Goal: Transaction & Acquisition: Purchase product/service

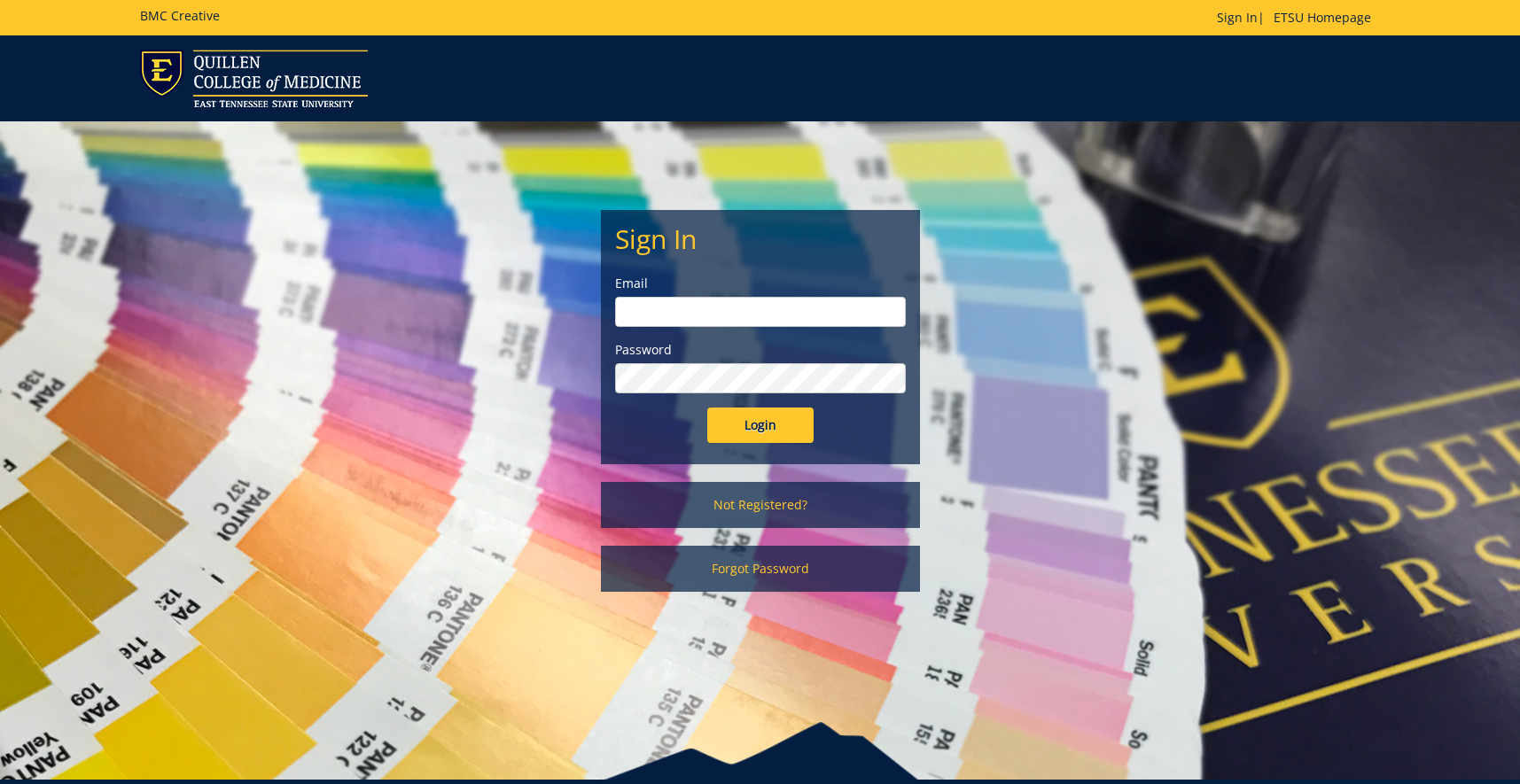
click at [669, 302] on input "email" at bounding box center [761, 312] width 291 height 31
type input "childerscl@etsu.edu"
click at [707, 407] on input "Login" at bounding box center [760, 425] width 106 height 35
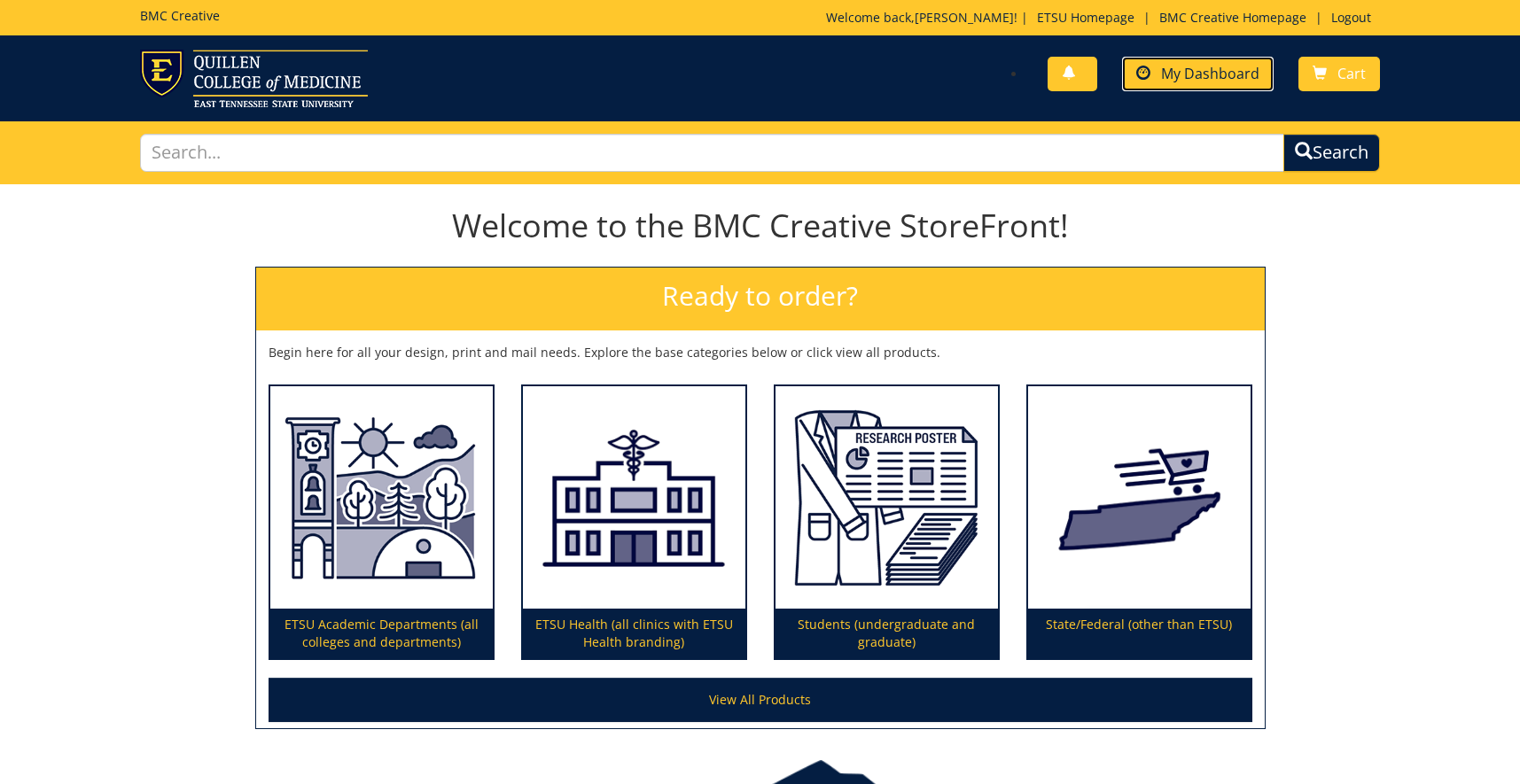
click at [1223, 81] on span "My Dashboard" at bounding box center [1210, 73] width 98 height 19
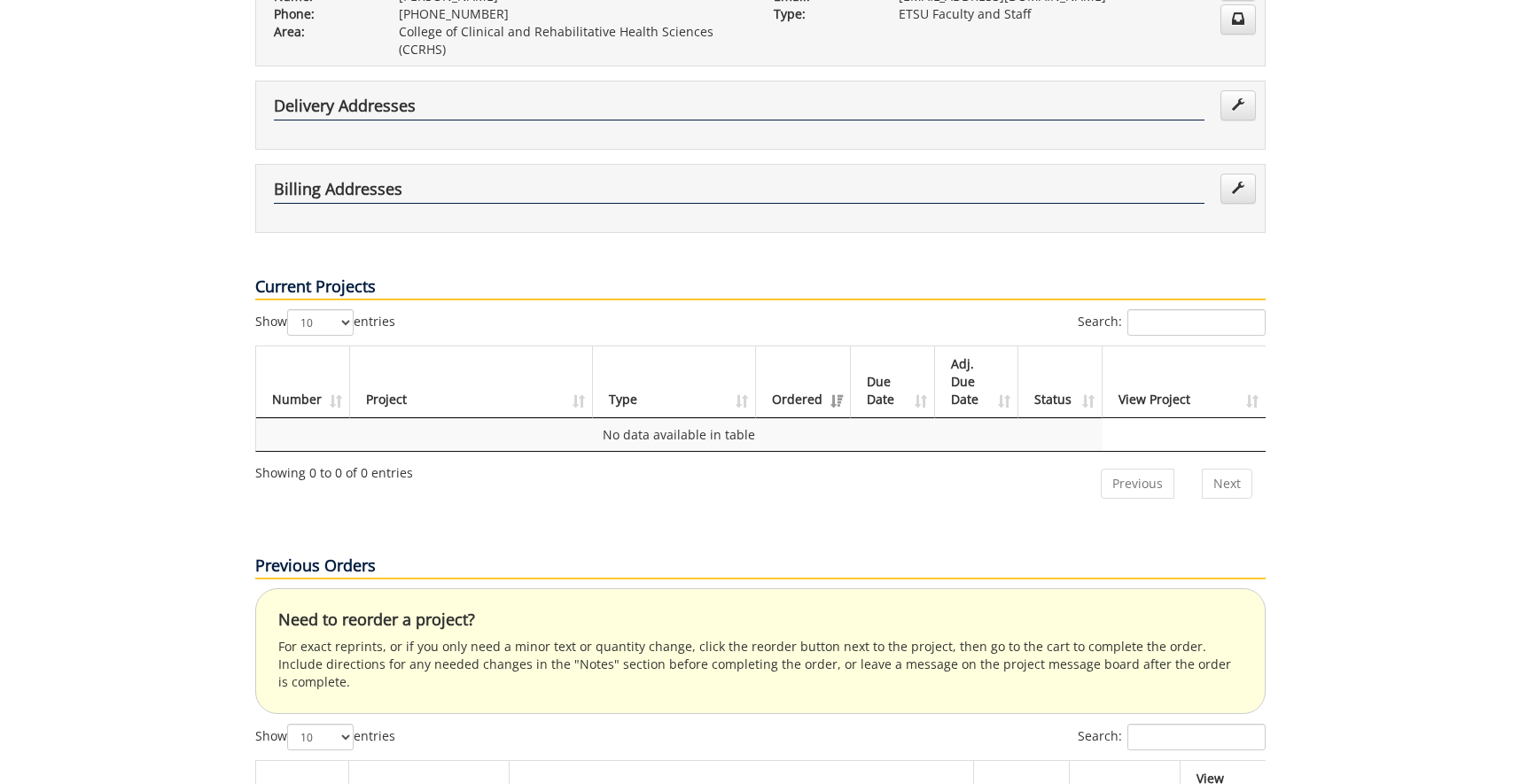
scroll to position [58, 0]
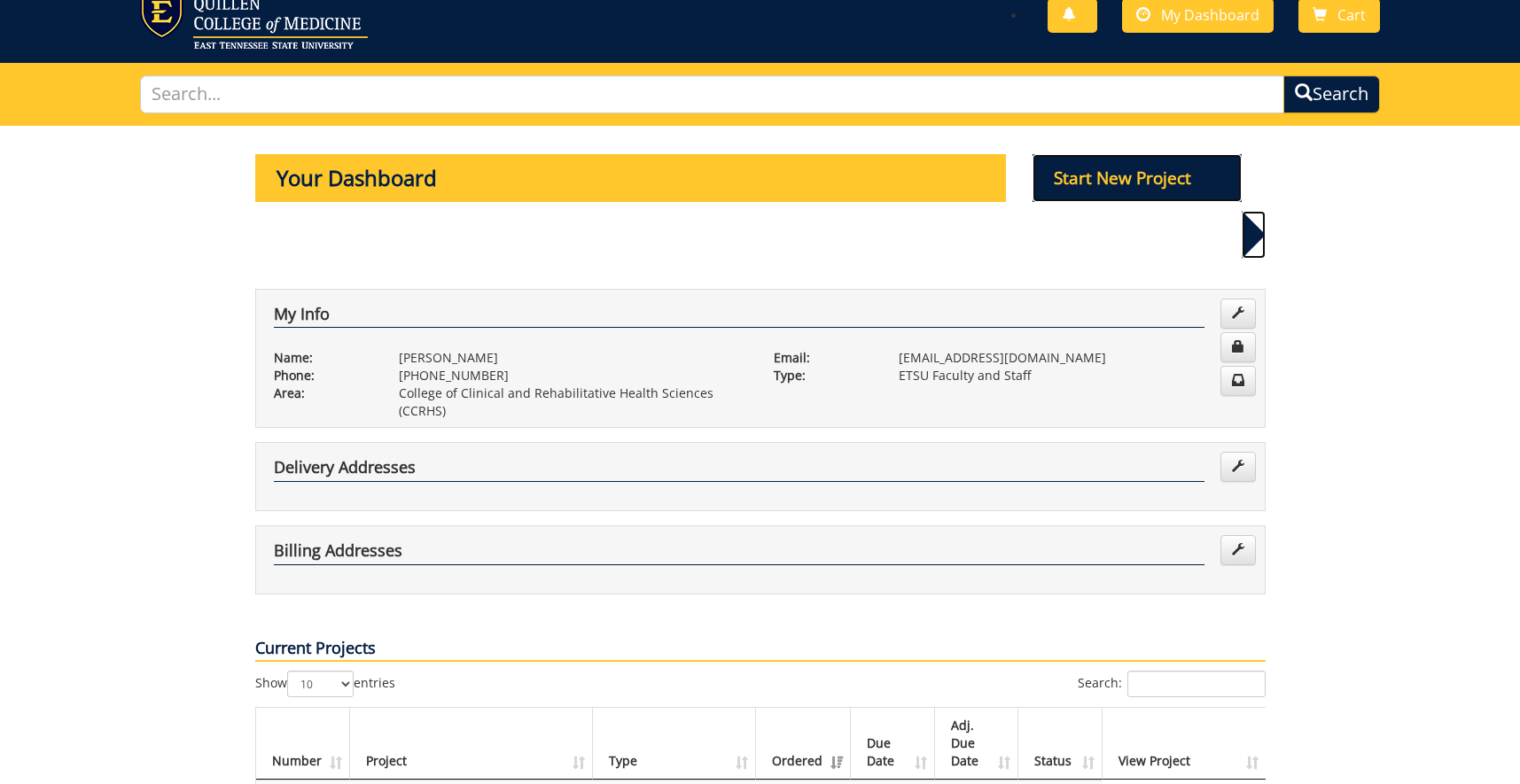
click at [1084, 189] on p "Start New Project" at bounding box center [1138, 179] width 209 height 48
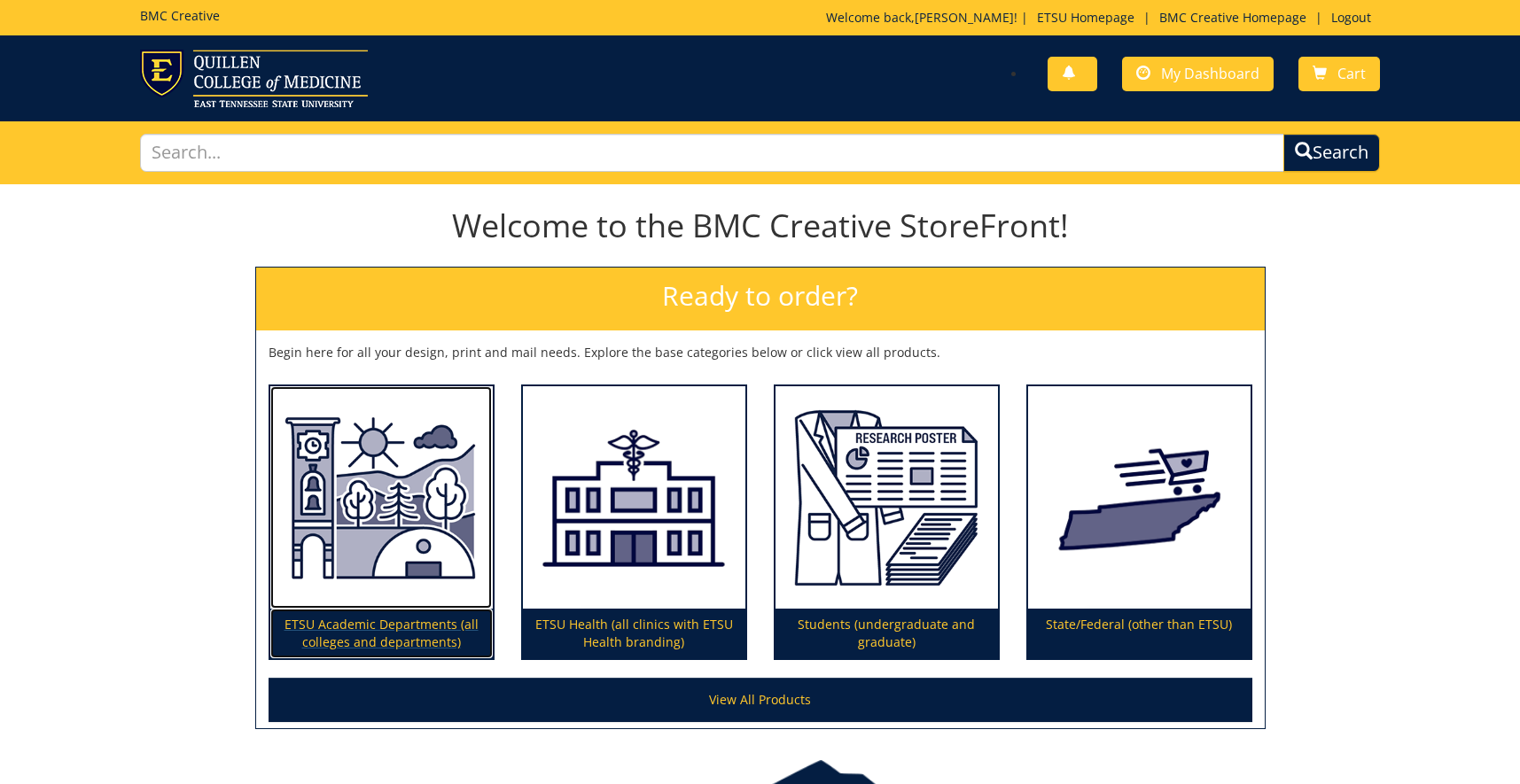
click at [370, 623] on p "ETSU Academic Departments (all colleges and departments)" at bounding box center [381, 634] width 222 height 50
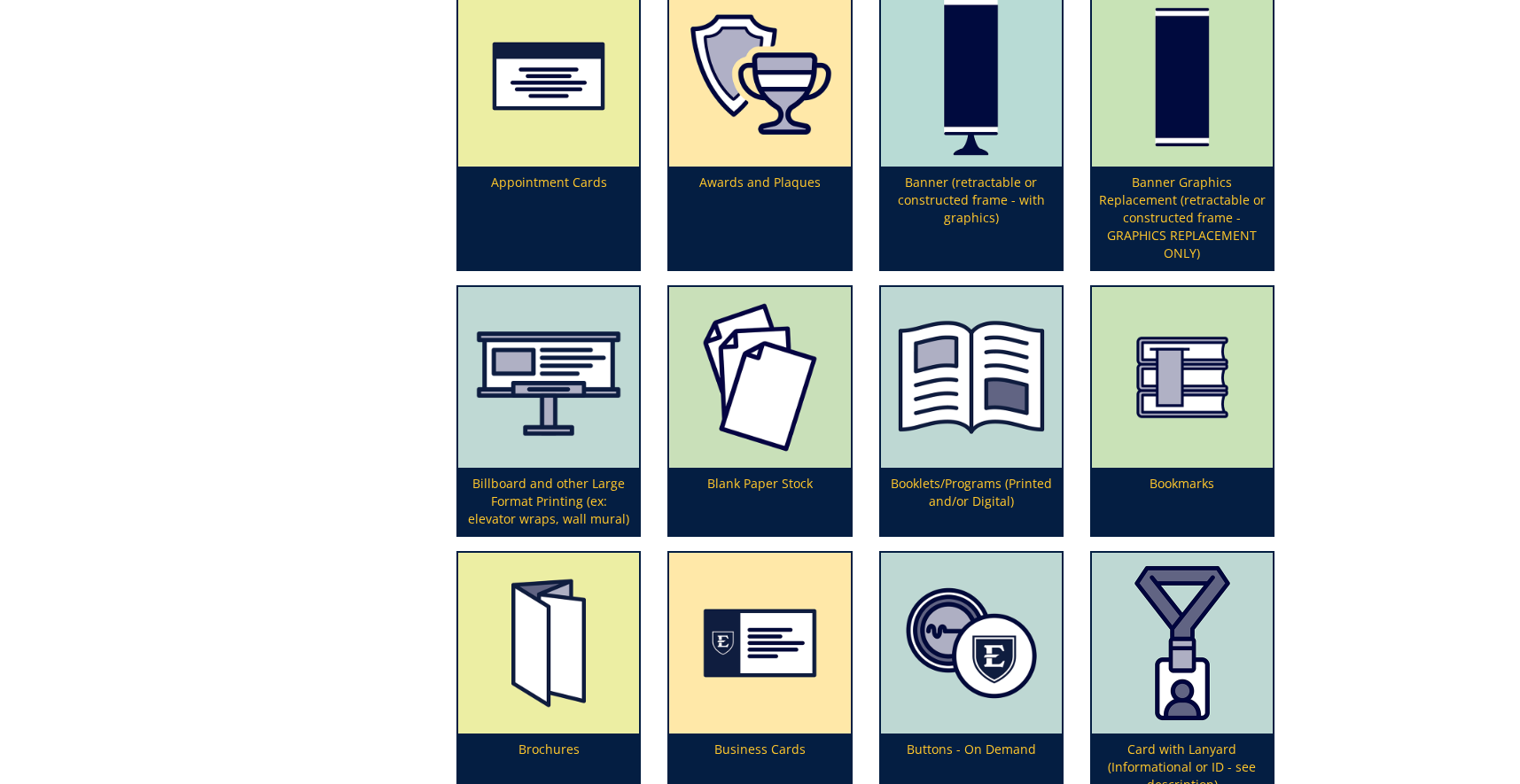
scroll to position [633, 0]
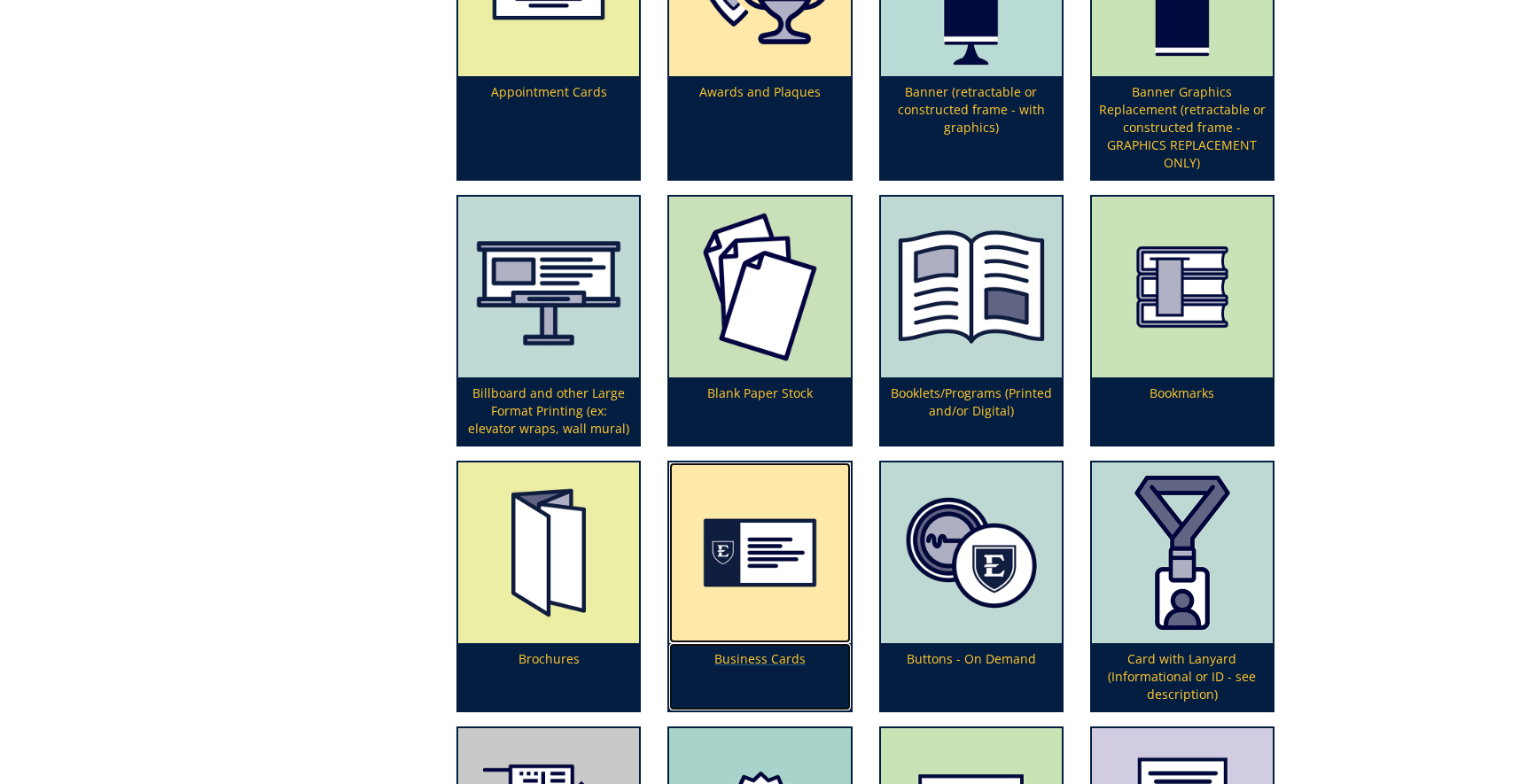
click at [803, 584] on img at bounding box center [759, 553] width 181 height 180
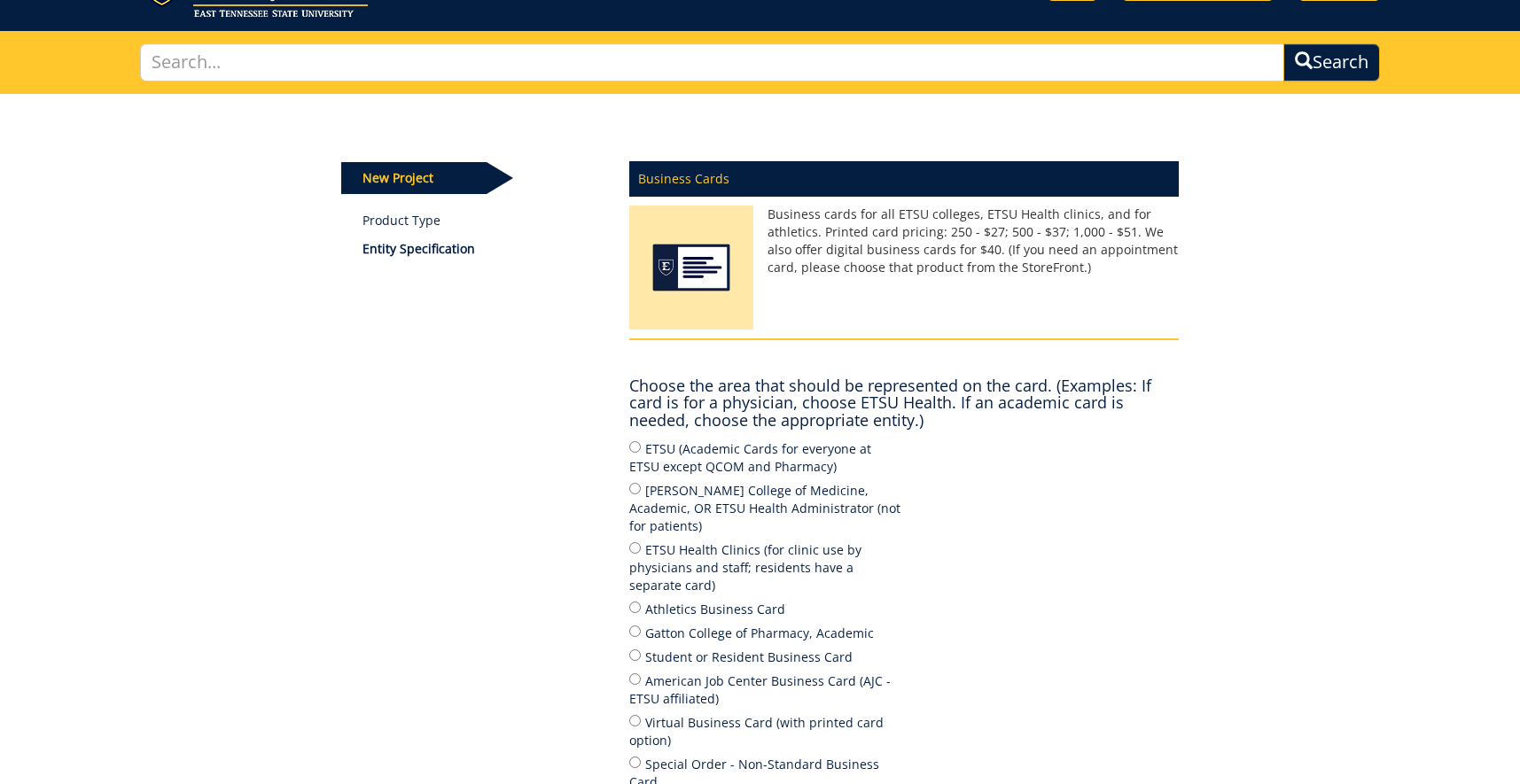
scroll to position [180, 0]
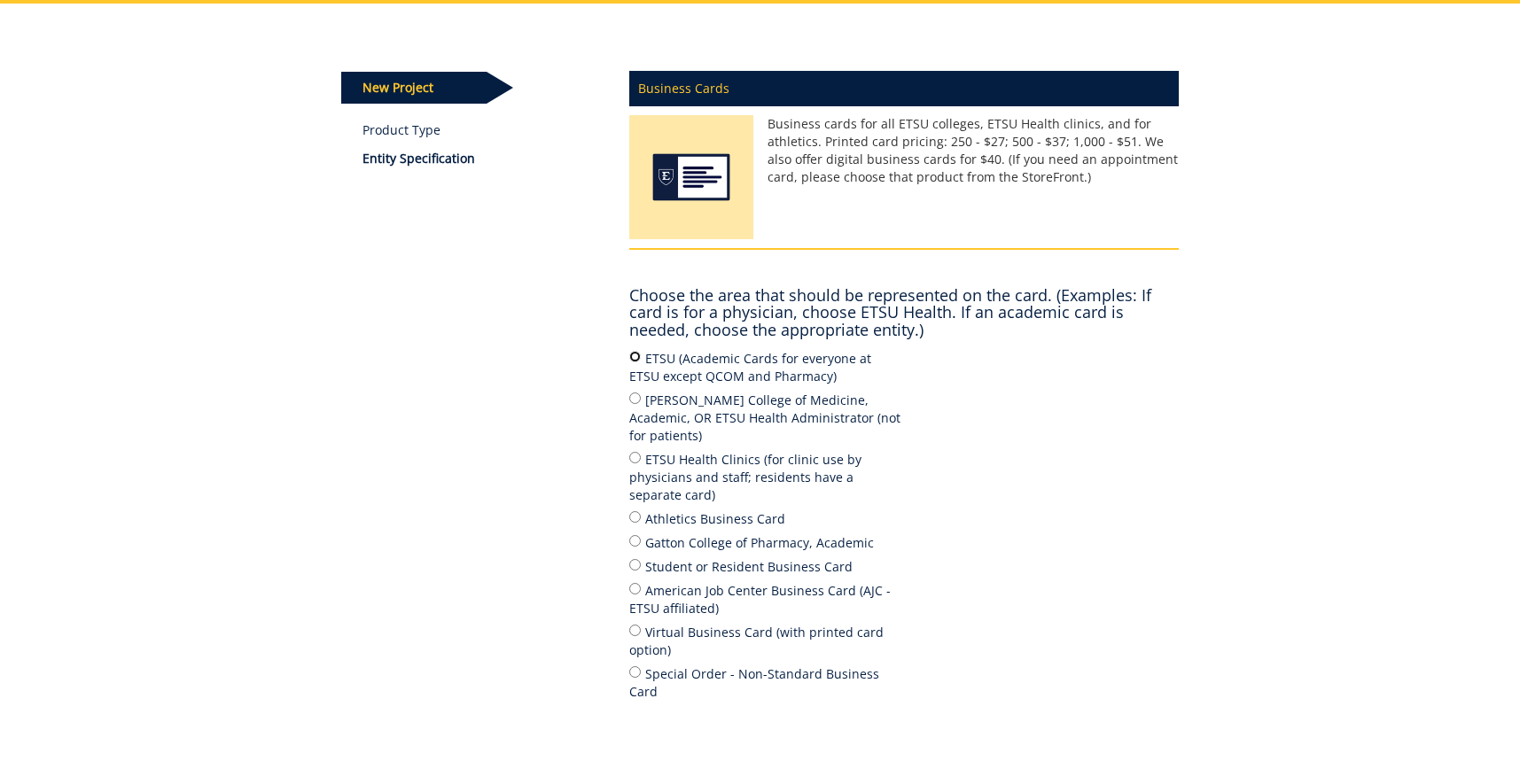
click at [636, 355] on input "ETSU (Academic Cards for everyone at ETSU except QCOM and Pharmacy)" at bounding box center [635, 356] width 11 height 11
radio input "true"
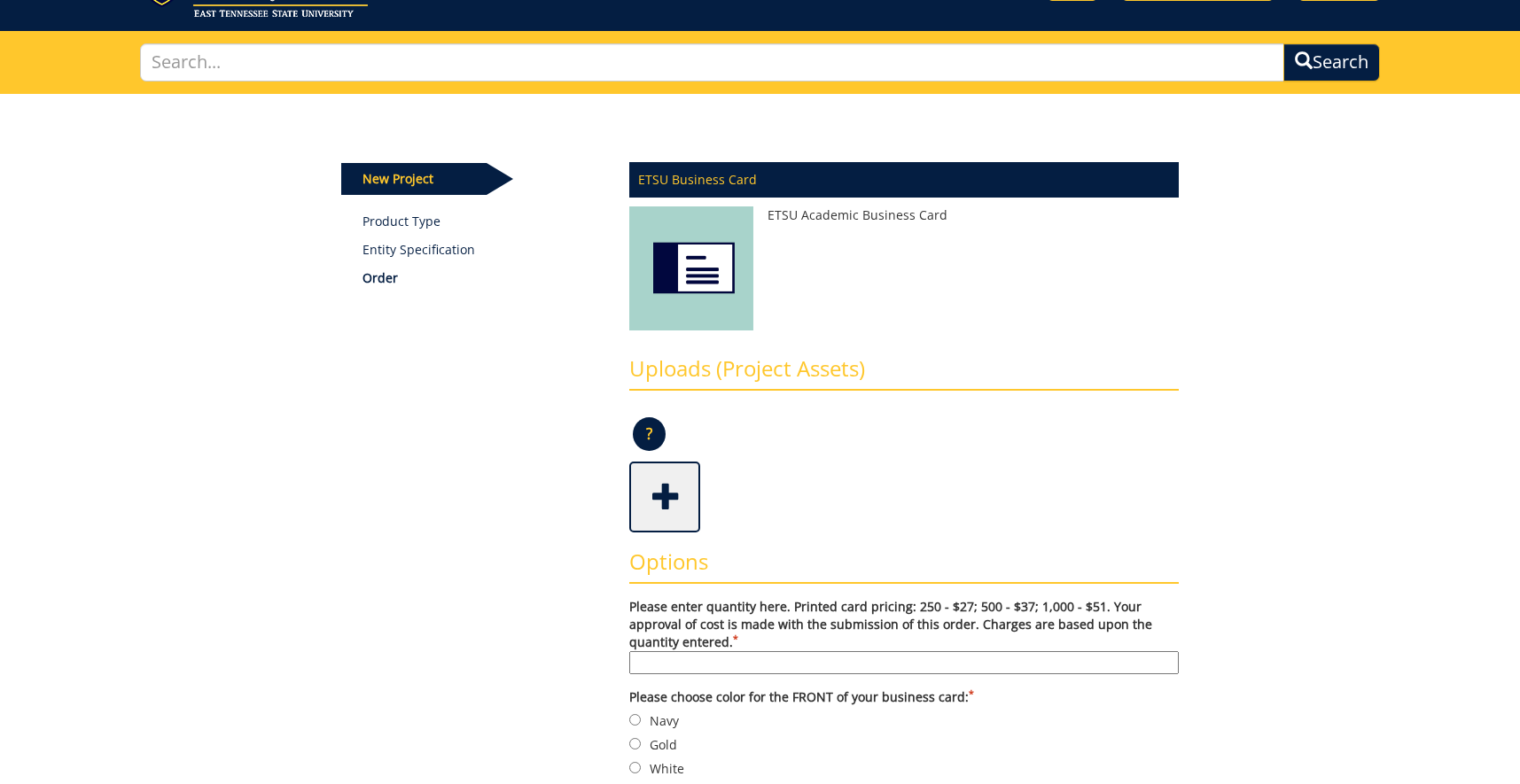
scroll to position [180, 0]
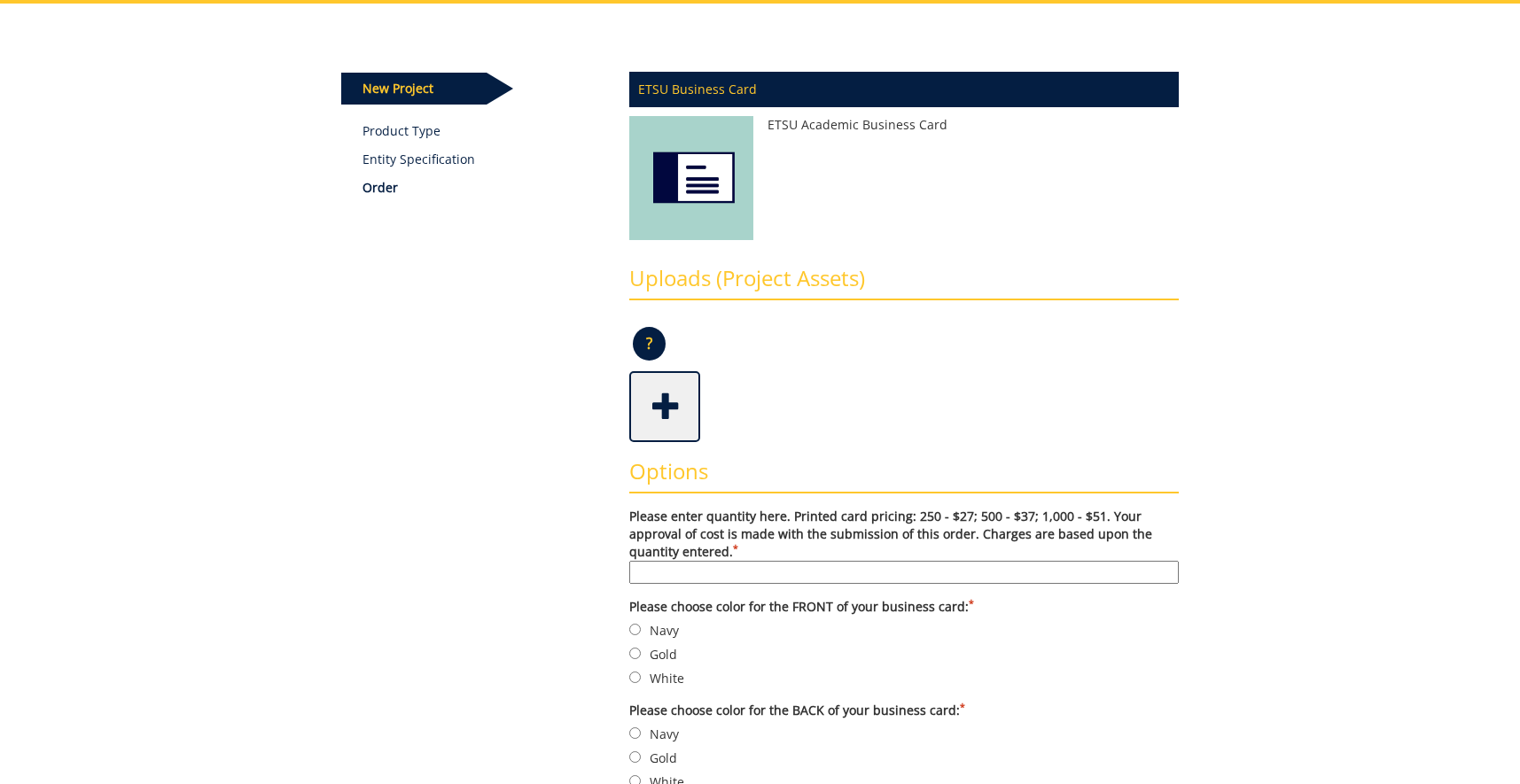
click at [779, 579] on input "Please enter quantity here. Printed card pricing: 250 - $27; 500 - $37; 1,000 -…" at bounding box center [904, 572] width 550 height 23
type input "250"
click at [651, 602] on label "Please choose color for the FRONT of your business card: *" at bounding box center [904, 606] width 550 height 18
click at [633, 631] on input "Navy" at bounding box center [635, 629] width 11 height 11
radio input "true"
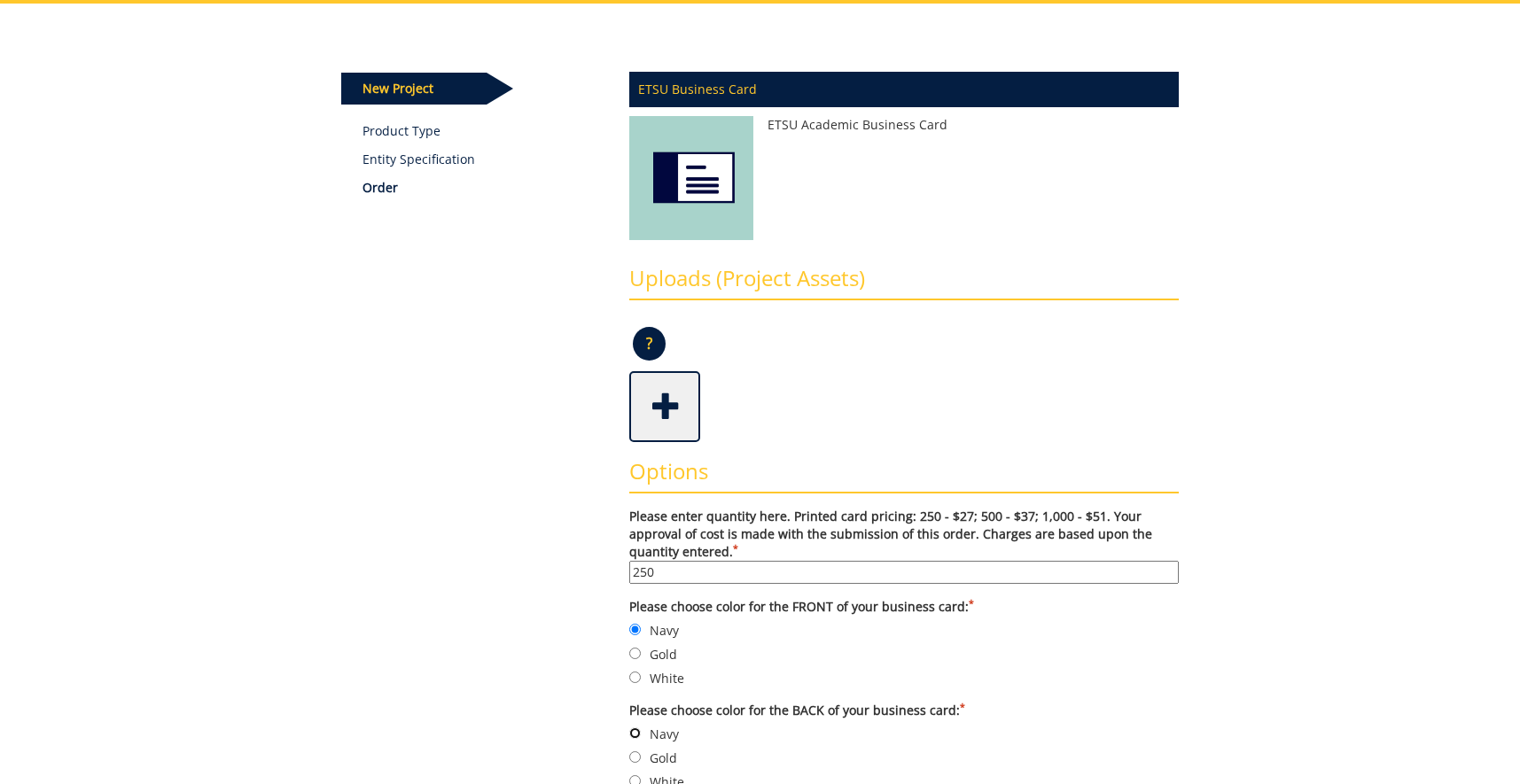
click at [634, 732] on input "Navy" at bounding box center [635, 733] width 11 height 11
radio input "true"
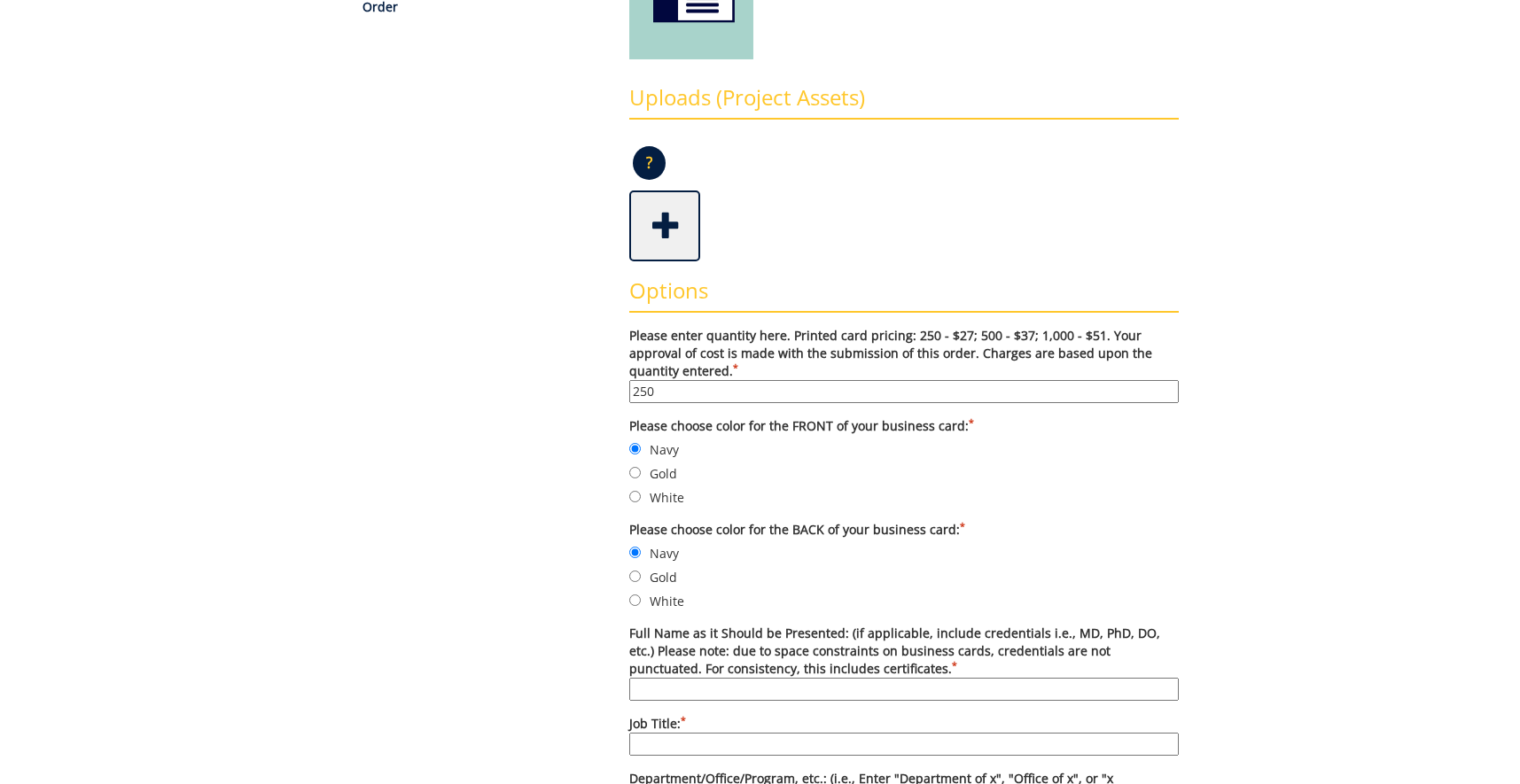
click at [676, 689] on input "Full Name as it Should be Presented: (if applicable, include credentials i.e., …" at bounding box center [904, 690] width 550 height 23
type input "[PERSON_NAME], PhD, CCC-SLP"
click at [659, 738] on input "Job Title: *" at bounding box center [904, 744] width 550 height 23
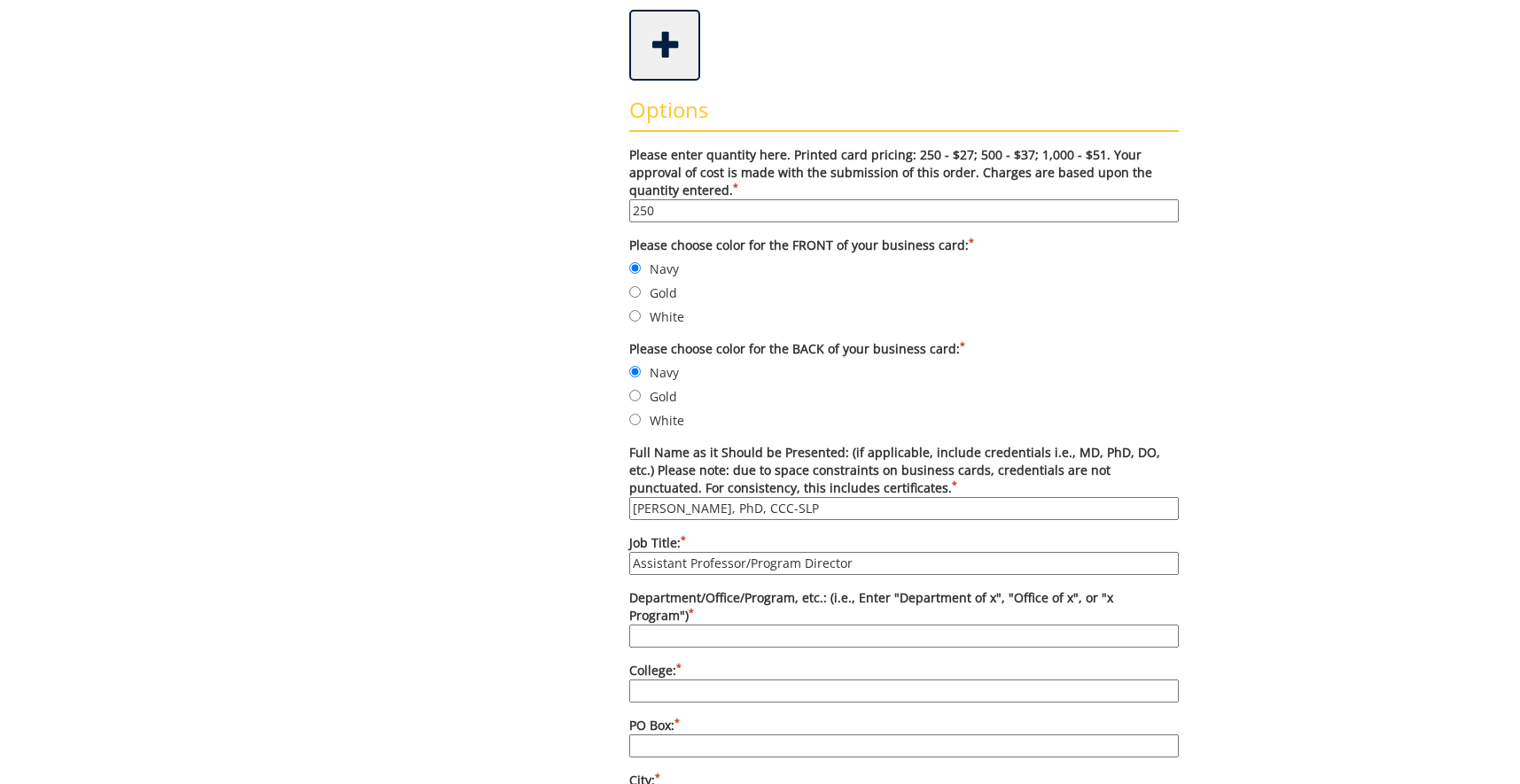
type input "Assistant Professor/Program Director"
click at [682, 632] on input "Department/Office/Program, etc.: (i.e., Enter "Department of x", "Office of x",…" at bounding box center [904, 636] width 550 height 23
type input "Audiology & Speech-Language Pathology"
click at [709, 683] on input "College: *" at bounding box center [904, 691] width 550 height 23
type input "College of Health Sciences"
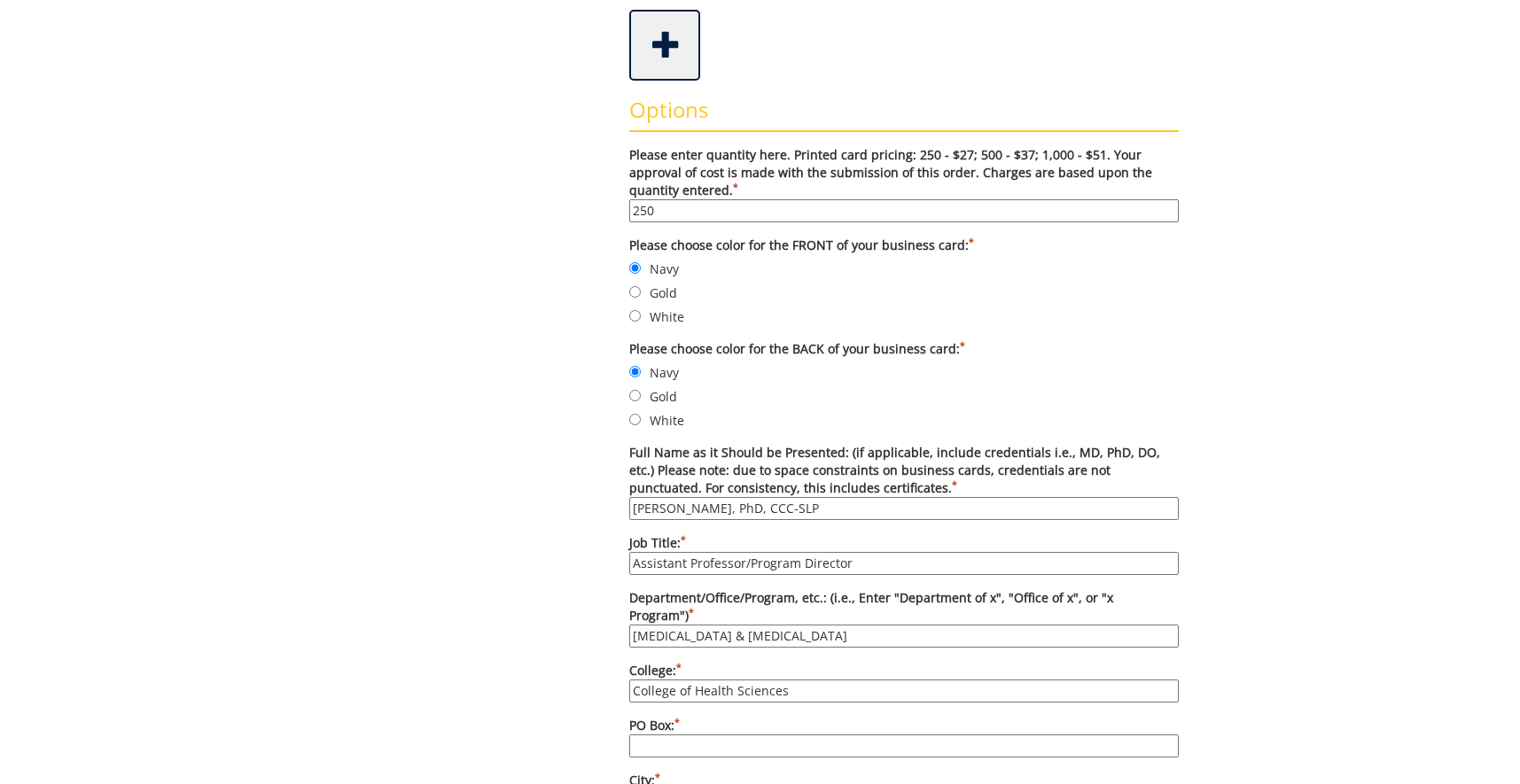
drag, startPoint x: 740, startPoint y: 741, endPoint x: 740, endPoint y: 760, distance: 19.0
click at [740, 758] on input "PO Box: *" at bounding box center [904, 746] width 550 height 23
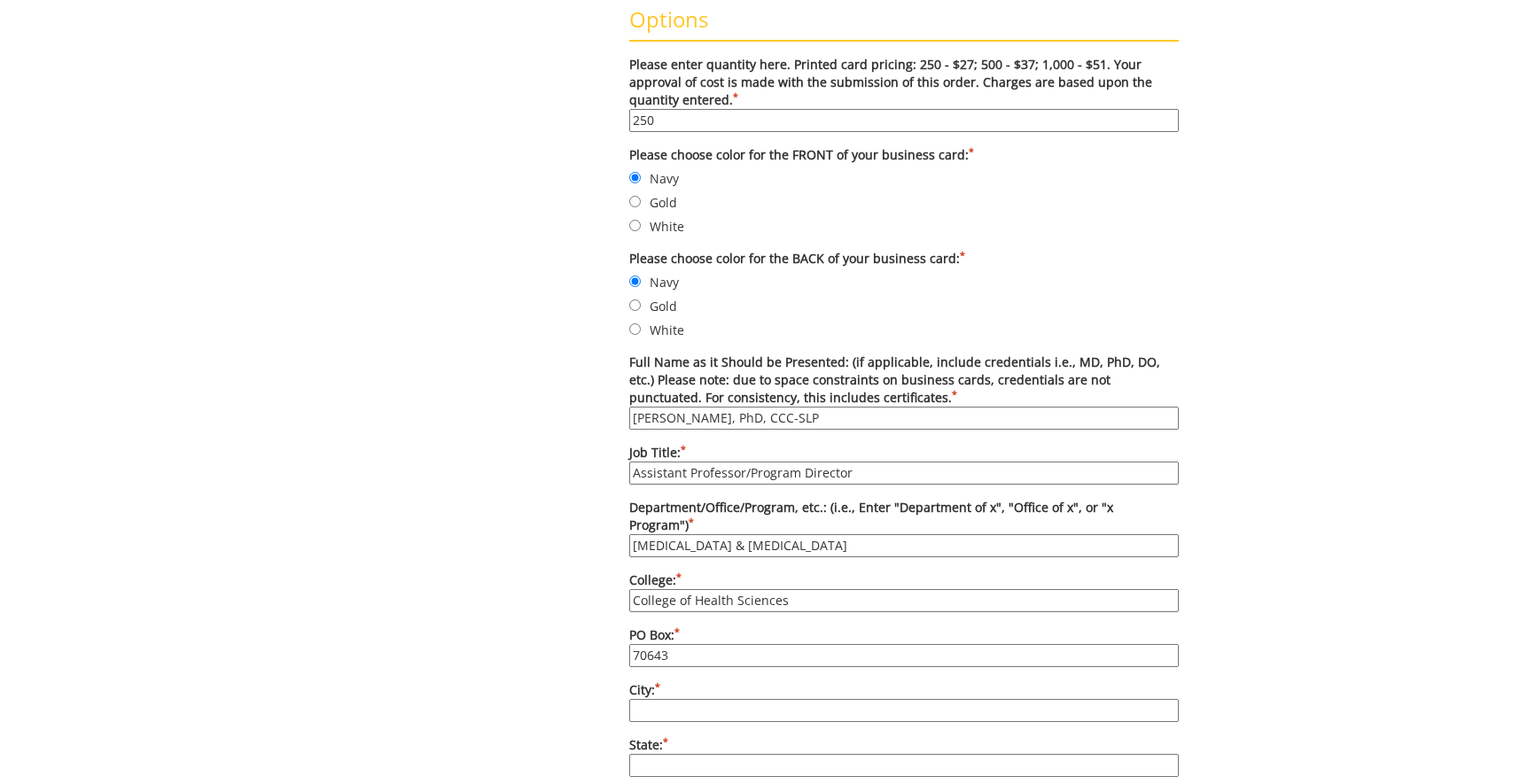
scroll to position [723, 0]
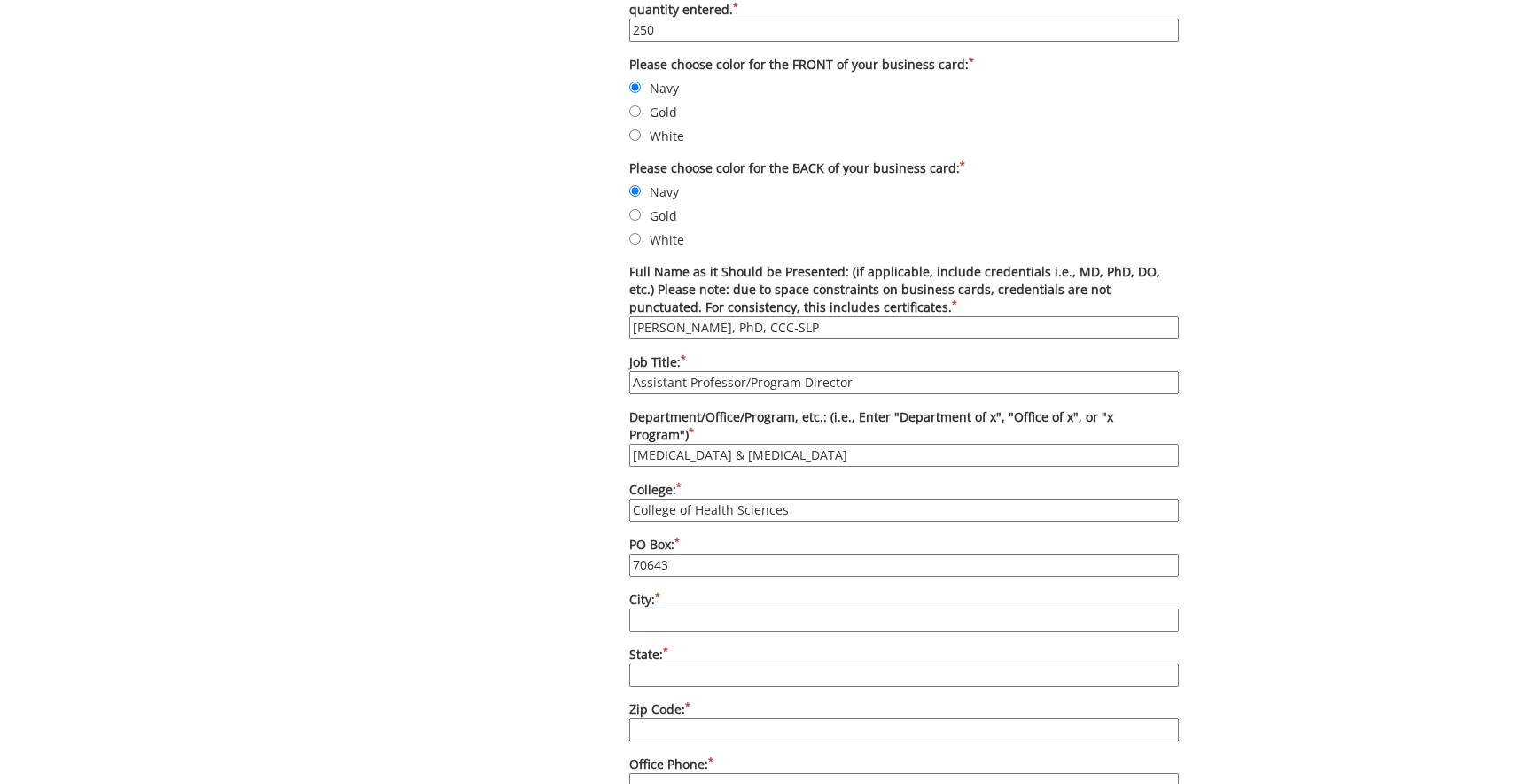
type input "70643"
click at [645, 623] on input "City: *" at bounding box center [904, 620] width 550 height 23
type input "Johnson City"
click at [749, 677] on input "State: *" at bounding box center [904, 675] width 550 height 23
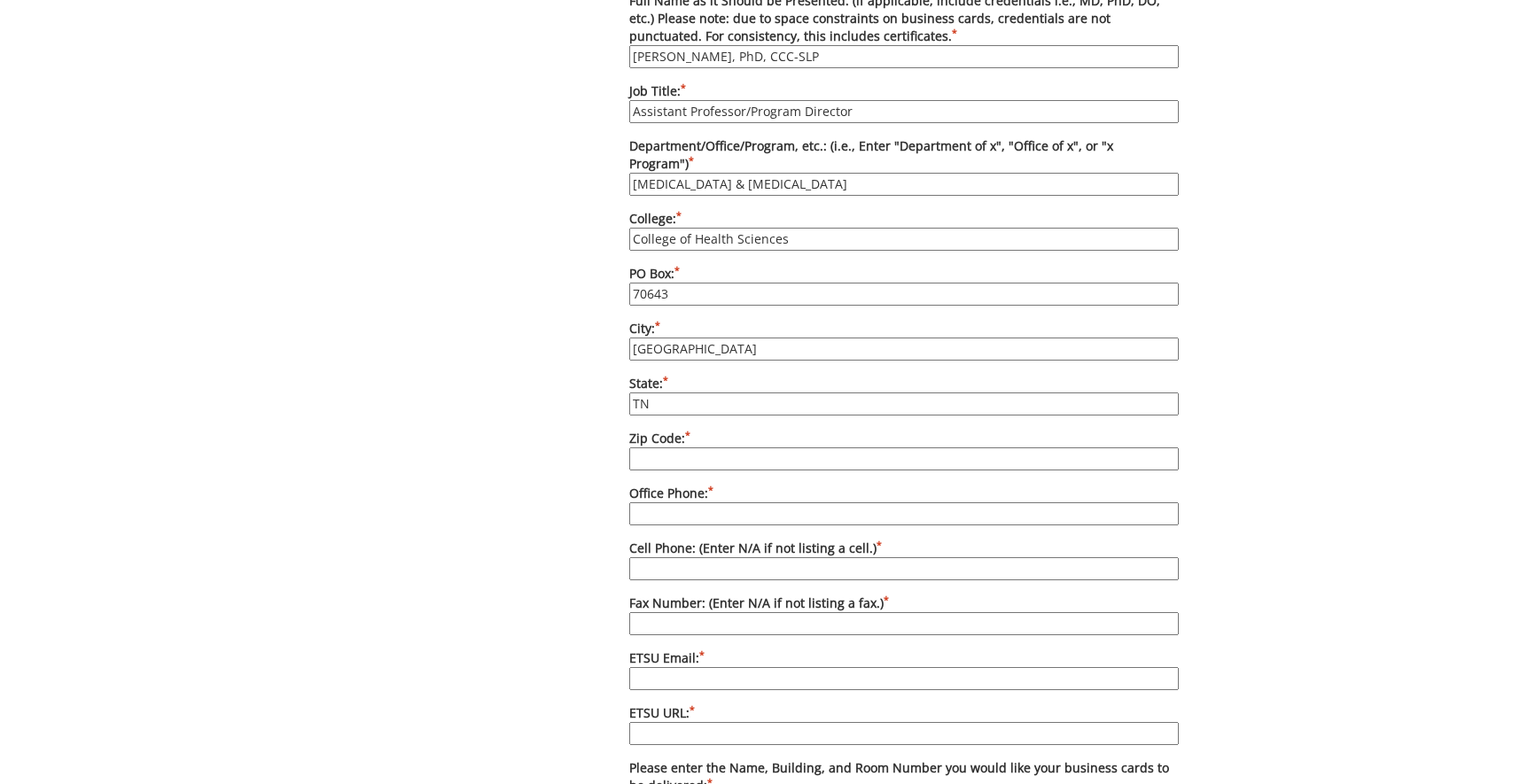
type input "TN"
click at [632, 448] on input "Zip Code: *" at bounding box center [904, 459] width 550 height 23
type input "37614"
click at [665, 505] on input "Office Phone: *" at bounding box center [904, 514] width 550 height 23
type input "423-439-4315"
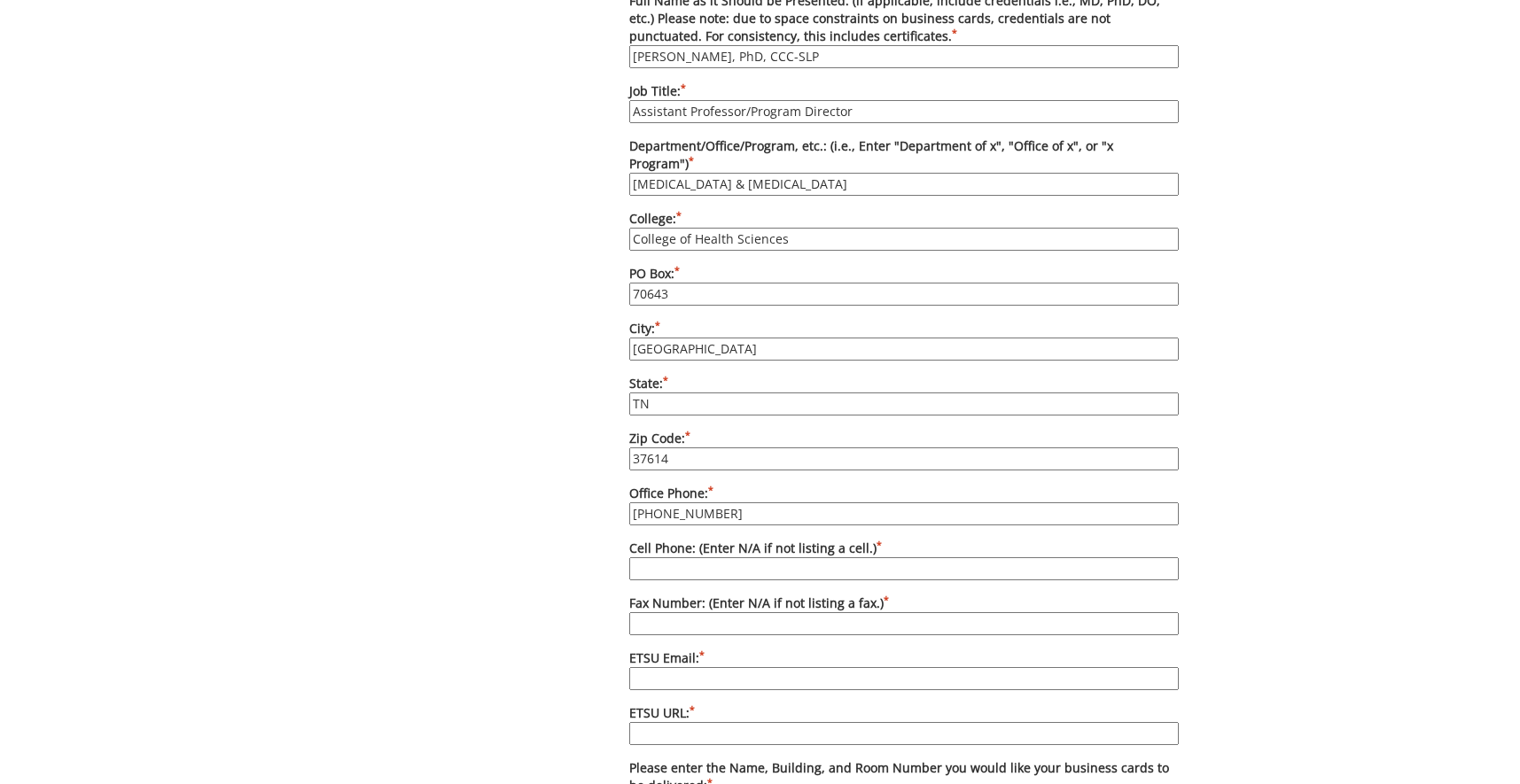
click at [704, 578] on input "Cell Phone: (Enter N/A if not listing a cell.) *" at bounding box center [904, 568] width 550 height 23
type input "N/A"
drag, startPoint x: 675, startPoint y: 616, endPoint x: 629, endPoint y: 600, distance: 48.7
click at [664, 613] on input "Fax Number: (Enter N/A if not listing a fax.) *" at bounding box center [904, 624] width 550 height 23
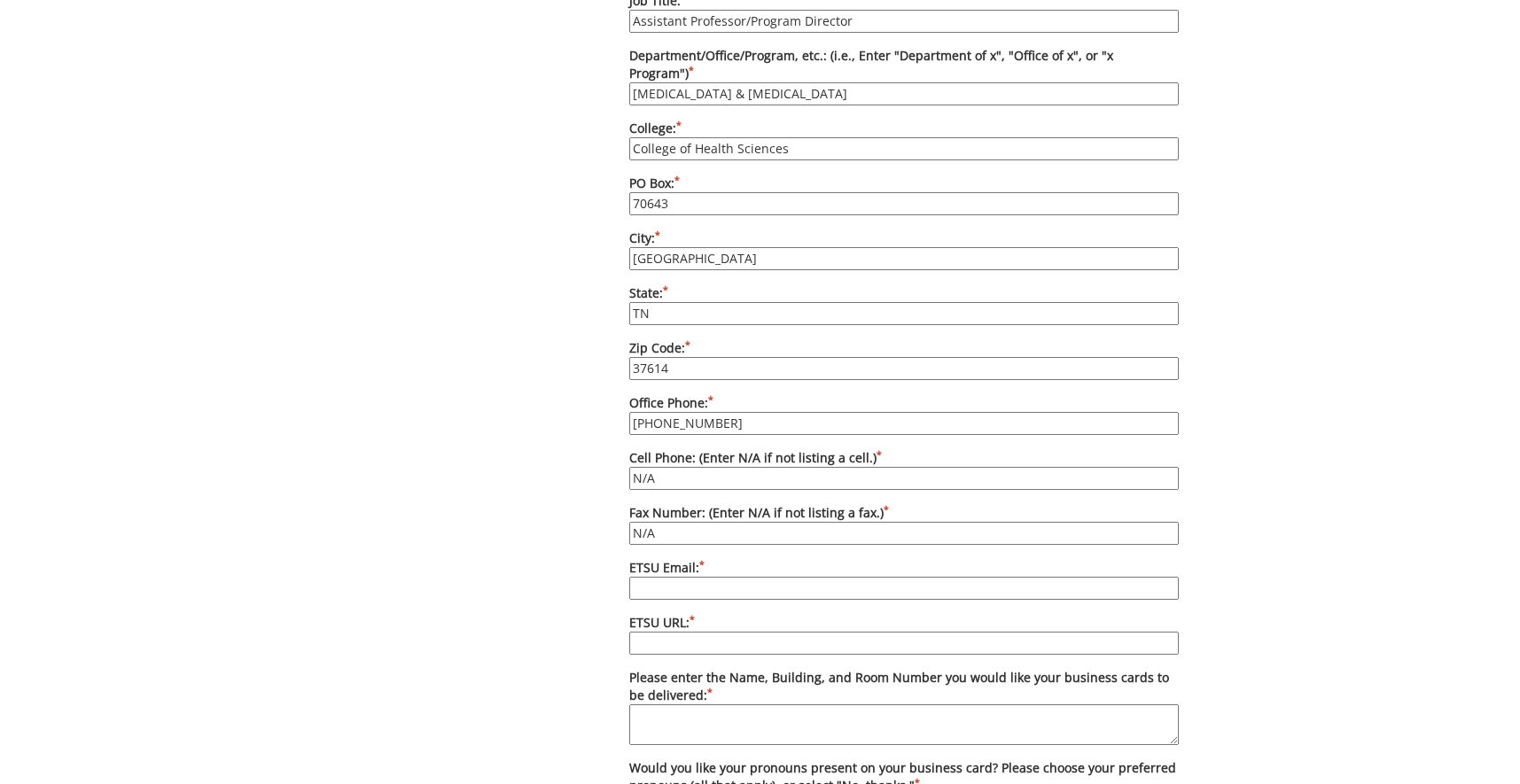
type input "N/A"
click at [665, 597] on input "ETSU Email: *" at bounding box center [904, 588] width 550 height 23
type input "childerscl@etsu.edu"
click at [695, 629] on label "ETSU URL: *" at bounding box center [904, 635] width 550 height 41
click at [695, 632] on input "ETSU URL: *" at bounding box center [904, 643] width 550 height 23
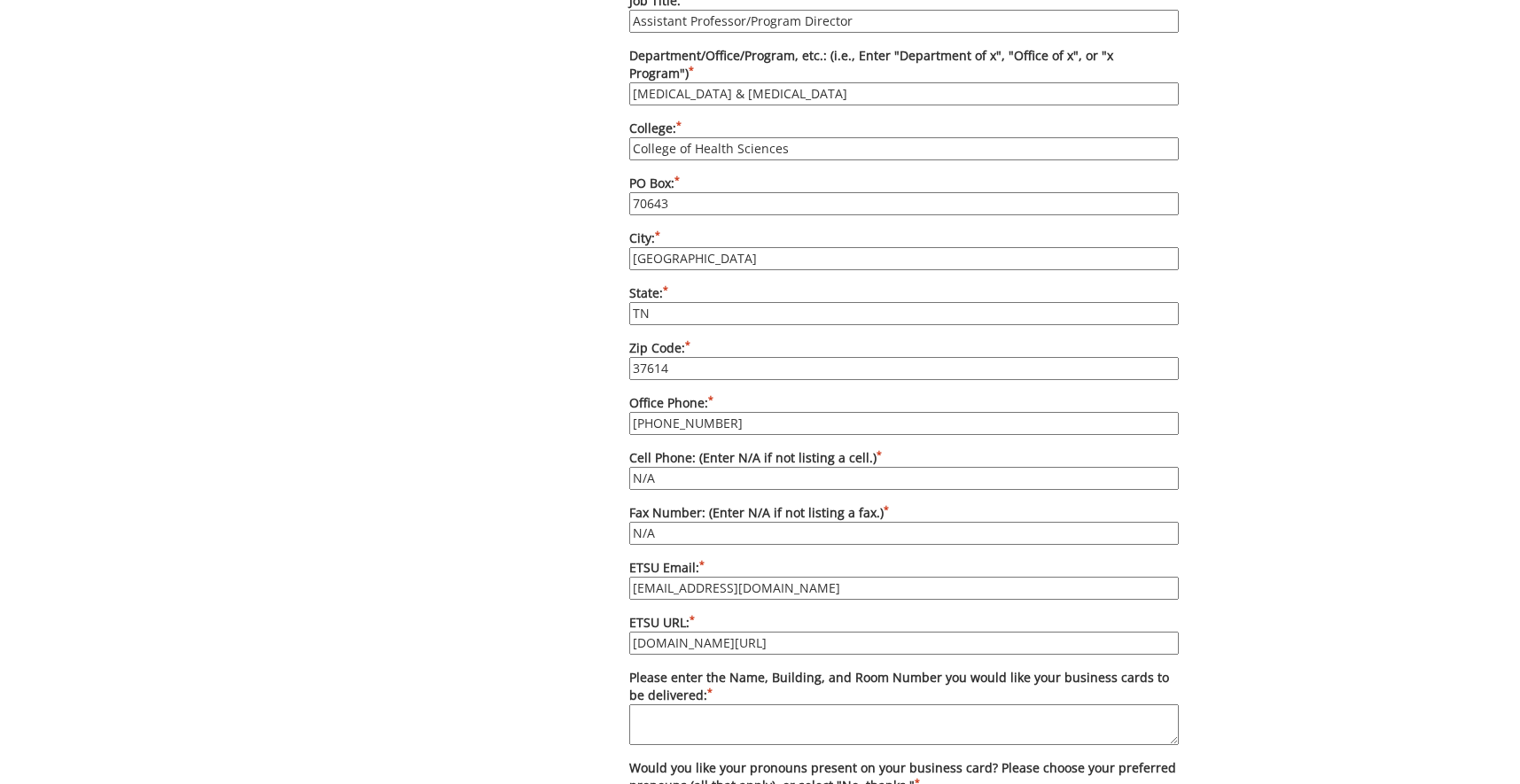
scroll to position [1176, 0]
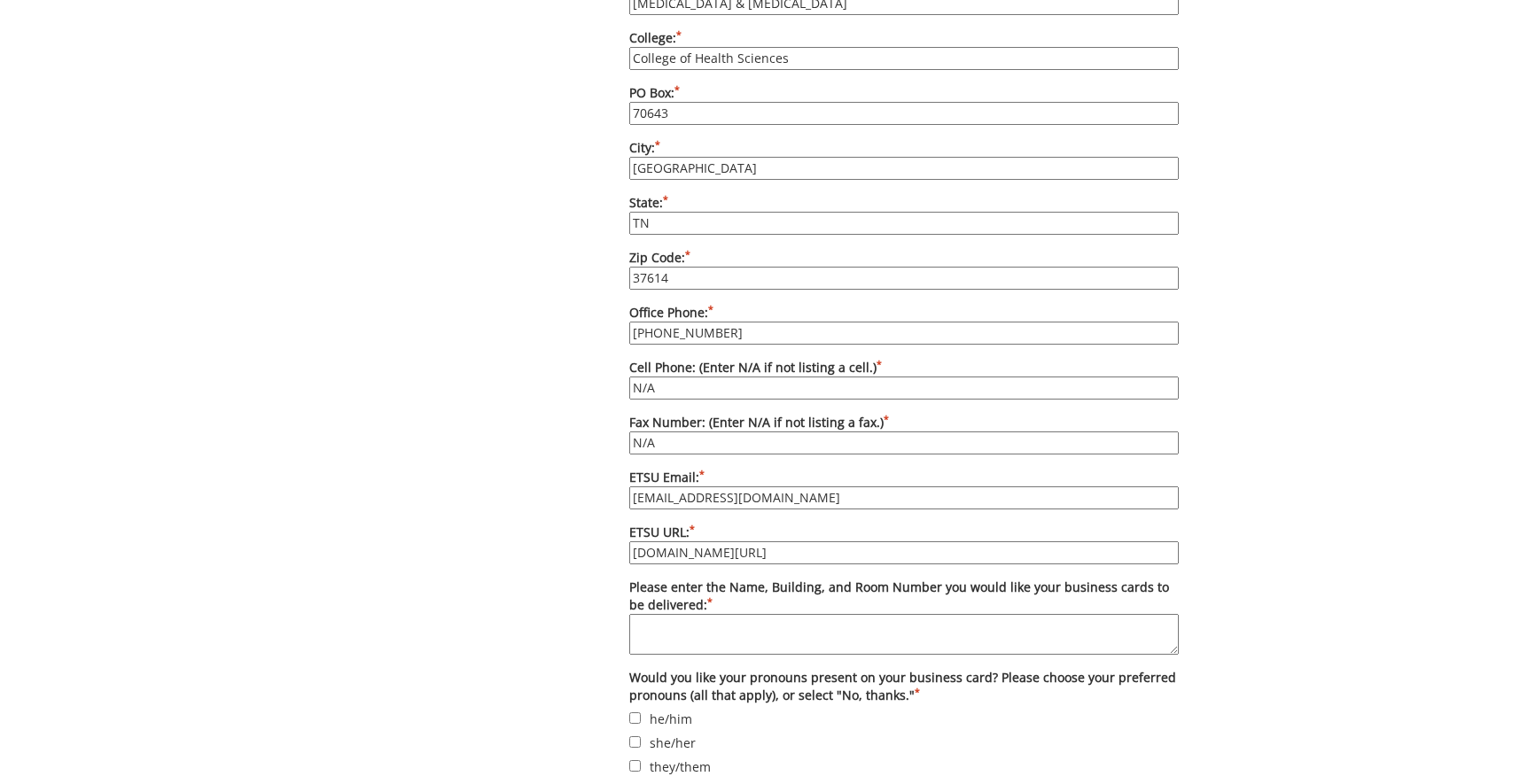
type input "etsu.edu/chs/aslp"
click at [654, 640] on textarea "Please enter the Name, Building, and Room Number you would like your business c…" at bounding box center [904, 635] width 550 height 41
type textarea "Carrie Childers Lamb Hall Room 392"
click at [518, 602] on div "Some kind of message here. New Project Product Type Entity Specification Order …" at bounding box center [760, 37] width 865 height 2058
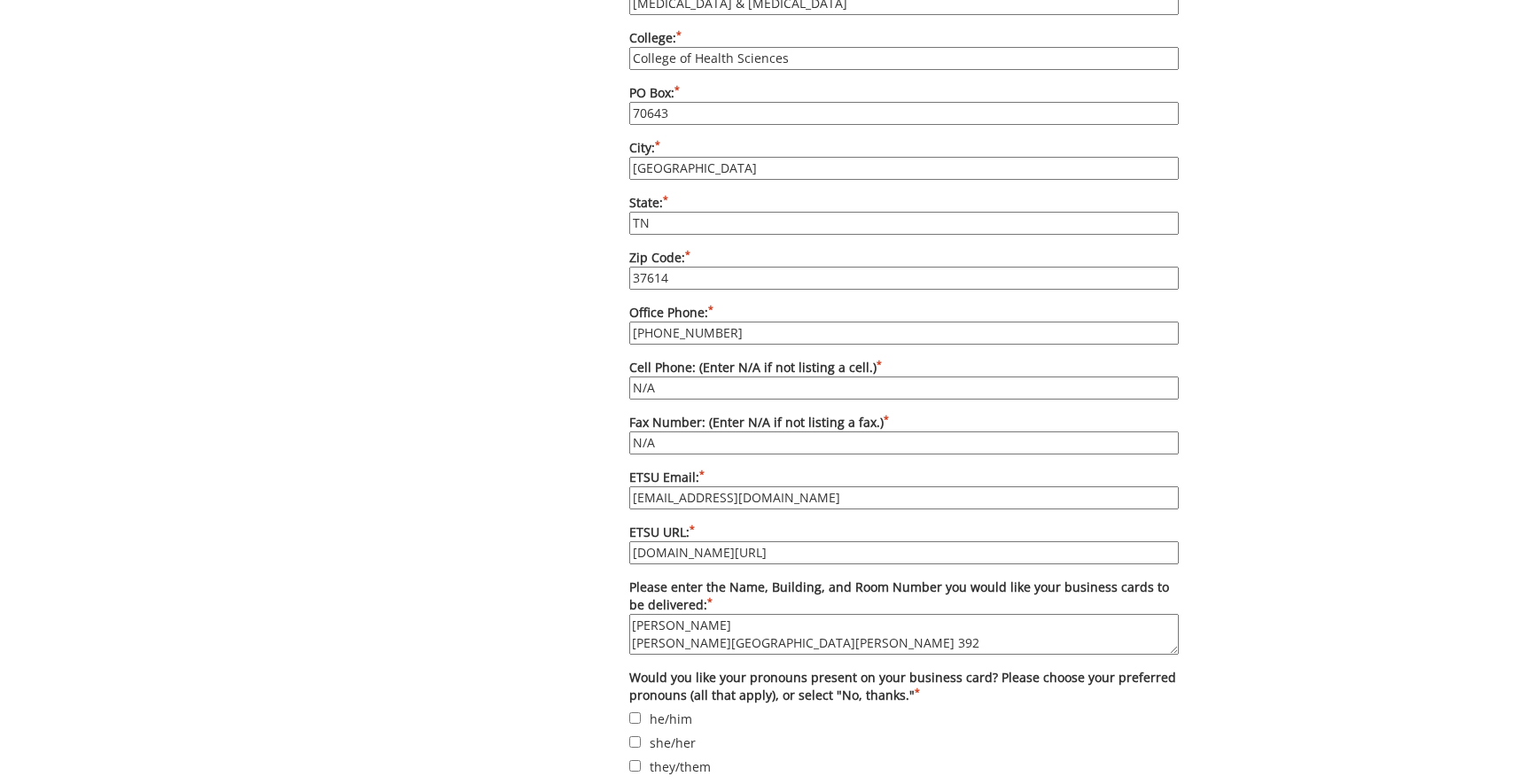
scroll to position [1356, 0]
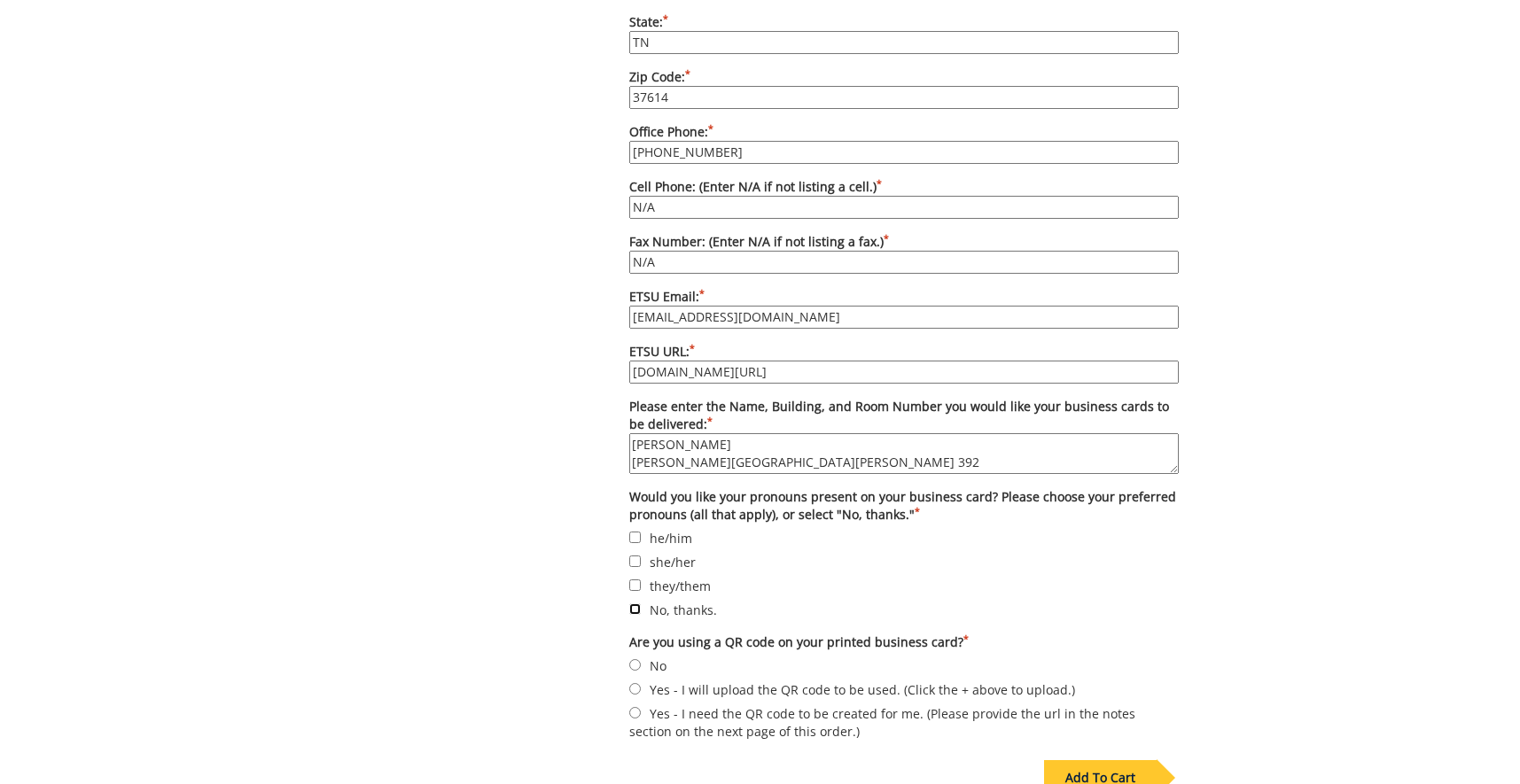
click at [634, 611] on input "No, thanks." at bounding box center [635, 609] width 11 height 11
checkbox input "true"
click at [633, 666] on input "No" at bounding box center [635, 665] width 11 height 11
radio input "true"
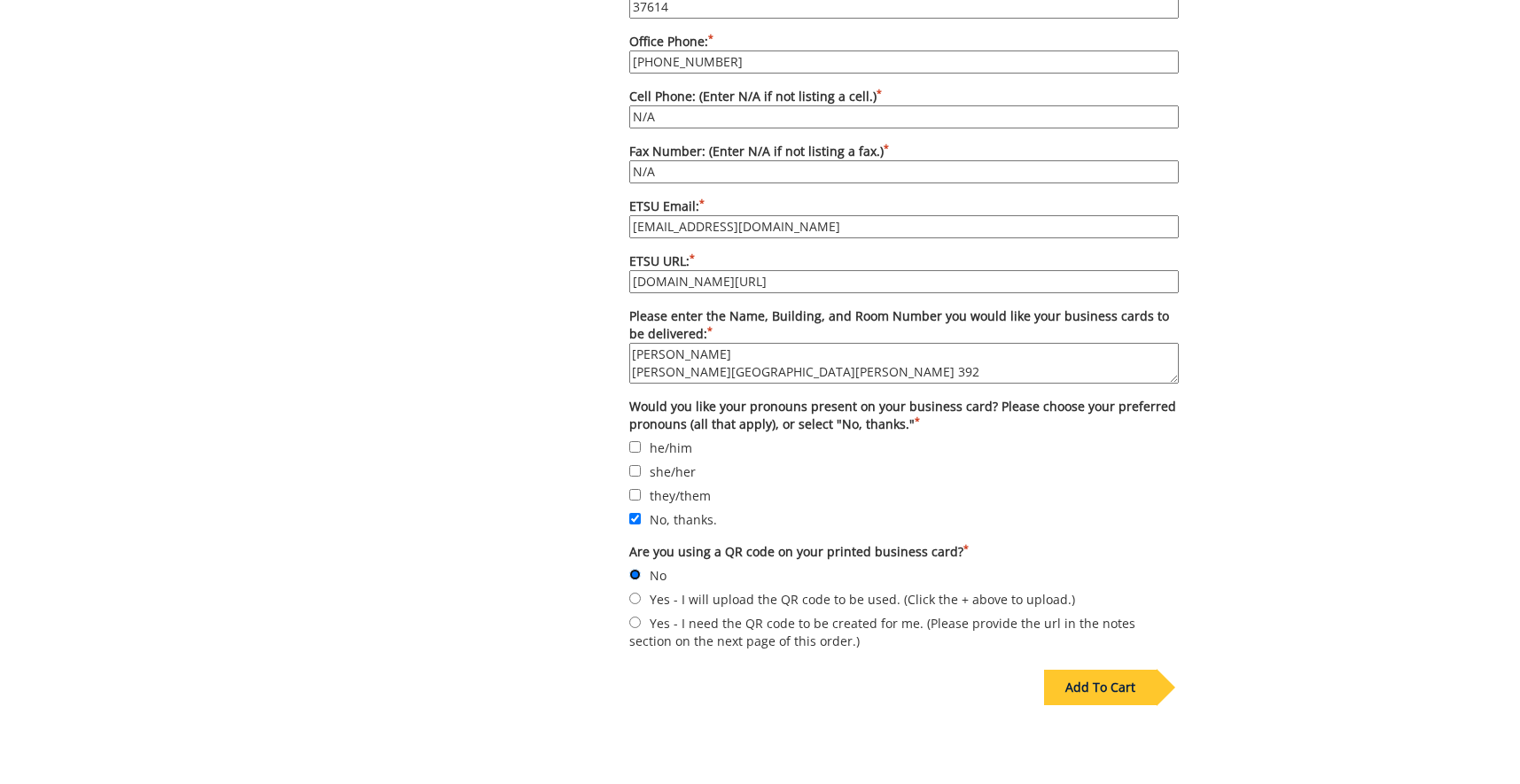
scroll to position [1624, 0]
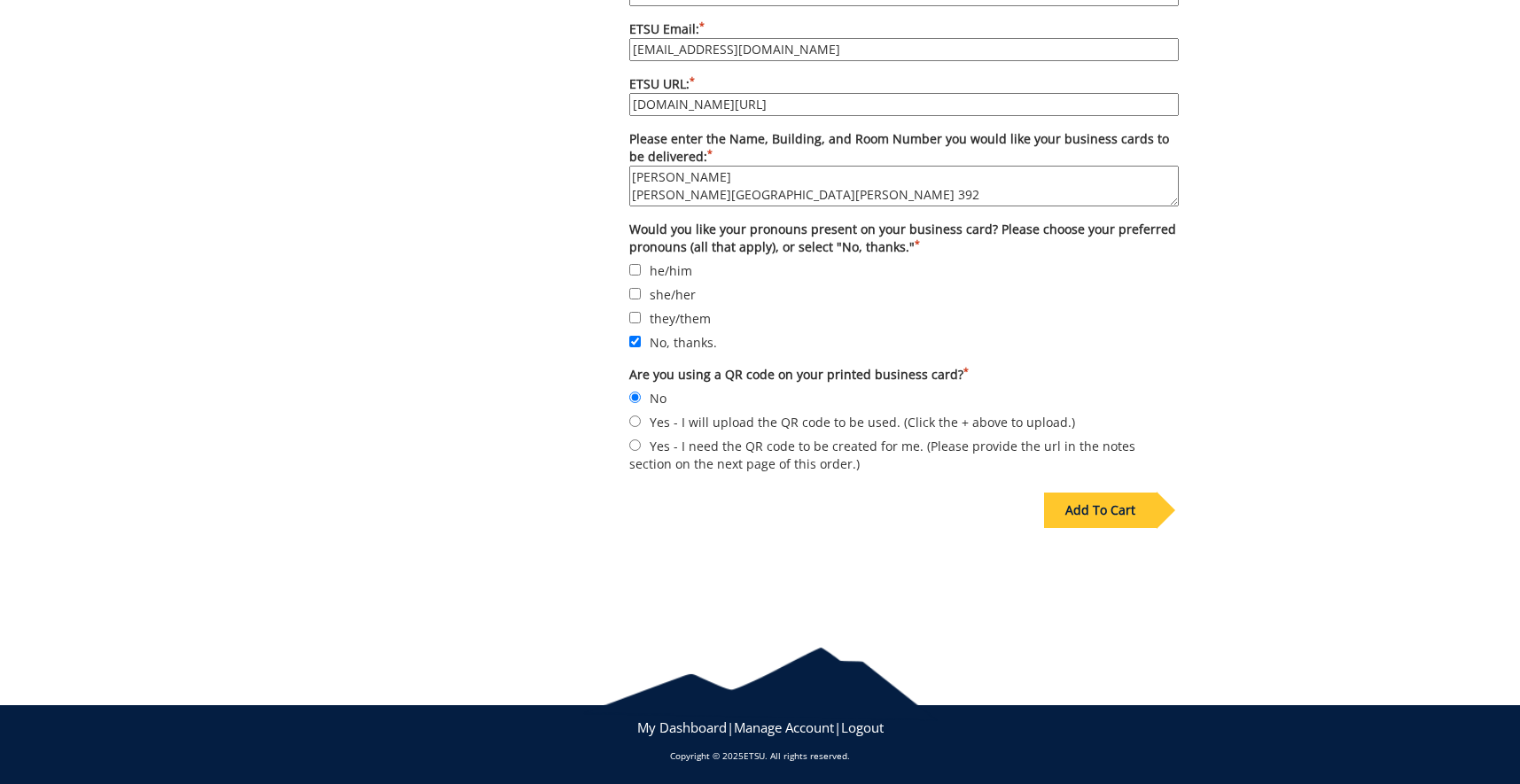
click at [1117, 511] on div "Add To Cart" at bounding box center [1101, 510] width 113 height 35
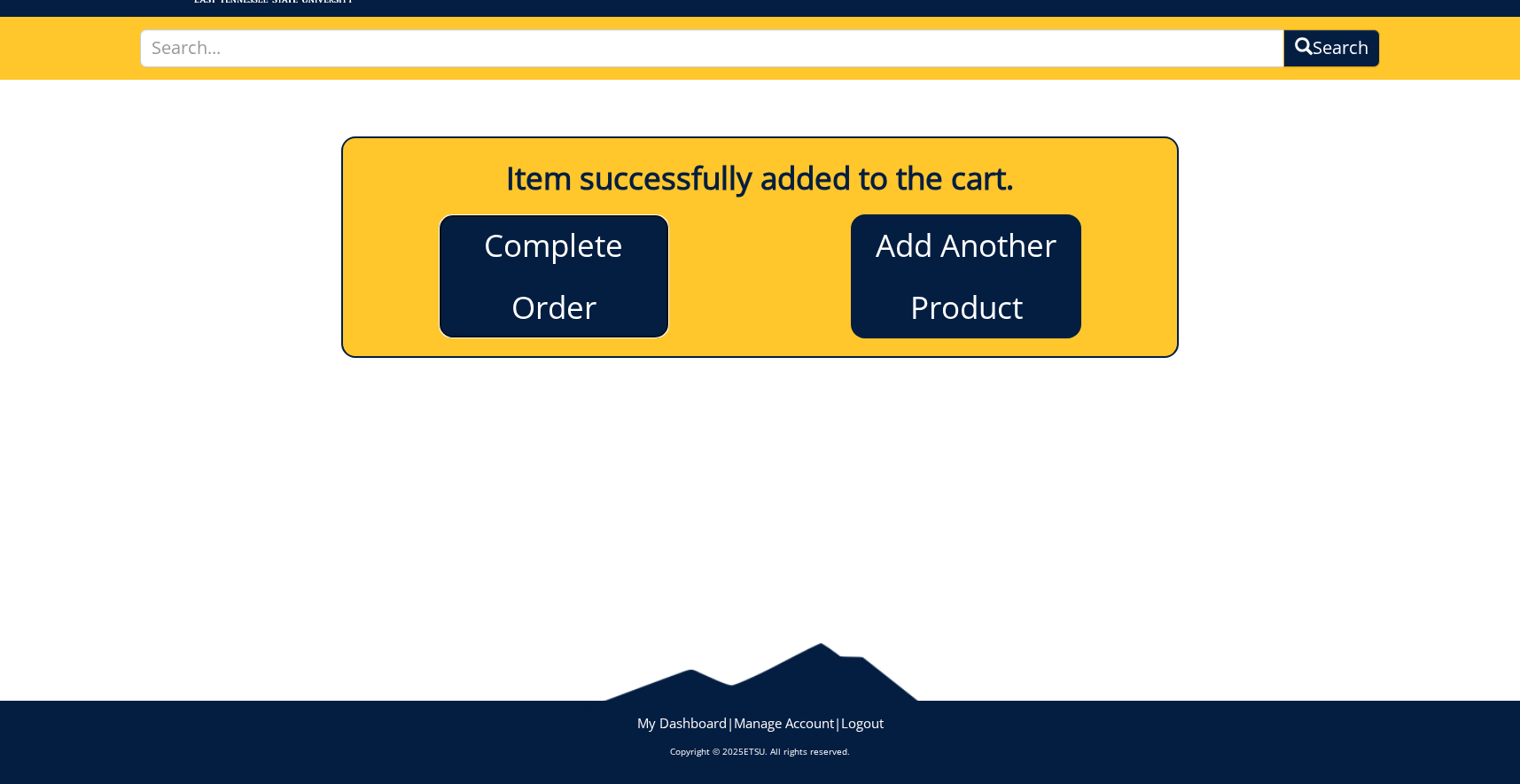
click at [567, 260] on link "Complete Order" at bounding box center [554, 277] width 230 height 124
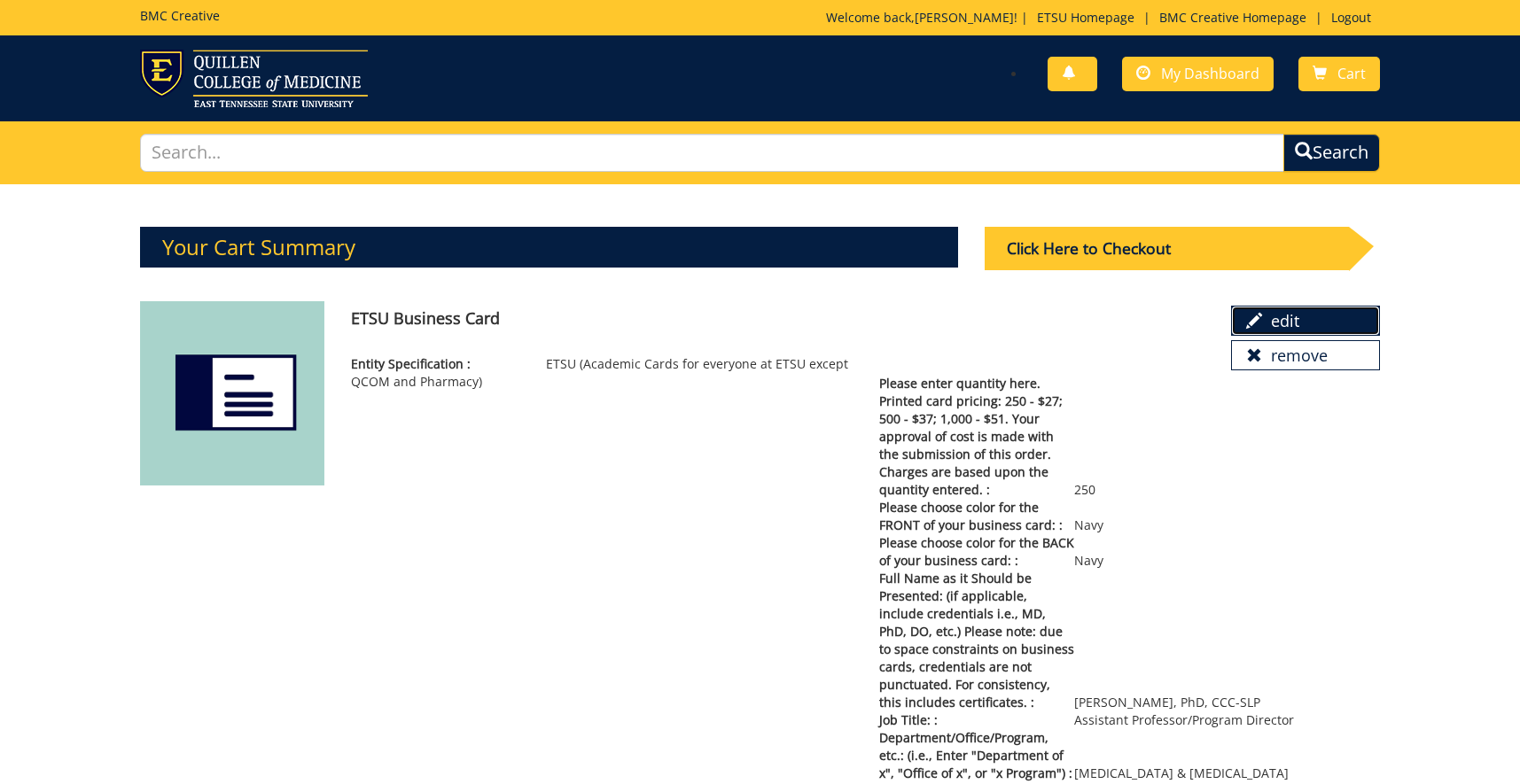
click at [1289, 326] on link "edit" at bounding box center [1305, 320] width 149 height 31
click at [1265, 315] on link "edit" at bounding box center [1305, 320] width 149 height 31
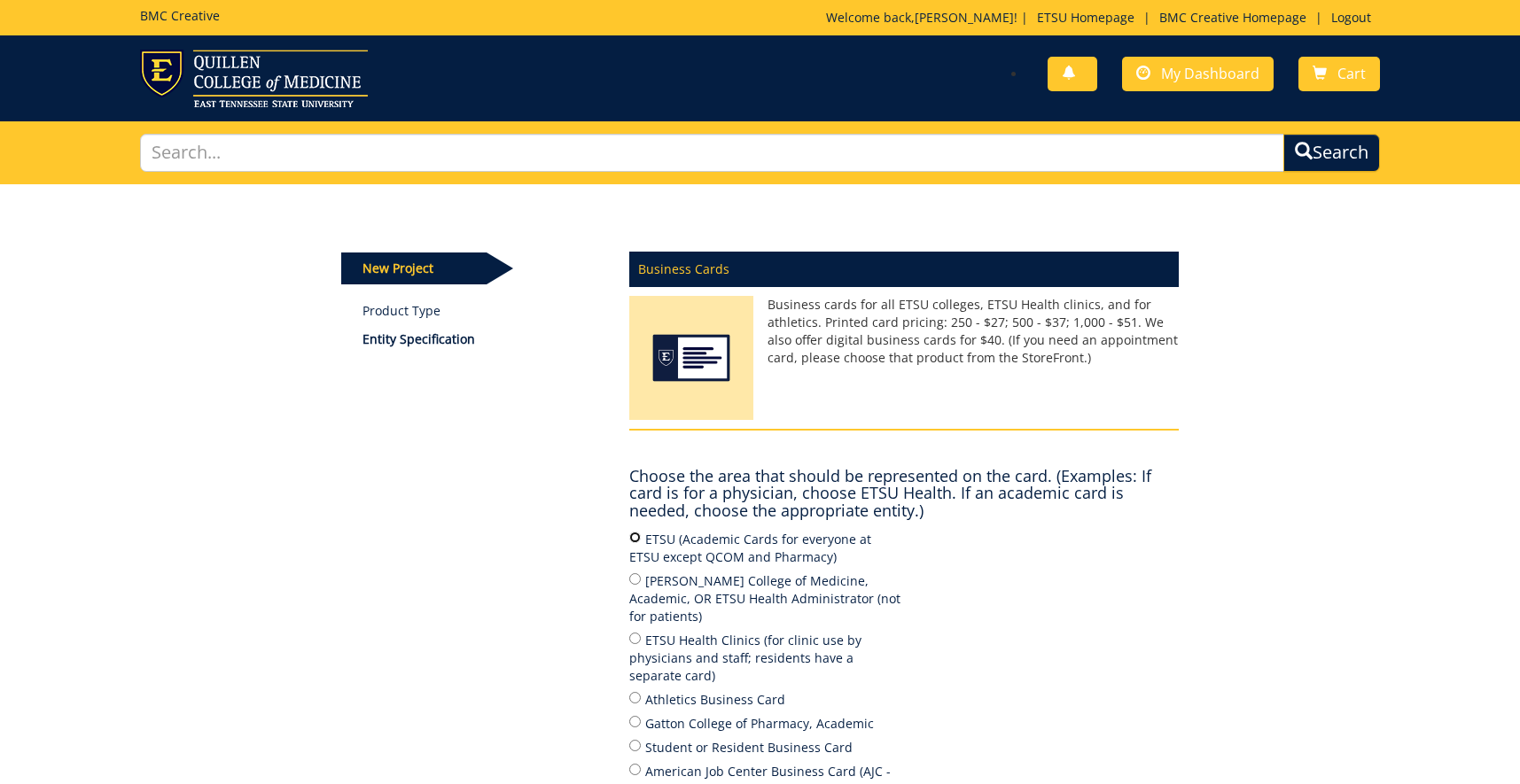
click at [637, 532] on input "ETSU (Academic Cards for everyone at ETSU except QCOM and Pharmacy)" at bounding box center [635, 538] width 11 height 11
radio input "true"
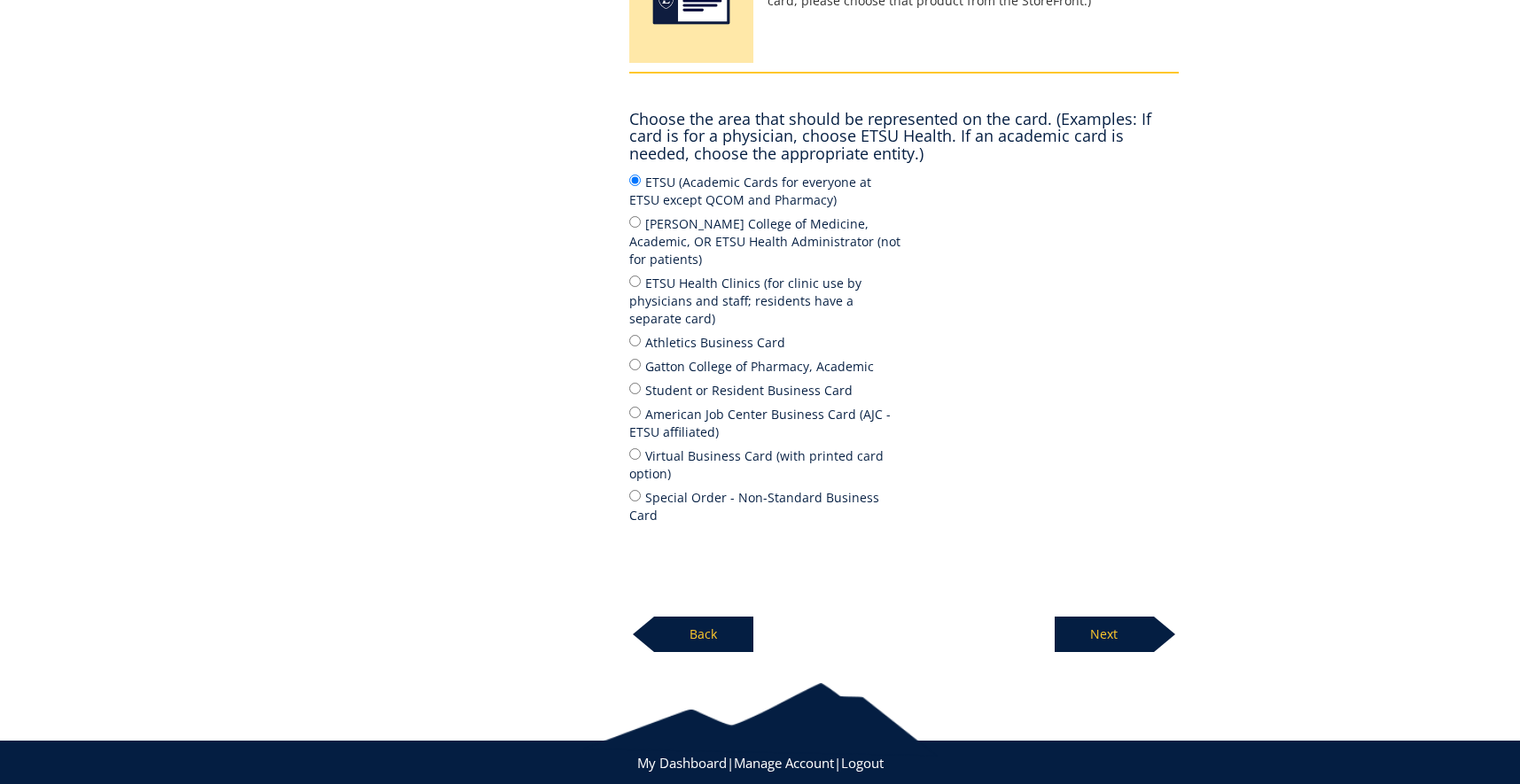
click at [1055, 587] on div "Business Cards Business cards for all ETSU colleges, ETSU Health clinics, and f…" at bounding box center [904, 268] width 576 height 768
click at [1064, 616] on p "Next" at bounding box center [1104, 634] width 99 height 35
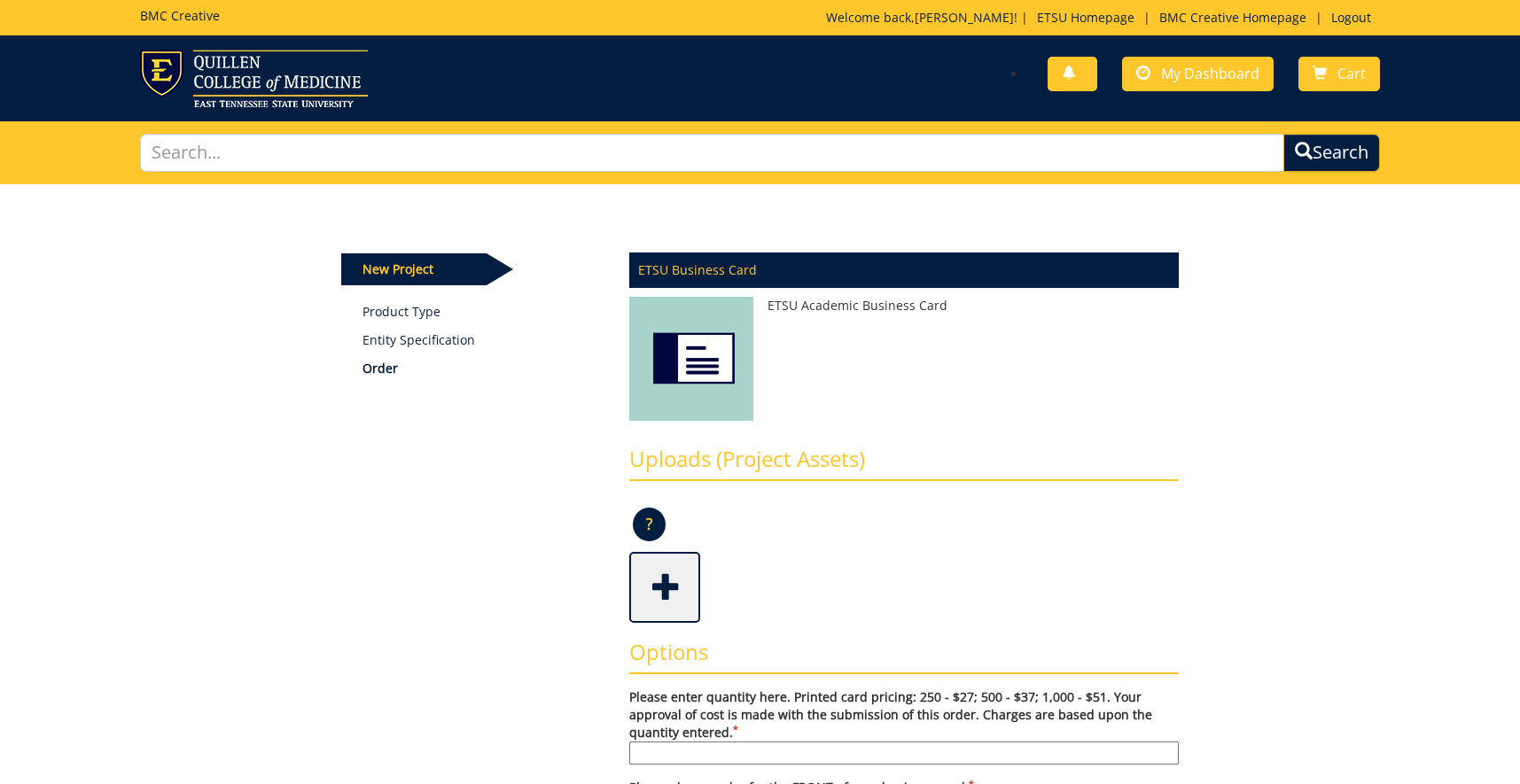
scroll to position [452, 0]
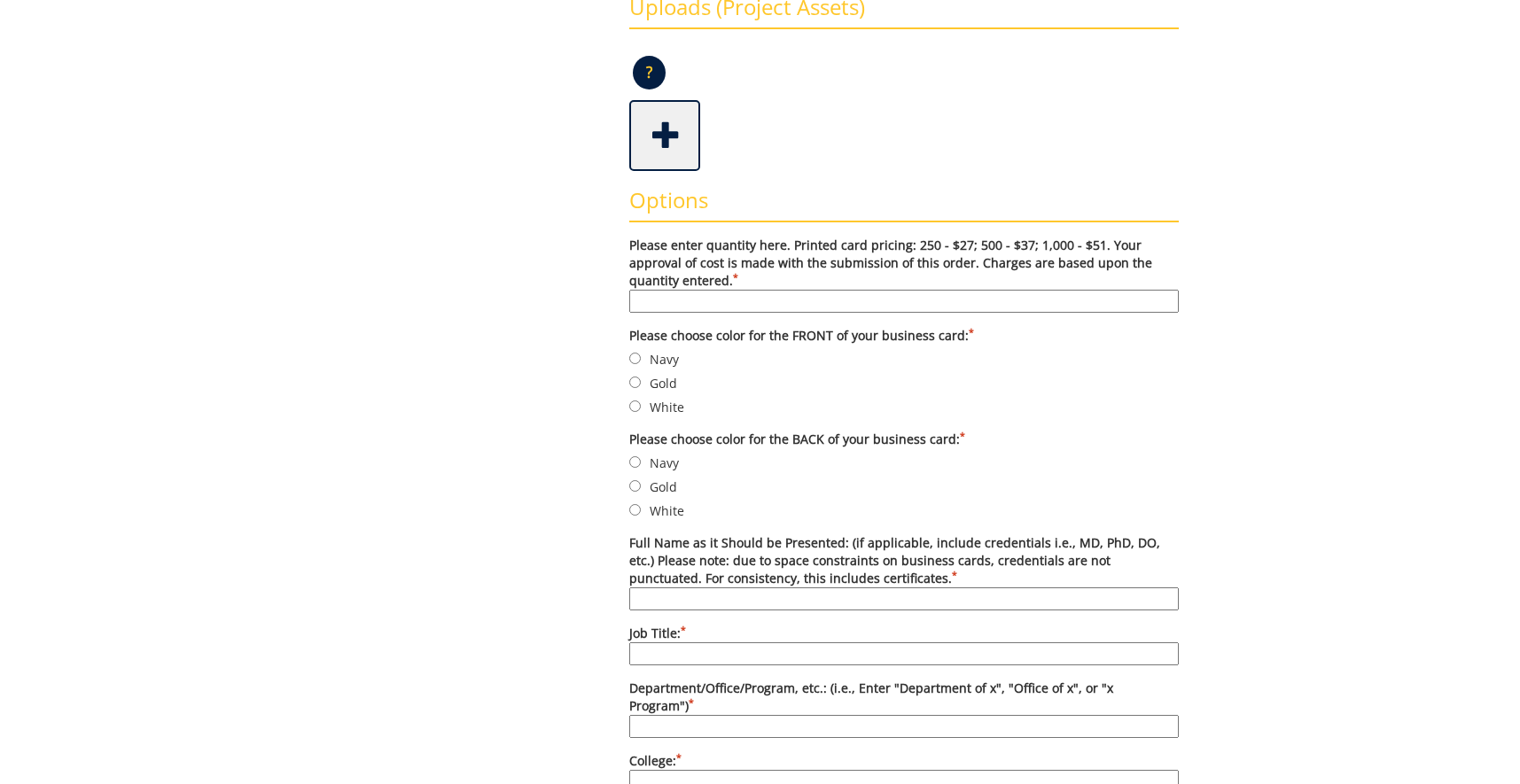
click at [686, 306] on input "Please enter quantity here. Printed card pricing: 250 - $27; 500 - $37; 1,000 -…" at bounding box center [904, 301] width 550 height 23
type input "250"
drag, startPoint x: 637, startPoint y: 366, endPoint x: 645, endPoint y: 388, distance: 23.4
click at [639, 365] on input "Navy" at bounding box center [635, 358] width 11 height 11
radio input "true"
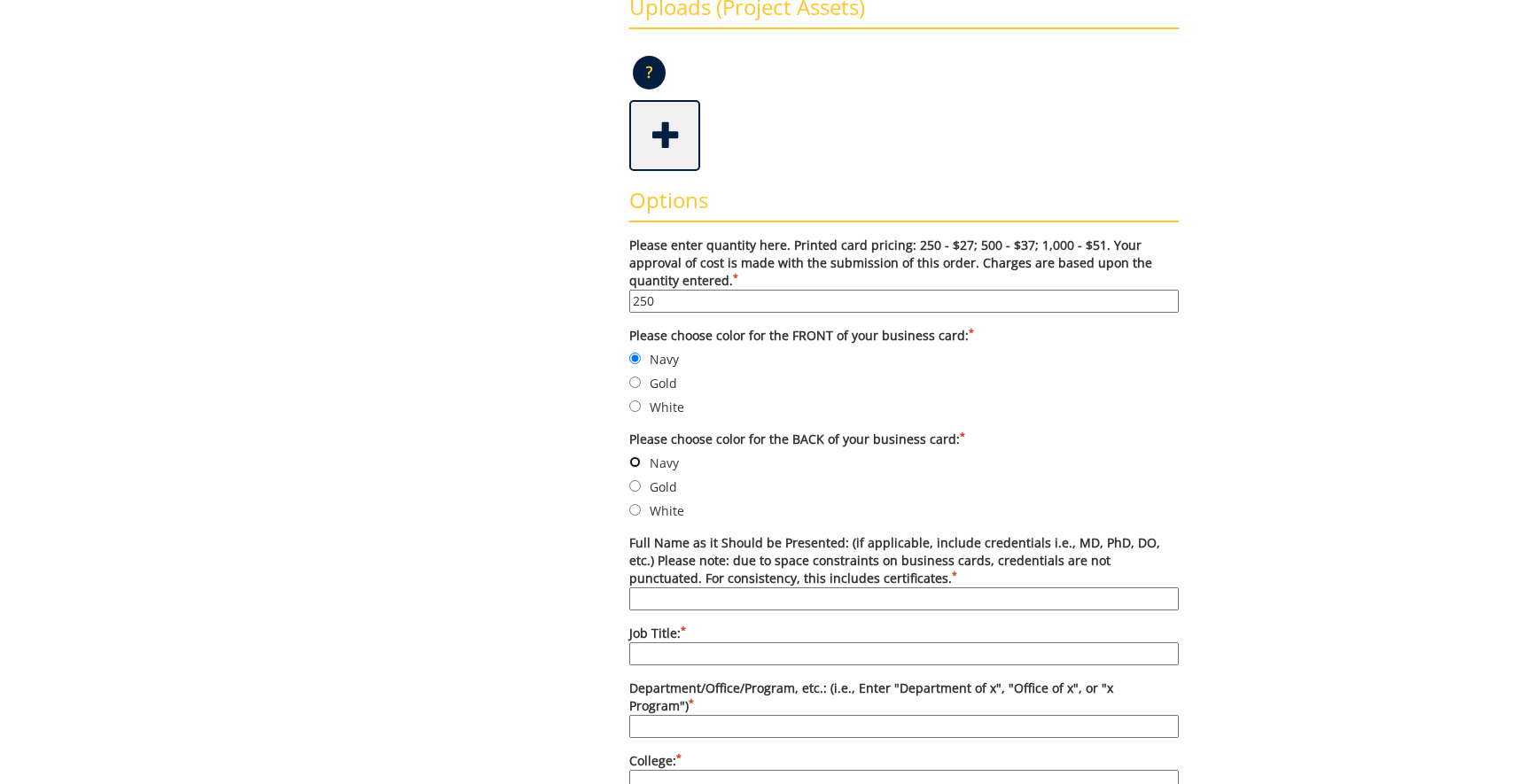
click at [637, 460] on input "Navy" at bounding box center [635, 462] width 11 height 11
radio input "true"
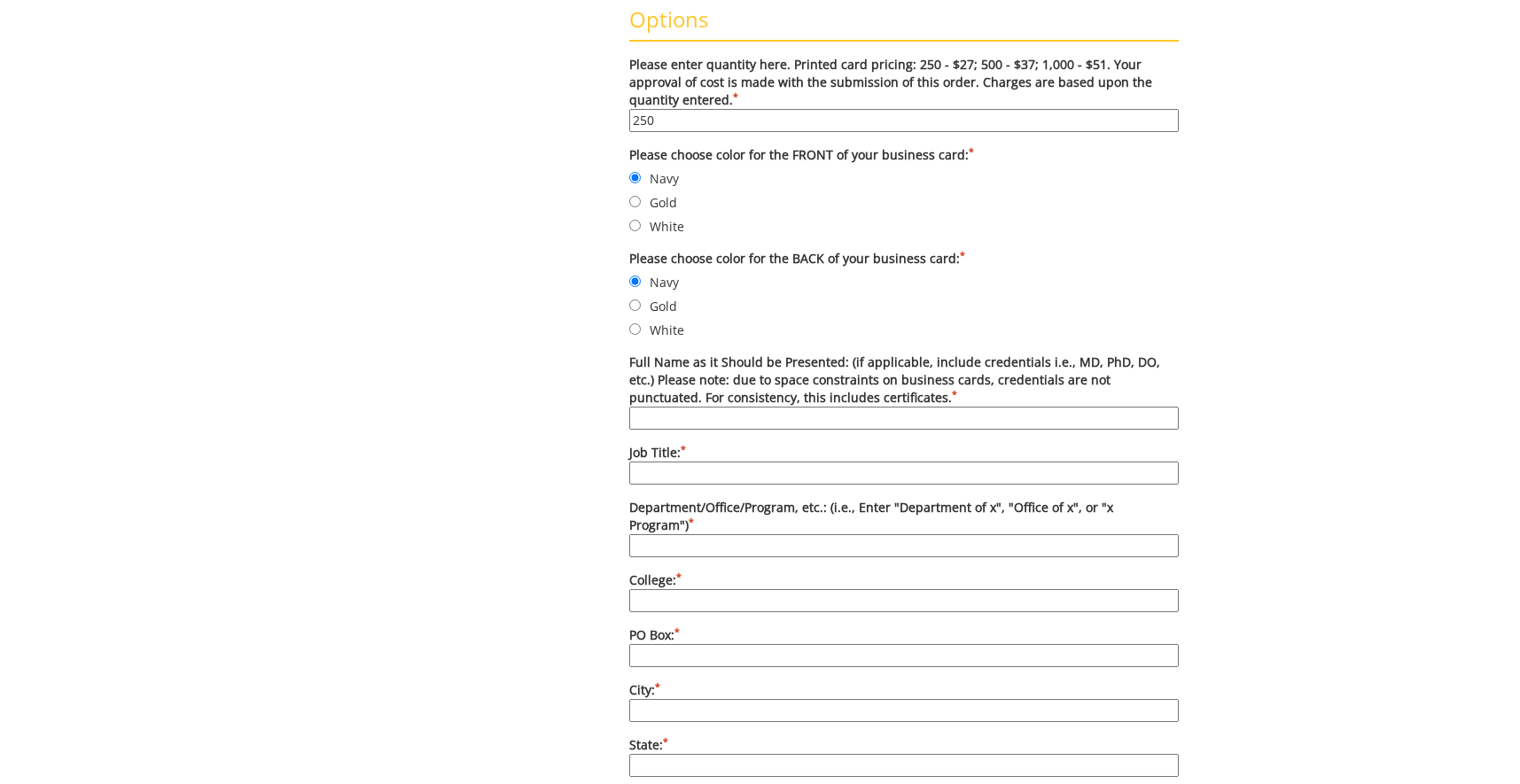
click at [700, 425] on input "Full Name as it Should be Presented: (if applicable, include credentials i.e., …" at bounding box center [904, 418] width 550 height 23
type input "[PERSON_NAME], PhD, CCC-SLP"
click at [707, 470] on input "Job Title: *" at bounding box center [904, 473] width 550 height 23
type input "Assistant Professor/Program Director"
click at [661, 545] on input "Department/Office/Program, etc.: (i.e., Enter "Department of x", "Office of x",…" at bounding box center [904, 545] width 550 height 23
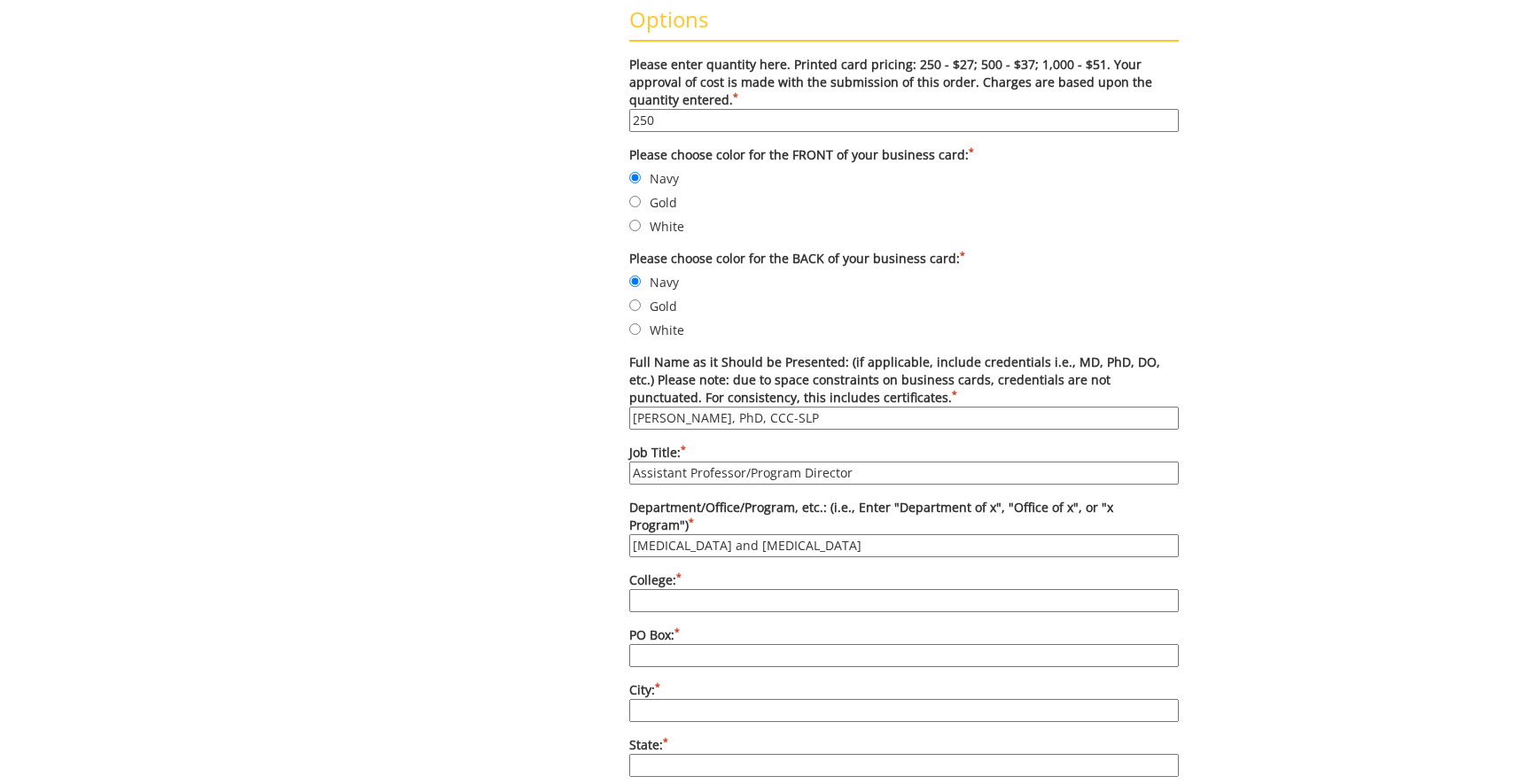
type input "Audiology and Speech-Language Pathology"
click at [700, 602] on input "College: *" at bounding box center [904, 601] width 550 height 23
type input "College of Health Sciences"
click at [698, 644] on input "PO Box: *" at bounding box center [904, 655] width 550 height 23
type input "7"
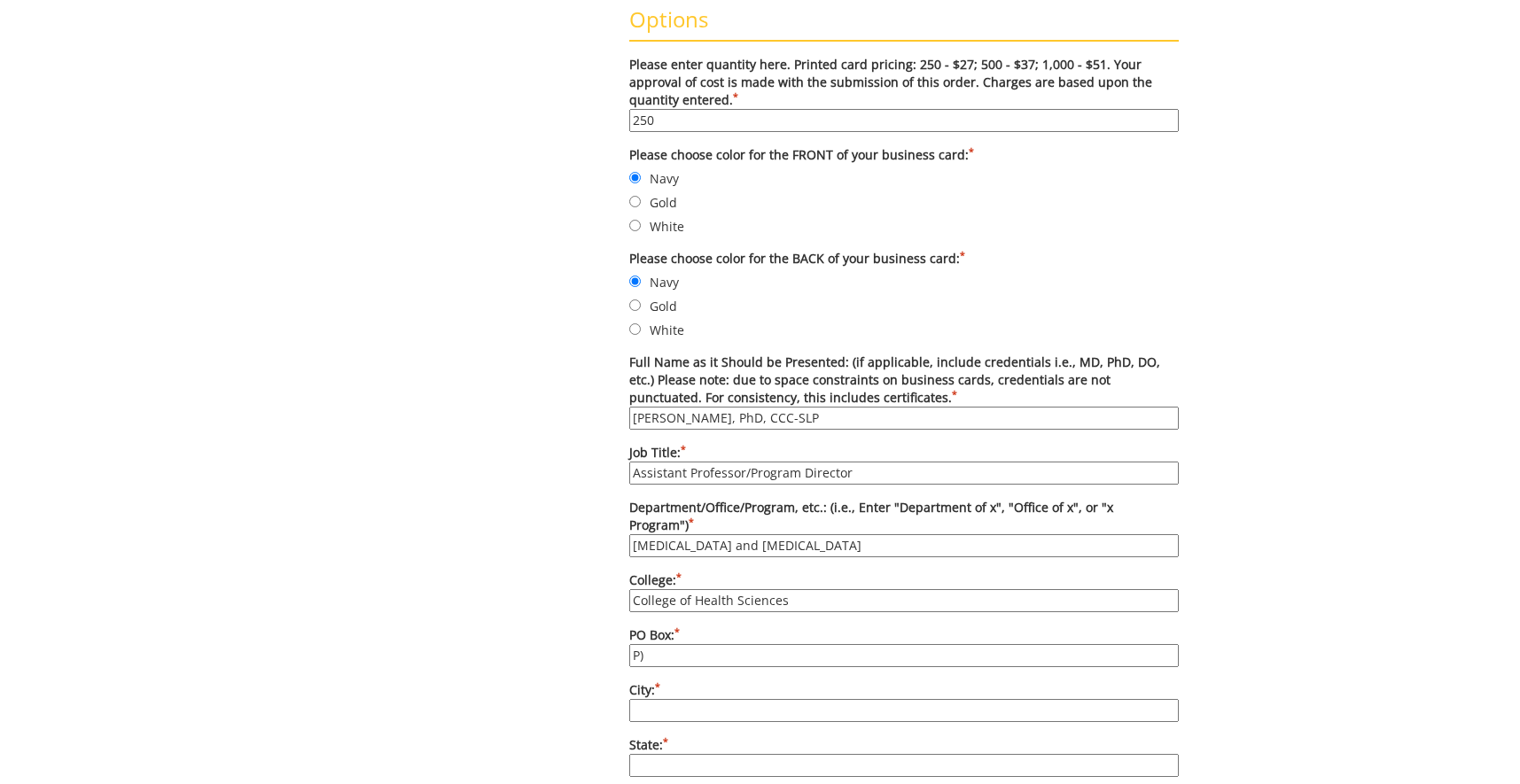
type input "P"
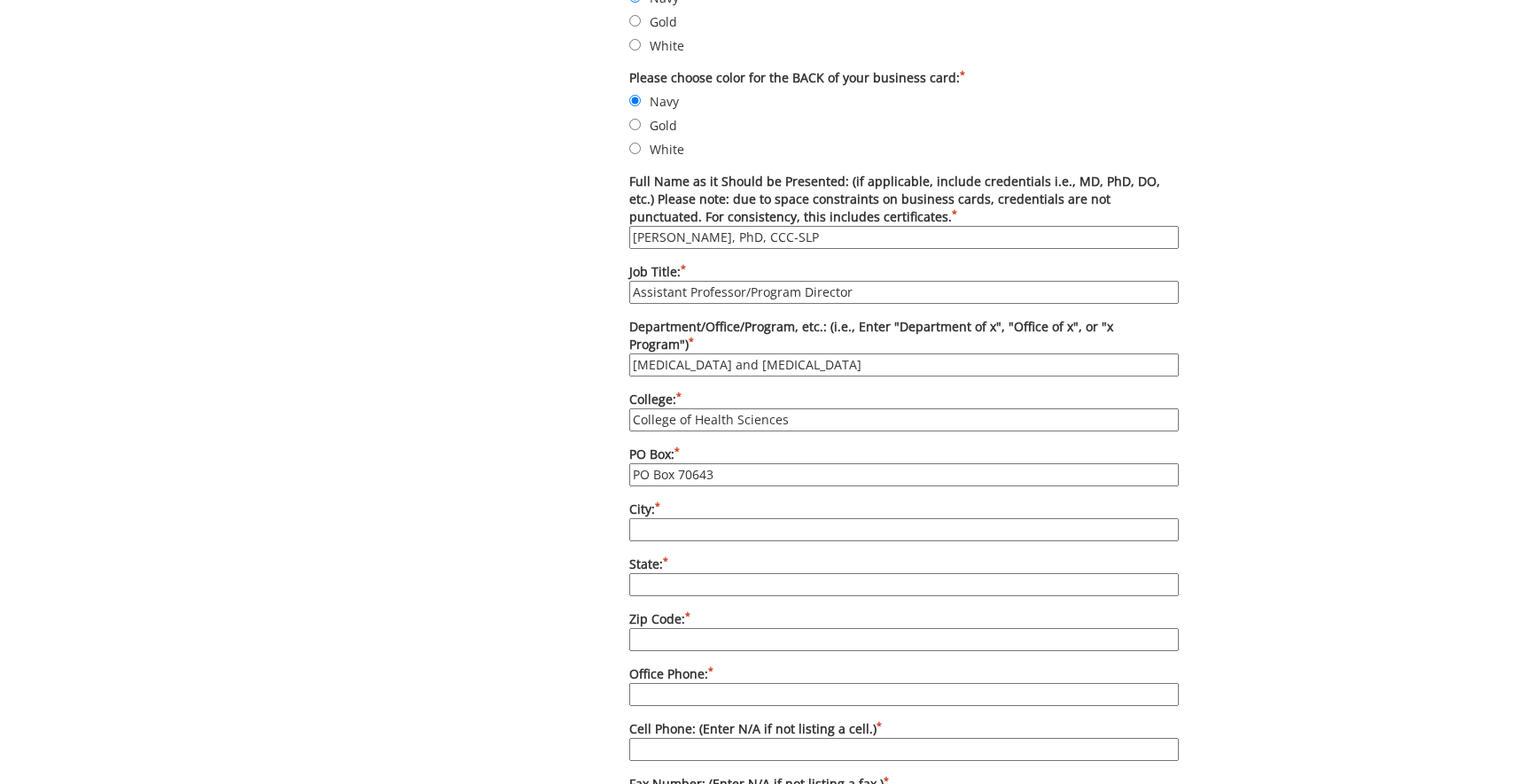
type input "PO Box 70643"
click at [669, 524] on input "City: *" at bounding box center [904, 529] width 550 height 23
type input "Johnson City"
click at [660, 586] on input "State: *" at bounding box center [904, 585] width 550 height 23
drag, startPoint x: 740, startPoint y: 467, endPoint x: 430, endPoint y: 454, distance: 310.3
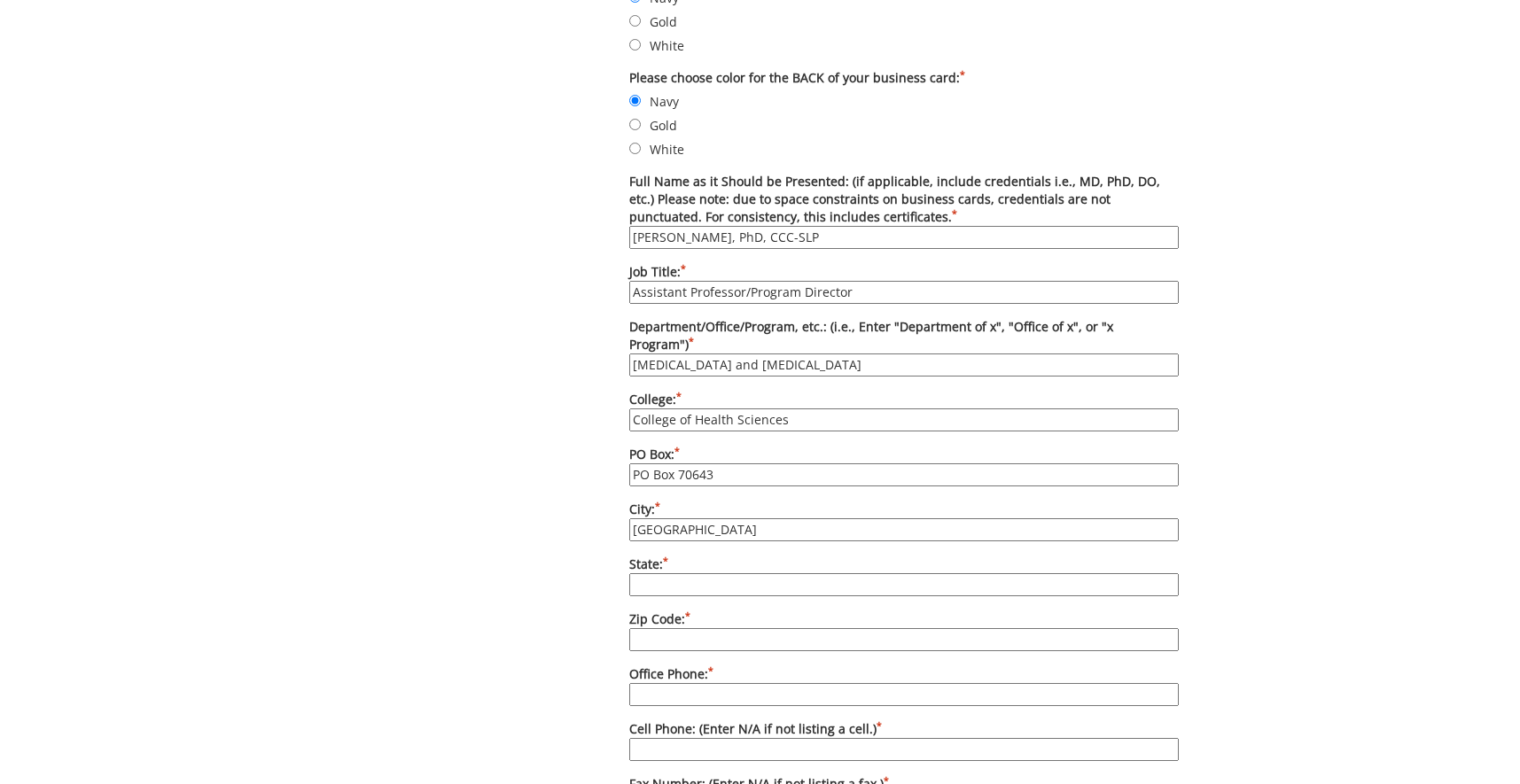
click at [629, 464] on input "PO Box 70643" at bounding box center [904, 475] width 550 height 23
type input "70643"
click at [664, 582] on input "State: *" at bounding box center [904, 585] width 550 height 23
type input "TN"
type input "37614"
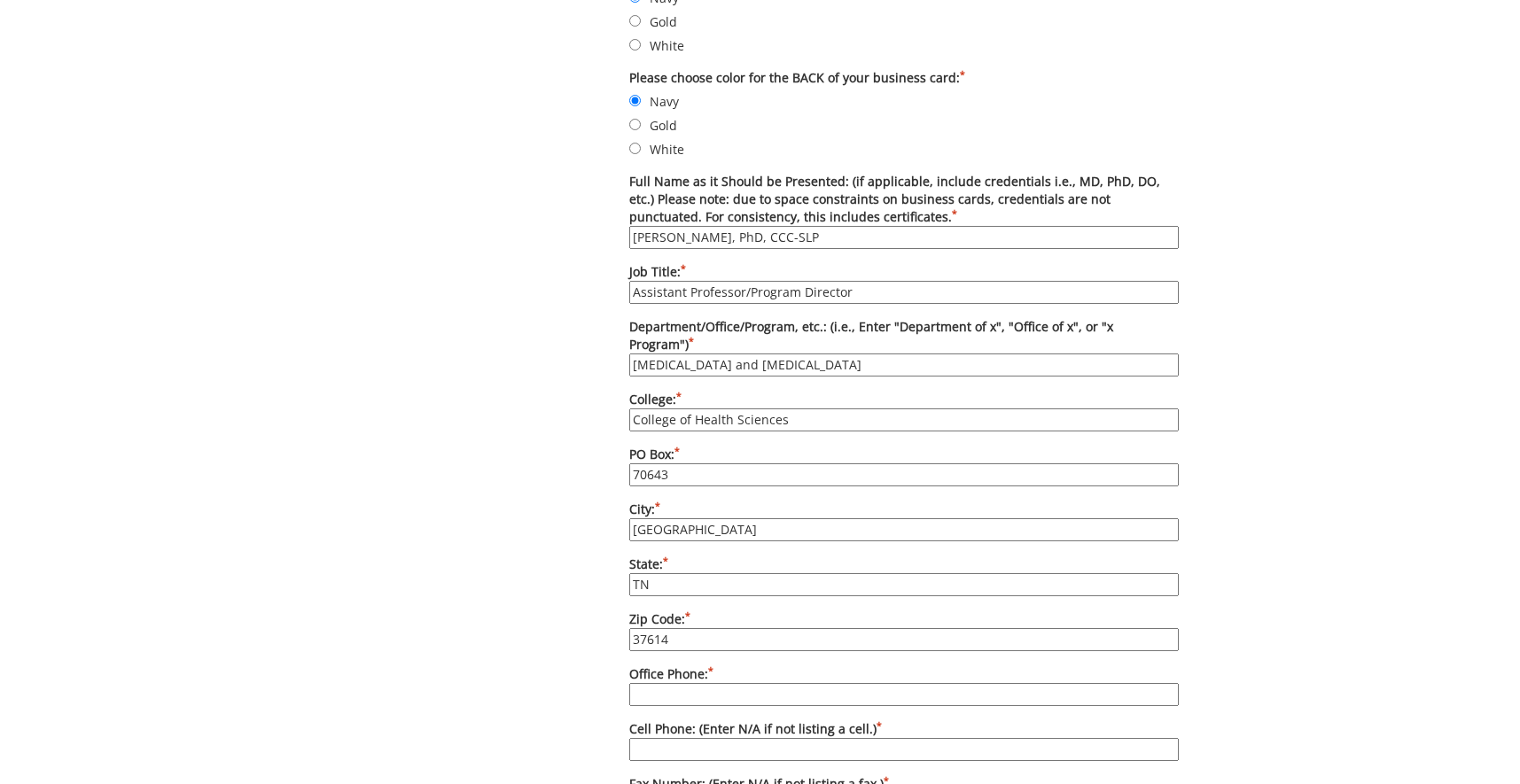
click at [715, 693] on input "Office Phone: *" at bounding box center [904, 694] width 550 height 23
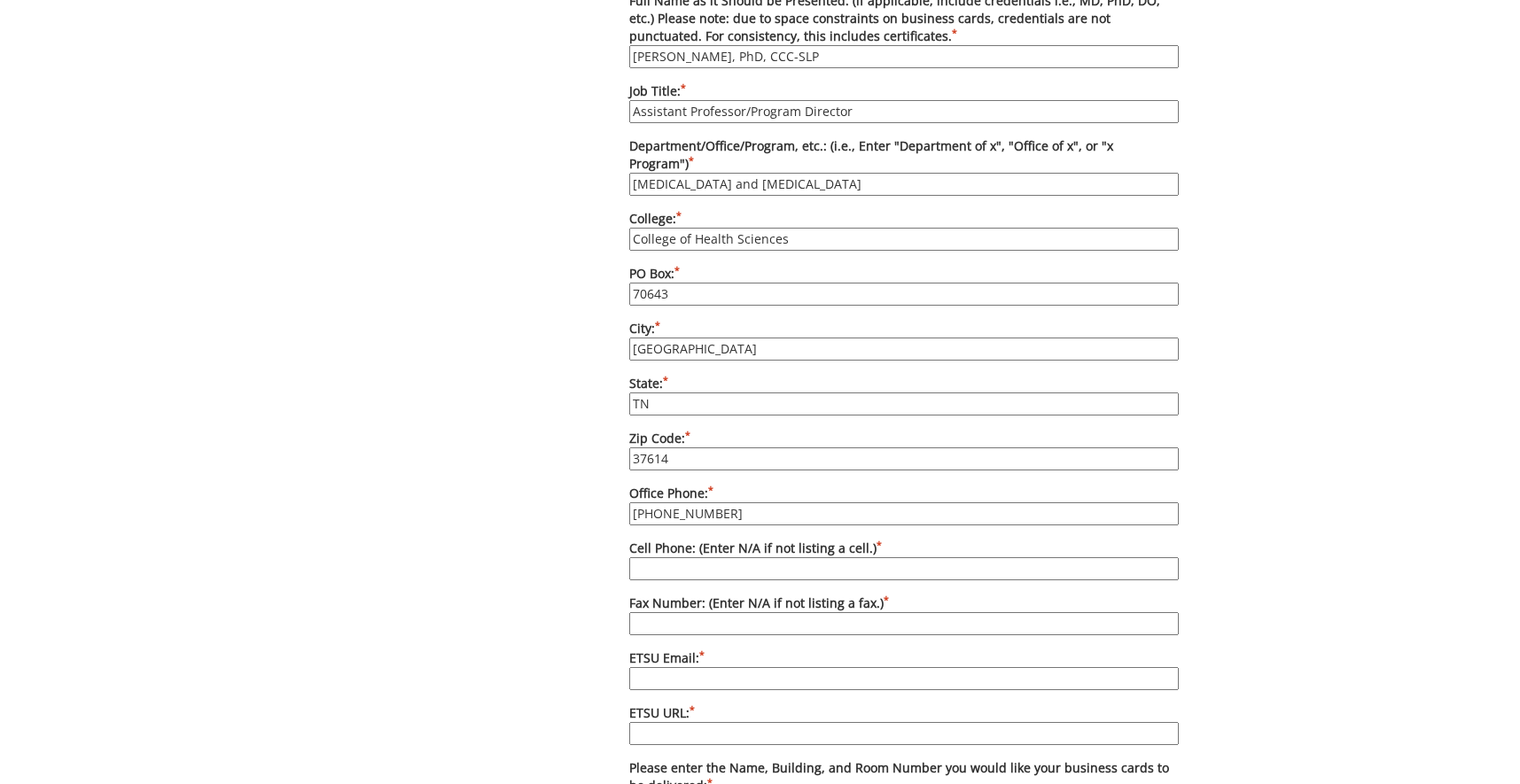
type input "423-439-4315"
click at [673, 575] on input "Cell Phone: (Enter N/A if not listing a cell.) *" at bounding box center [904, 568] width 550 height 23
type input "N/A"
click at [668, 619] on input "Fax Number: (Enter N/A if not listing a fax.) *" at bounding box center [904, 624] width 550 height 23
type input "N/A"
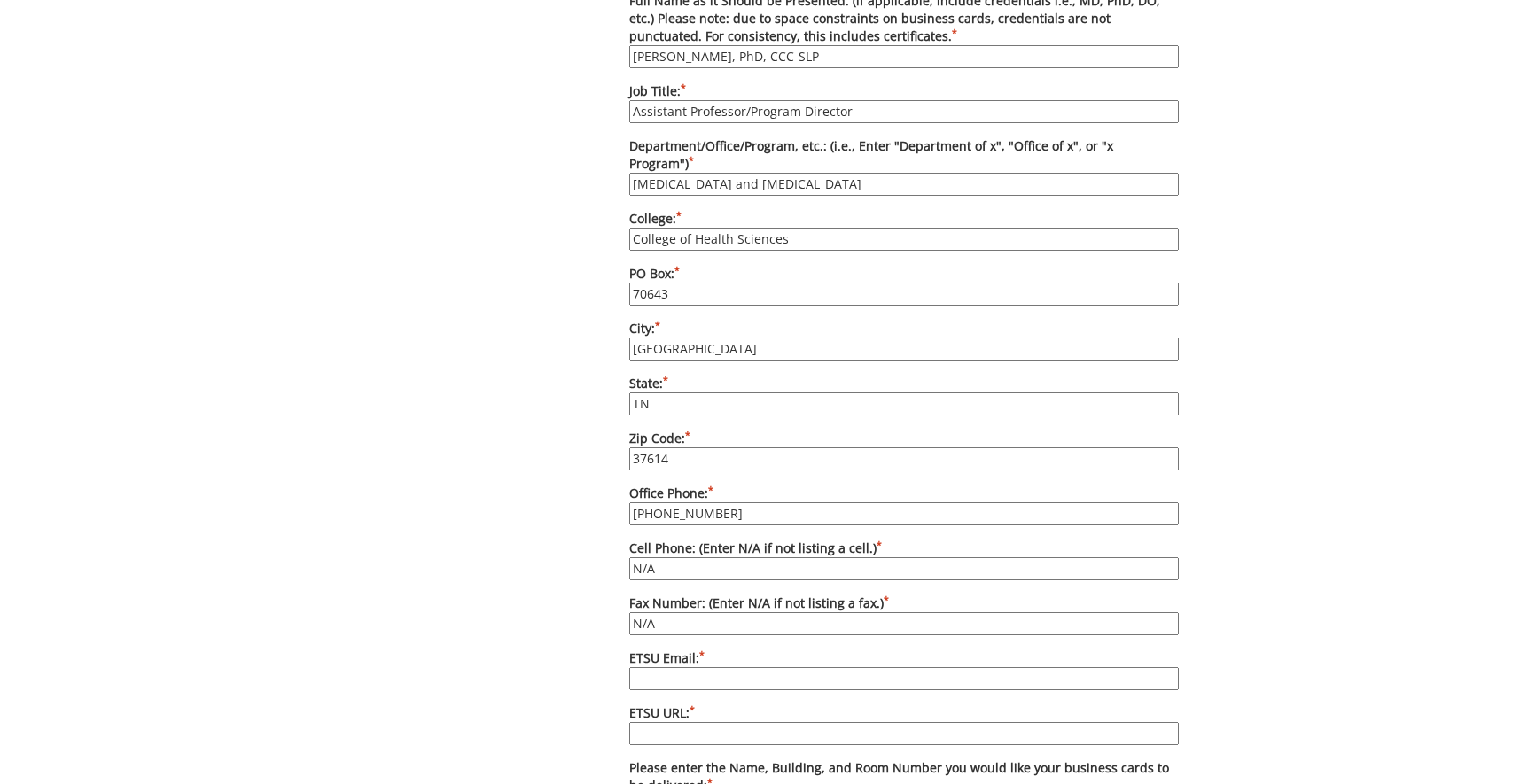
click at [809, 665] on label "ETSU Email: *" at bounding box center [904, 670] width 550 height 41
click at [809, 667] on input "ETSU Email: *" at bounding box center [904, 678] width 550 height 23
type input "[EMAIL_ADDRESS][DOMAIN_NAME]"
click at [697, 722] on input "ETSU URL: *" at bounding box center [904, 733] width 550 height 23
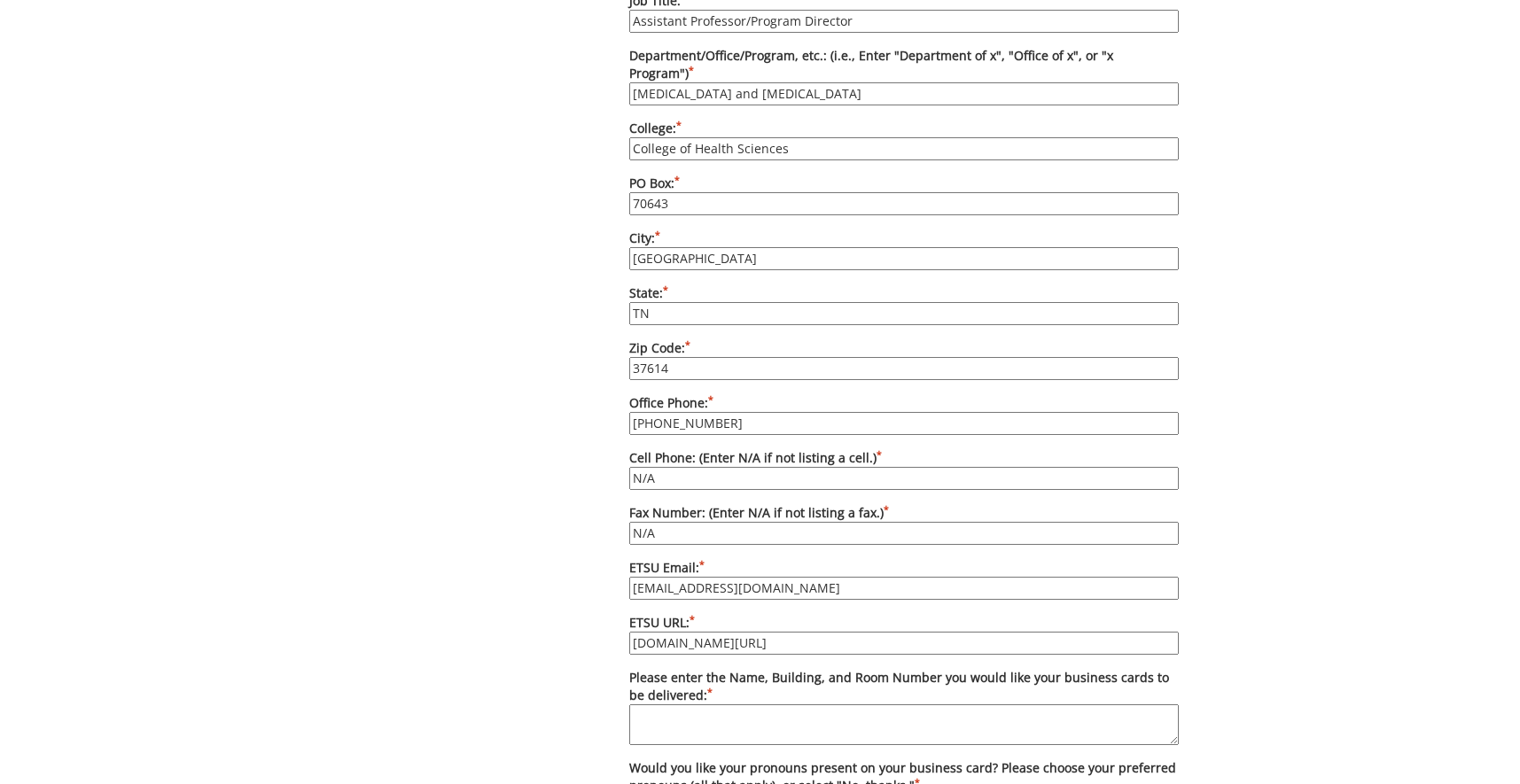
scroll to position [1176, 0]
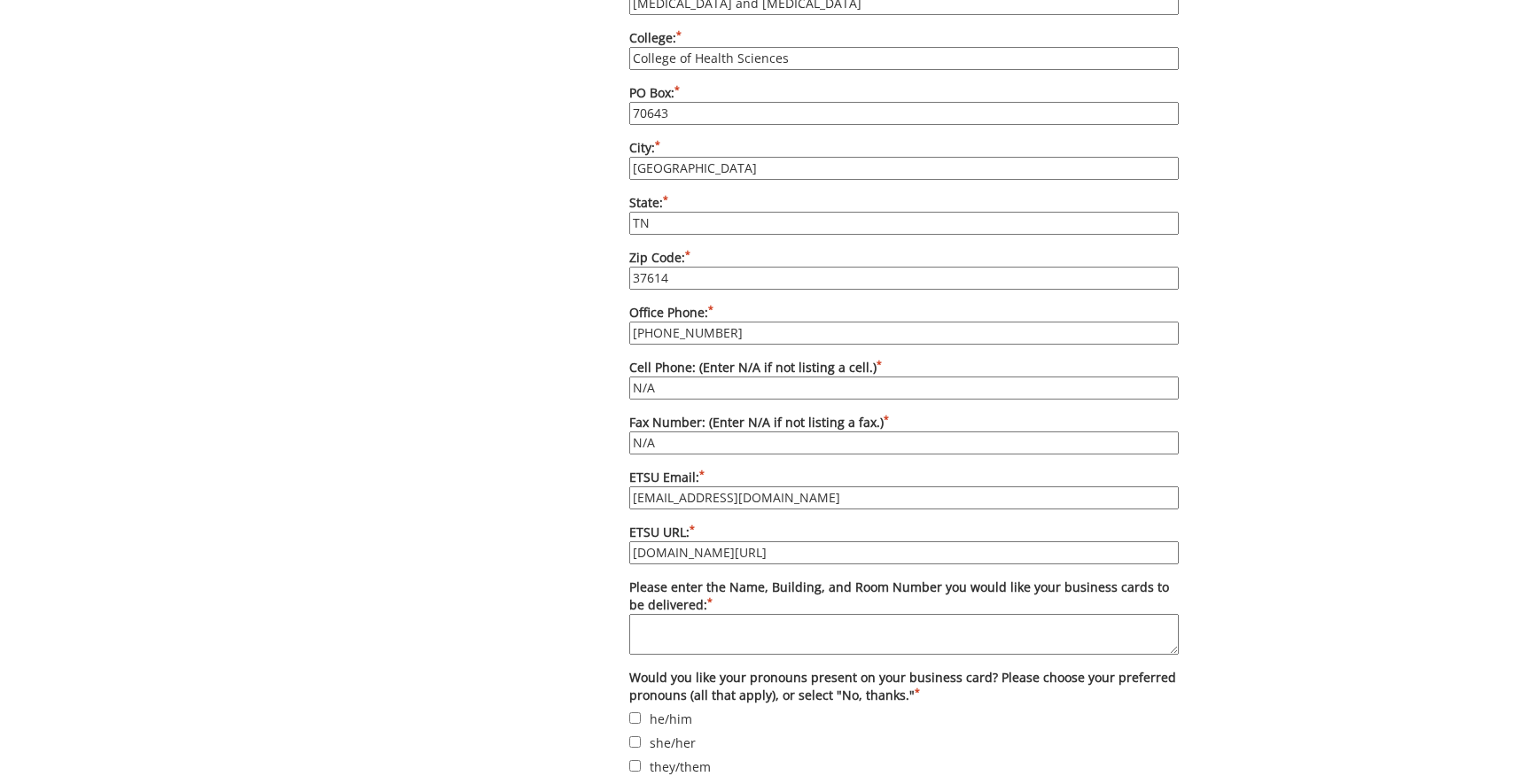
type input "etsu.edu/chs/aslp"
drag, startPoint x: 662, startPoint y: 625, endPoint x: 689, endPoint y: 634, distance: 28.5
click at [679, 630] on textarea "Please enter the Name, Building, and Room Number you would like your business c…" at bounding box center [904, 635] width 550 height 41
type textarea "Carrie Childers Lamb Hall Room 392"
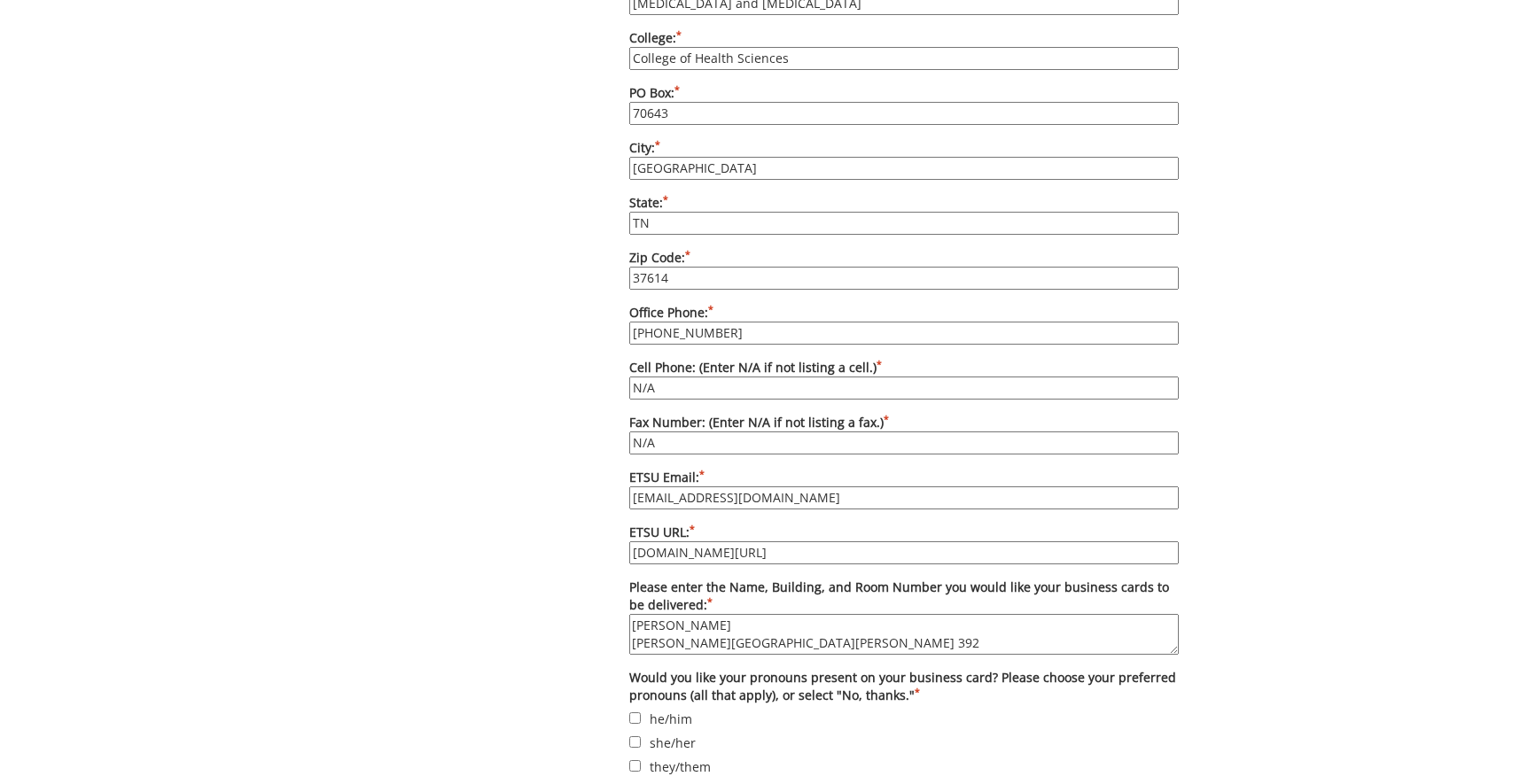
click at [440, 598] on div "Some kind of message here. New Project Product Type Entity Specification Order …" at bounding box center [760, 37] width 865 height 2058
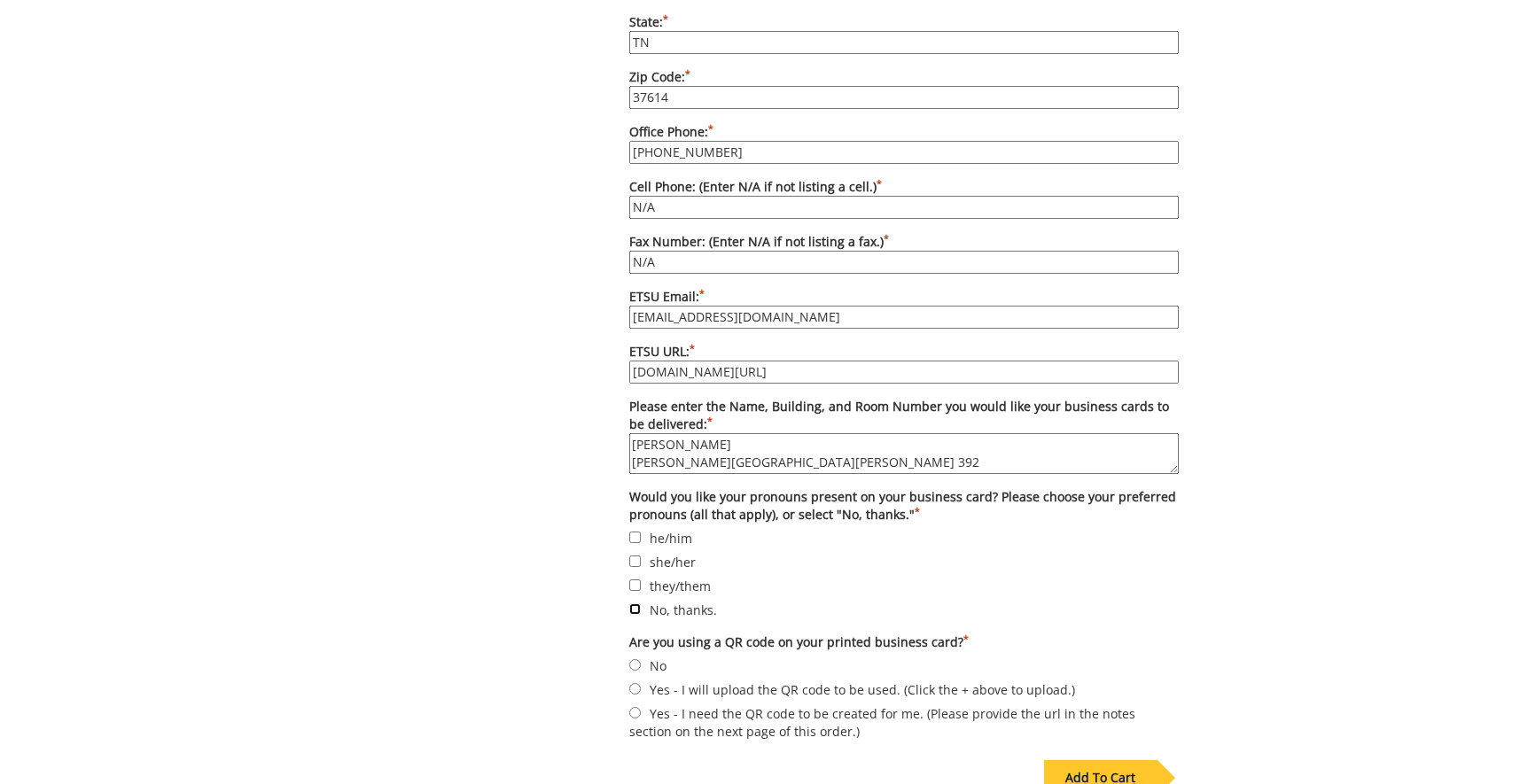
click at [631, 608] on input "No, thanks." at bounding box center [635, 609] width 11 height 11
checkbox input "true"
click at [637, 662] on input "No" at bounding box center [635, 665] width 11 height 11
radio input "true"
click at [1097, 783] on div "Add To Cart" at bounding box center [1101, 778] width 113 height 35
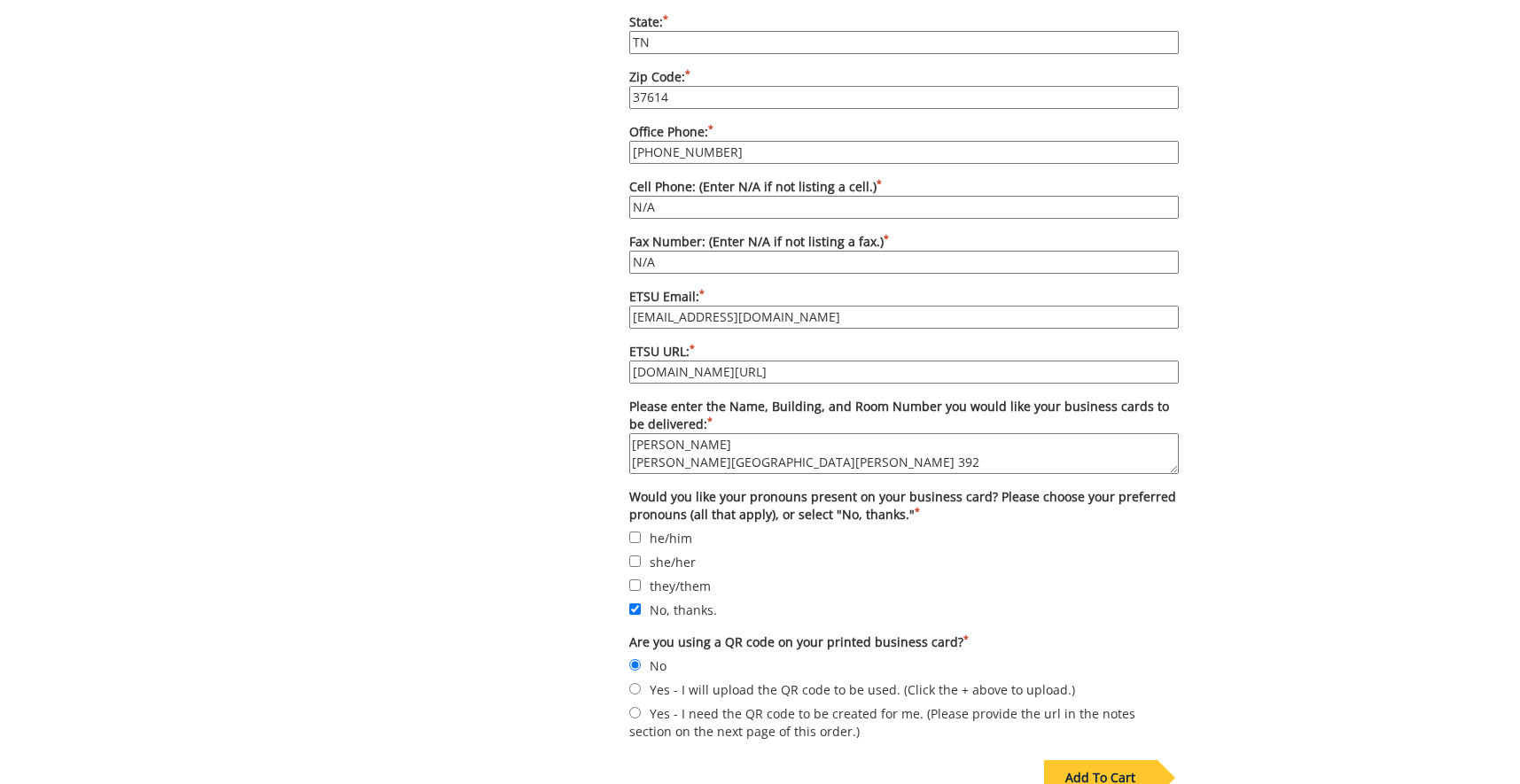
scroll to position [105, 0]
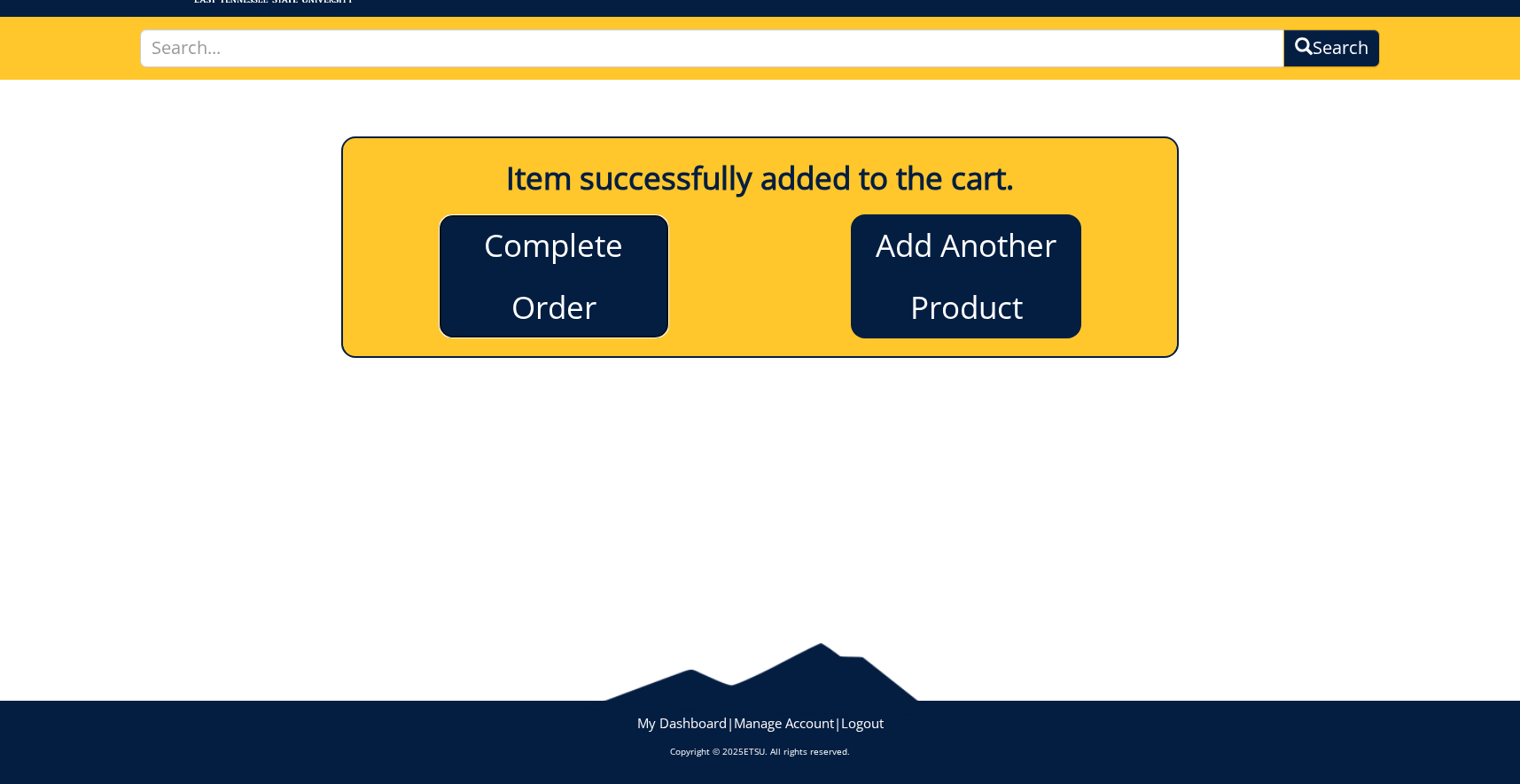
click at [553, 302] on link "Complete Order" at bounding box center [554, 277] width 230 height 124
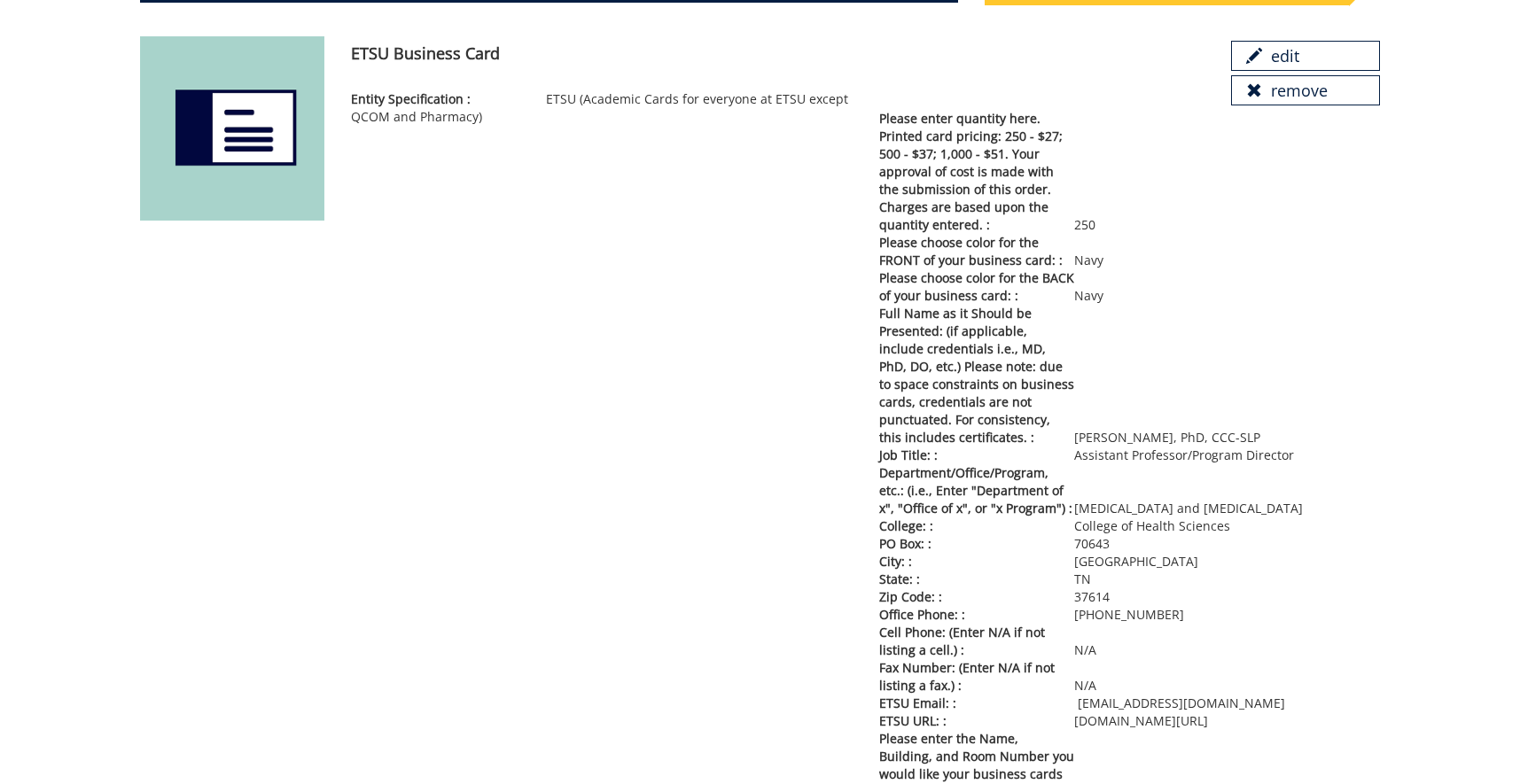
scroll to position [175, 0]
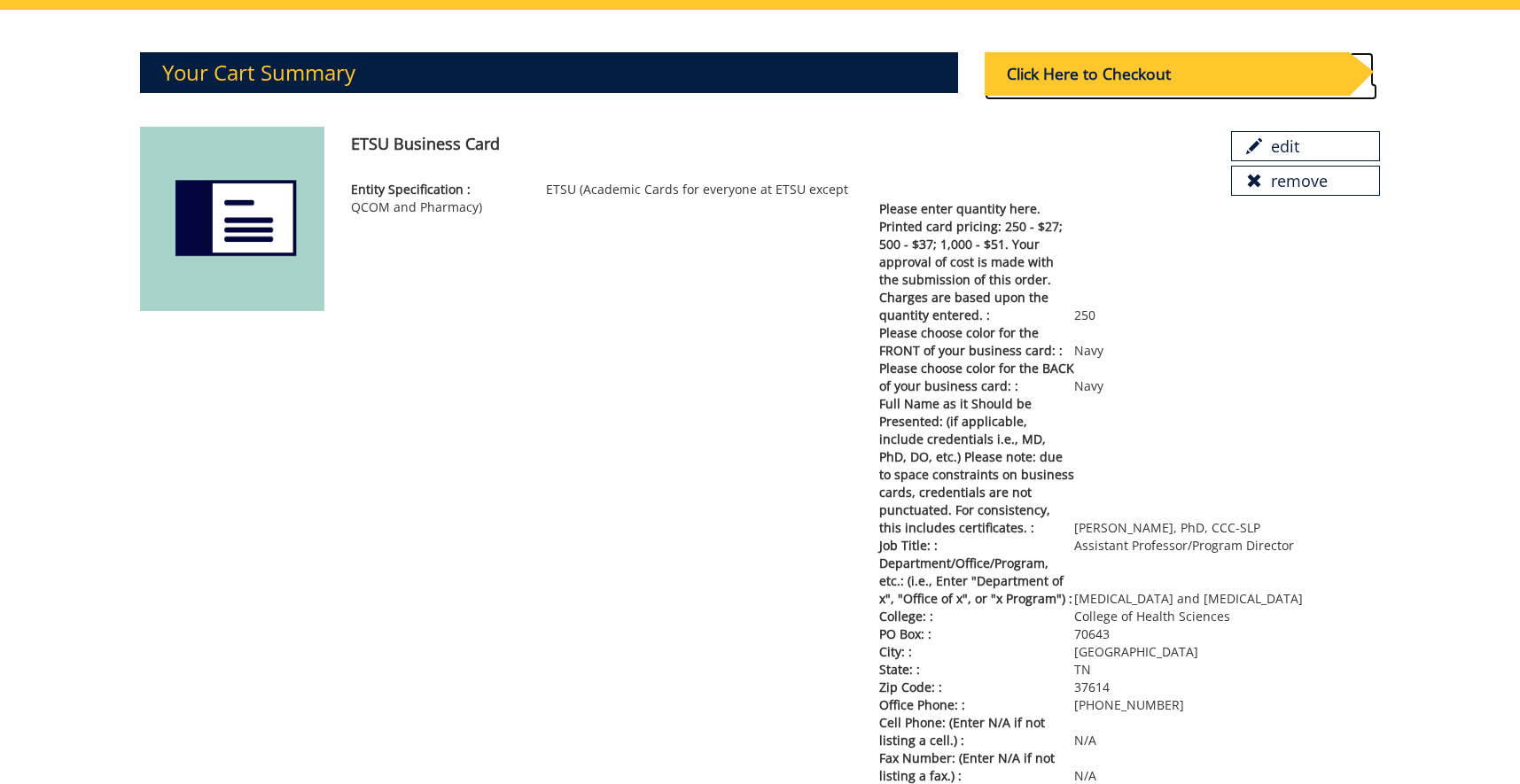
click at [1219, 65] on div "Click Here to Checkout" at bounding box center [1167, 73] width 365 height 44
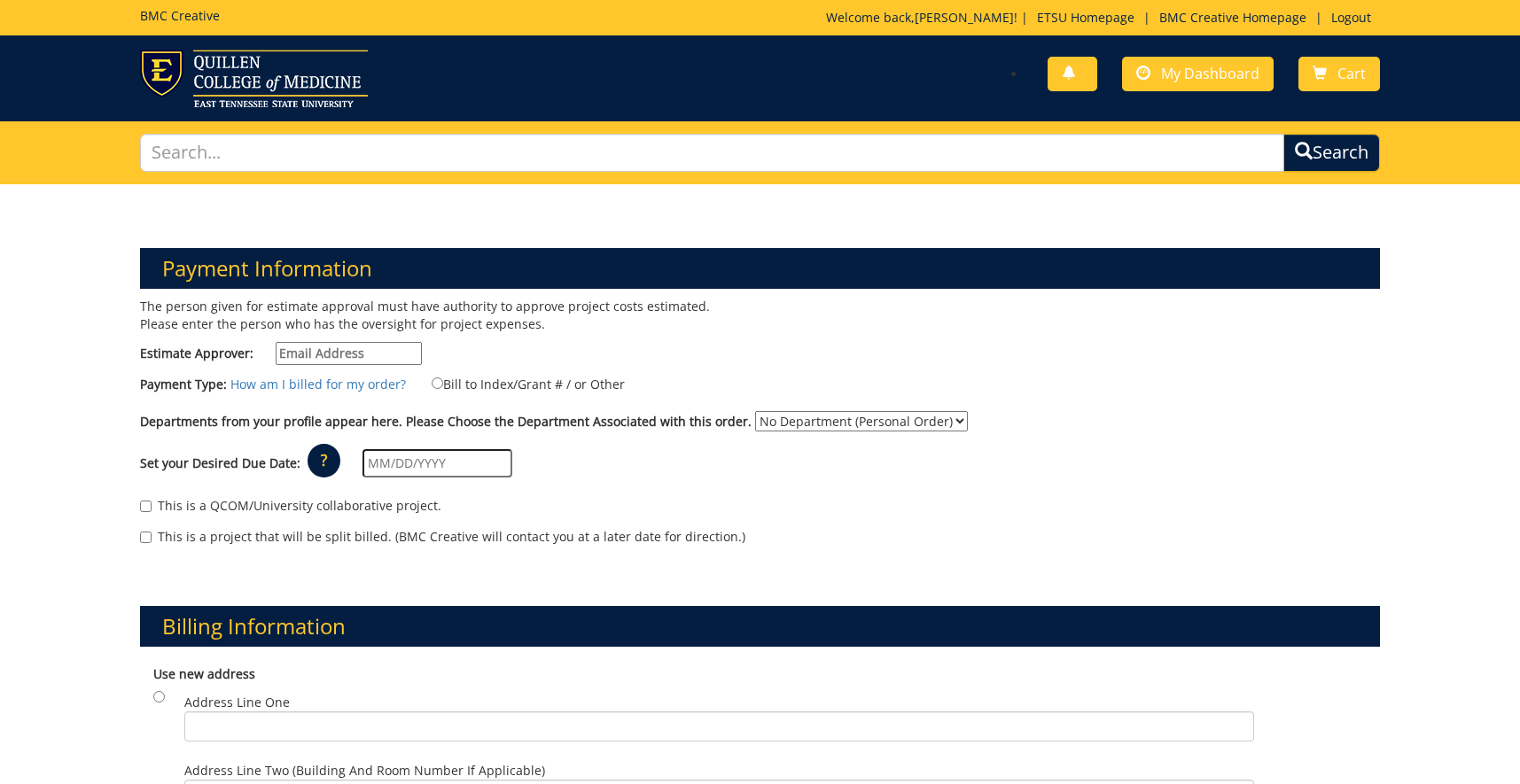
click at [311, 353] on input "Estimate Approver:" at bounding box center [349, 354] width 146 height 23
type input "[EMAIL_ADDRESS][DOMAIN_NAME]"
click at [327, 383] on link "How am I billed for my order?" at bounding box center [318, 384] width 176 height 17
click at [428, 383] on label "Bill to Index/Grant # / or Other" at bounding box center [517, 383] width 216 height 19
click at [431, 383] on input "Bill to Index/Grant # / or Other" at bounding box center [437, 383] width 11 height 11
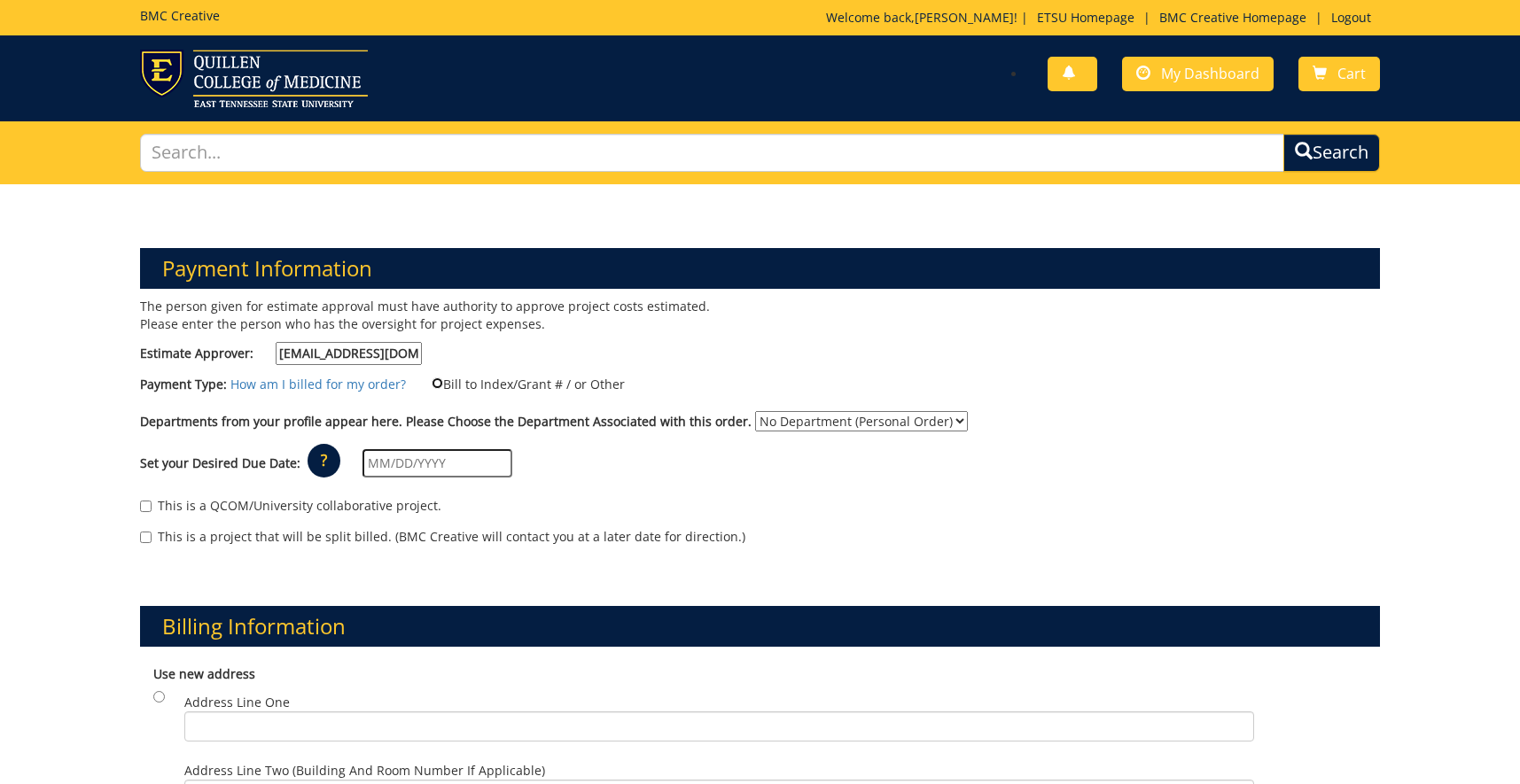
radio input "true"
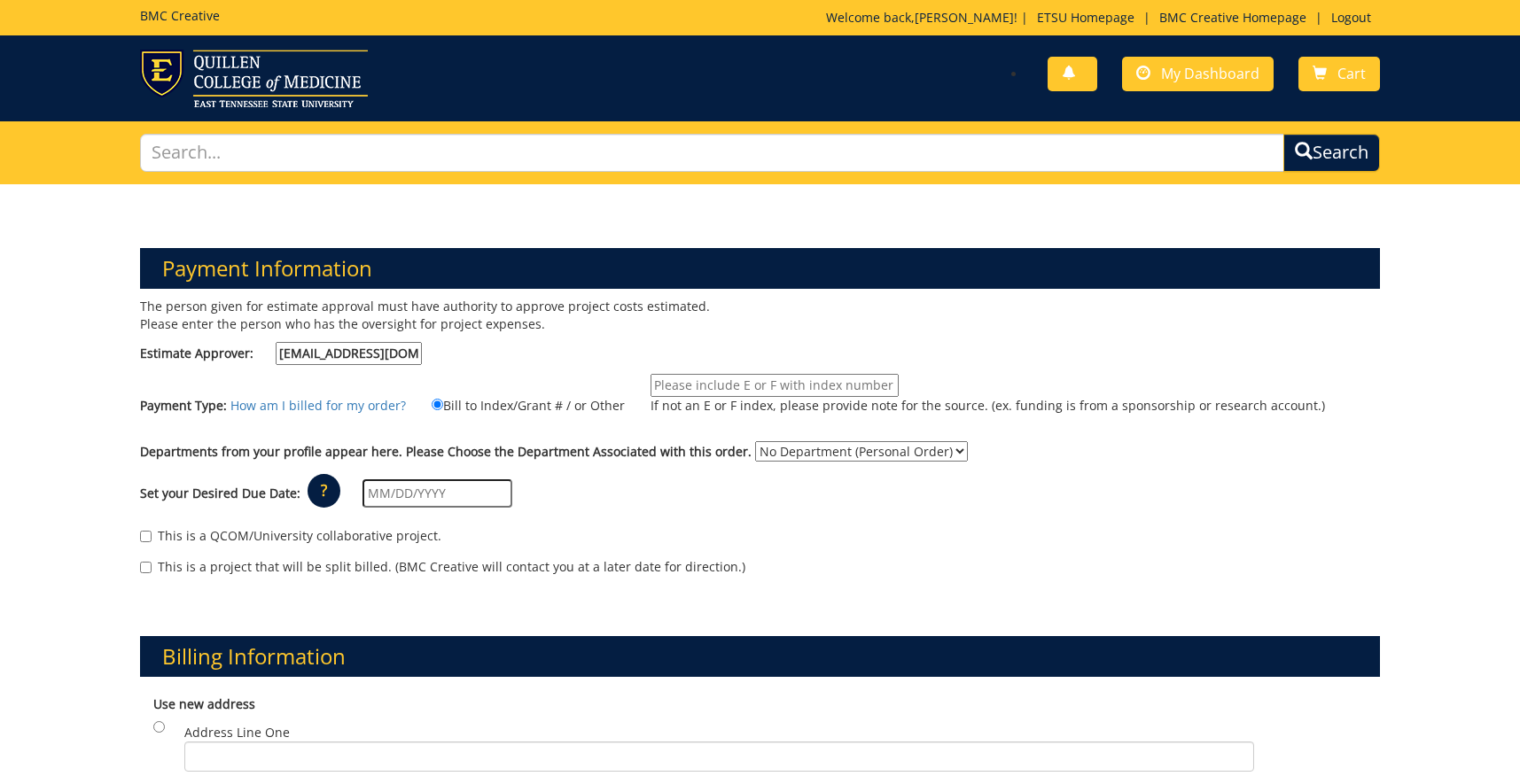
click at [691, 382] on input "If not an E or F index, please provide note for the source. (ex. funding is fro…" at bounding box center [775, 385] width 248 height 23
type input "EE37200"
click at [755, 442] on select "No Department (Personal Order)" at bounding box center [862, 452] width 213 height 20
click at [892, 448] on select "No Department (Personal Order)" at bounding box center [862, 452] width 213 height 20
click at [866, 484] on div "Set your Desired Due Date: ? × How long will my project take to finish? : Pleas…" at bounding box center [760, 494] width 1266 height 49
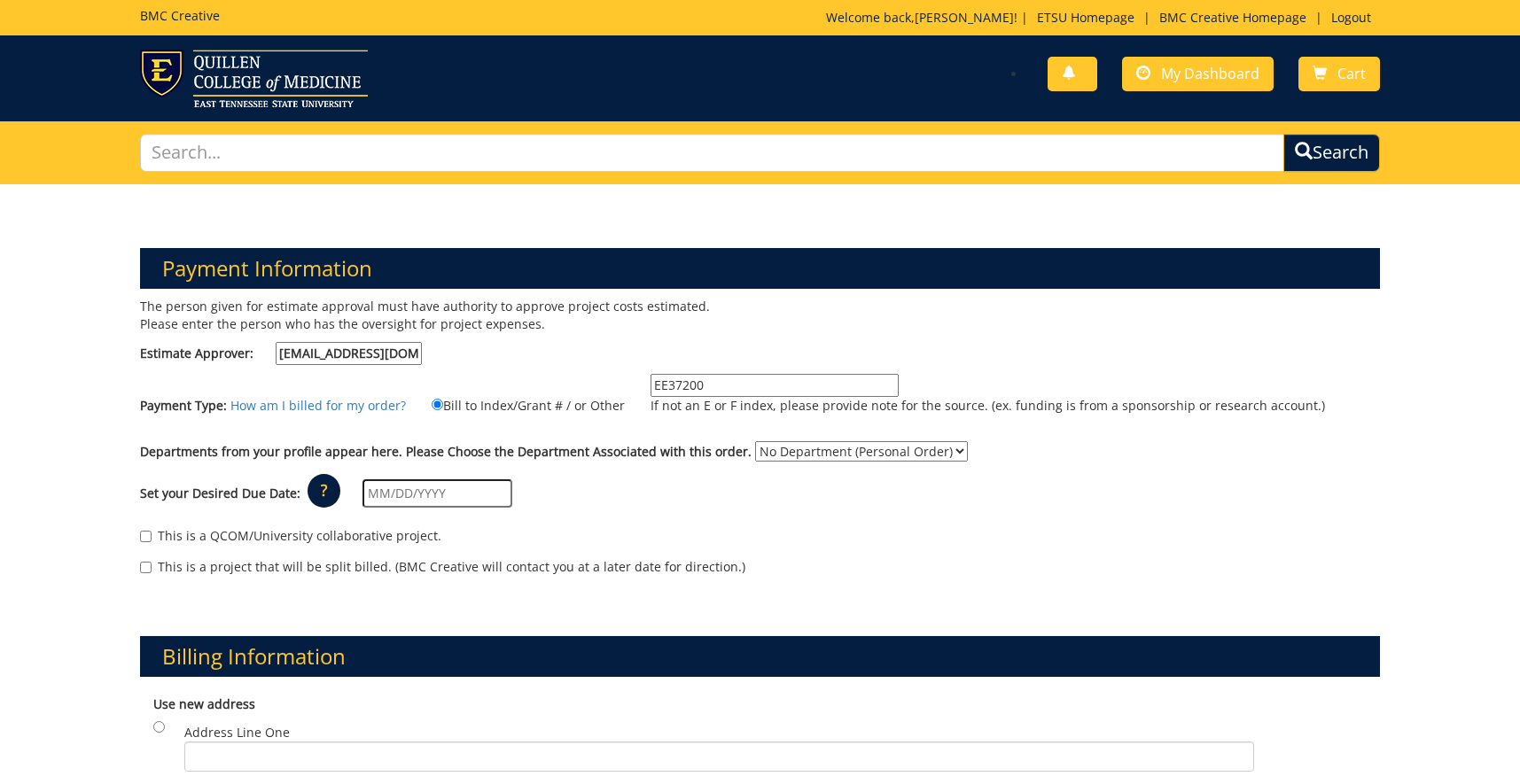
click at [861, 487] on div "Set your Desired Due Date: ? × How long will my project take to finish? : Pleas…" at bounding box center [760, 494] width 1266 height 49
click at [414, 498] on input "text" at bounding box center [438, 493] width 150 height 29
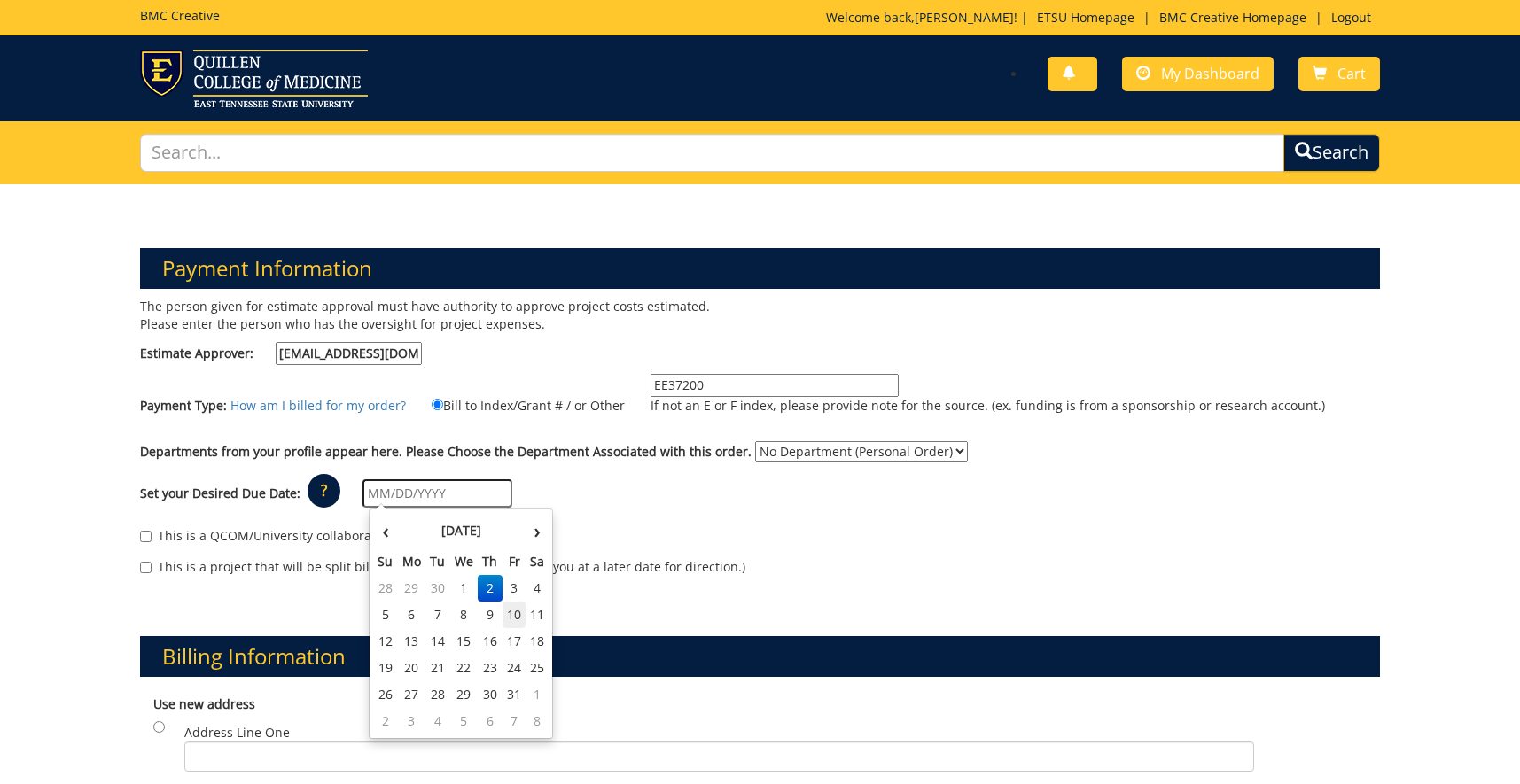
click at [515, 616] on td "10" at bounding box center [515, 615] width 24 height 27
type input "[DATE]"
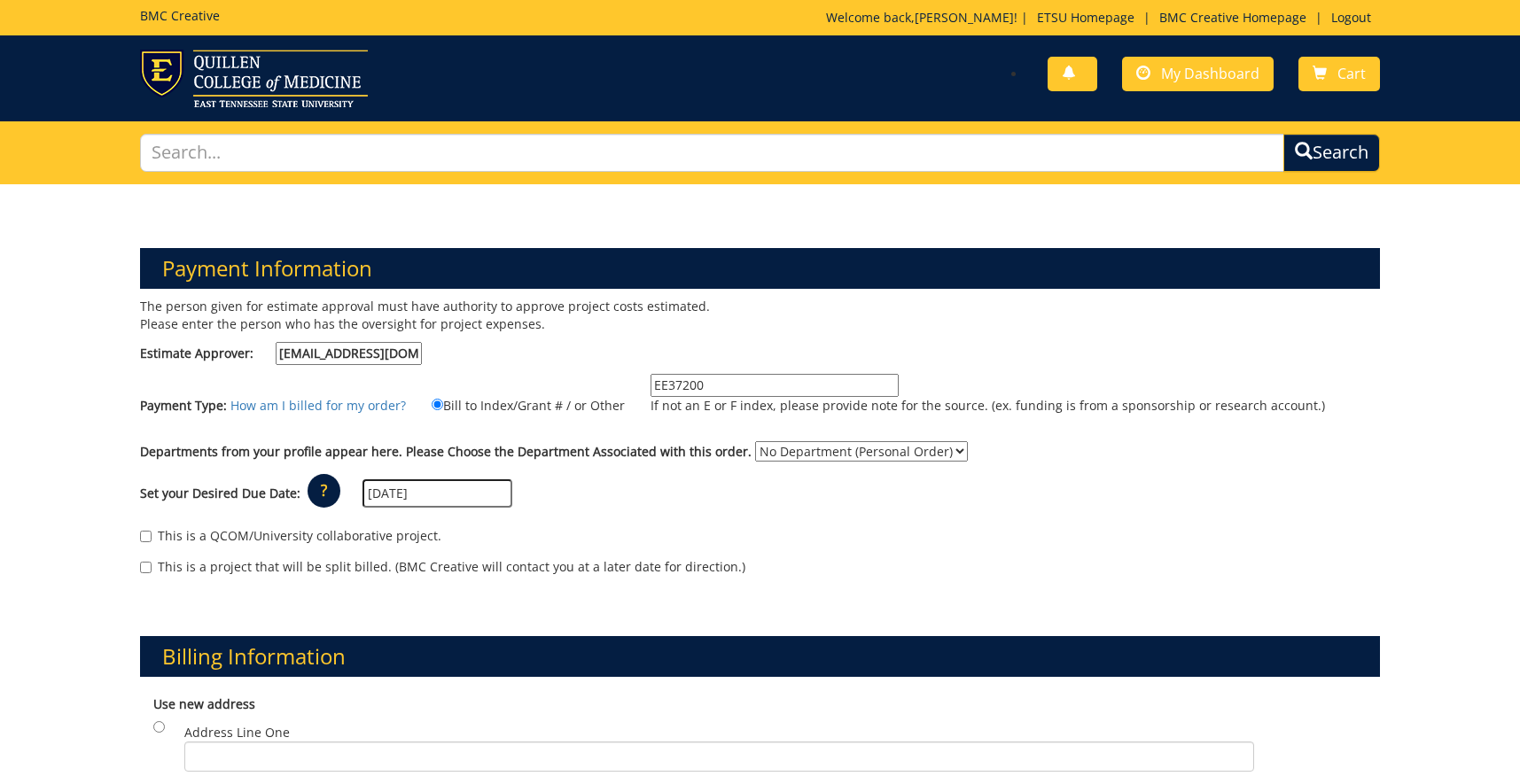
click at [792, 504] on div "Set your Desired Due Date: ? × How long will my project take to finish? : Pleas…" at bounding box center [760, 494] width 1266 height 49
click at [755, 442] on select "No Department (Personal Order)" at bounding box center [862, 452] width 213 height 20
click option "No Department (Personal Order)" at bounding box center [0, 0] width 0 height 0
click at [1339, 81] on span "Cart" at bounding box center [1352, 73] width 29 height 19
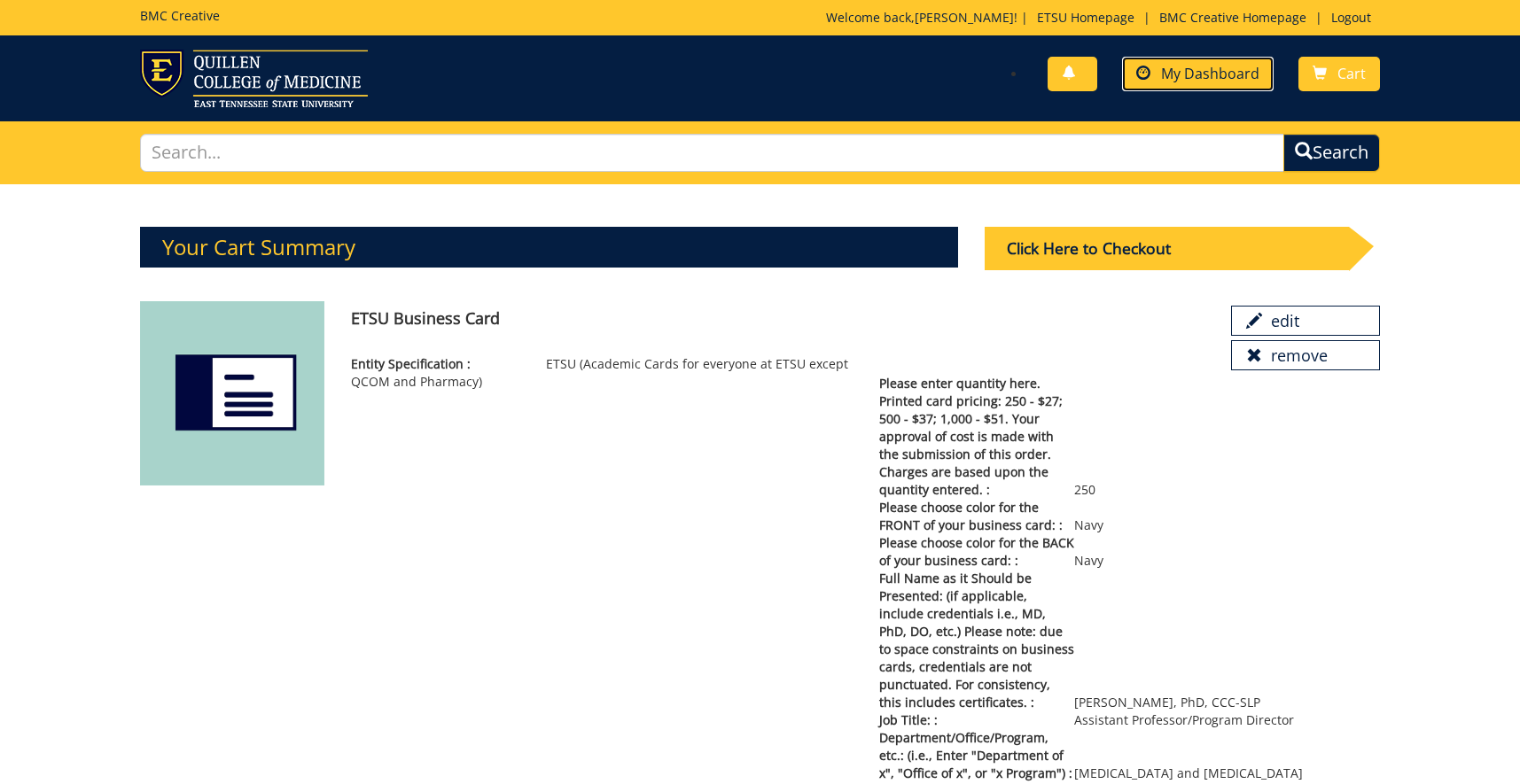
click at [1197, 75] on span "My Dashboard" at bounding box center [1210, 73] width 98 height 19
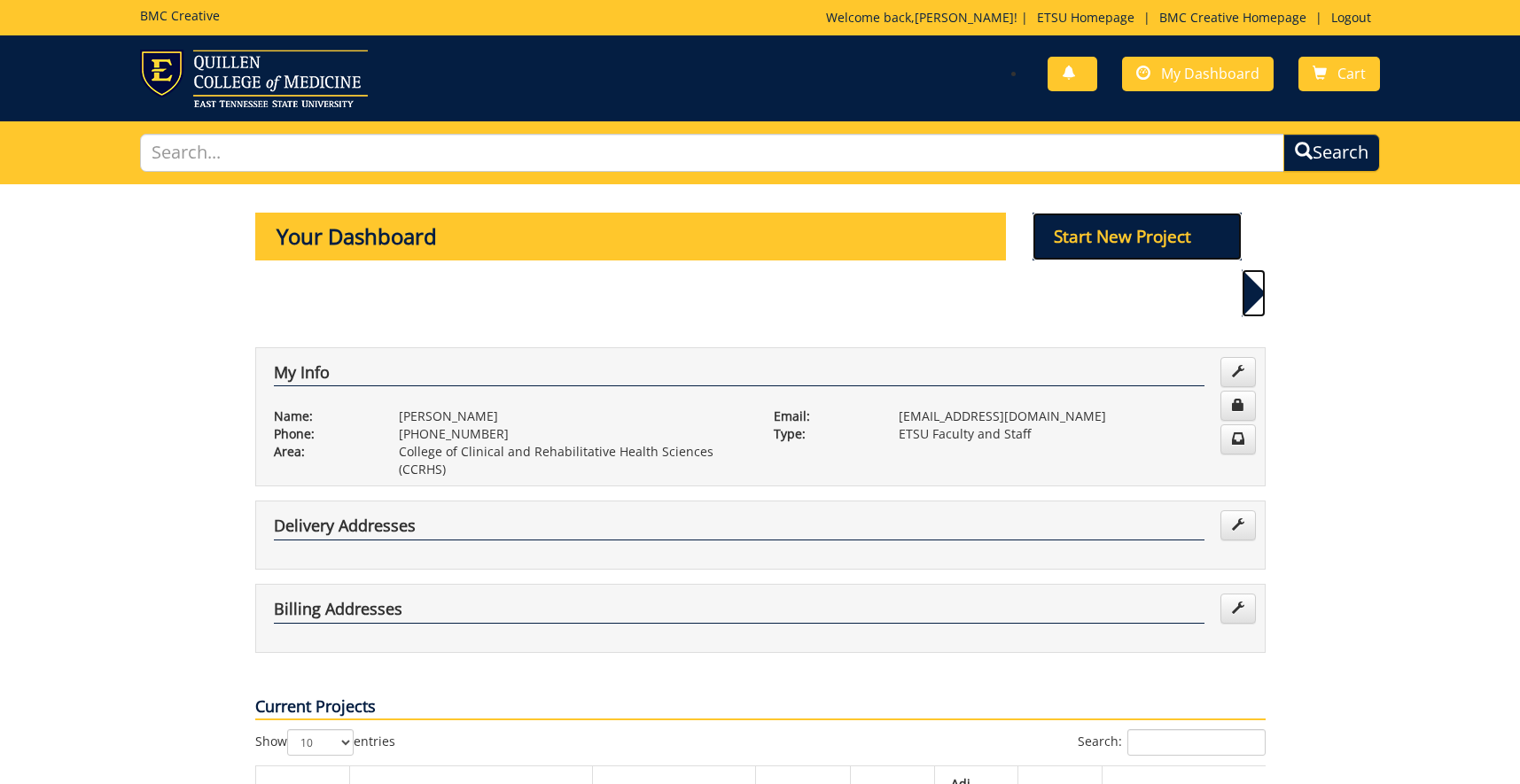
click at [1131, 247] on p "Start New Project" at bounding box center [1138, 237] width 209 height 48
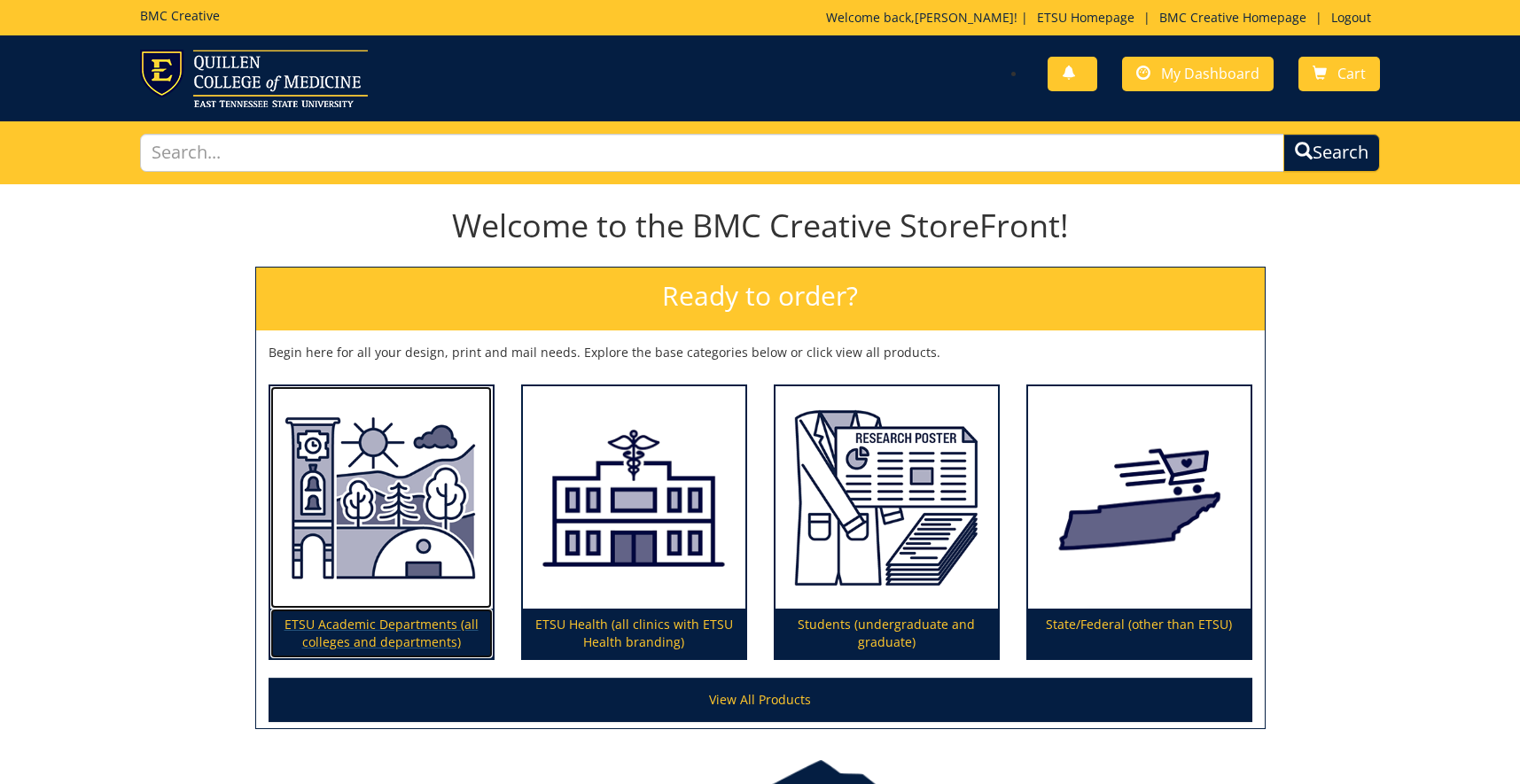
click at [332, 615] on p "ETSU Academic Departments (all colleges and departments)" at bounding box center [381, 634] width 222 height 50
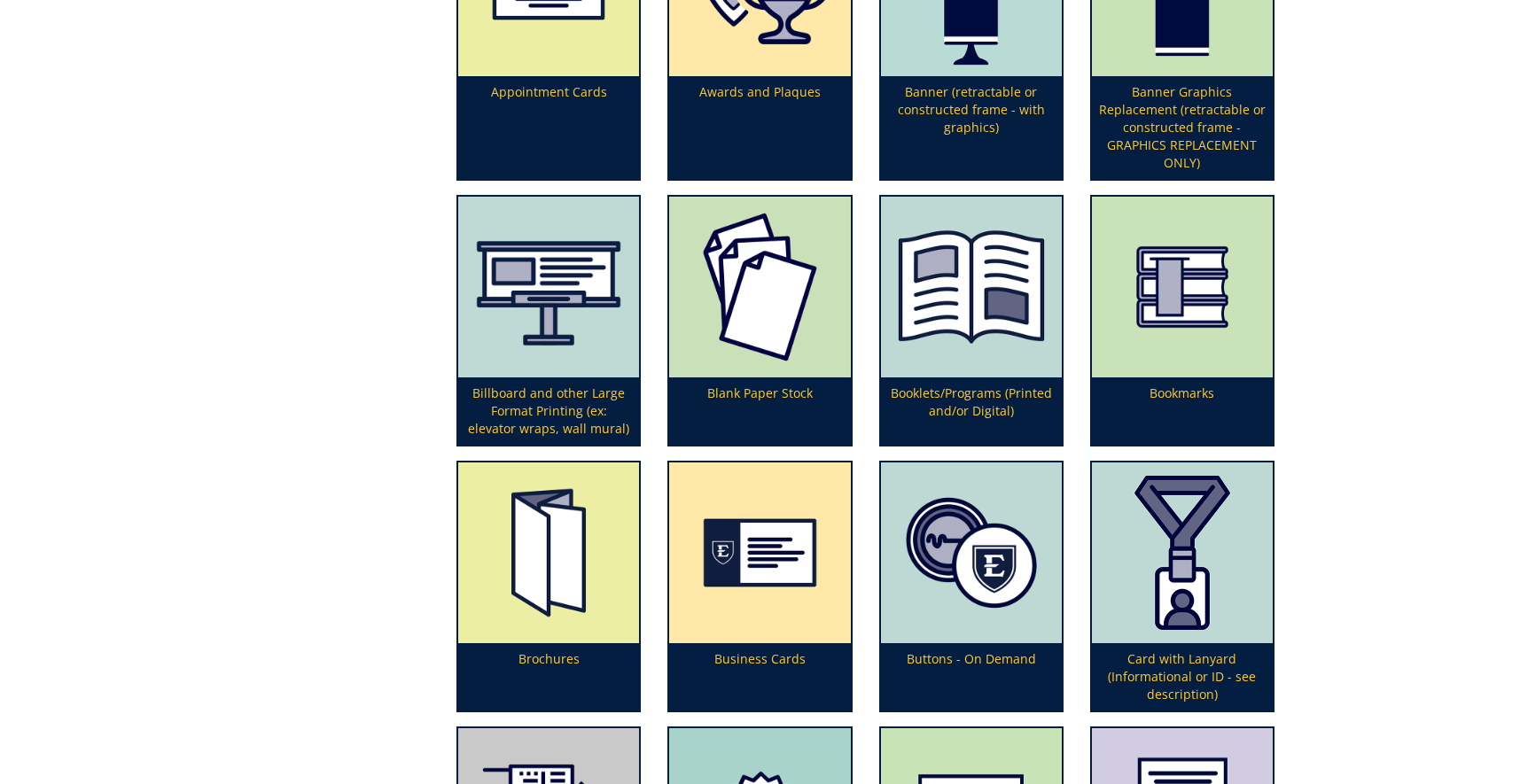
scroll to position [814, 0]
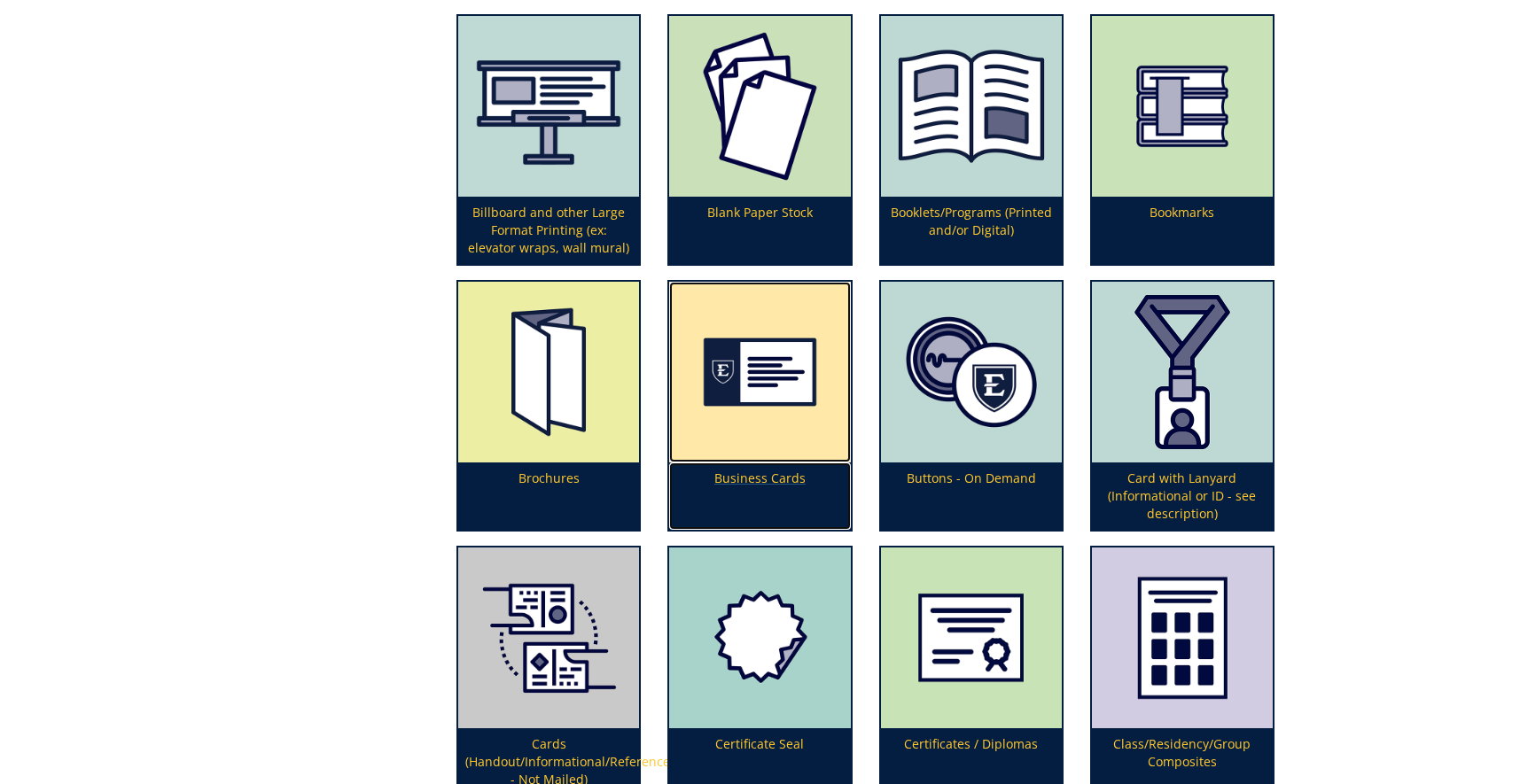
click at [763, 369] on img at bounding box center [759, 372] width 181 height 180
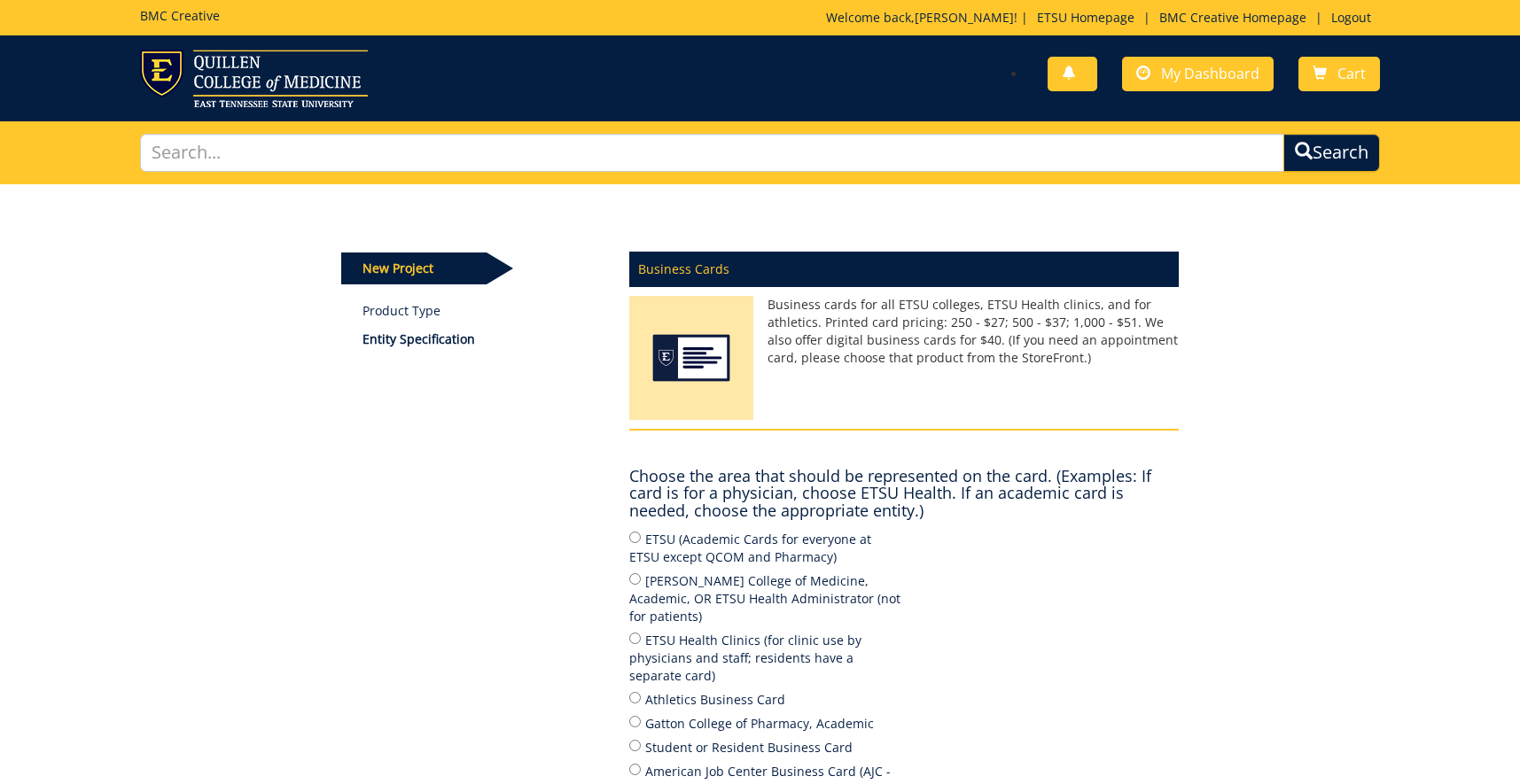
scroll to position [271, 0]
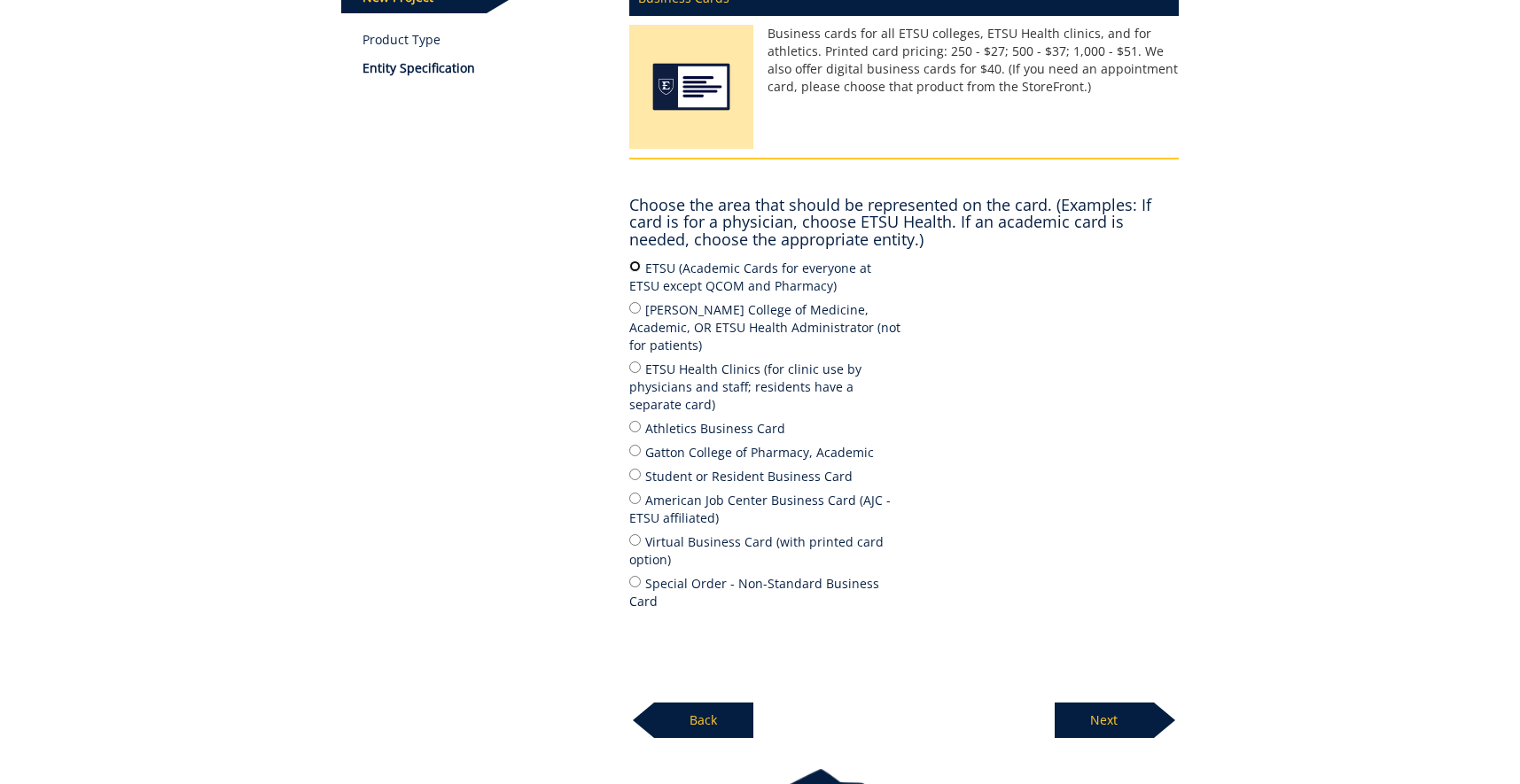
click at [633, 269] on input "ETSU (Academic Cards for everyone at ETSU except QCOM and Pharmacy)" at bounding box center [635, 267] width 11 height 11
radio input "true"
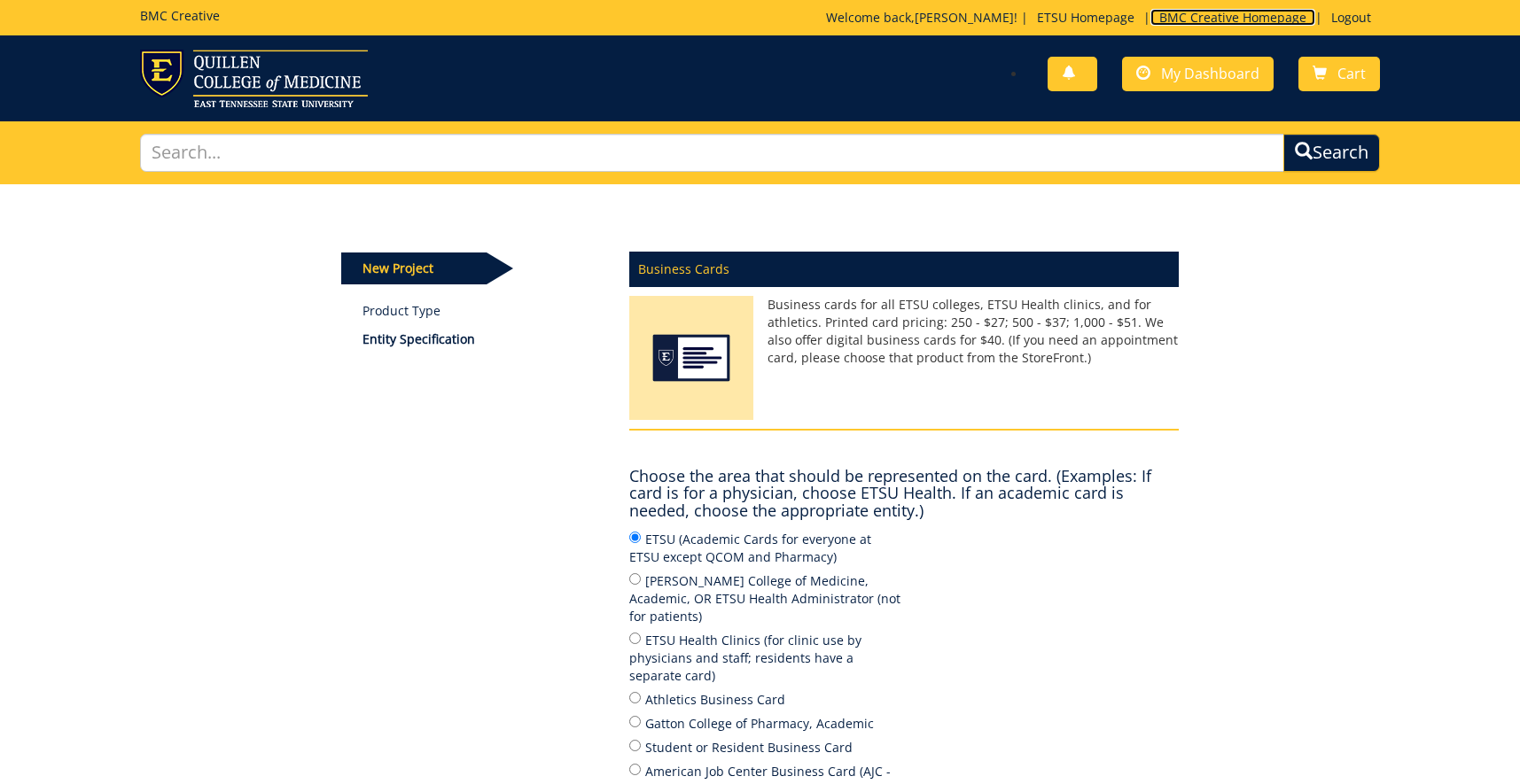
click at [1209, 10] on link "BMC Creative Homepage" at bounding box center [1233, 18] width 165 height 17
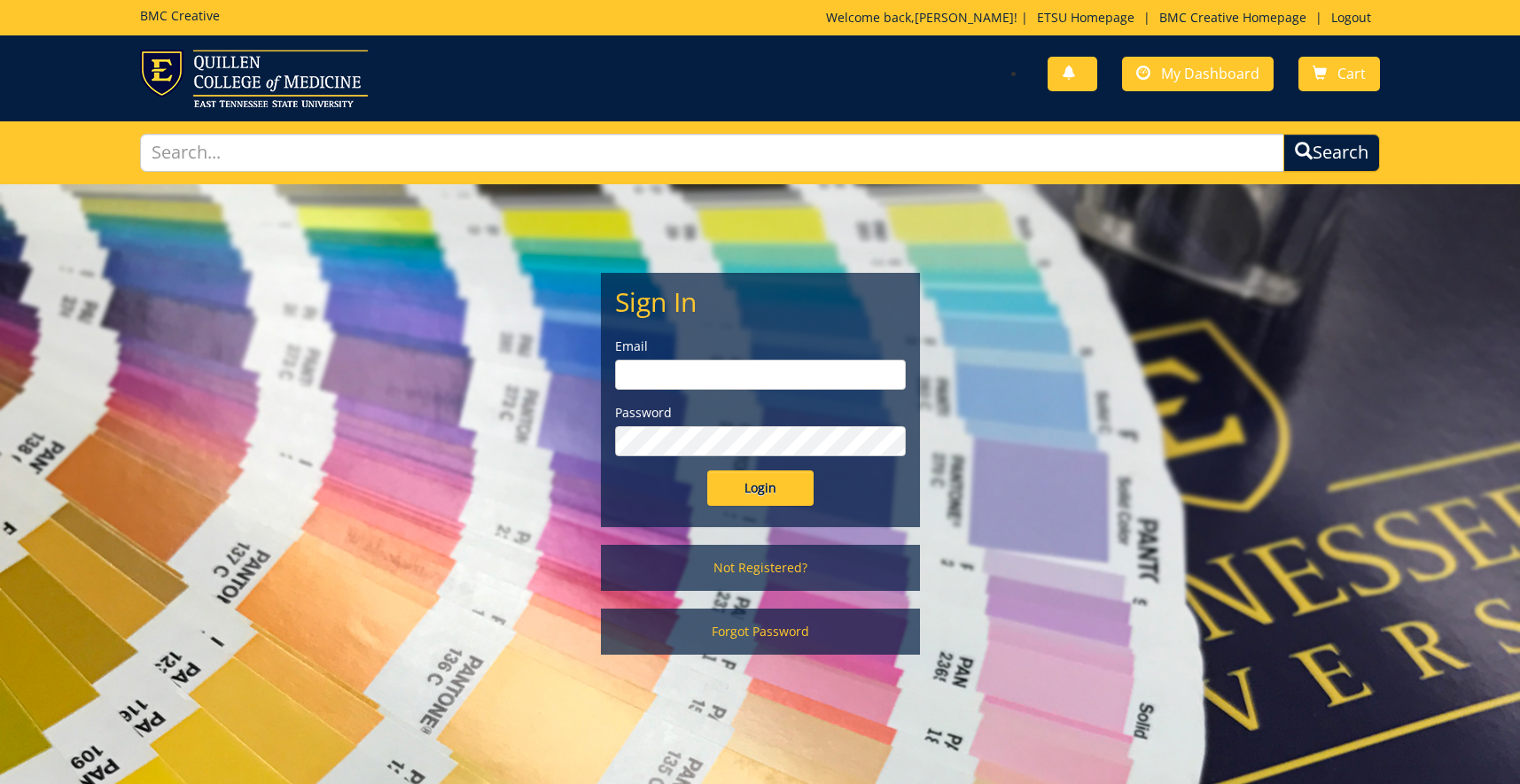
click at [687, 388] on input "email" at bounding box center [761, 375] width 291 height 31
type input "[EMAIL_ADDRESS][DOMAIN_NAME]"
click at [707, 470] on input "Login" at bounding box center [760, 488] width 106 height 35
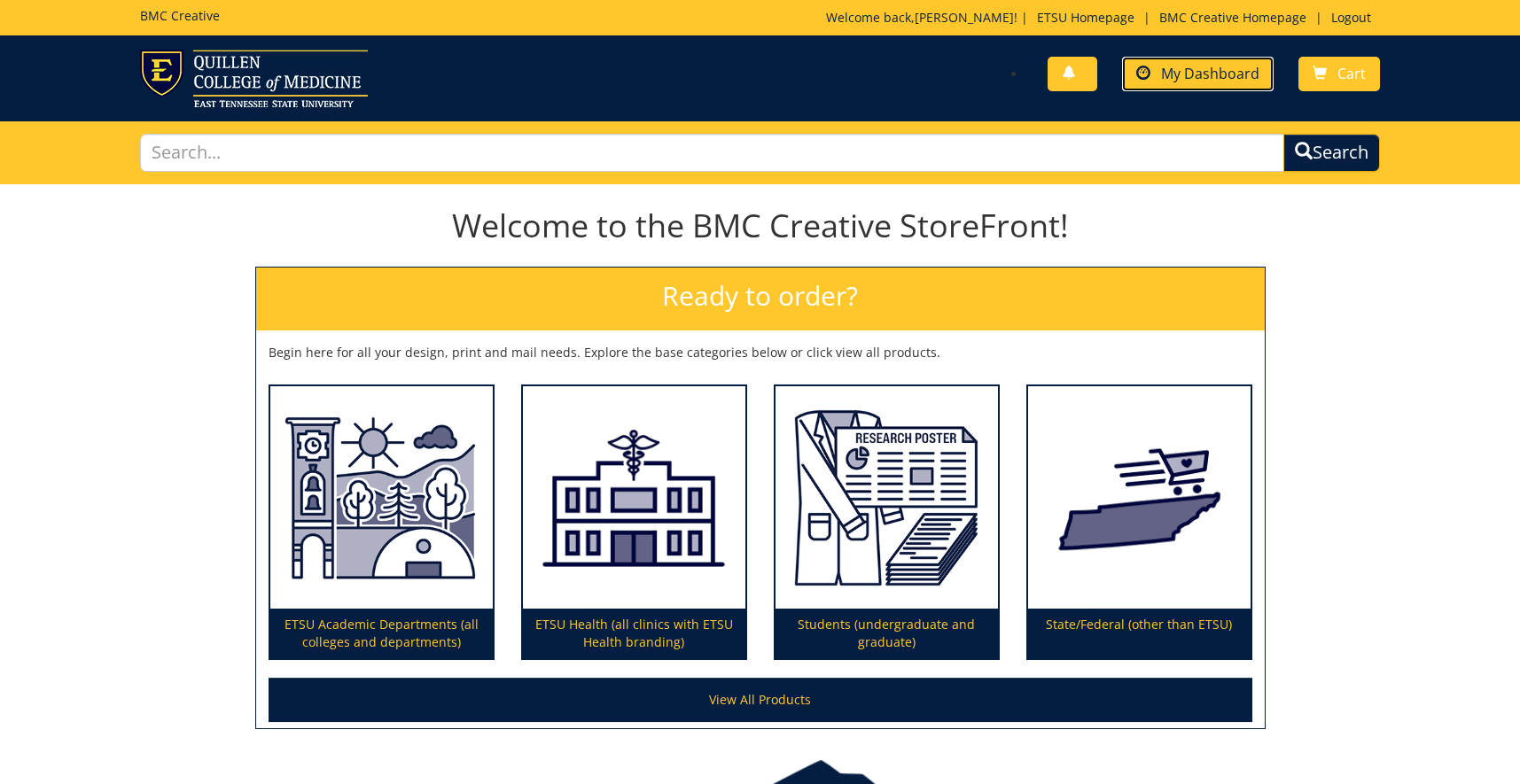
click at [1237, 73] on span "My Dashboard" at bounding box center [1210, 73] width 98 height 19
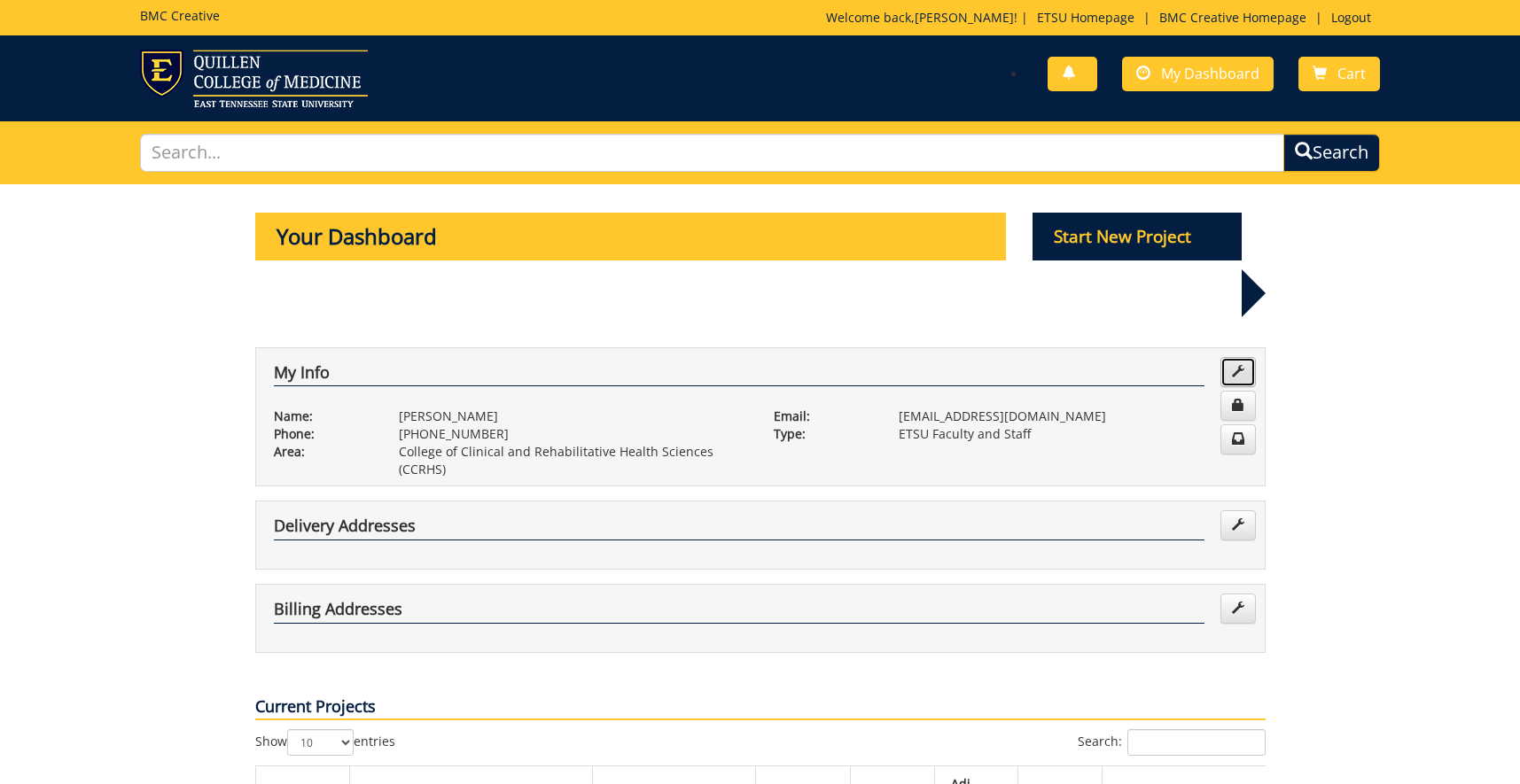
click at [1243, 366] on span at bounding box center [1238, 371] width 12 height 12
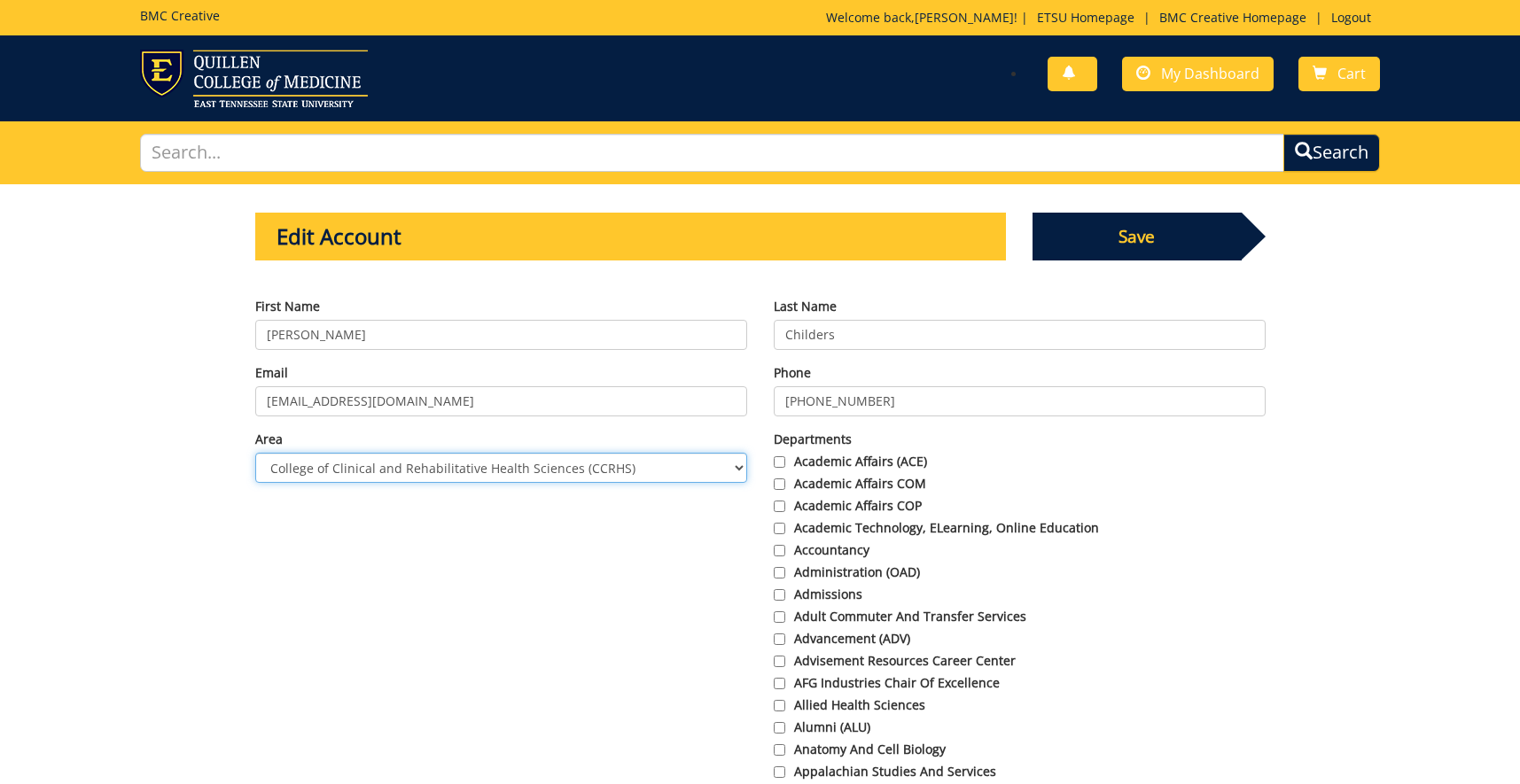
click at [255, 453] on select "Choose Area Administration Advancement (ADM) BucSports Business & Finance [PERS…" at bounding box center [501, 467] width 492 height 31
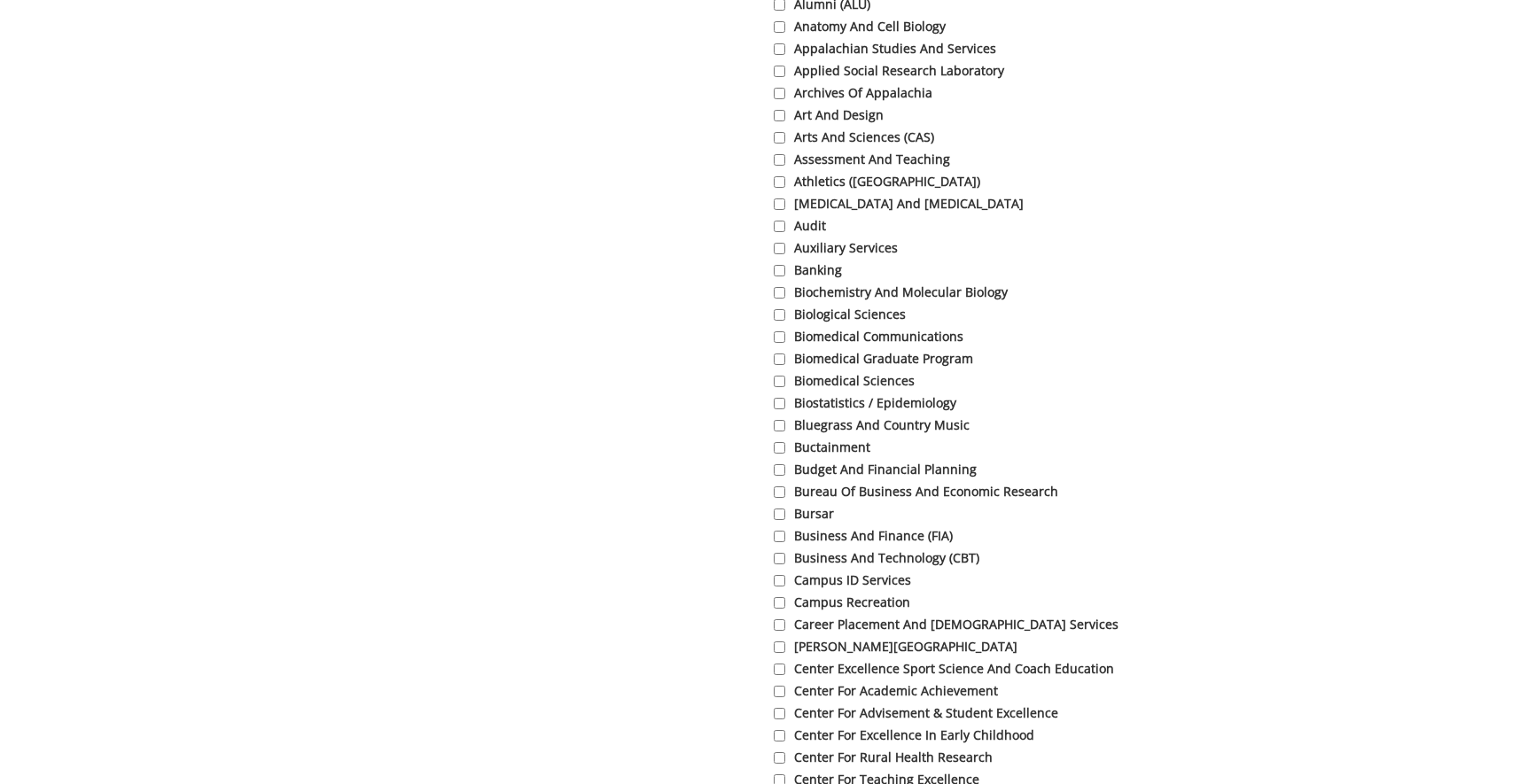
scroll to position [542, 0]
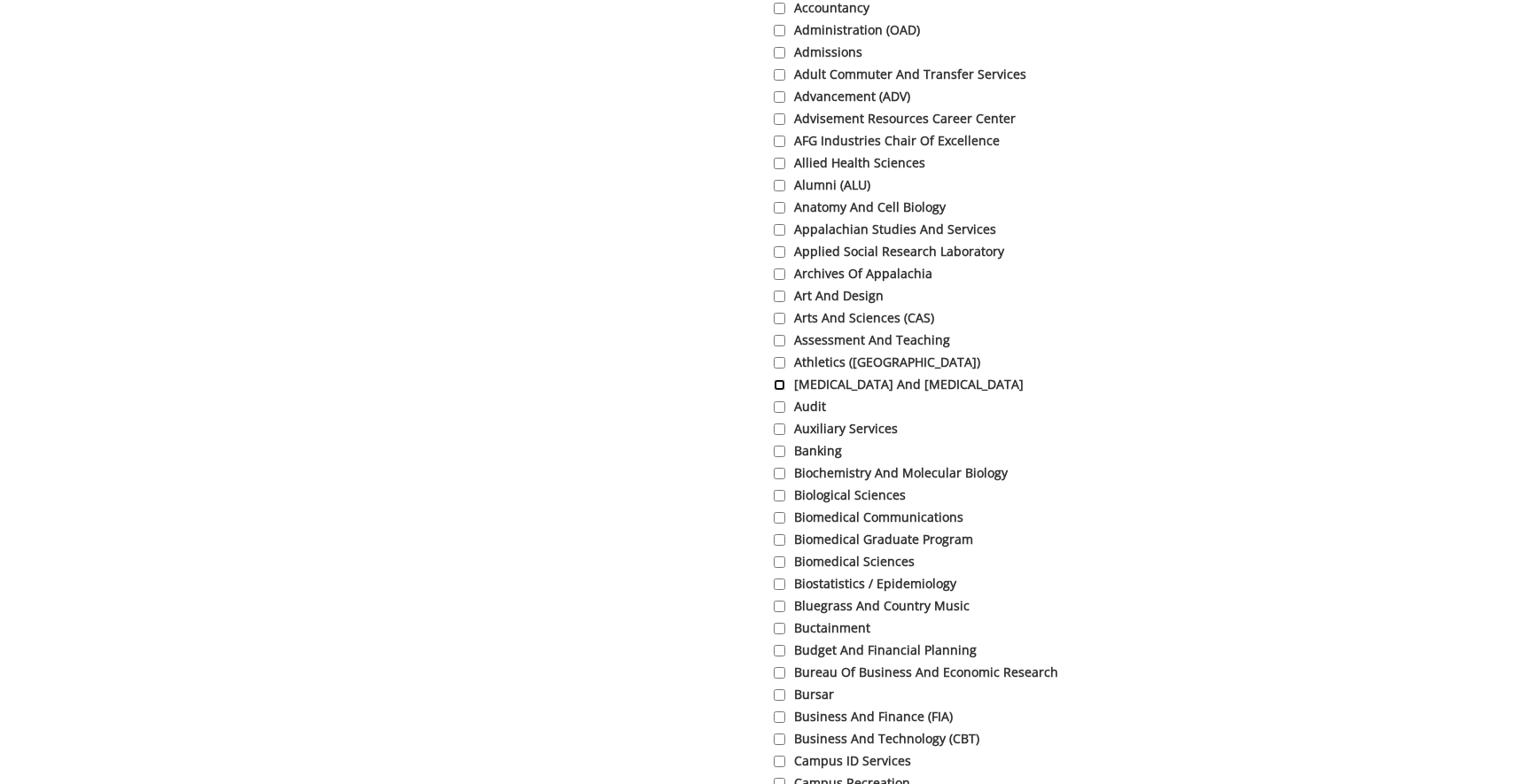
click at [782, 385] on input "[MEDICAL_DATA] and [MEDICAL_DATA]" at bounding box center [779, 385] width 11 height 11
checkbox input "true"
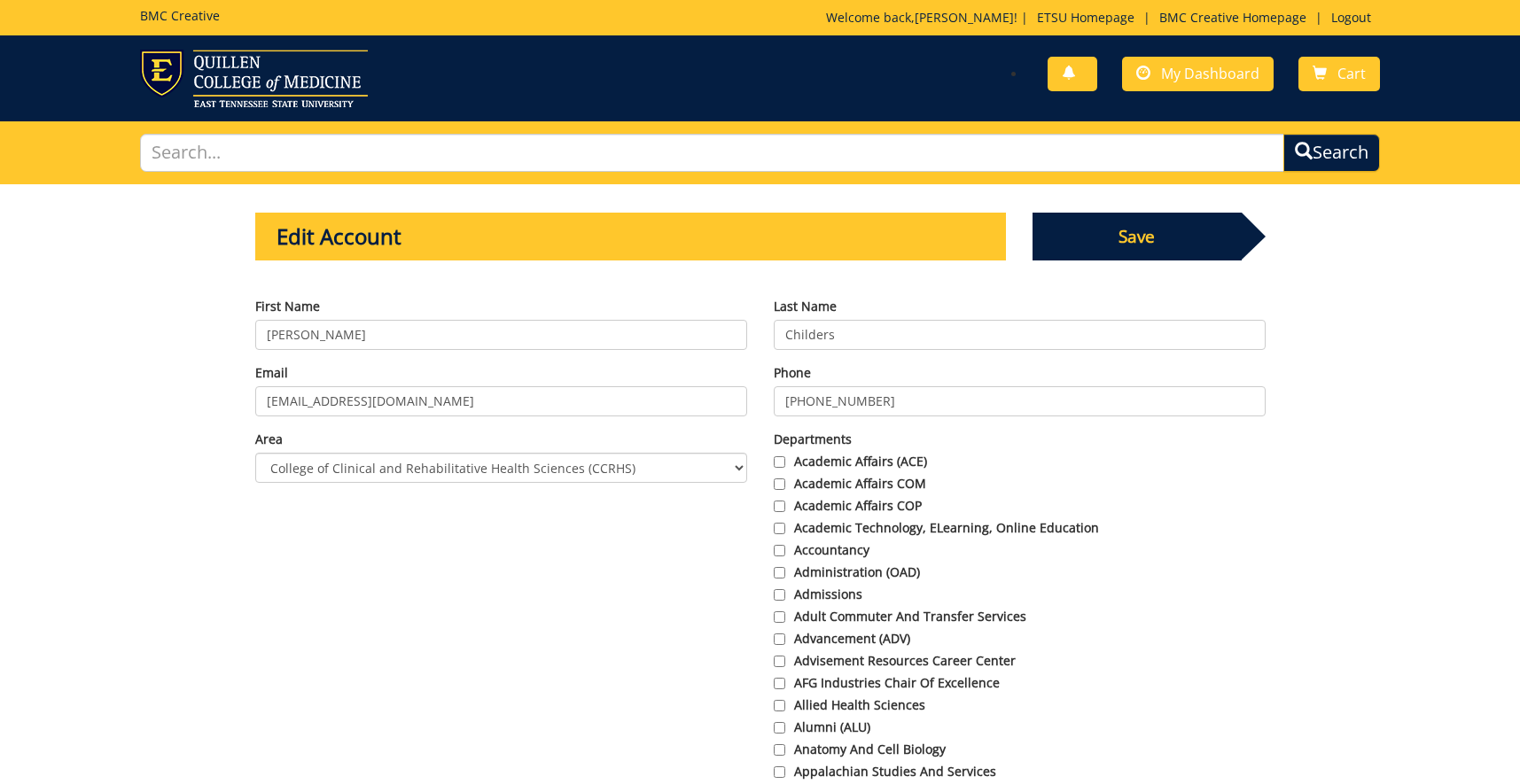
click at [1075, 243] on span "Save" at bounding box center [1138, 237] width 209 height 48
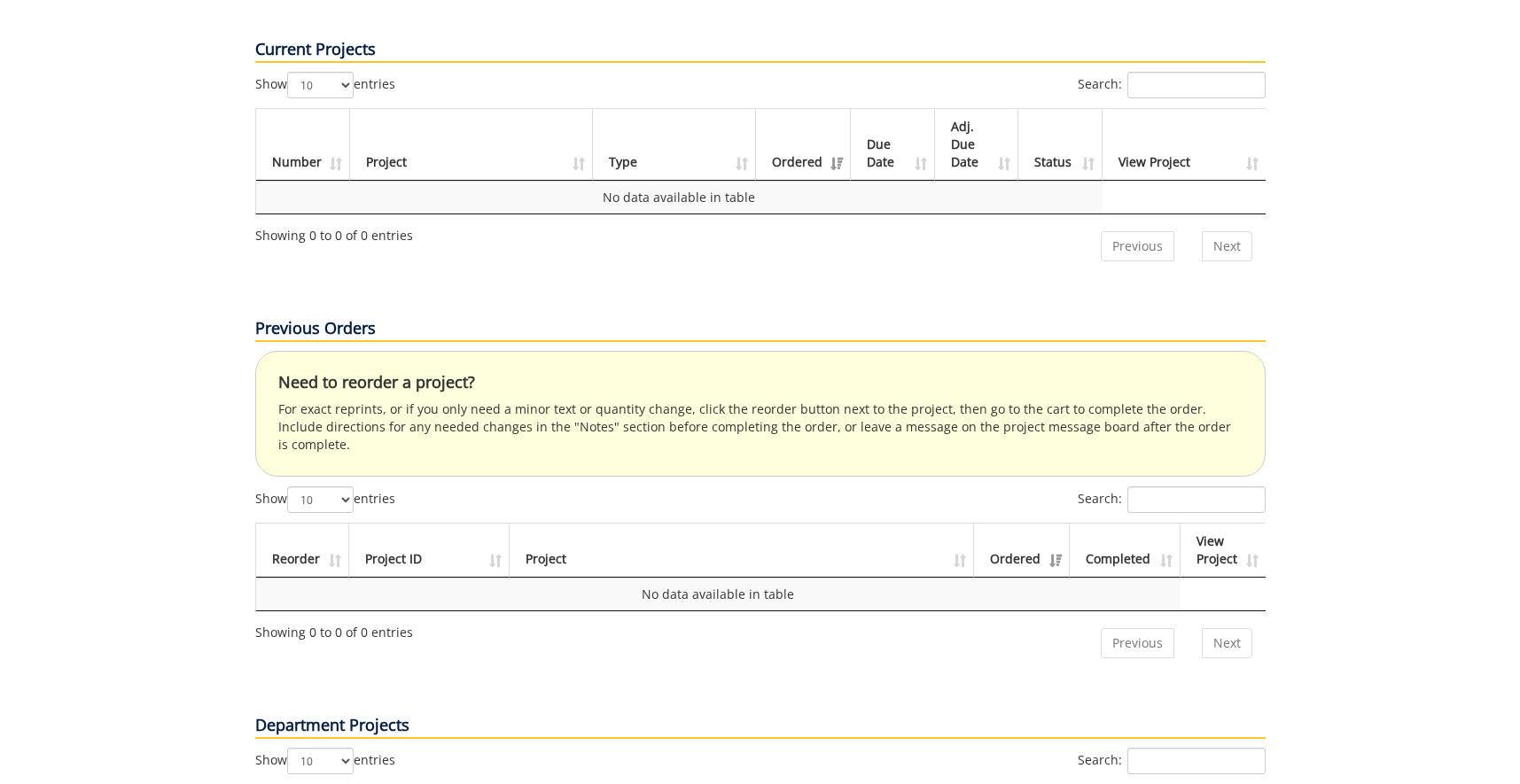
scroll to position [180, 0]
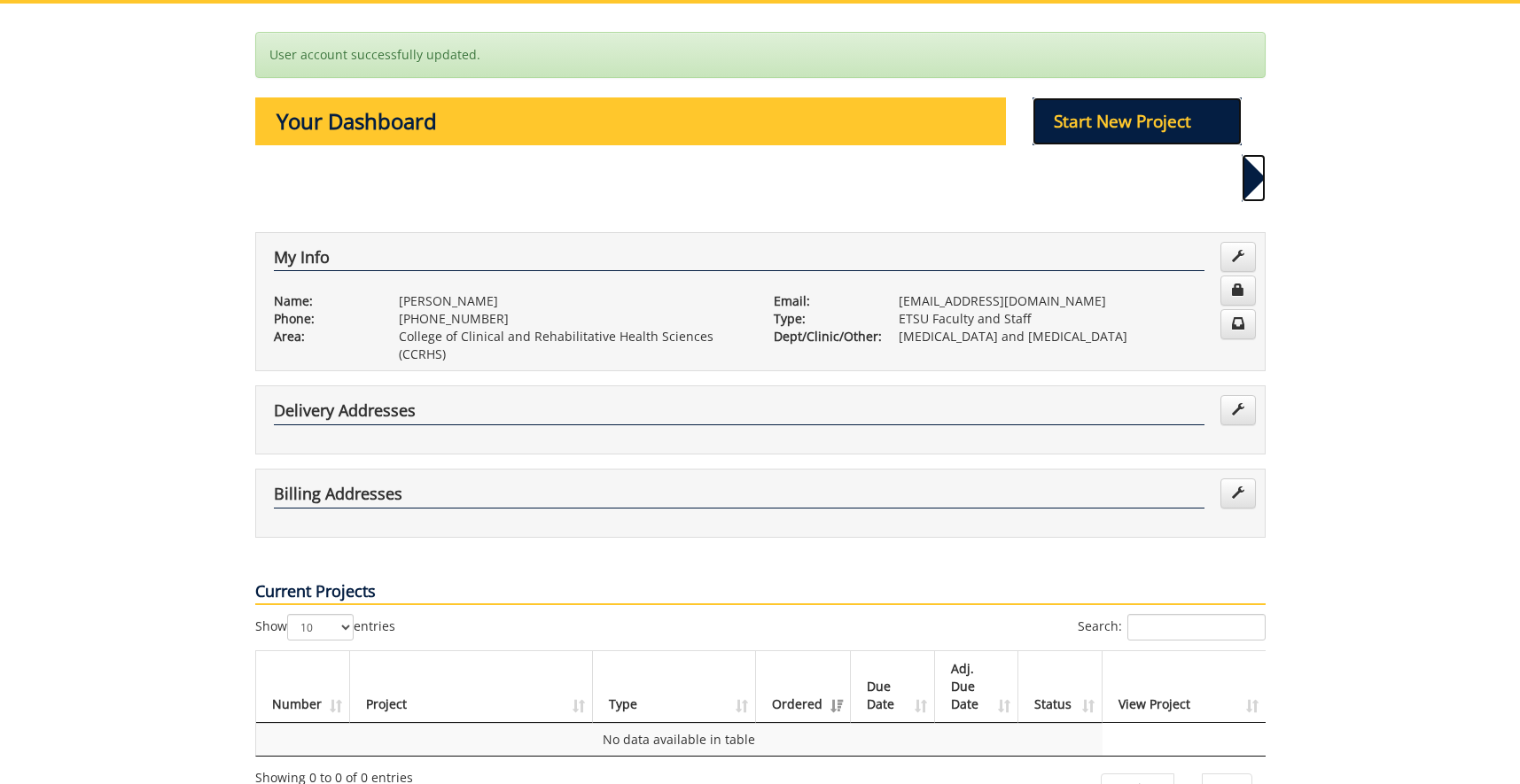
click at [1128, 131] on p "Start New Project" at bounding box center [1138, 121] width 209 height 48
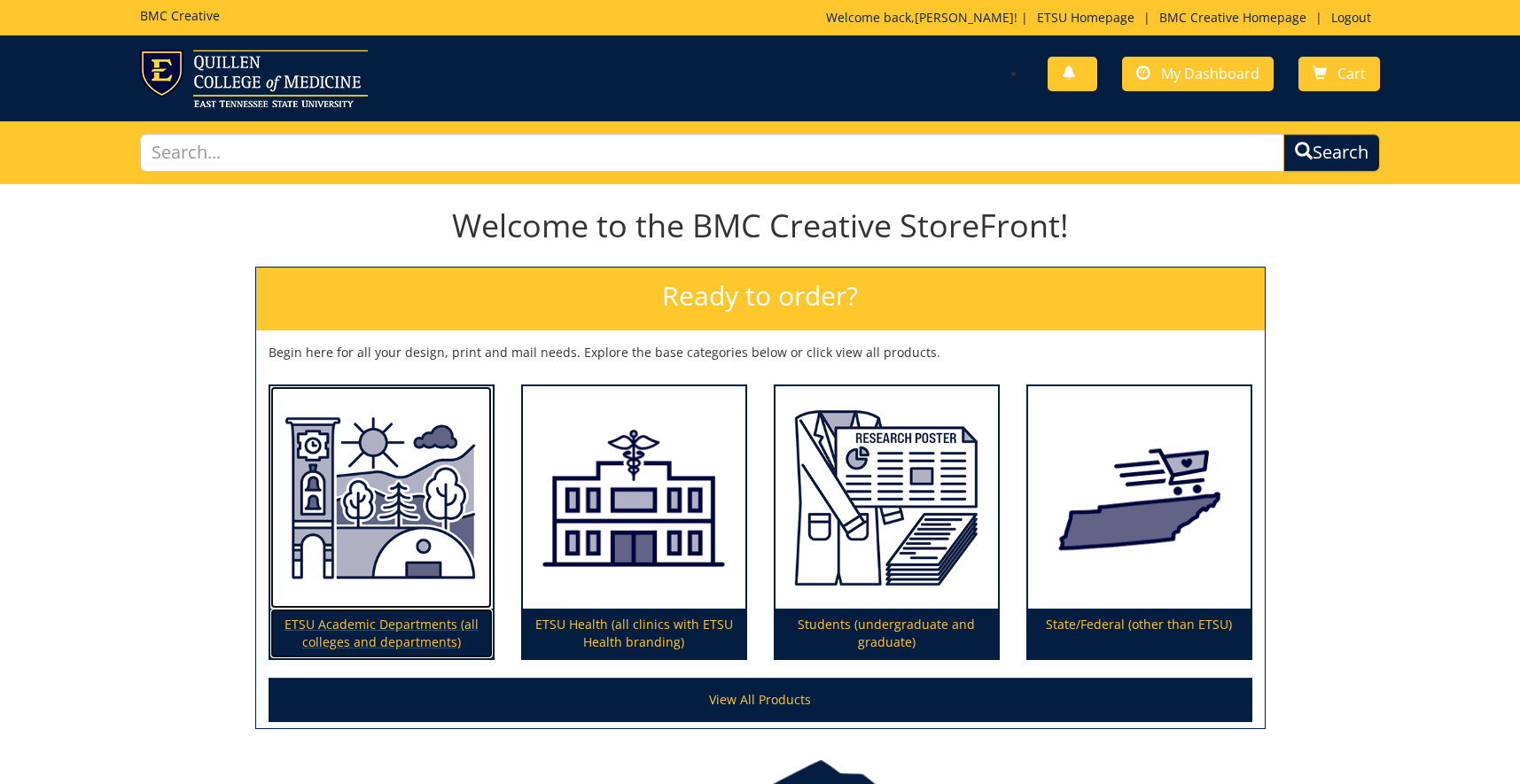
click at [384, 589] on img at bounding box center [381, 497] width 222 height 223
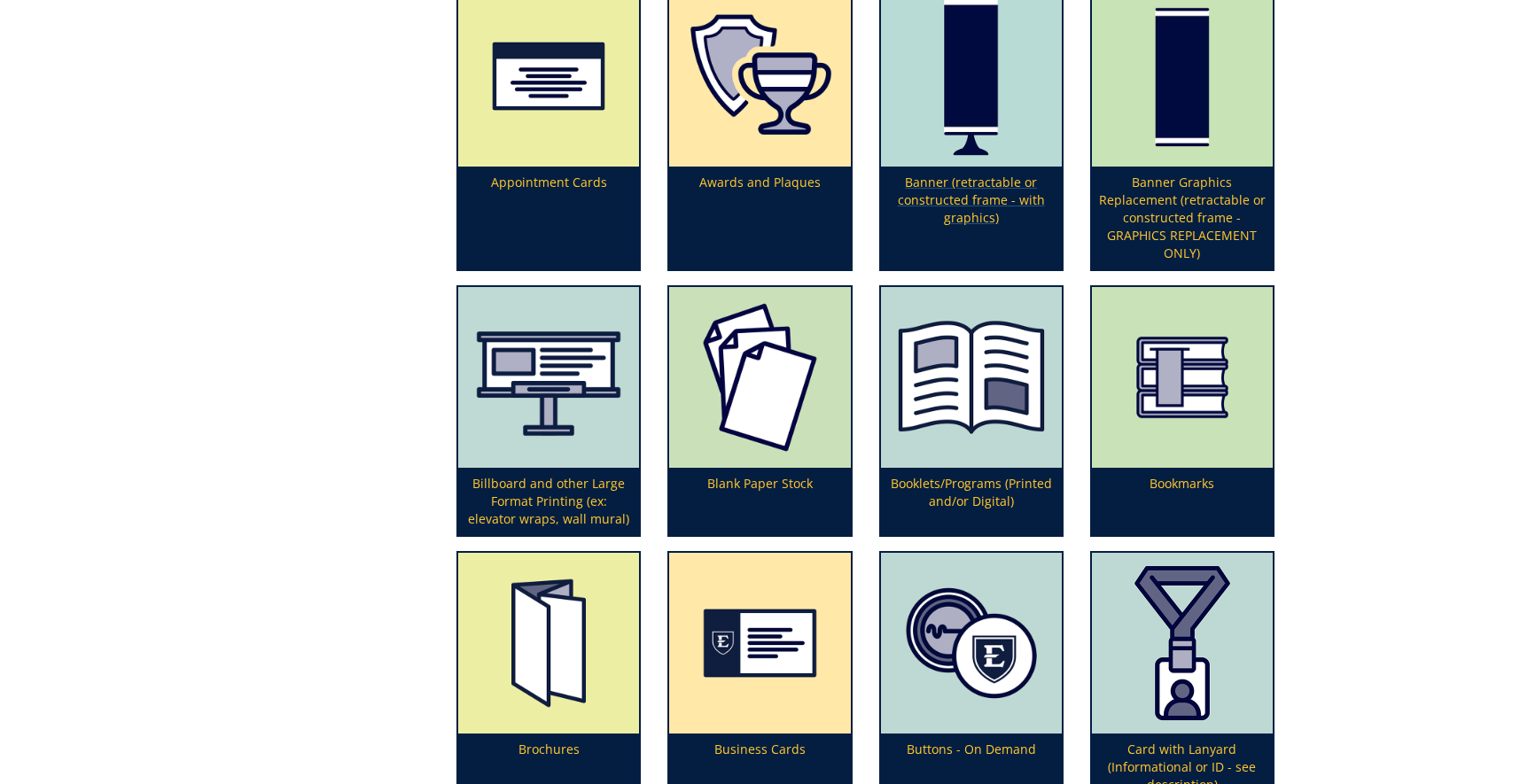
scroll to position [633, 0]
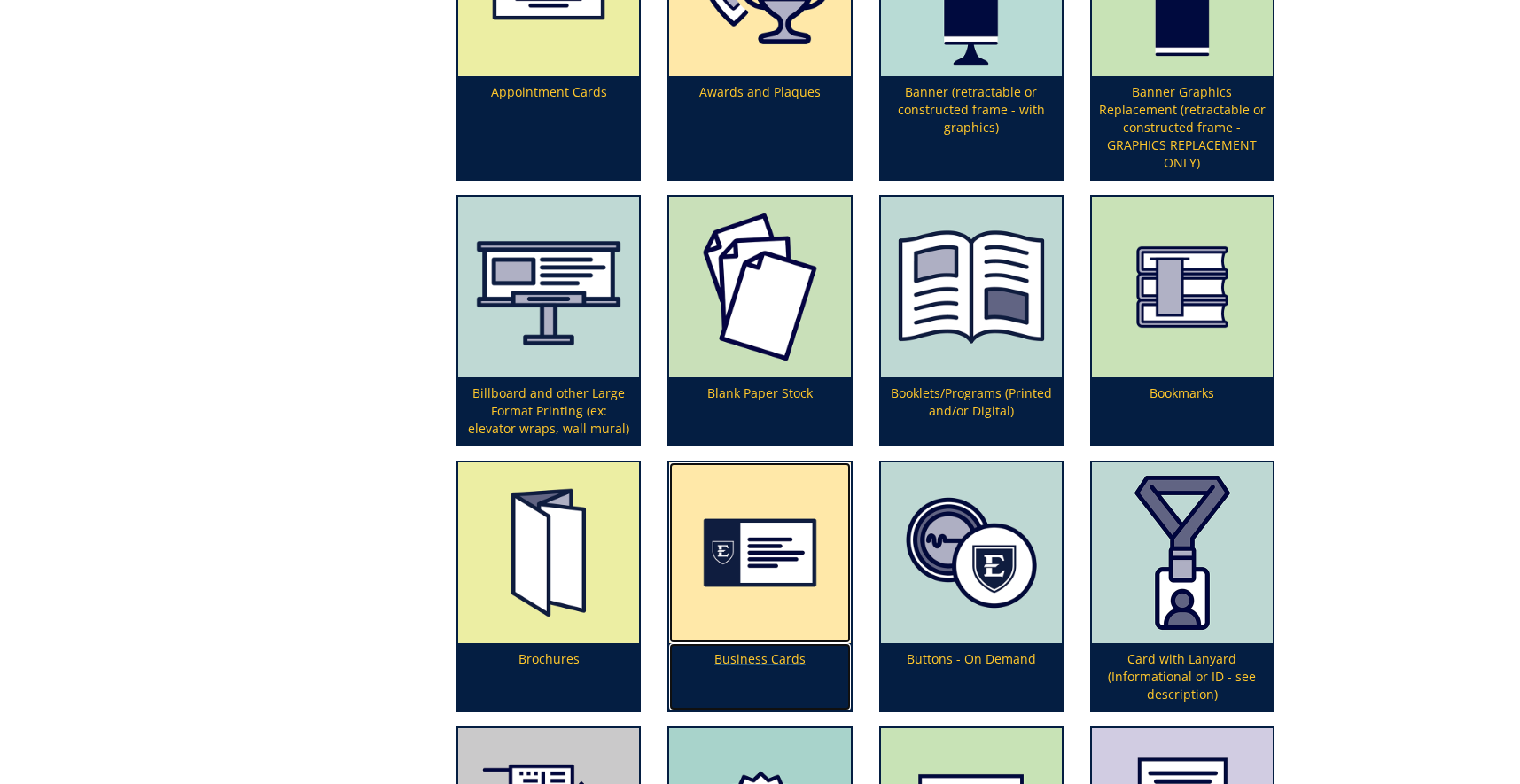
click at [830, 625] on img at bounding box center [759, 553] width 181 height 180
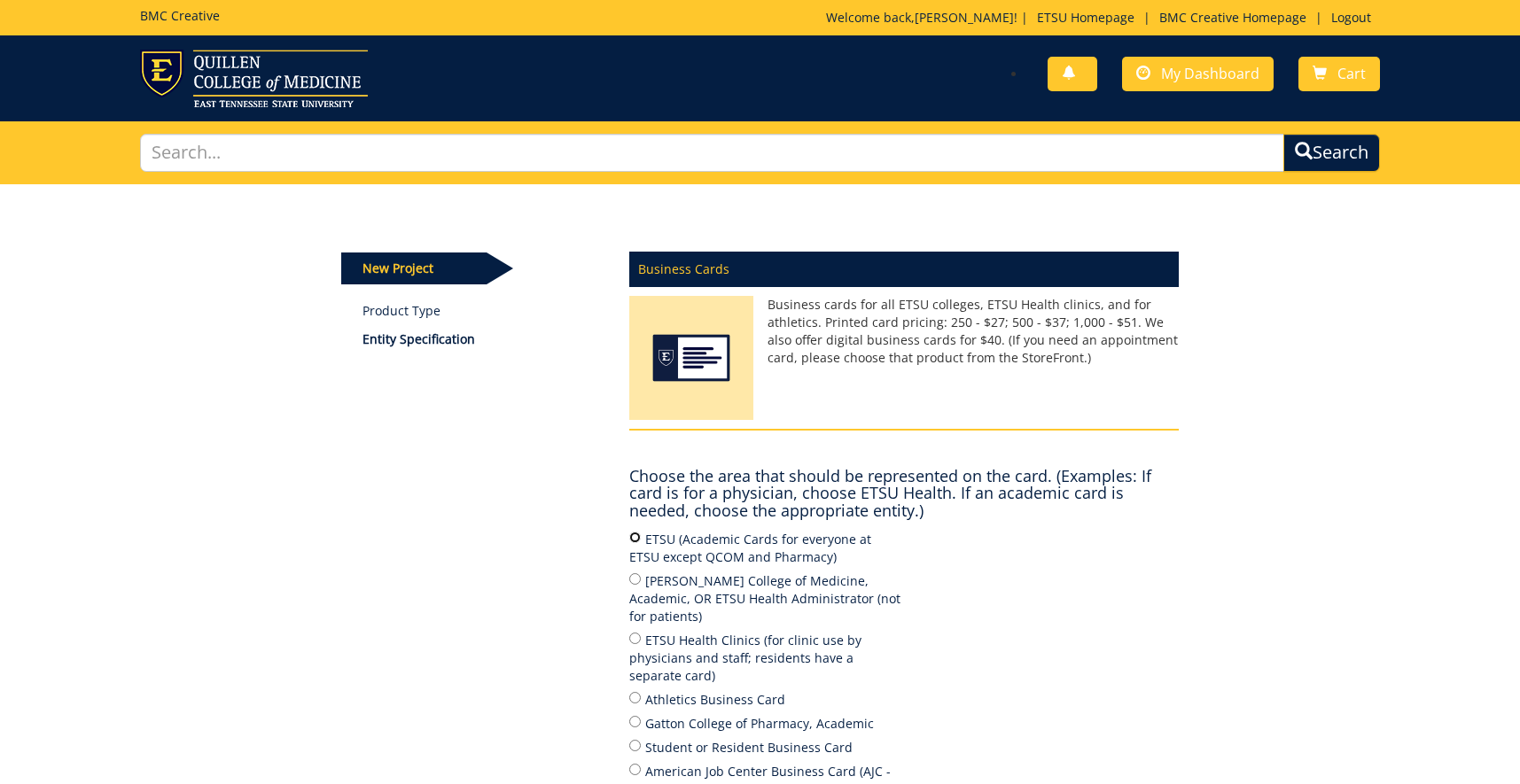
click at [639, 534] on input "ETSU (Academic Cards for everyone at ETSU except QCOM and Pharmacy)" at bounding box center [635, 538] width 11 height 11
radio input "true"
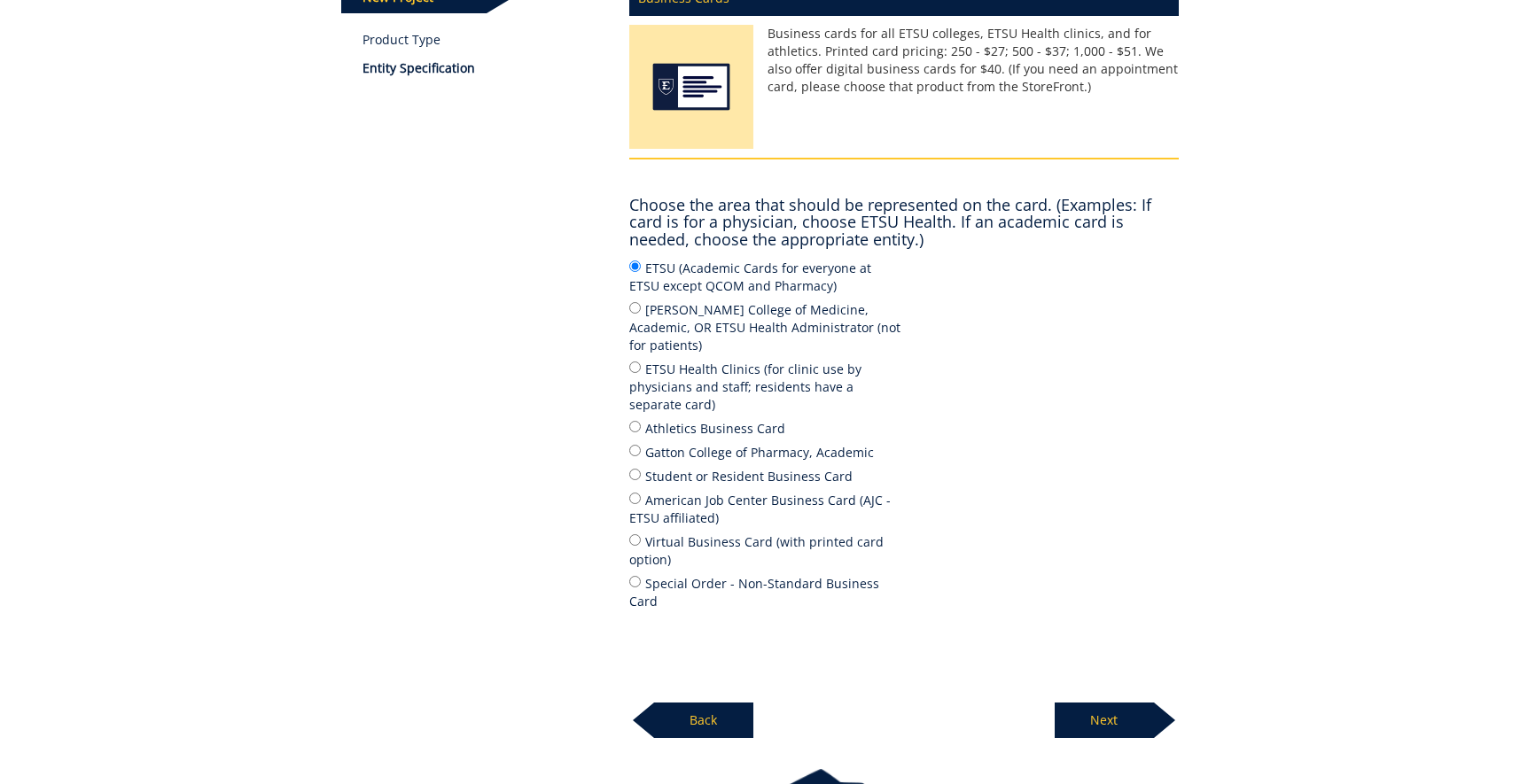
click at [1095, 703] on p "Next" at bounding box center [1104, 720] width 99 height 35
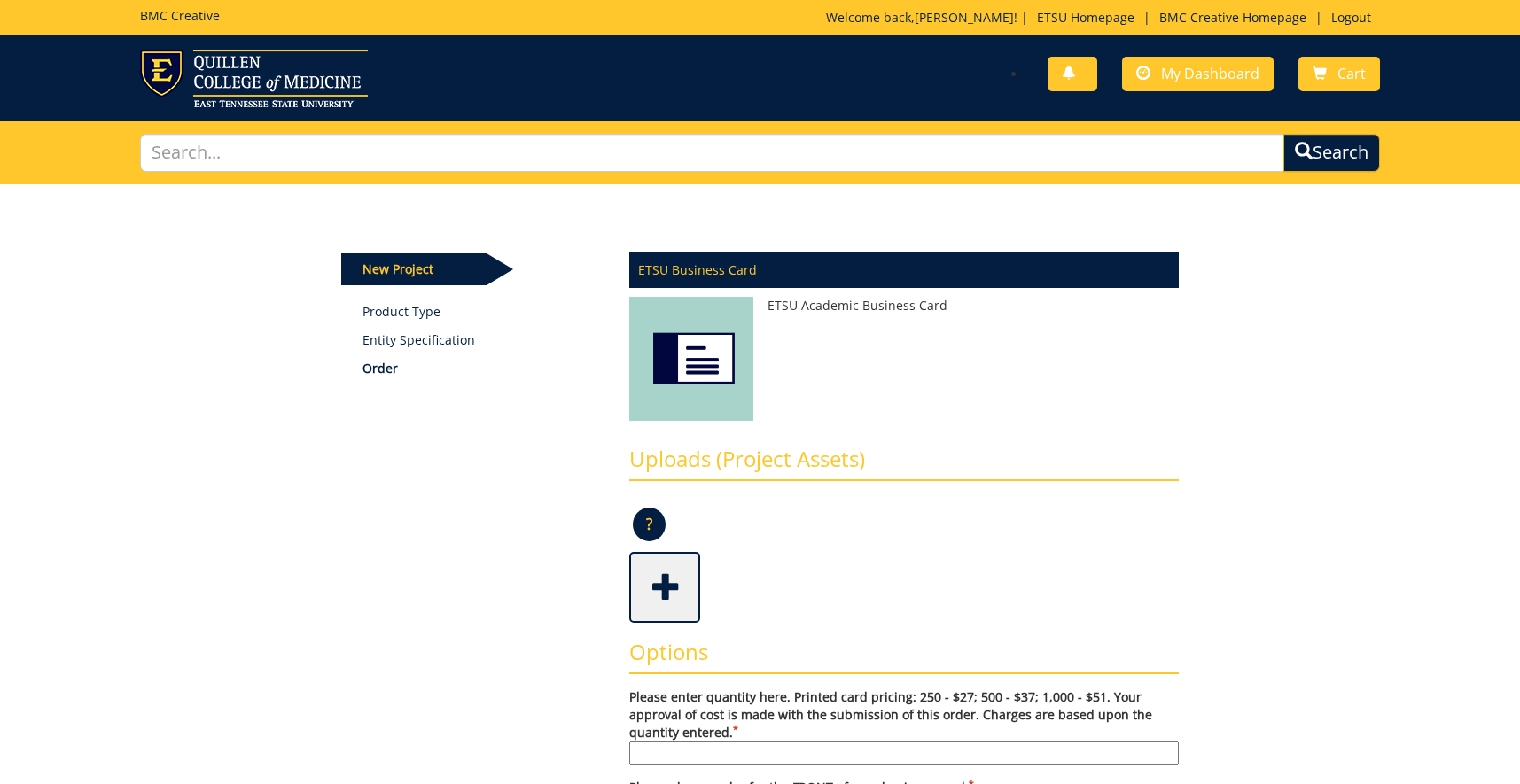
click at [664, 591] on span at bounding box center [667, 585] width 71 height 62
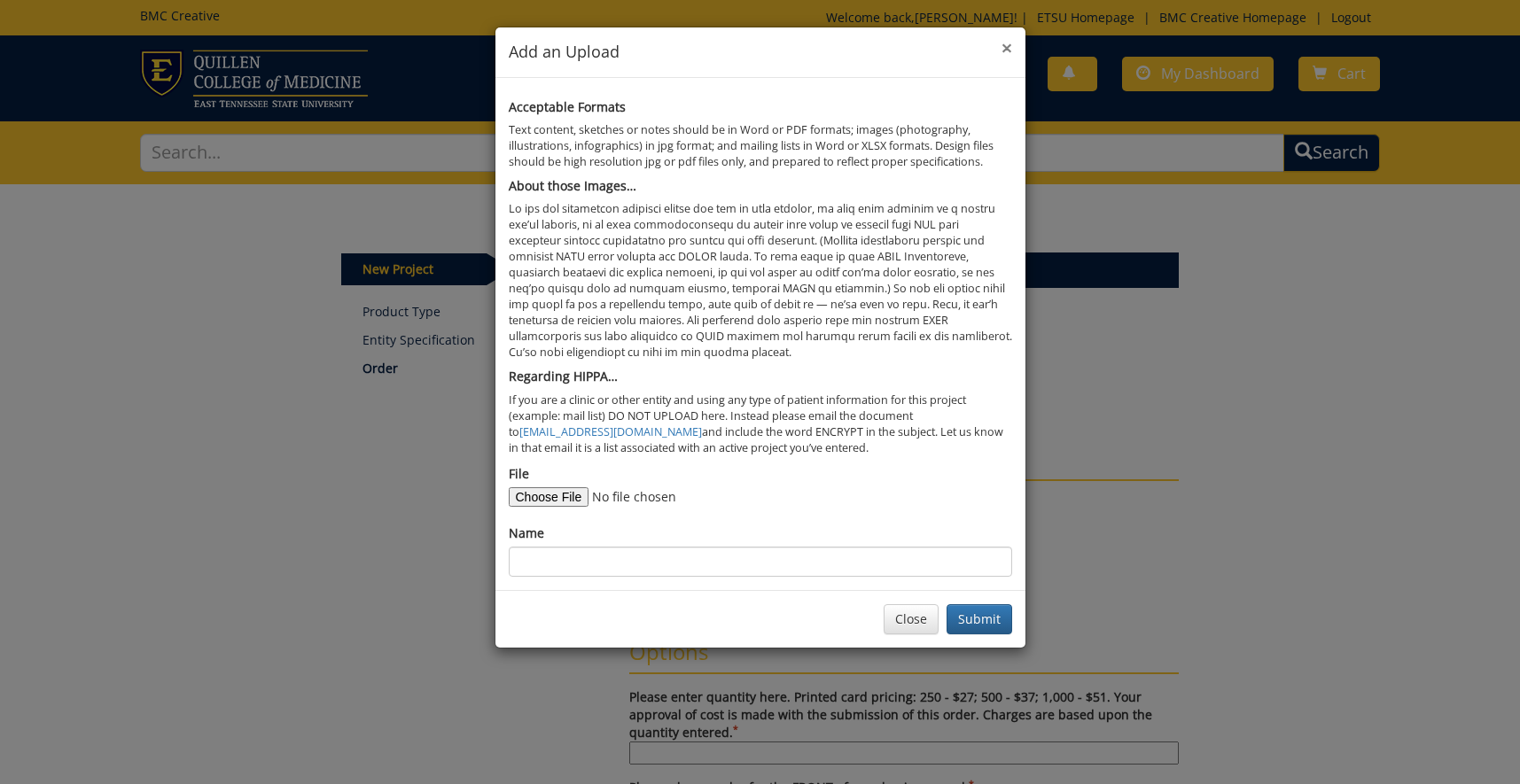
click at [1007, 41] on span "×" at bounding box center [1006, 47] width 10 height 25
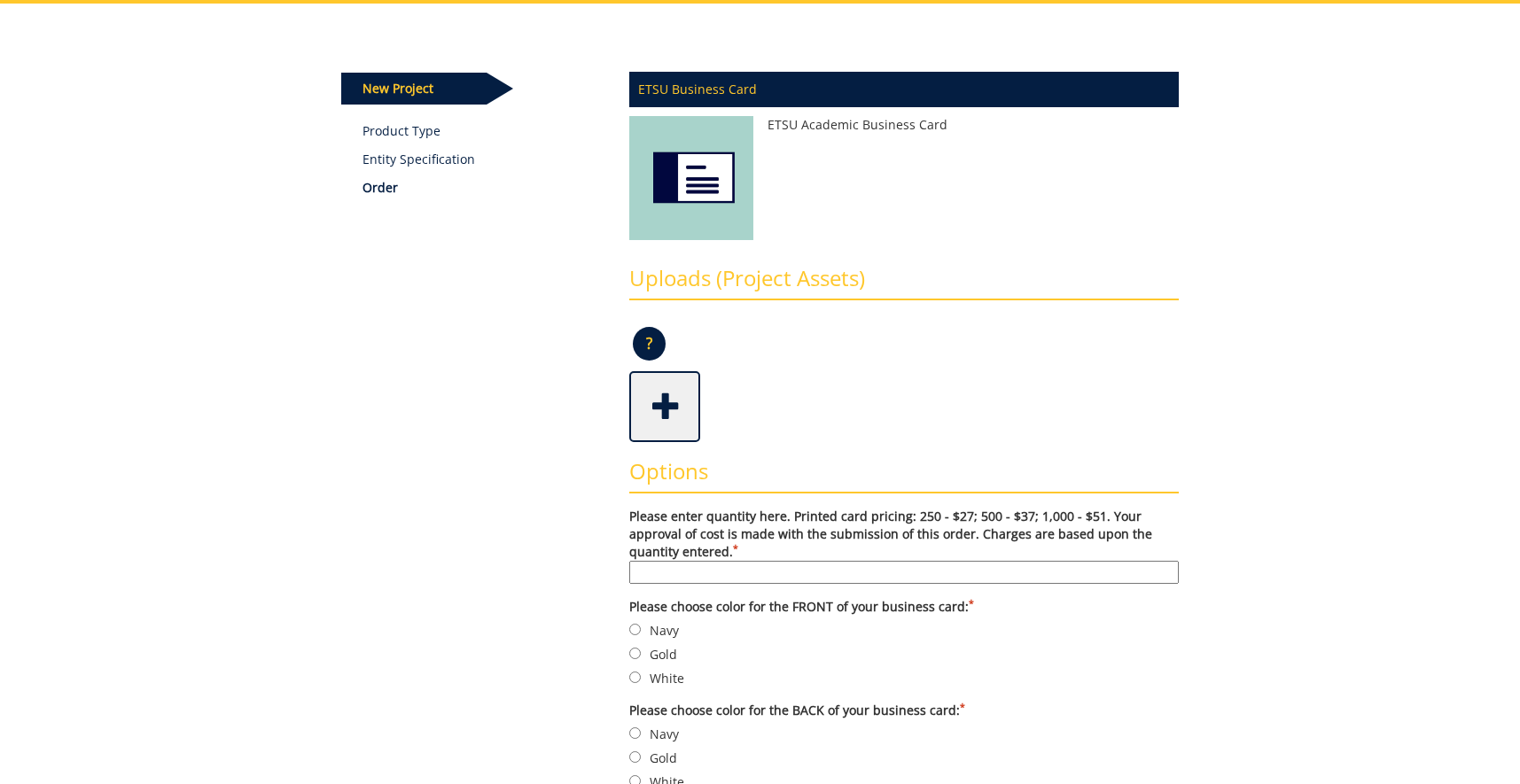
scroll to position [271, 0]
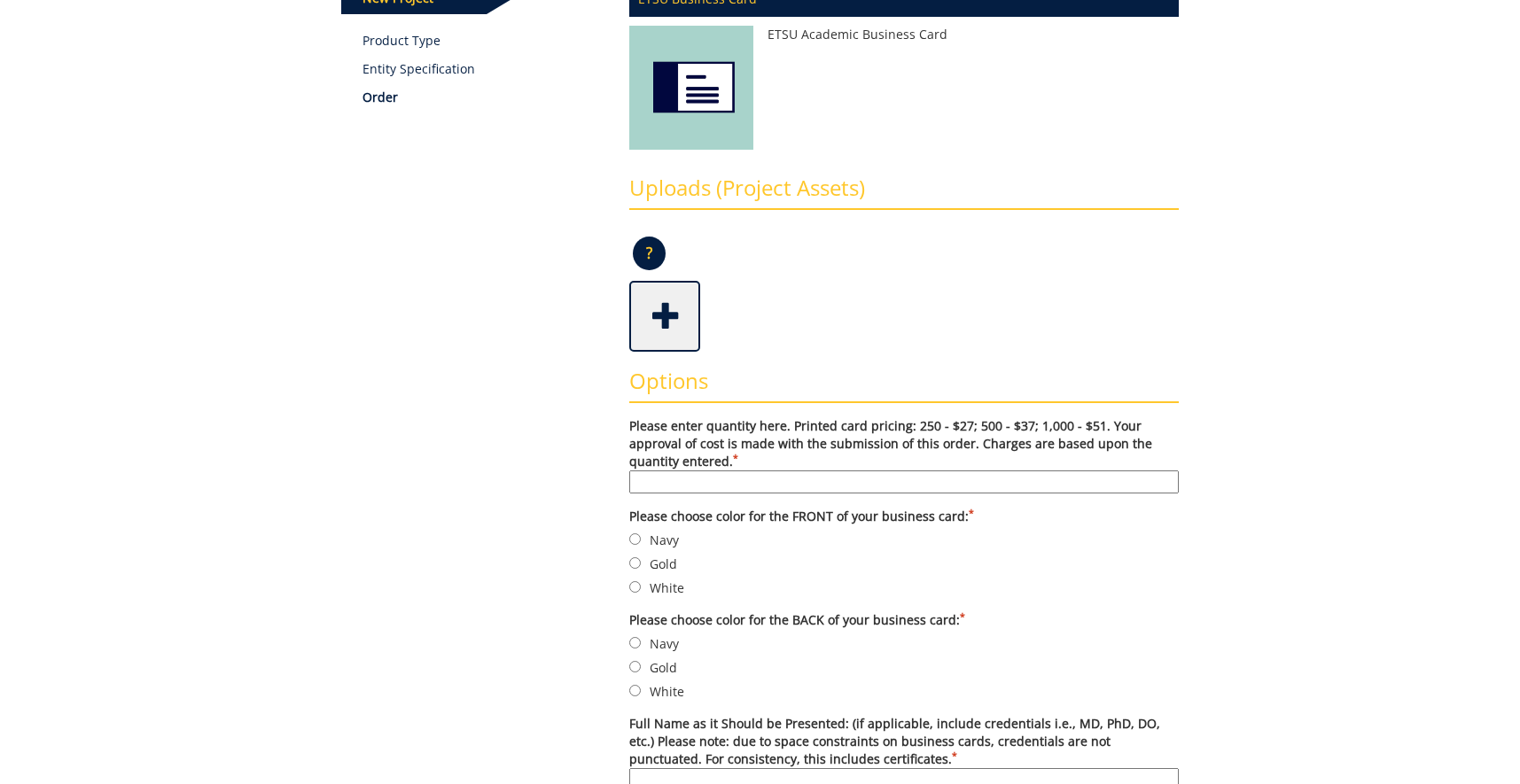
click at [730, 493] on input "Please enter quantity here. Printed card pricing: 250 - $27; 500 - $37; 1,000 -…" at bounding box center [904, 481] width 550 height 23
type input "250"
click at [636, 539] on input "Navy" at bounding box center [635, 539] width 11 height 11
radio input "true"
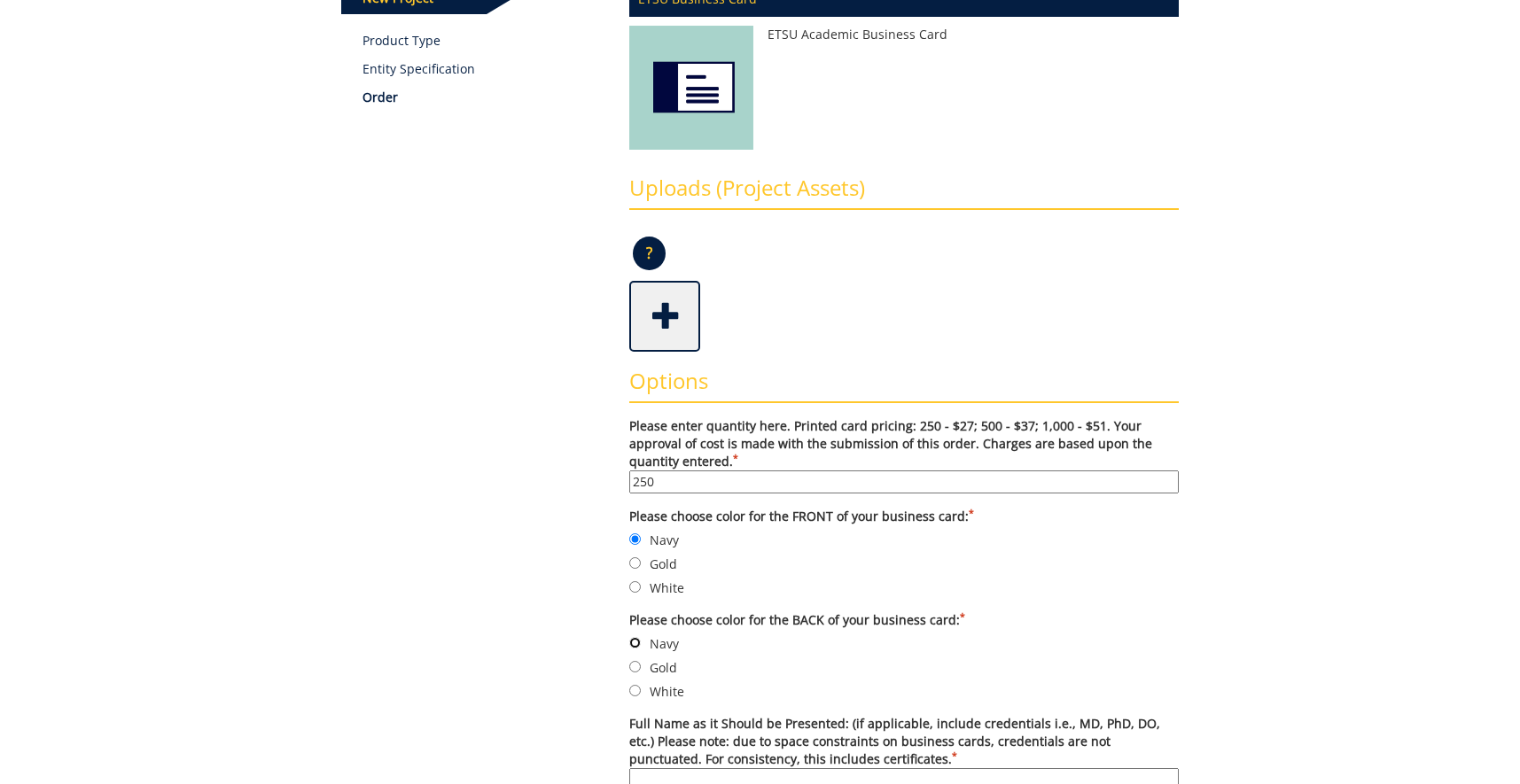
click at [634, 646] on input "Navy" at bounding box center [635, 642] width 11 height 11
radio input "true"
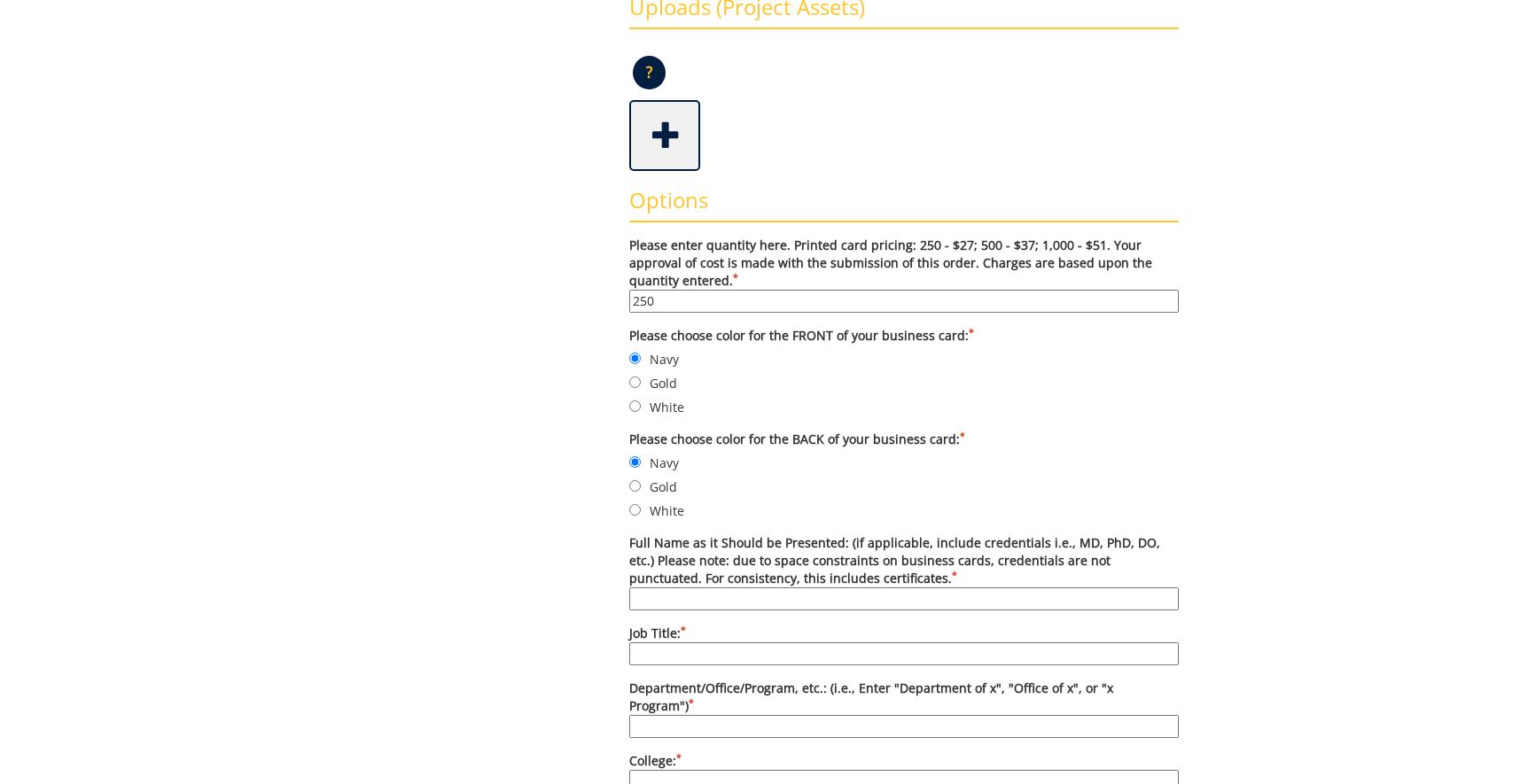
click at [721, 605] on input "Full Name as it Should be Presented: (if applicable, include credentials i.e., …" at bounding box center [904, 599] width 550 height 23
type input "Carrie Childers, PhD, CCC-SLP"
click at [661, 652] on input "Job Title: *" at bounding box center [904, 653] width 550 height 23
click at [766, 653] on input "Assistant Professor/" at bounding box center [904, 653] width 550 height 23
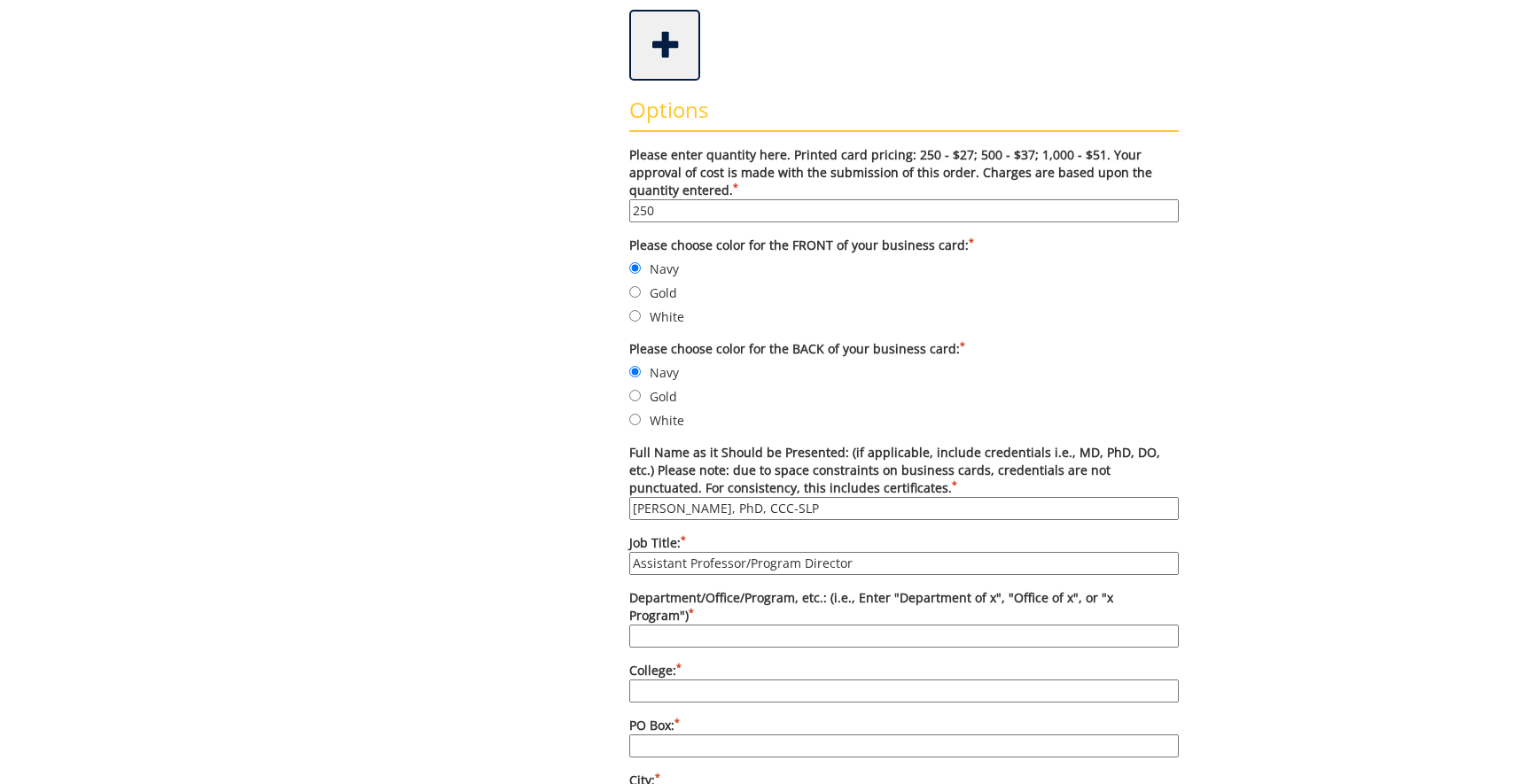
scroll to position [633, 0]
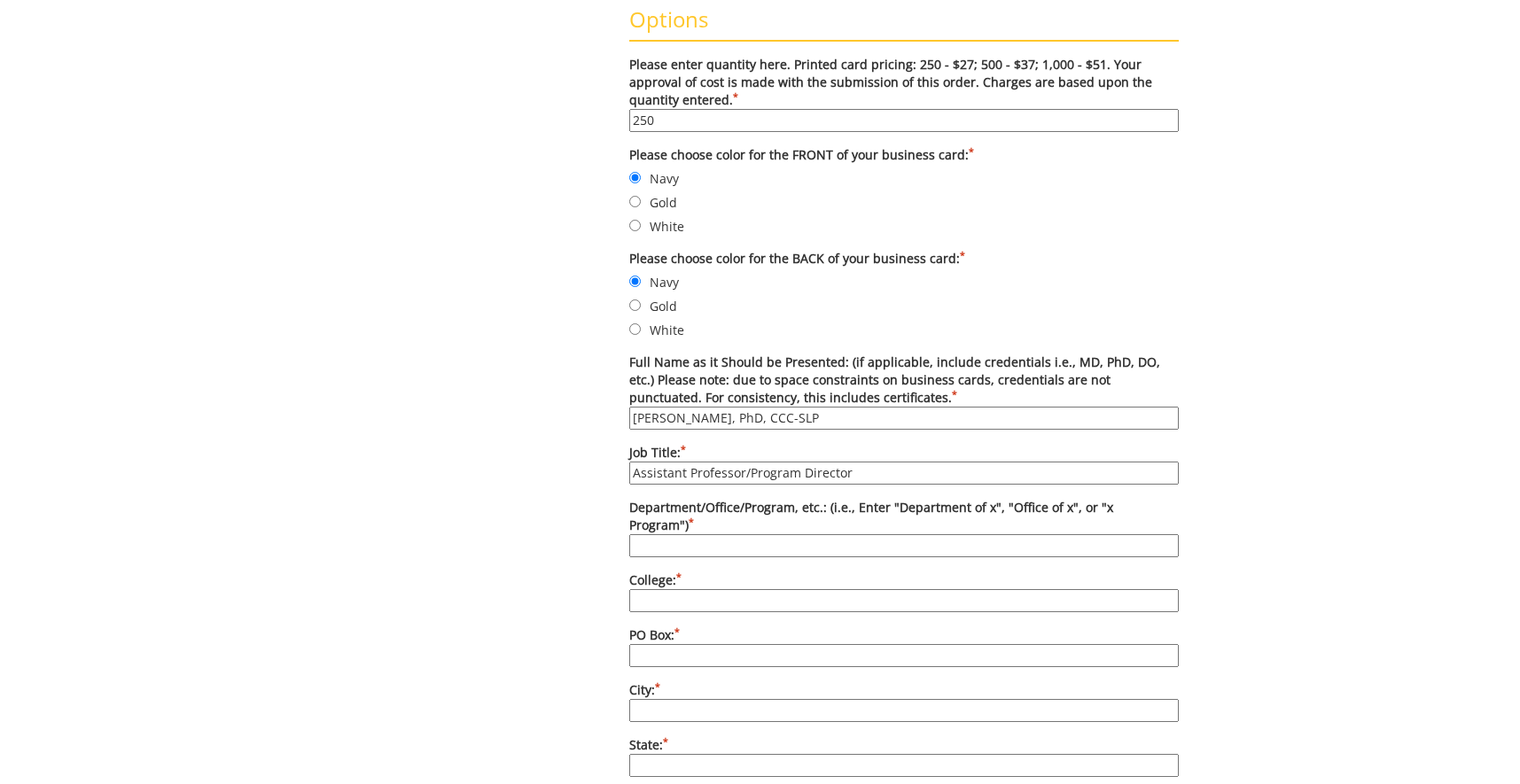
type input "Assistant Professor/Program Director"
click at [680, 535] on input "Department/Office/Program, etc.: (i.e., Enter "Department of x", "Office of x",…" at bounding box center [904, 545] width 550 height 23
type input "[MEDICAL_DATA] and [MEDICAL_DATA]"
click at [656, 590] on input "College: *" at bounding box center [904, 601] width 550 height 23
type input "c"
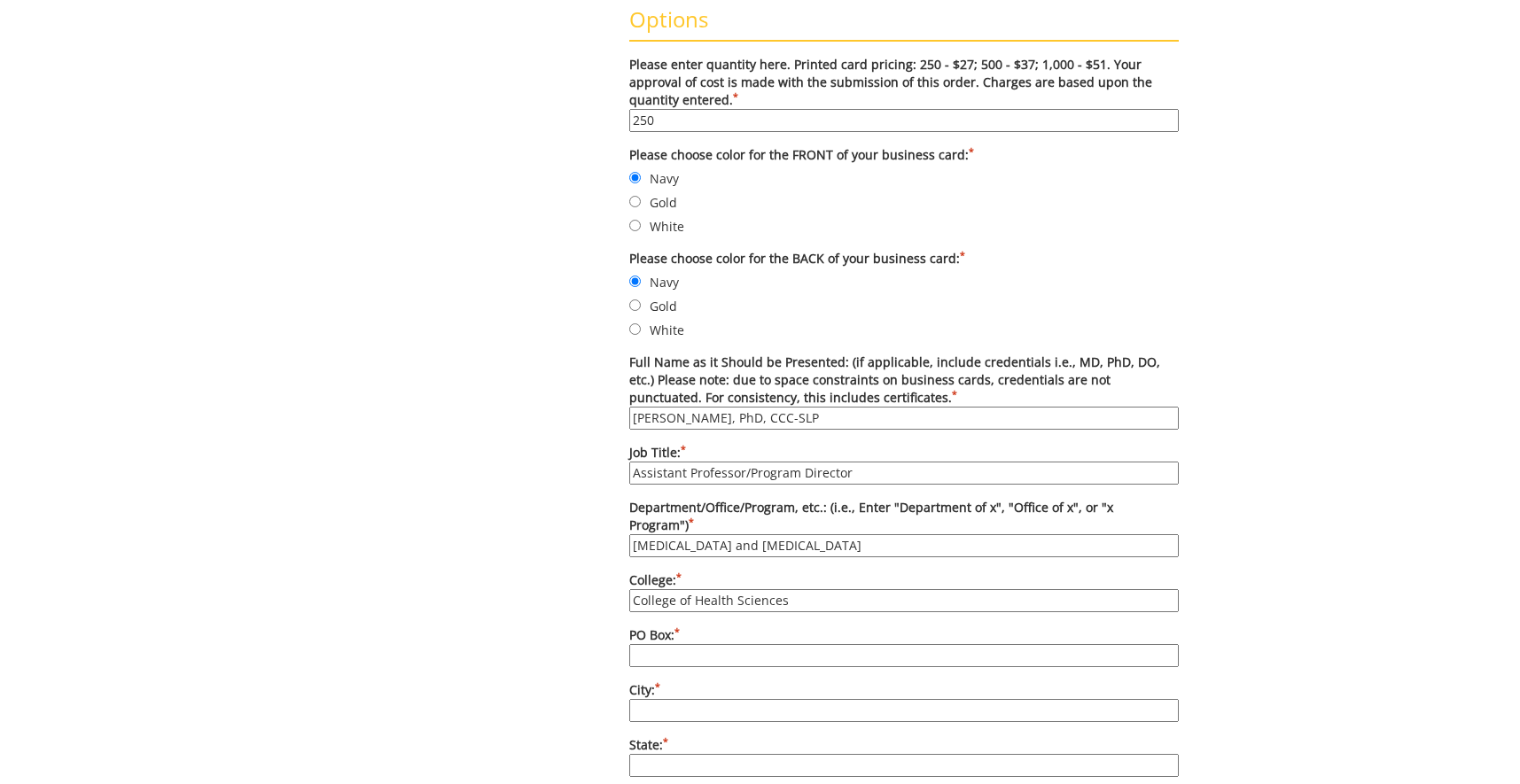
type input "College of Health Sciences"
click at [684, 656] on input "PO Box: *" at bounding box center [904, 655] width 550 height 23
type input "70643"
click at [716, 714] on input "City: *" at bounding box center [904, 711] width 550 height 23
type input "H"
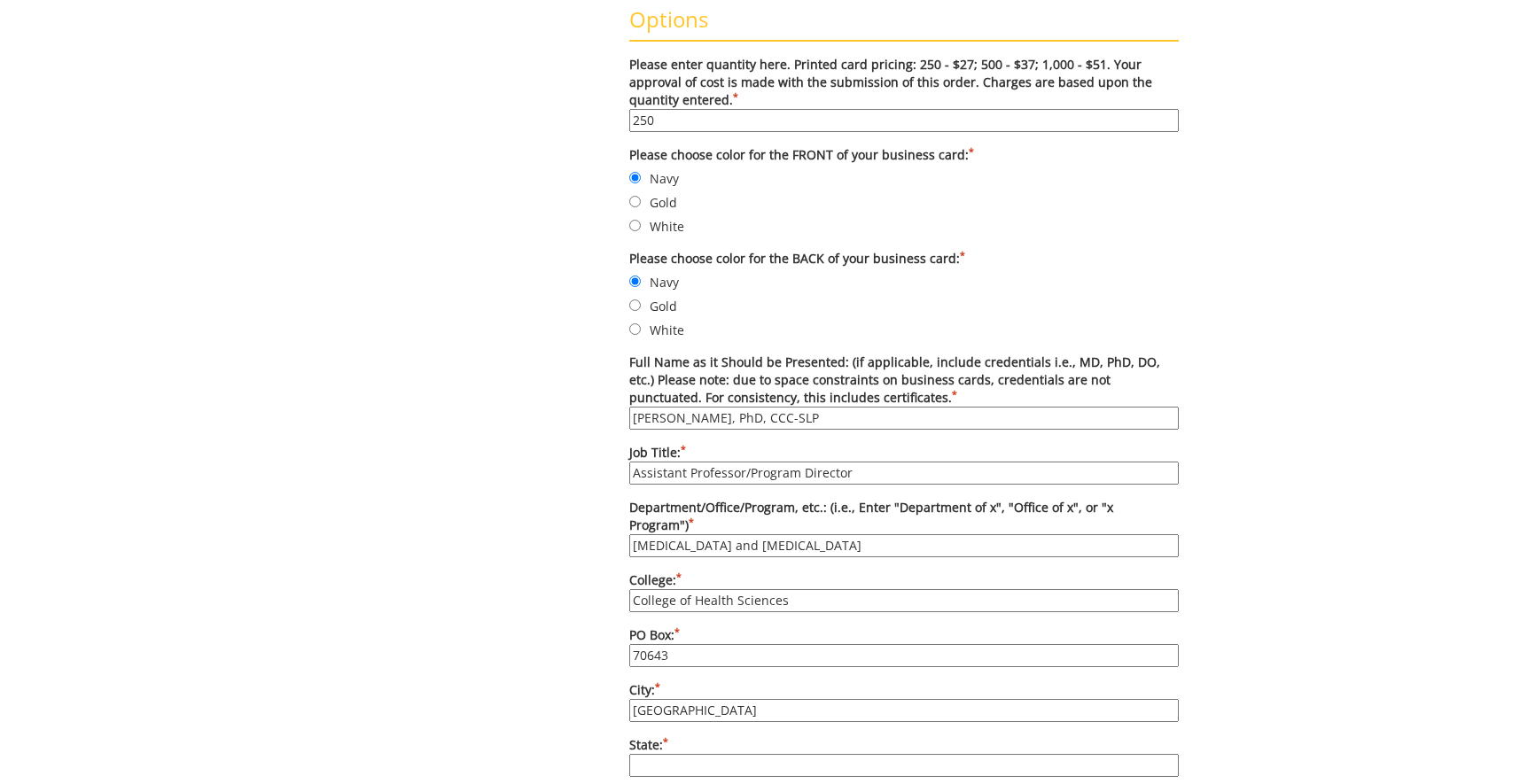
type input "[GEOGRAPHIC_DATA]"
click at [724, 760] on input "State: *" at bounding box center [904, 765] width 550 height 23
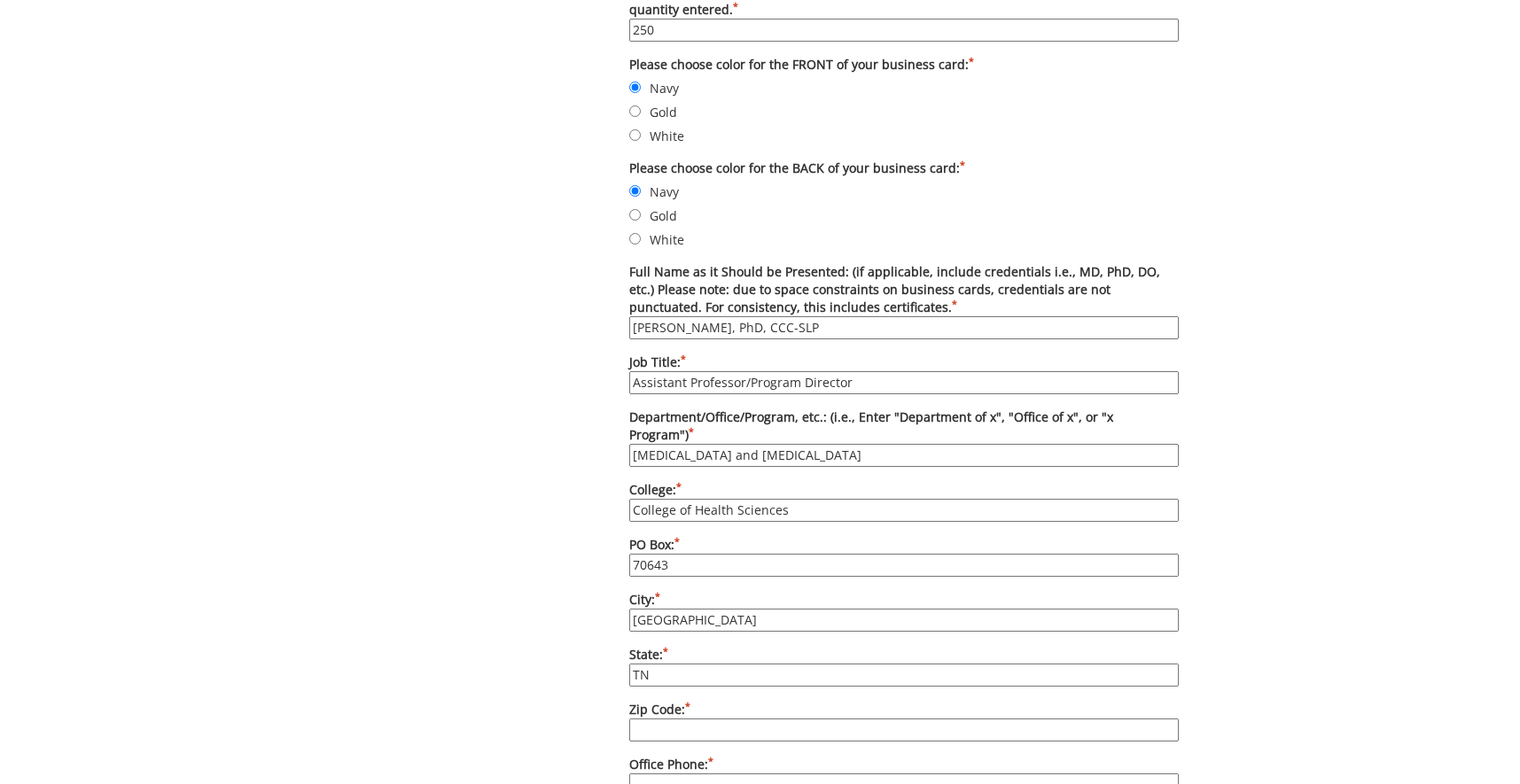
type input "TN"
click at [679, 719] on input "Zip Code: *" at bounding box center [904, 730] width 550 height 23
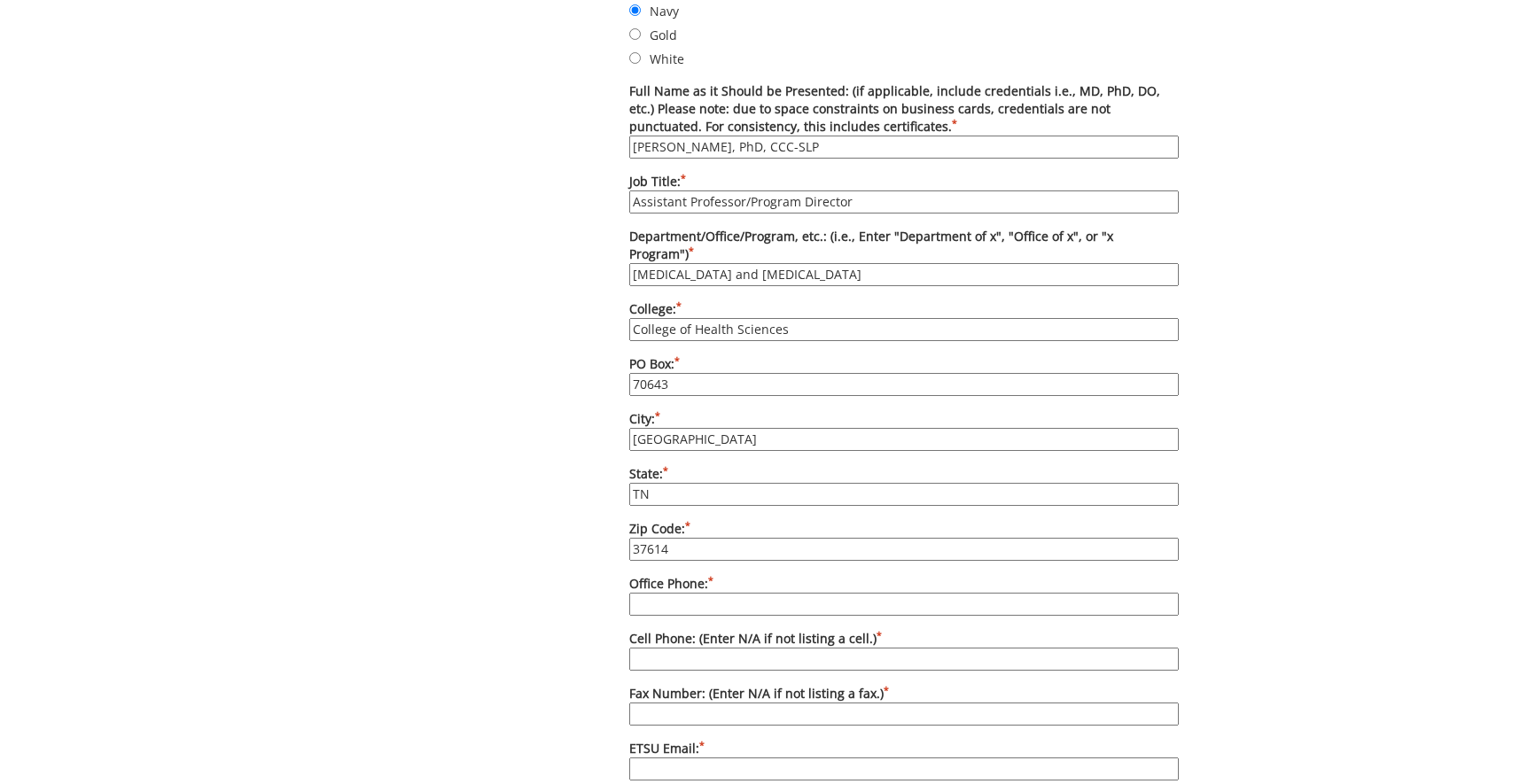
type input "37614"
click at [716, 597] on input "Office Phone: *" at bounding box center [904, 604] width 550 height 23
type input "[PHONE_NUMBER]"
click at [668, 648] on input "Cell Phone: (Enter N/A if not listing a cell.) *" at bounding box center [904, 659] width 550 height 23
type input "N/A"
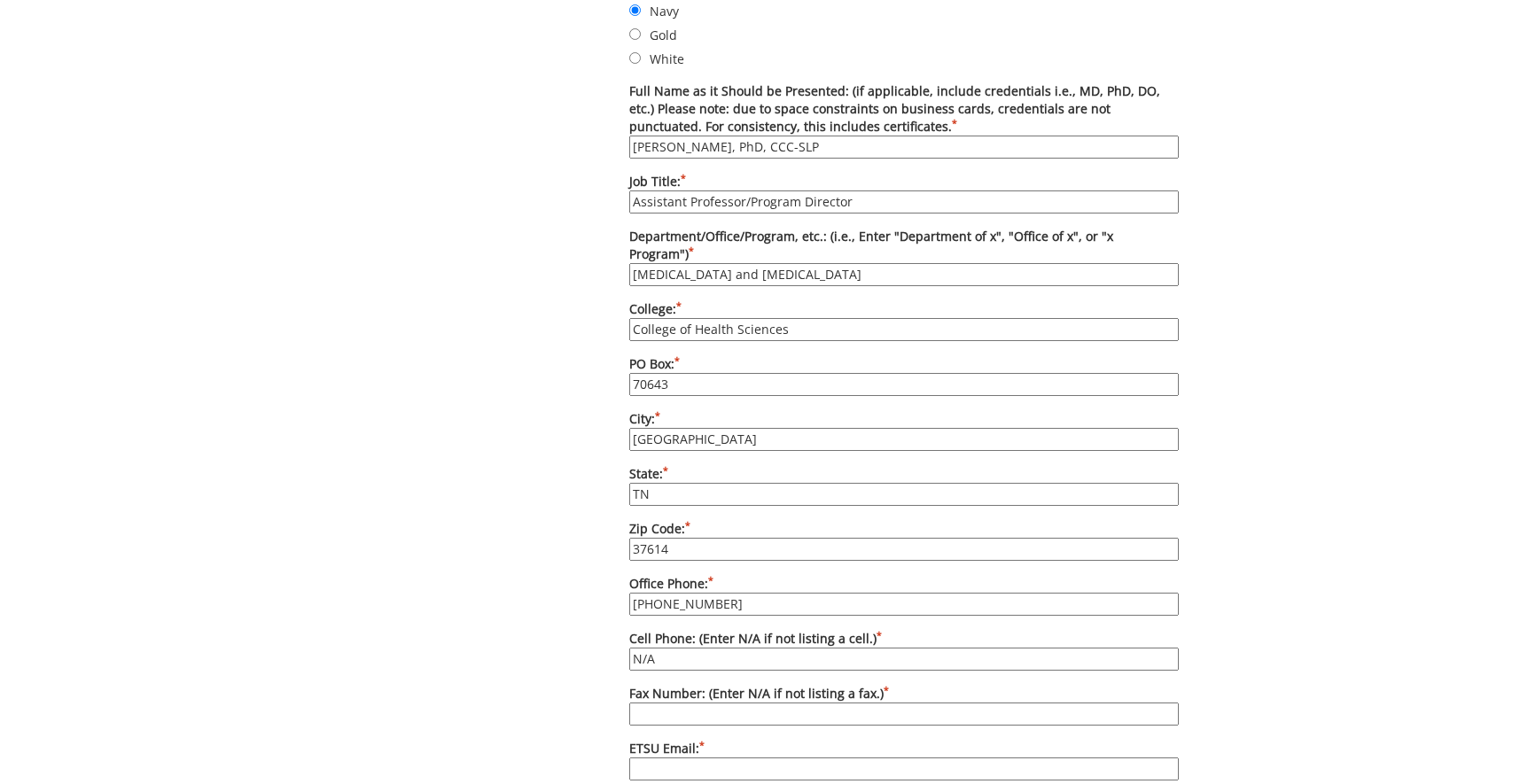
click at [833, 704] on input "Fax Number: (Enter N/A if not listing a fax.) *" at bounding box center [904, 714] width 550 height 23
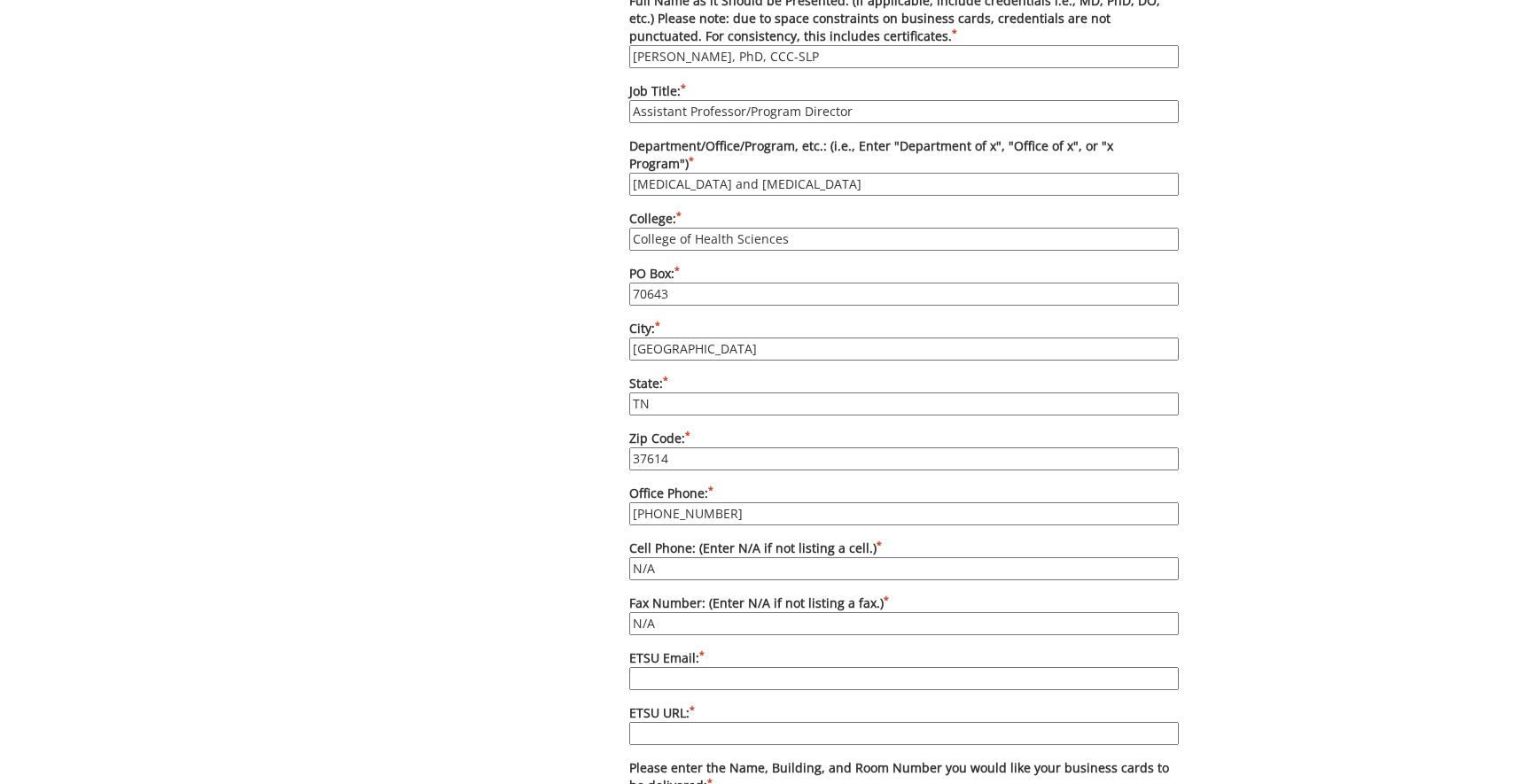
type input "N/A"
click at [676, 675] on input "ETSU Email: *" at bounding box center [904, 678] width 550 height 23
type input "[EMAIL_ADDRESS][DOMAIN_NAME]"
drag, startPoint x: 640, startPoint y: 726, endPoint x: 650, endPoint y: 722, distance: 10.8
click at [650, 722] on input "ETSU URL: *" at bounding box center [904, 733] width 550 height 23
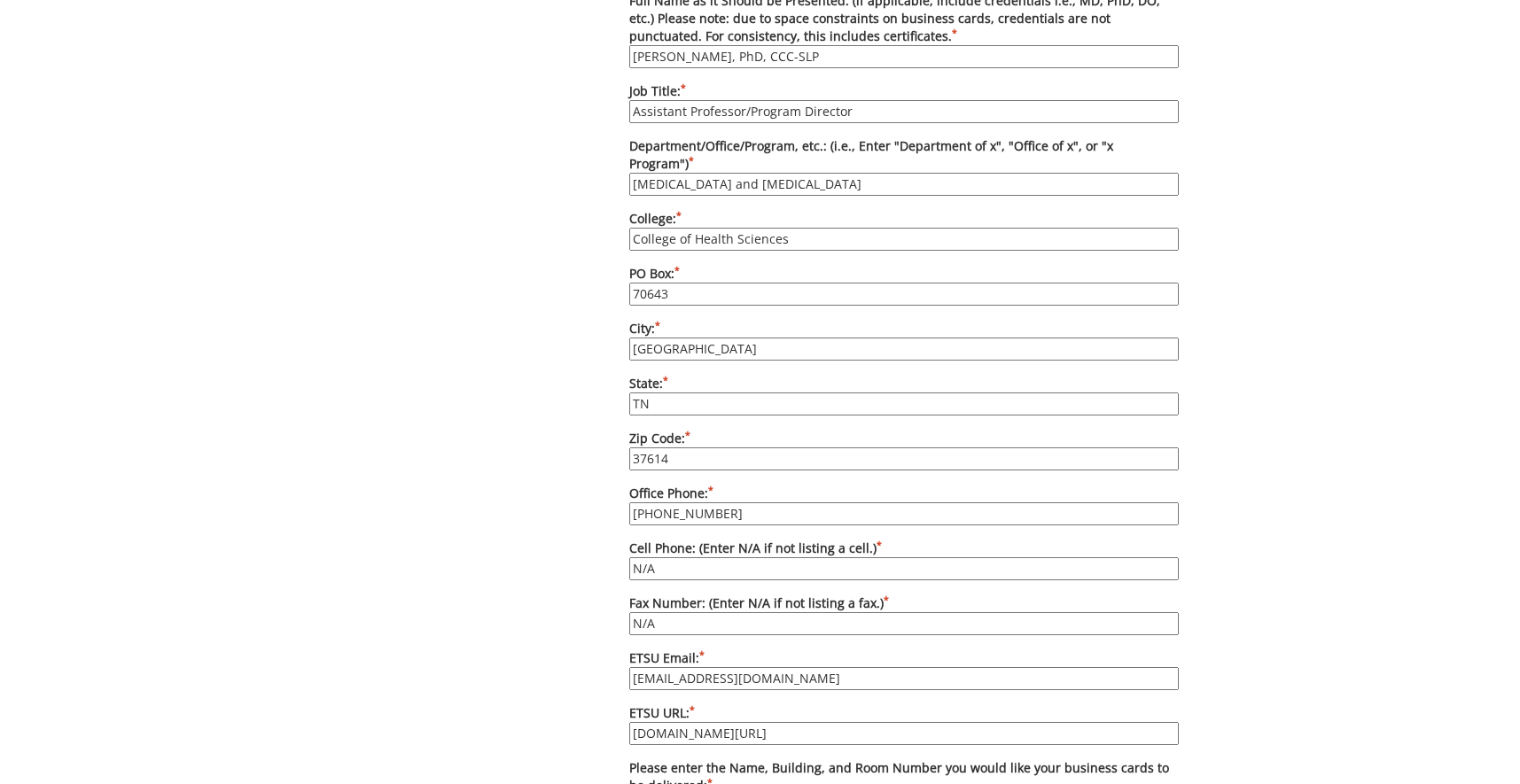
scroll to position [1176, 0]
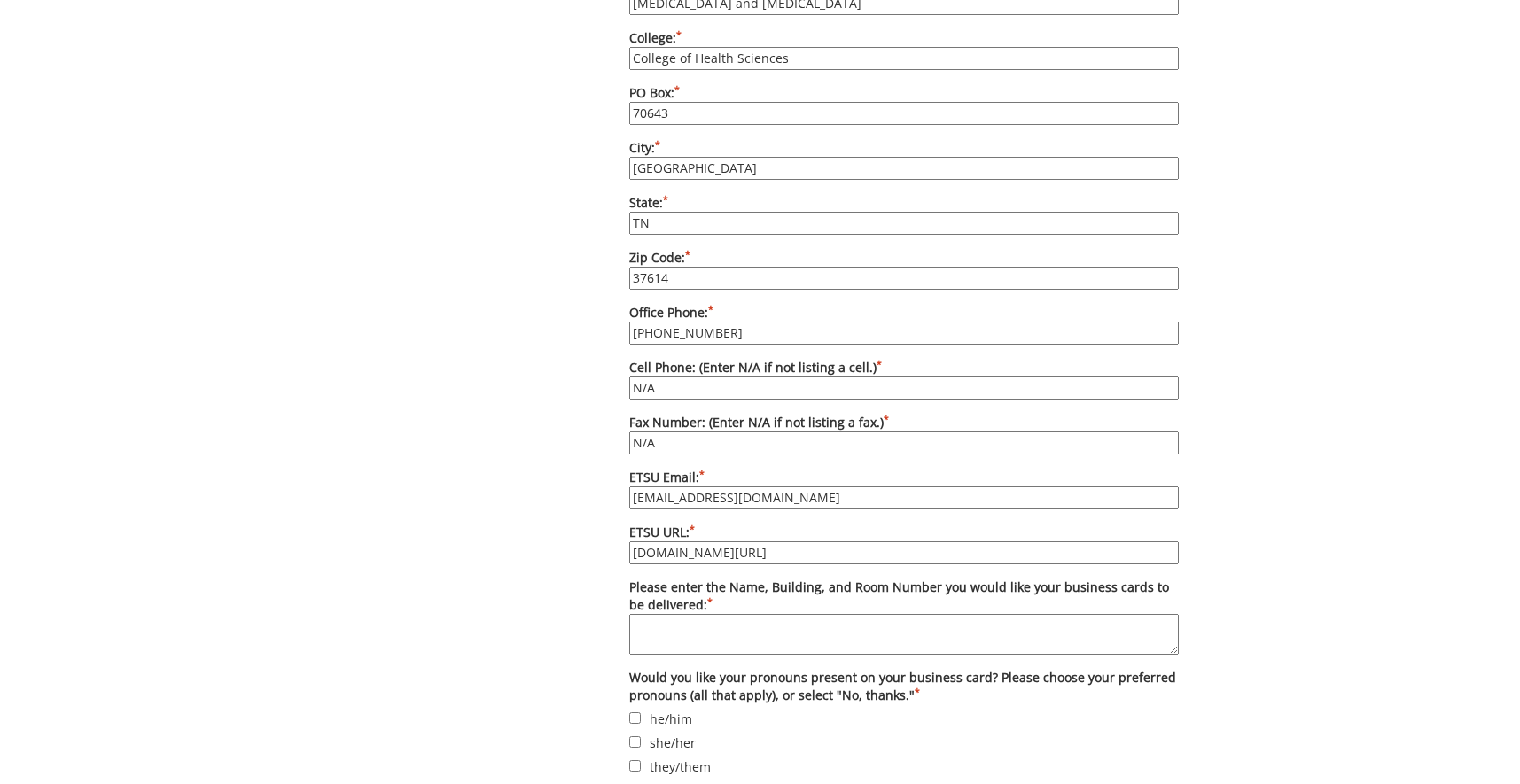
type input "[DOMAIN_NAME][URL]"
click at [720, 628] on textarea "Please enter the Name, Building, and Room Number you would like your business c…" at bounding box center [904, 635] width 550 height 41
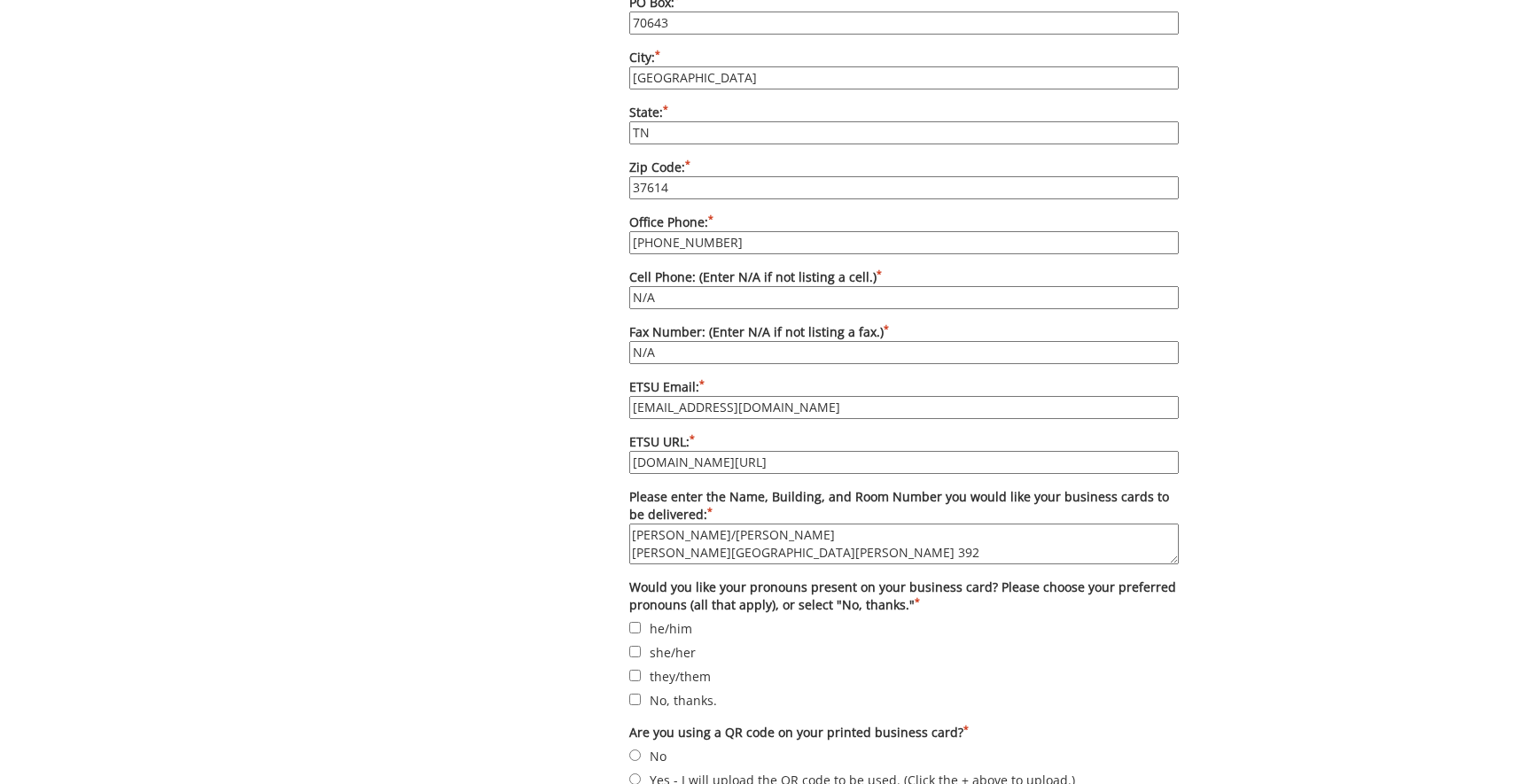
type textarea "[PERSON_NAME]/[PERSON_NAME] [PERSON_NAME][GEOGRAPHIC_DATA][PERSON_NAME] 392"
click at [649, 698] on label "No, thanks." at bounding box center [904, 700] width 550 height 19
click at [641, 698] on input "No, thanks." at bounding box center [635, 700] width 11 height 11
checkbox input "true"
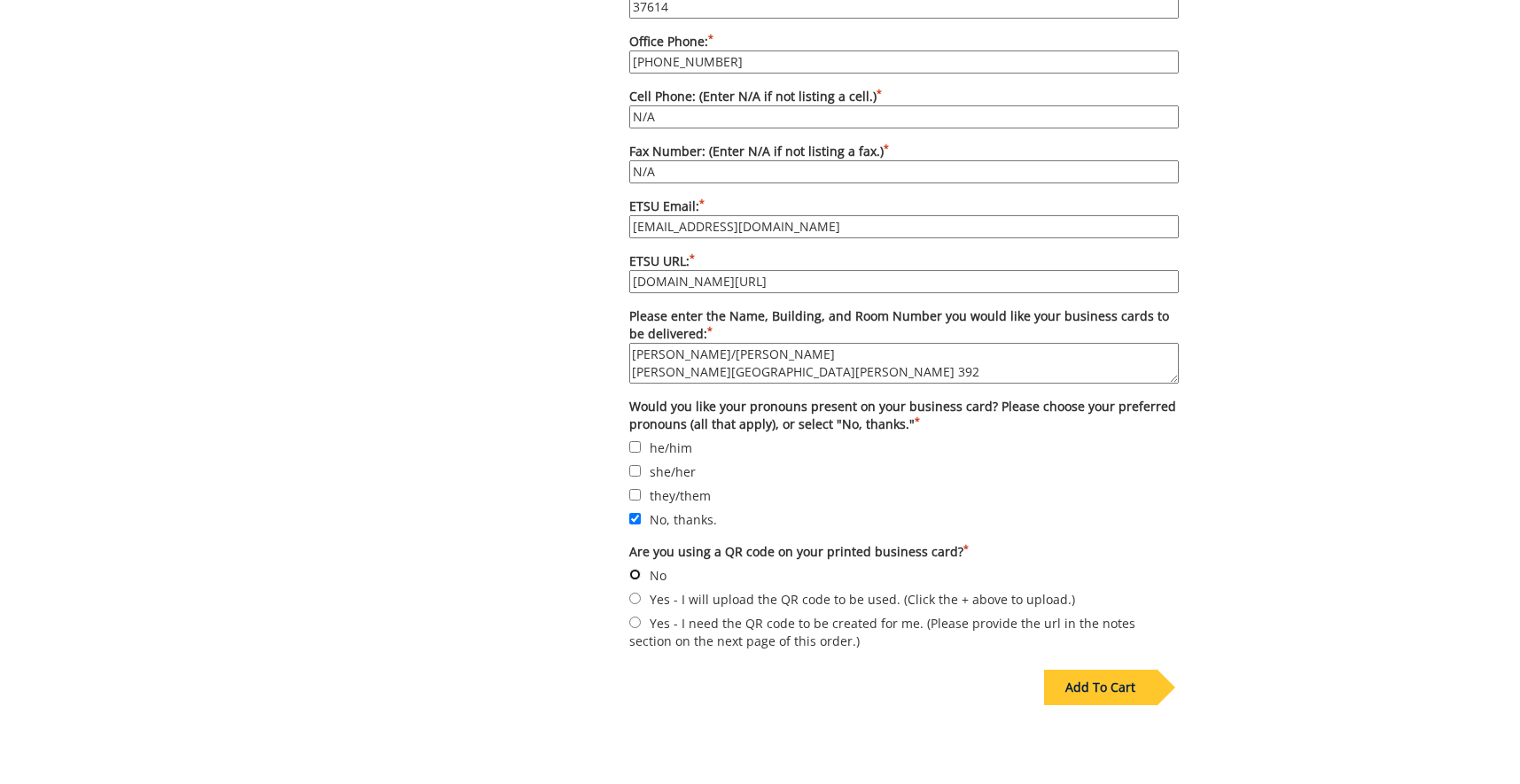
click at [637, 571] on input "No" at bounding box center [635, 575] width 11 height 11
radio input "true"
click at [1137, 685] on div "Add To Cart" at bounding box center [1101, 688] width 113 height 35
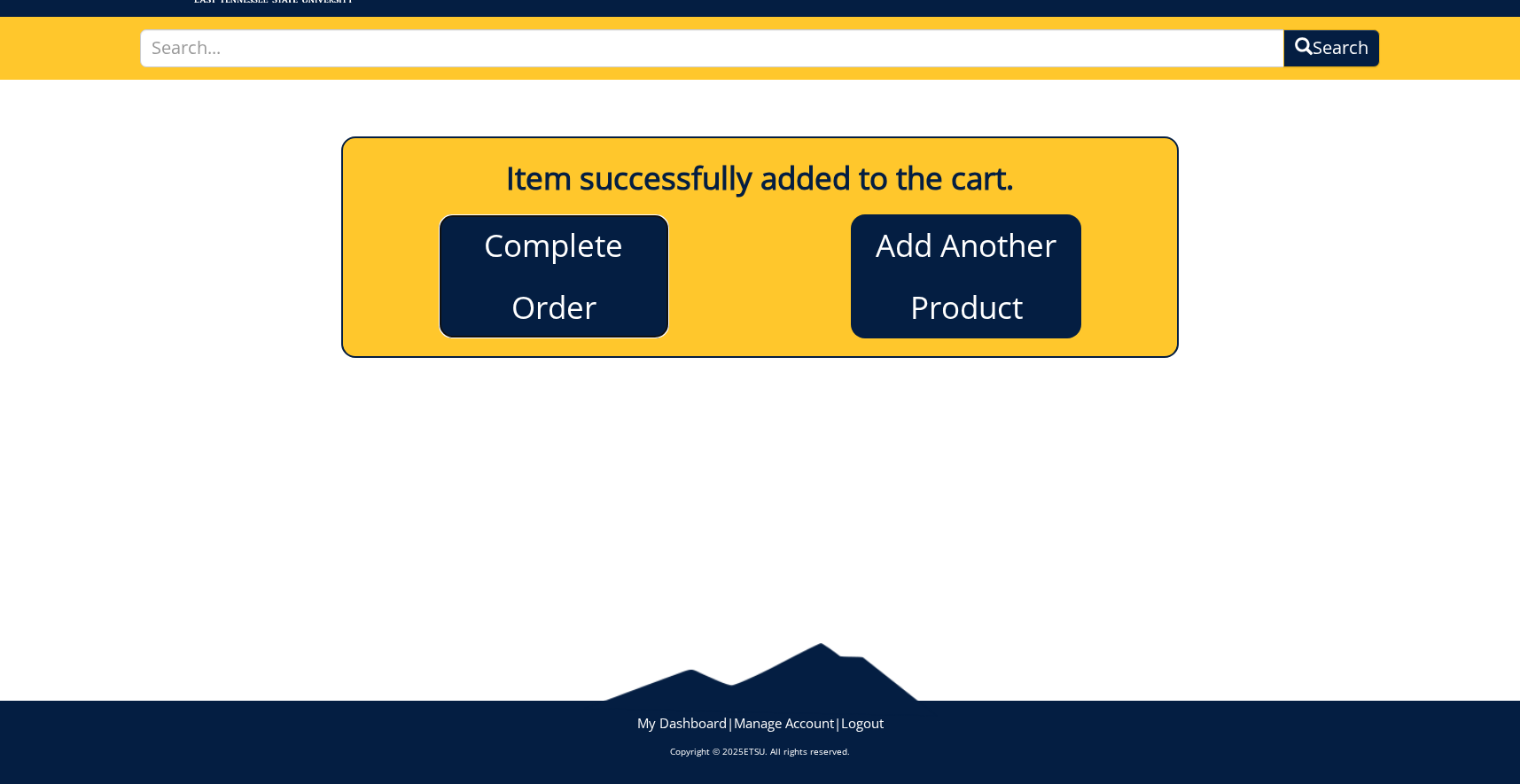
click at [539, 296] on link "Complete Order" at bounding box center [554, 277] width 230 height 124
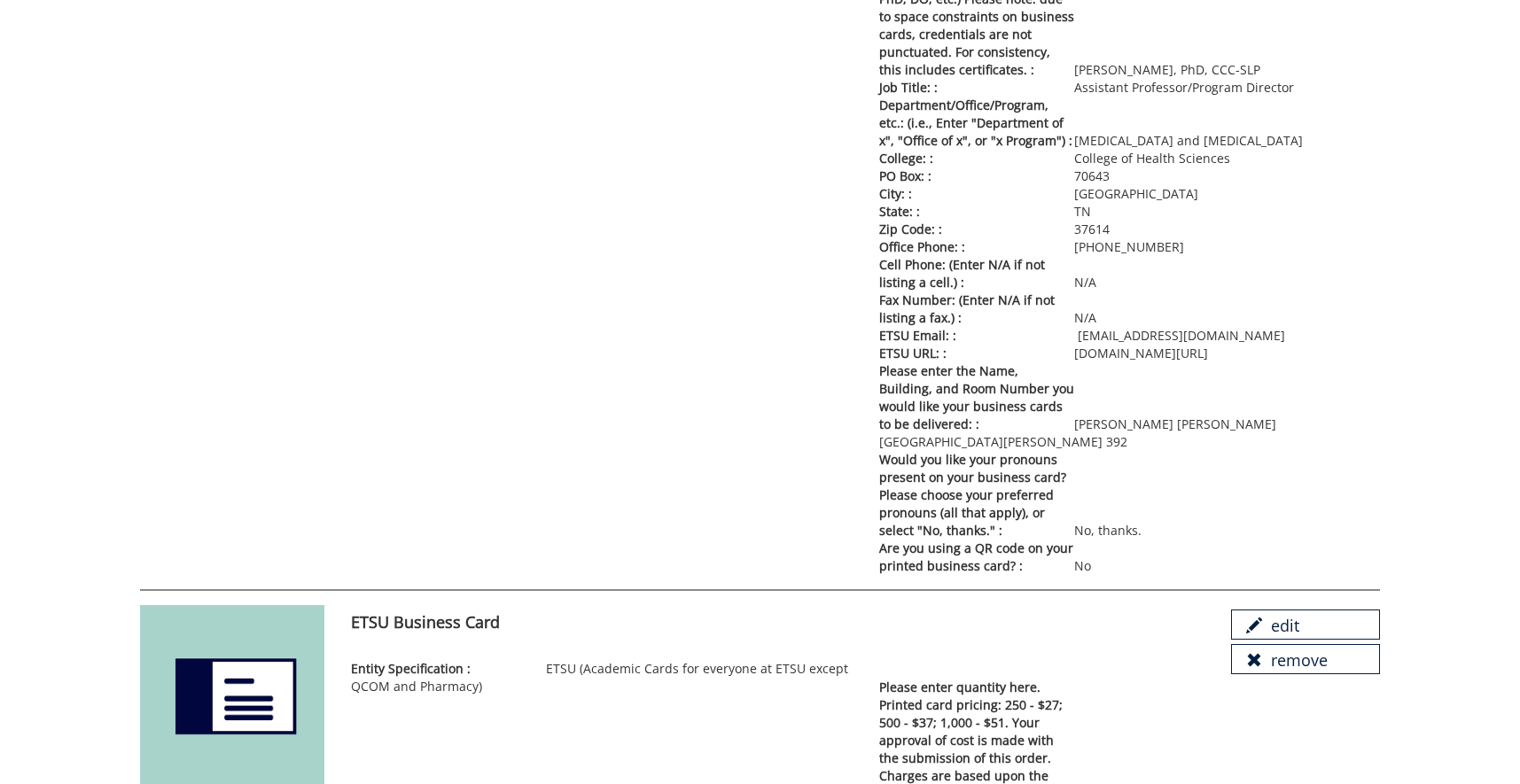
scroll to position [814, 0]
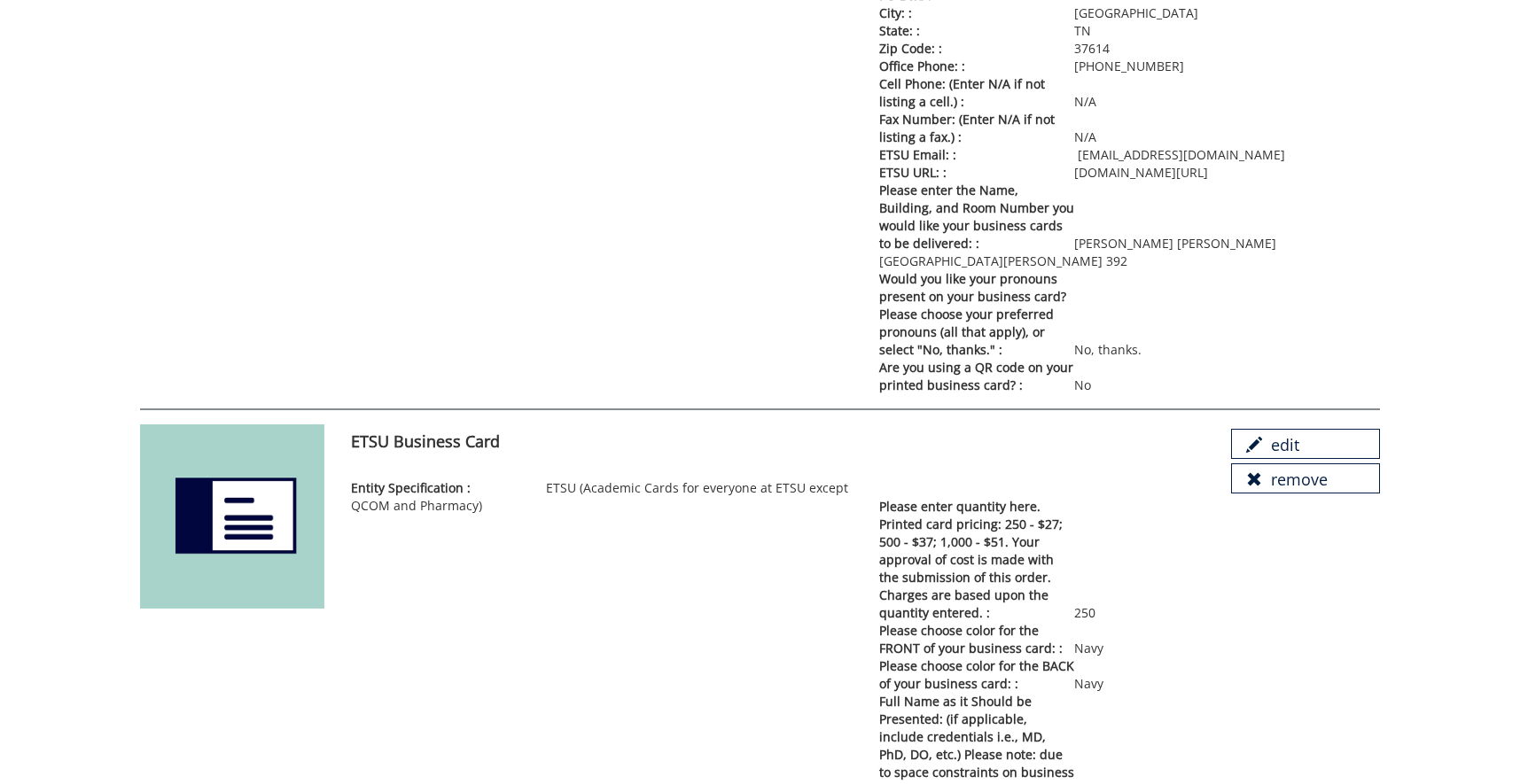
click at [1325, 498] on div "edit remove" at bounding box center [1306, 461] width 176 height 73
click at [1327, 493] on link "remove" at bounding box center [1305, 479] width 149 height 31
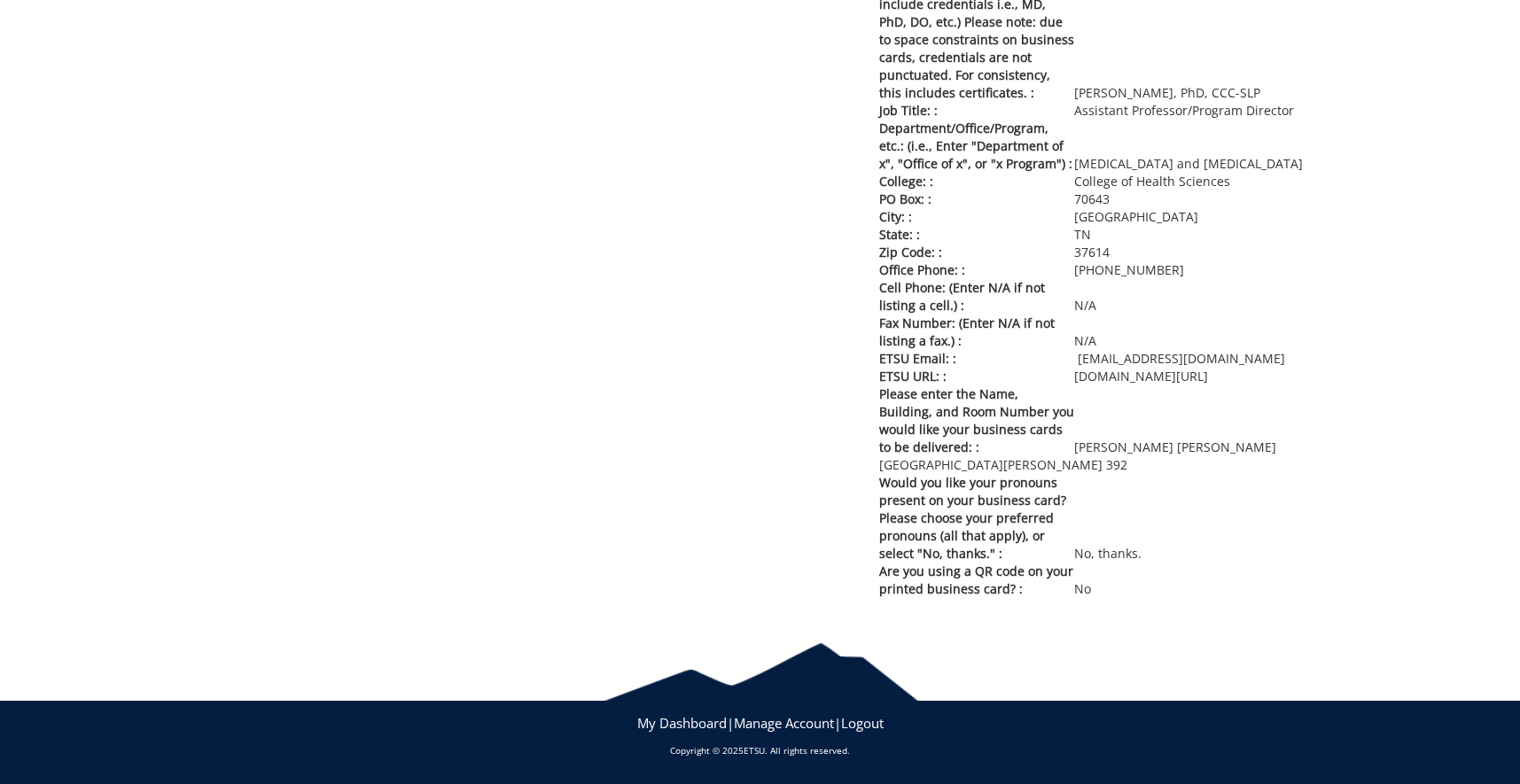
scroll to position [175, 0]
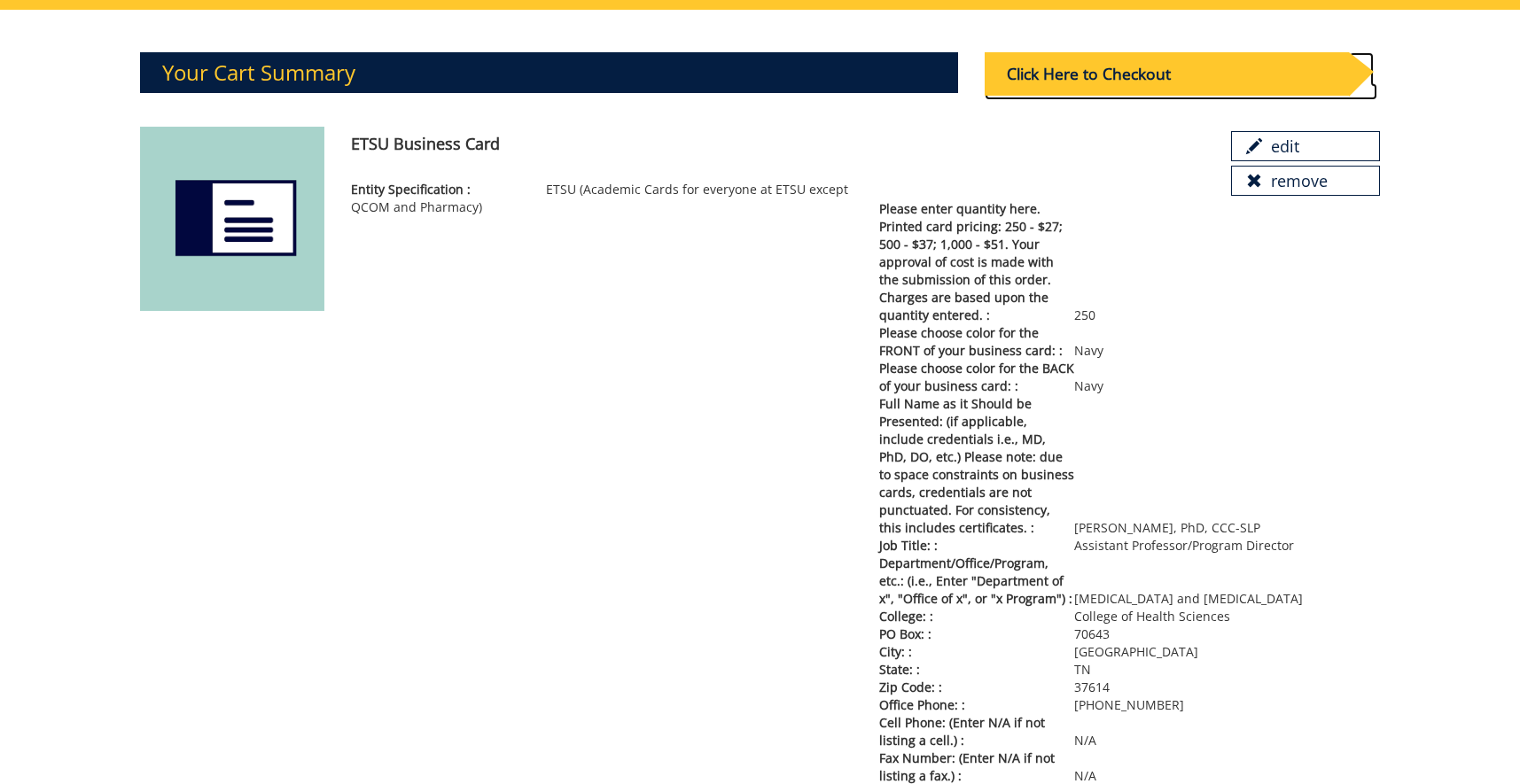
click at [1108, 76] on div "Click Here to Checkout" at bounding box center [1167, 73] width 365 height 44
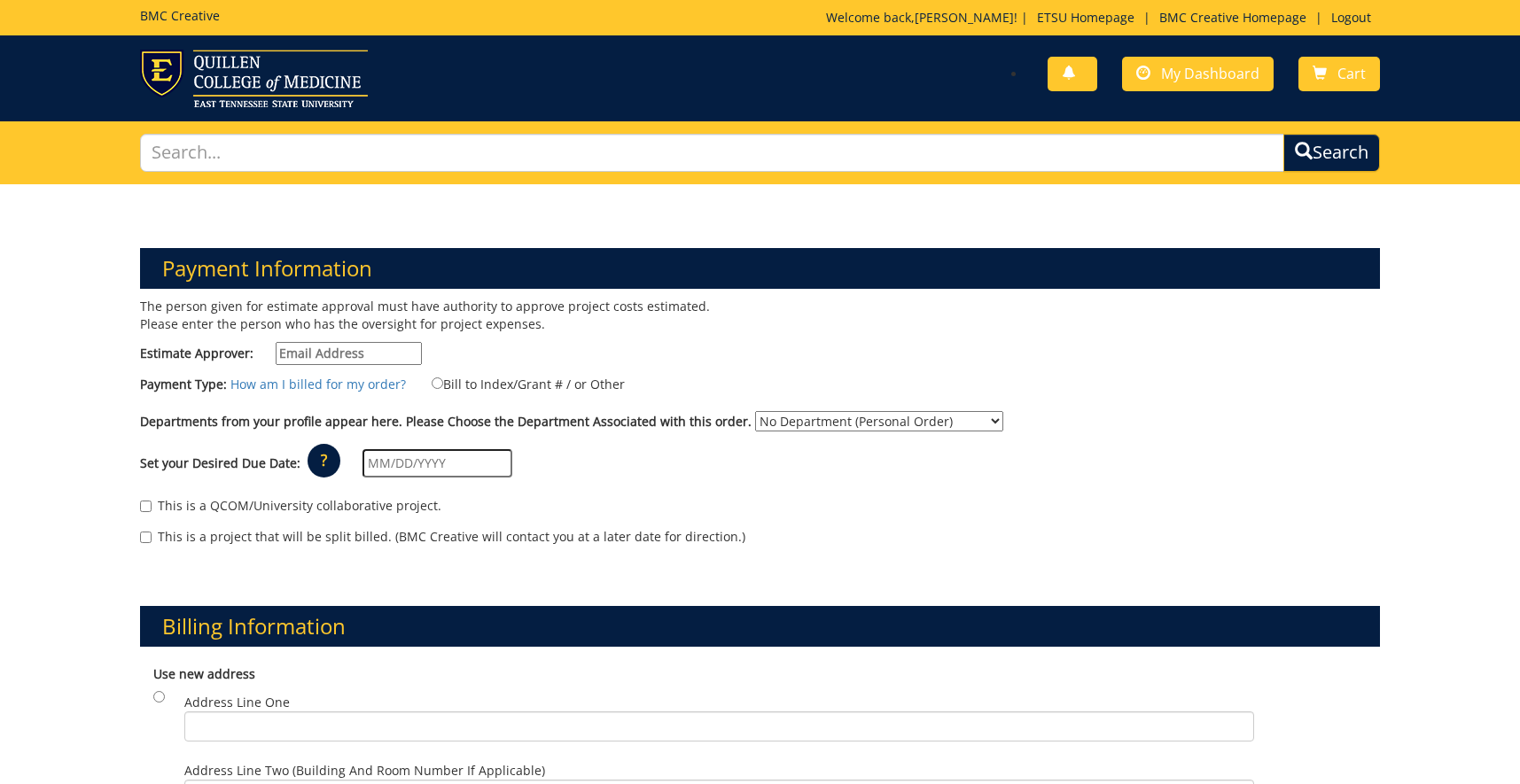
click at [392, 360] on input "Estimate Approver:" at bounding box center [349, 354] width 146 height 23
type input "[EMAIL_ADDRESS][DOMAIN_NAME]"
click at [433, 387] on input "Bill to Index/Grant # / or Other" at bounding box center [437, 383] width 11 height 11
radio input "true"
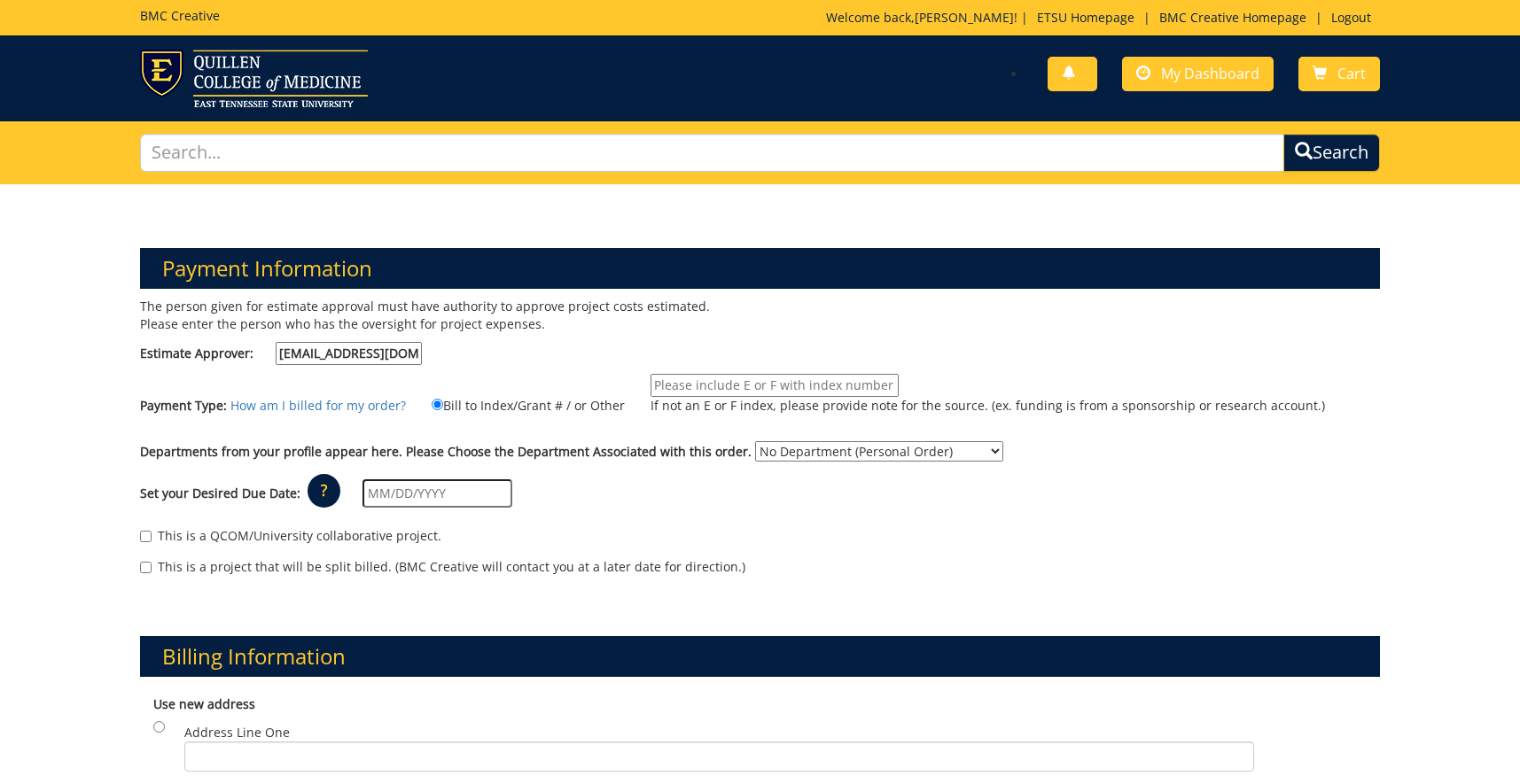
click at [756, 380] on input "If not an E or F index, please provide note for the source. (ex. funding is fro…" at bounding box center [775, 385] width 248 height 23
type input "EE37200"
click at [755, 442] on select "No Department (Personal Order) [MEDICAL_DATA] and [MEDICAL_DATA]" at bounding box center [879, 452] width 248 height 20
select select "18"
click option "[MEDICAL_DATA] and [MEDICAL_DATA]" at bounding box center [0, 0] width 0 height 0
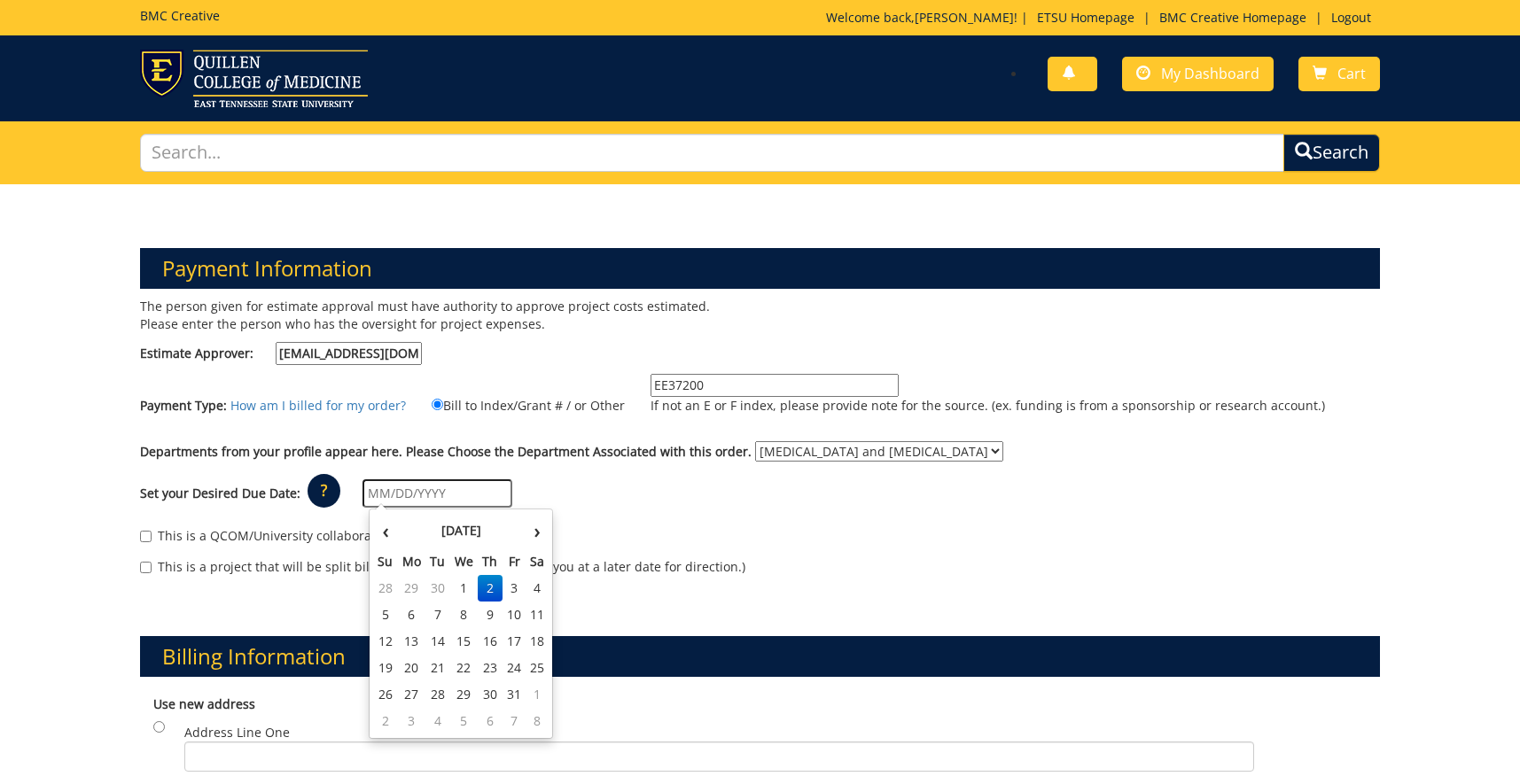
click at [473, 499] on input "text" at bounding box center [438, 493] width 150 height 29
click at [521, 605] on td "10" at bounding box center [515, 615] width 24 height 27
type input "[DATE]"
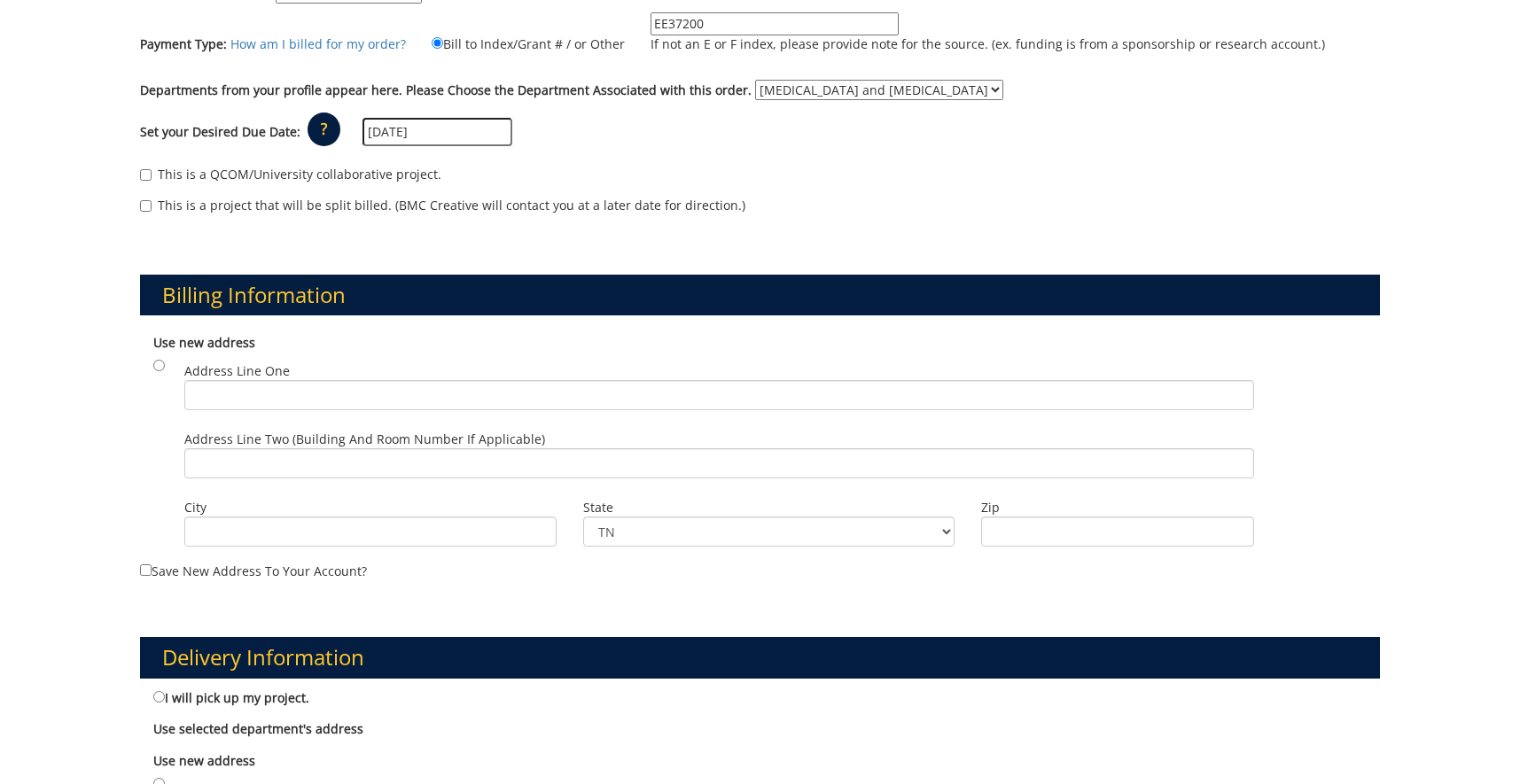
scroll to position [542, 0]
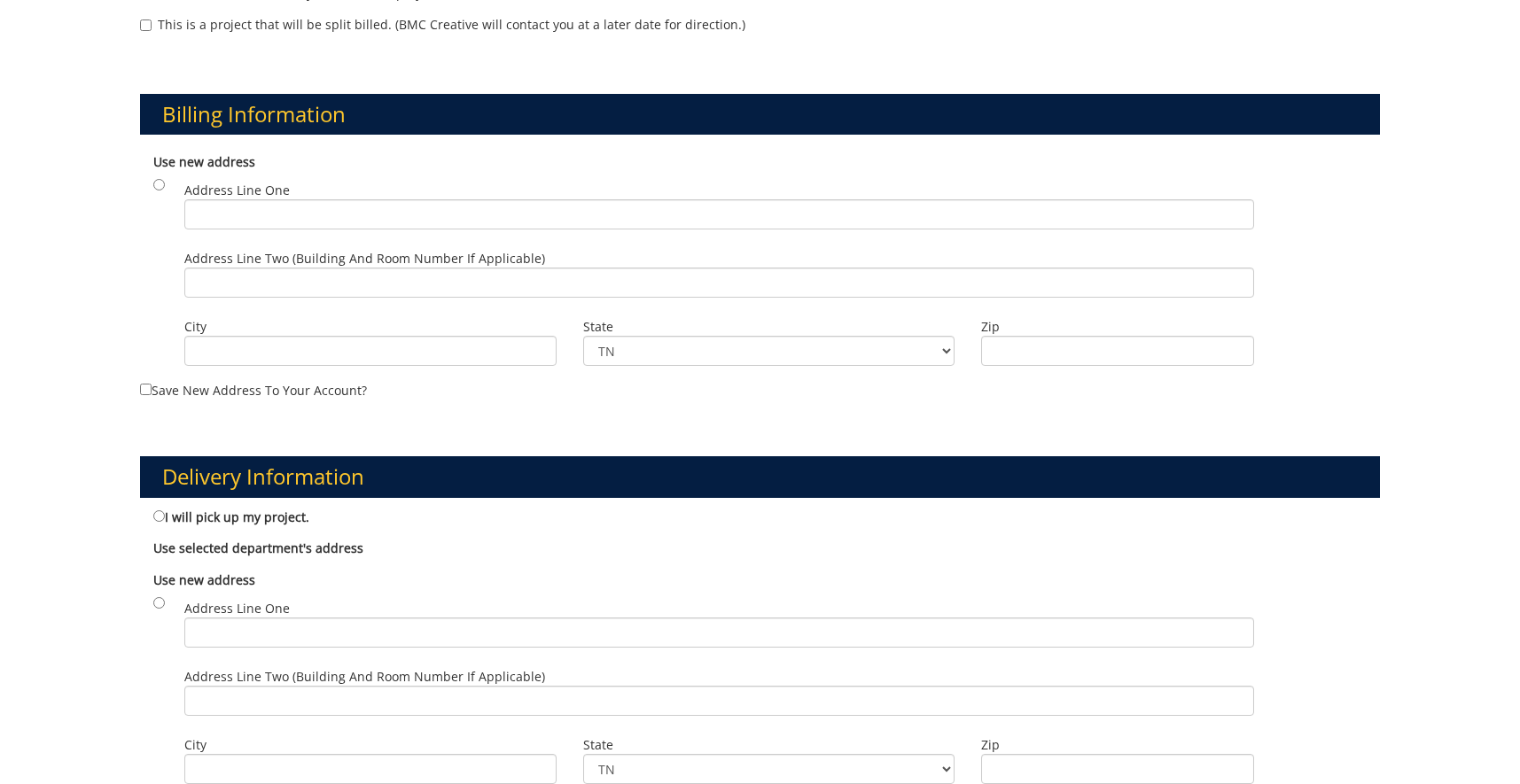
click at [255, 555] on b "Use selected department's address" at bounding box center [258, 548] width 210 height 17
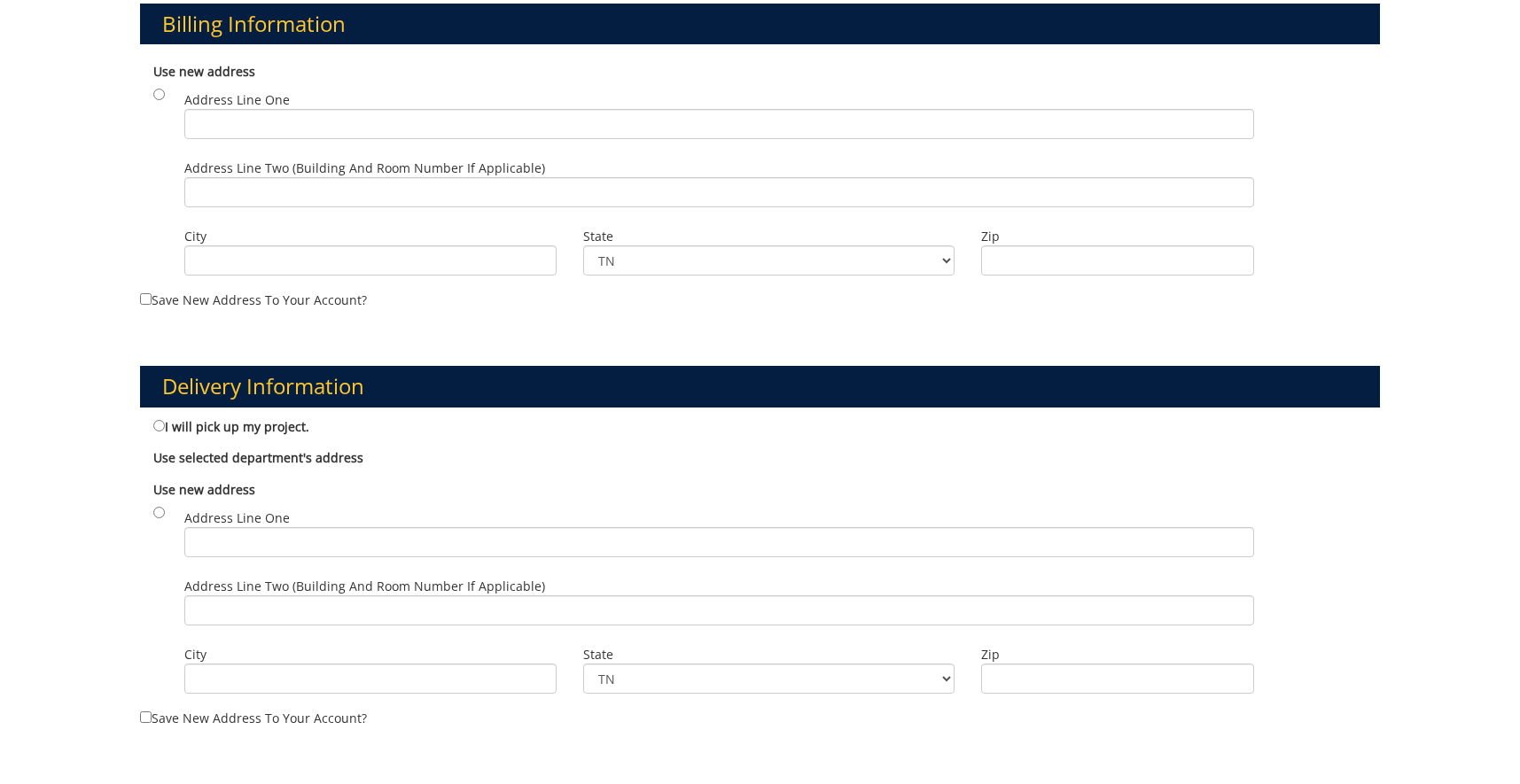
scroll to position [1129, 0]
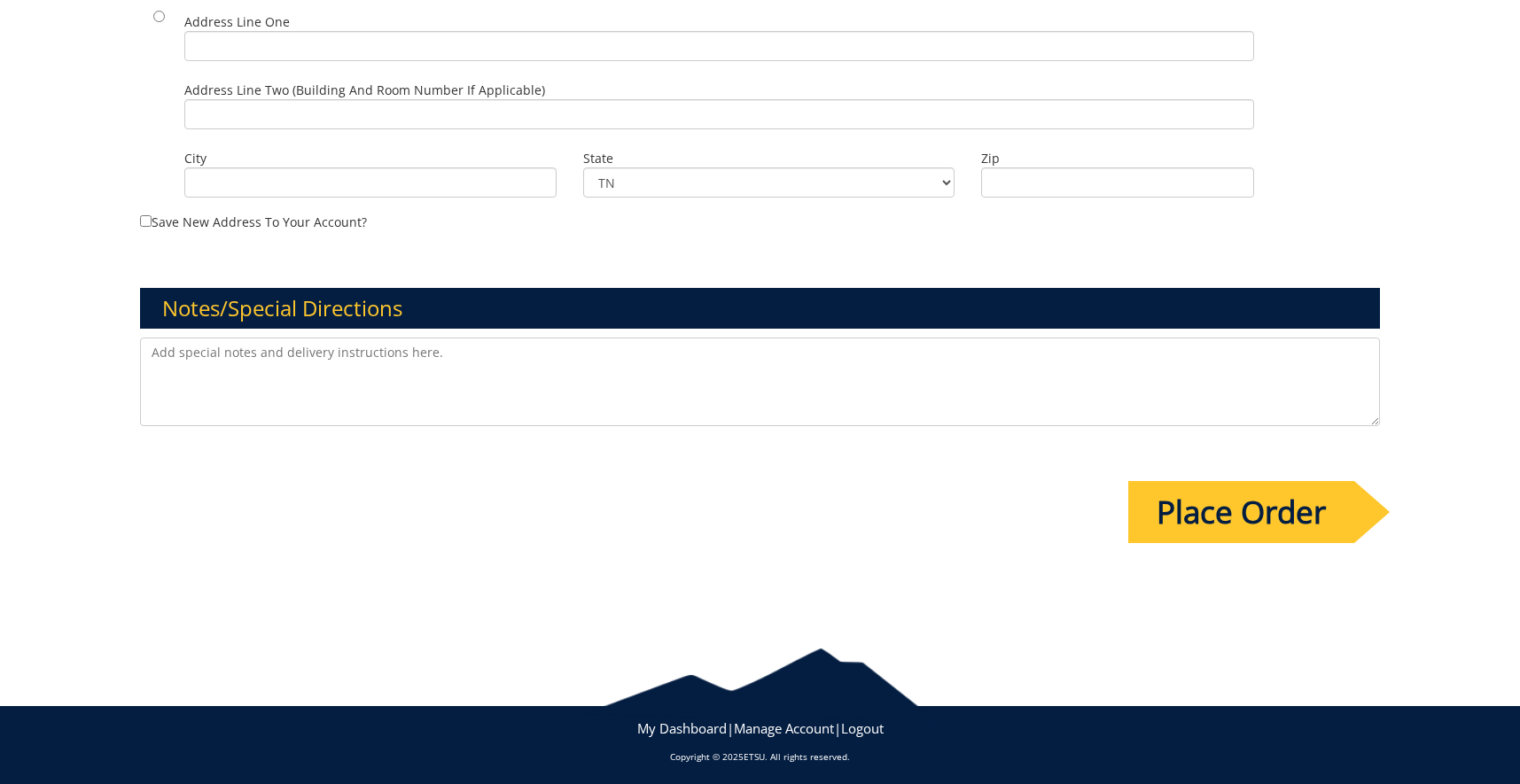
click at [1173, 494] on input "Place Order" at bounding box center [1241, 512] width 226 height 62
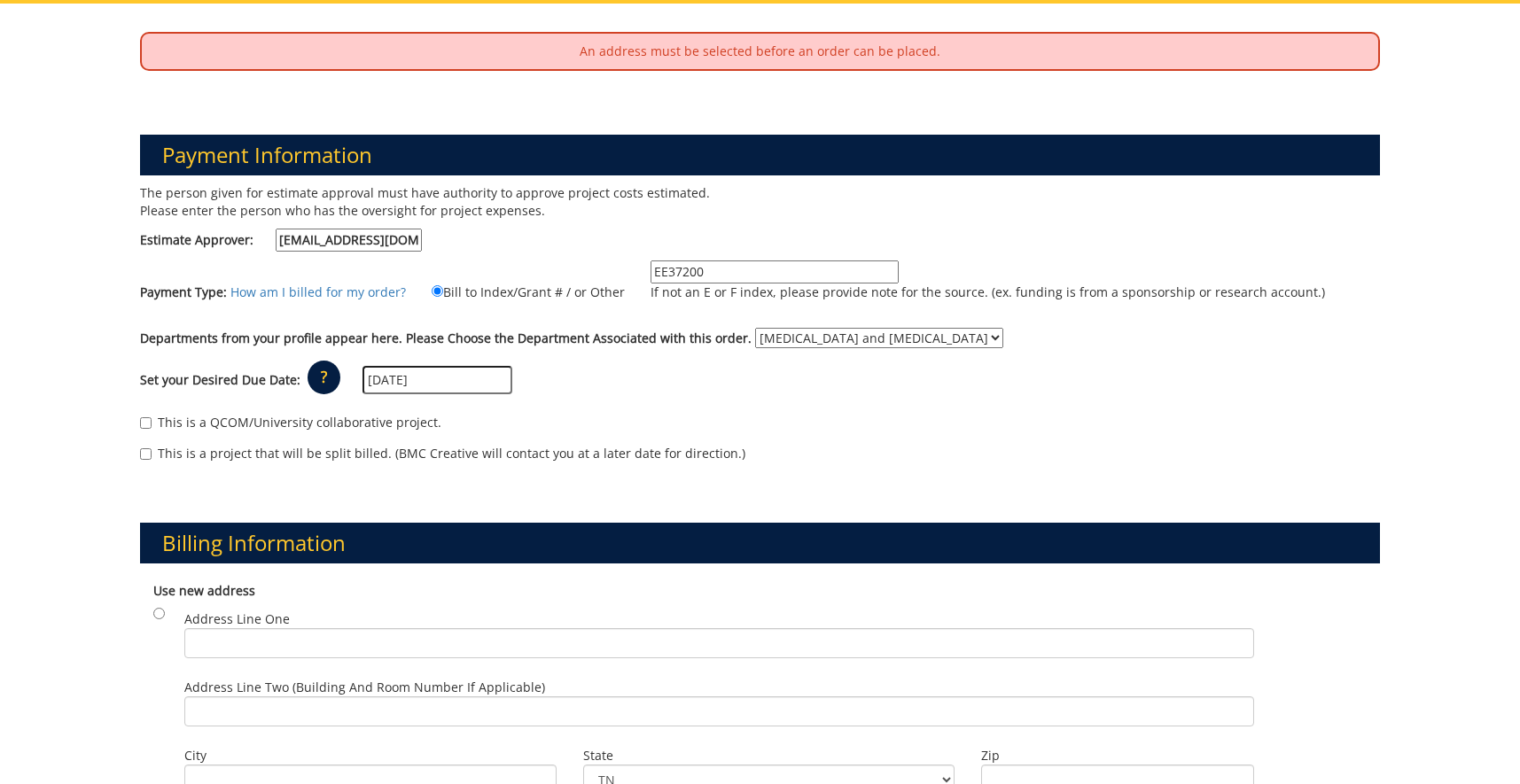
scroll to position [542, 0]
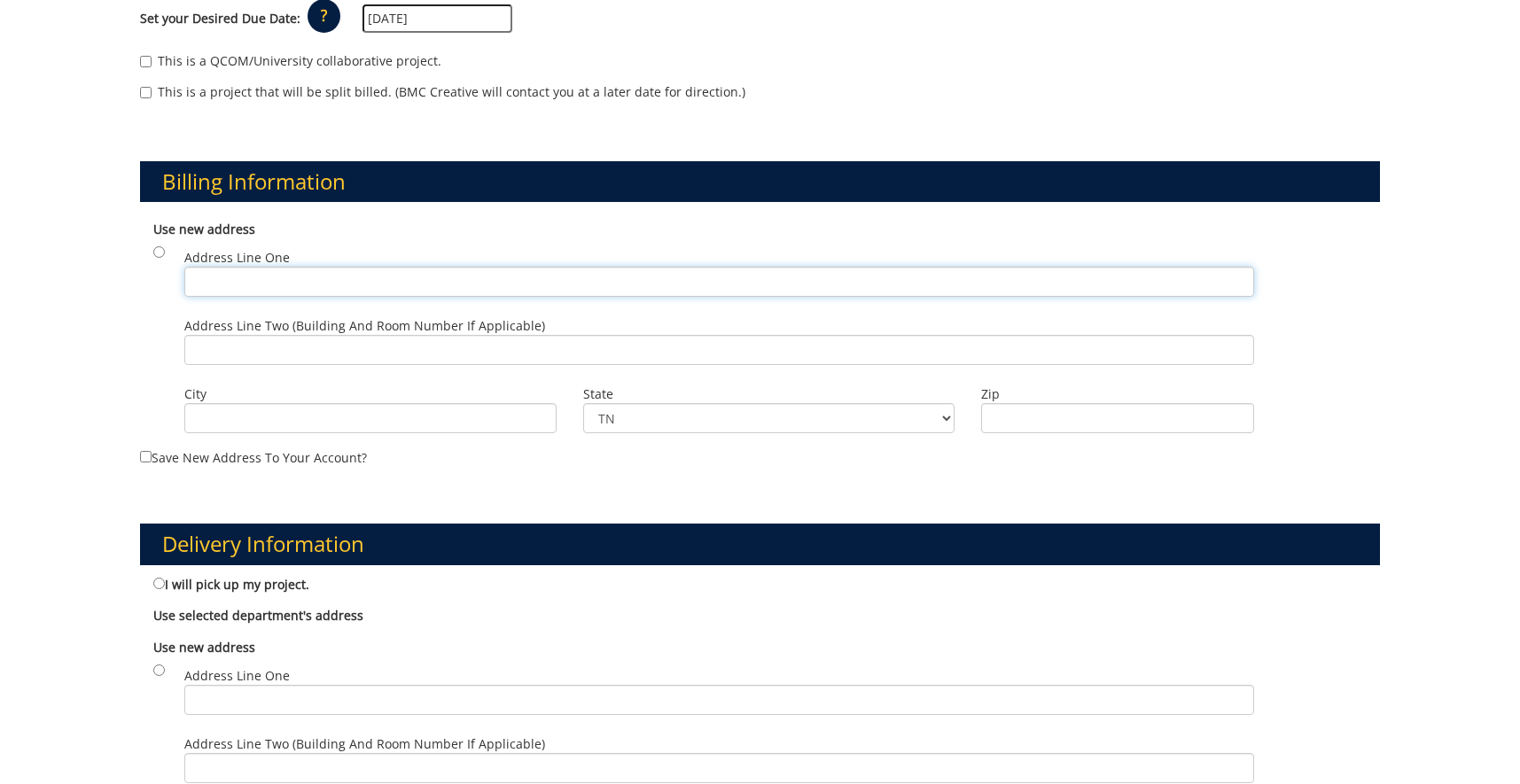
click at [326, 275] on input "Address Line One" at bounding box center [719, 281] width 1070 height 31
type input "L"
type input "E"
click at [242, 349] on input "Address Line Two (Building and Room Number if applicable)" at bounding box center [719, 350] width 1070 height 31
drag, startPoint x: 366, startPoint y: 355, endPoint x: 298, endPoint y: 357, distance: 68.0
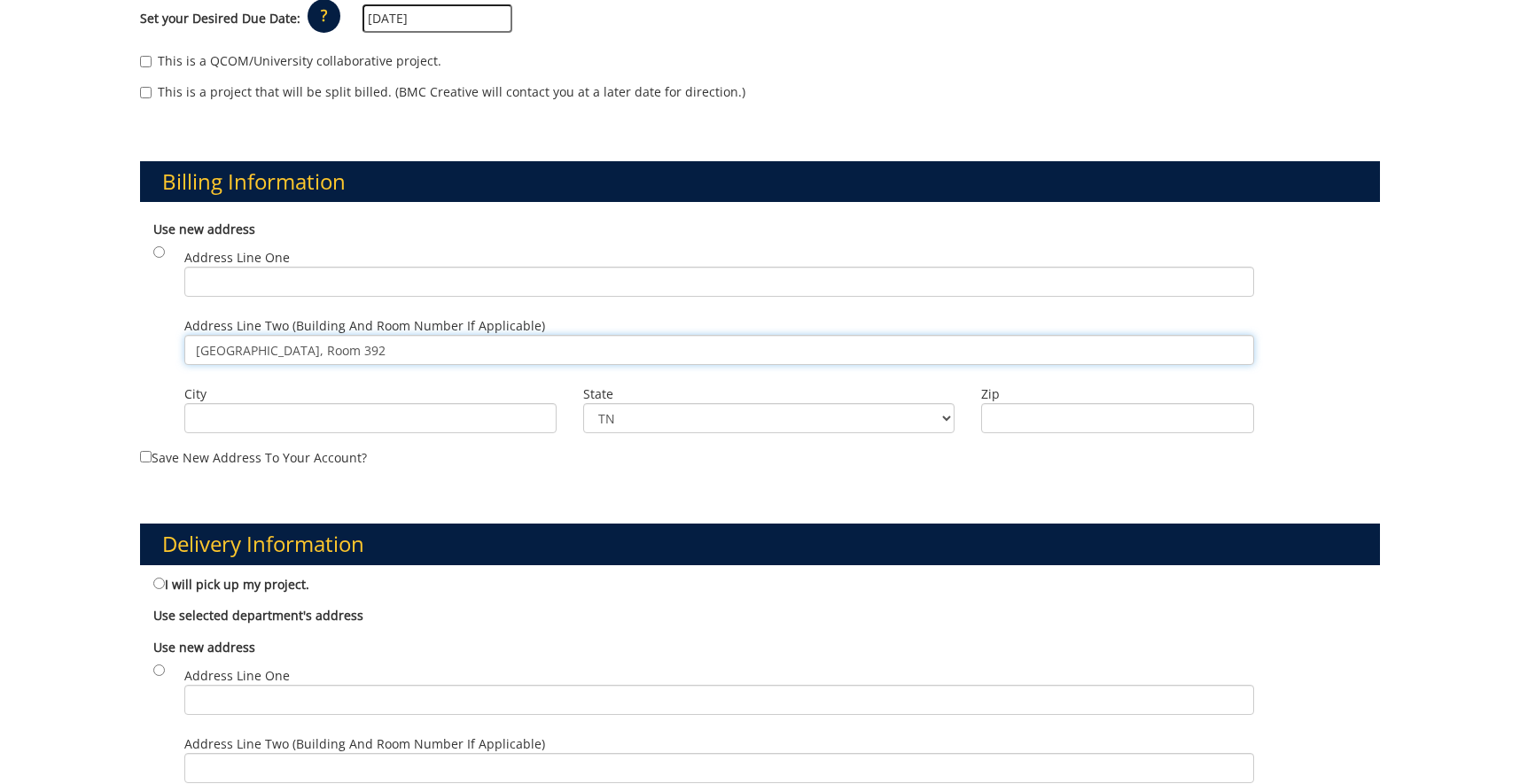
click at [299, 357] on input "Lamb Hall, Room 392" at bounding box center [719, 350] width 1070 height 31
type input "L"
click at [222, 293] on input "Address Line One" at bounding box center [719, 281] width 1070 height 31
type input "Box 70643"
click at [363, 355] on input "Address Line Two (Building and Room Number if applicable)" at bounding box center [719, 350] width 1070 height 31
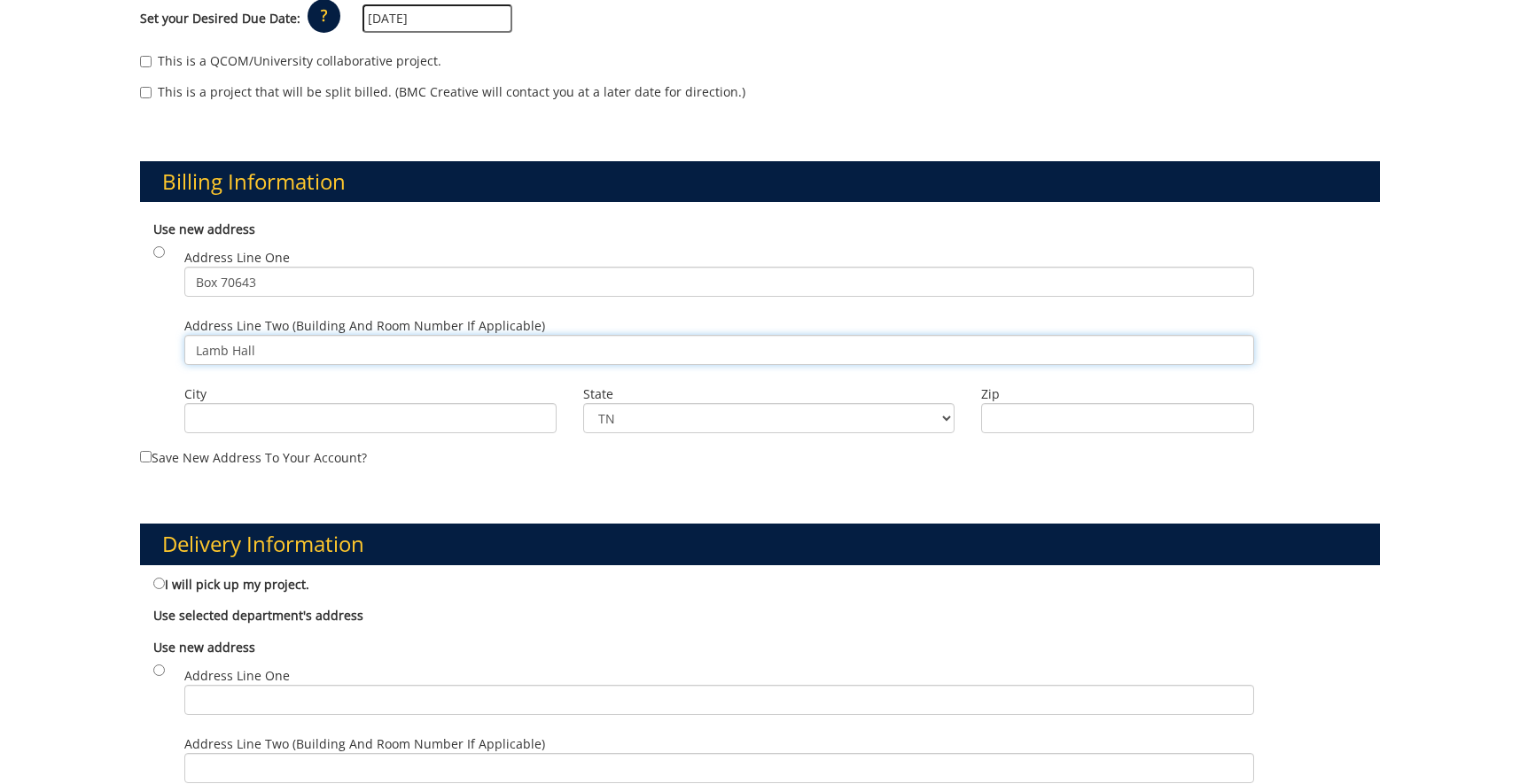
type input "Lamb Hall"
click at [223, 427] on input "City" at bounding box center [370, 418] width 372 height 31
type input "[GEOGRAPHIC_DATA]"
click at [1066, 431] on input "Zip" at bounding box center [1117, 418] width 272 height 31
type input "37614"
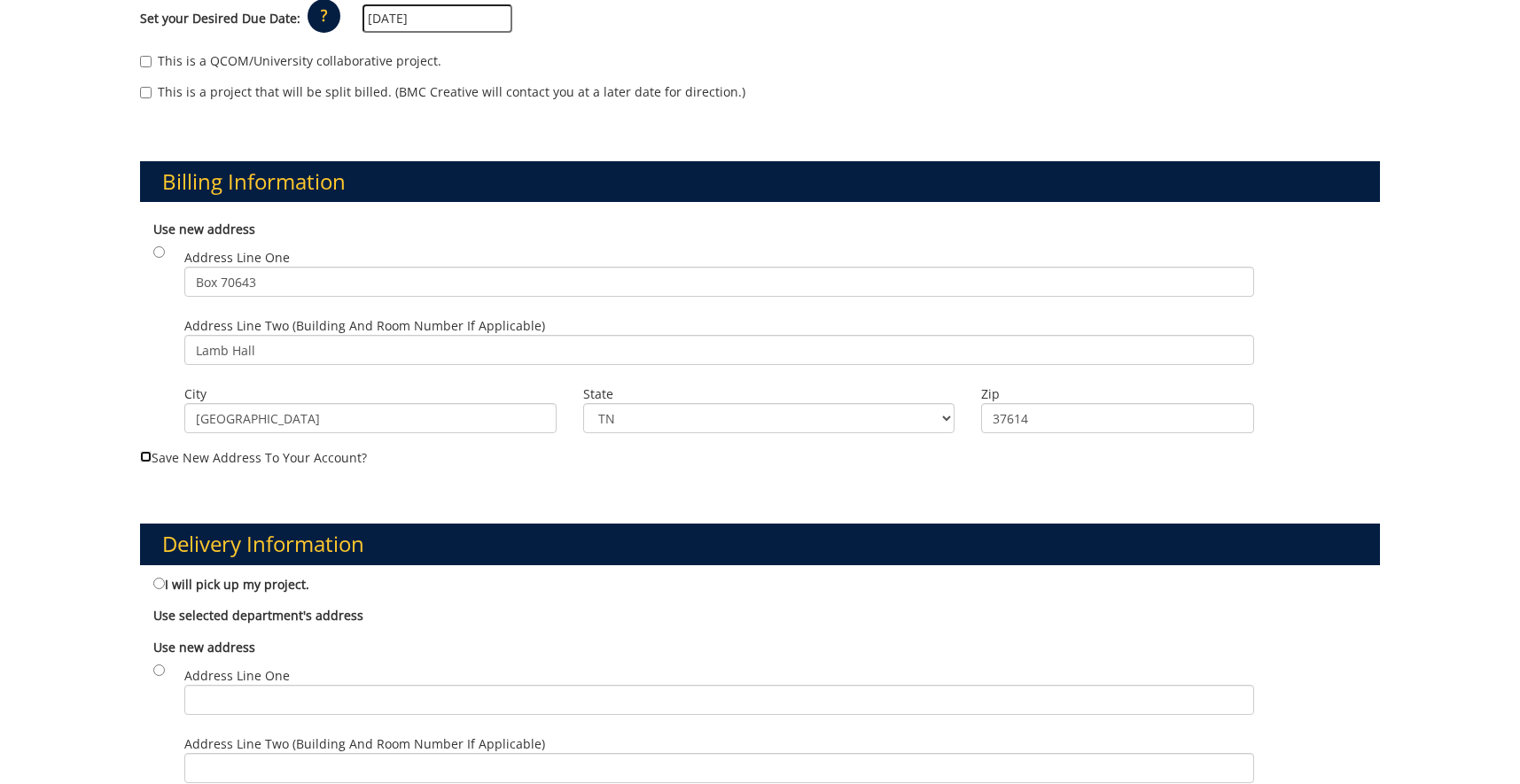
drag, startPoint x: 146, startPoint y: 454, endPoint x: 159, endPoint y: 458, distance: 13.6
click at [157, 457] on label "Save new address to your account?" at bounding box center [760, 339] width 1240 height 256
click at [152, 457] on input "Save new address to your account?" at bounding box center [145, 456] width 11 height 11
checkbox input "true"
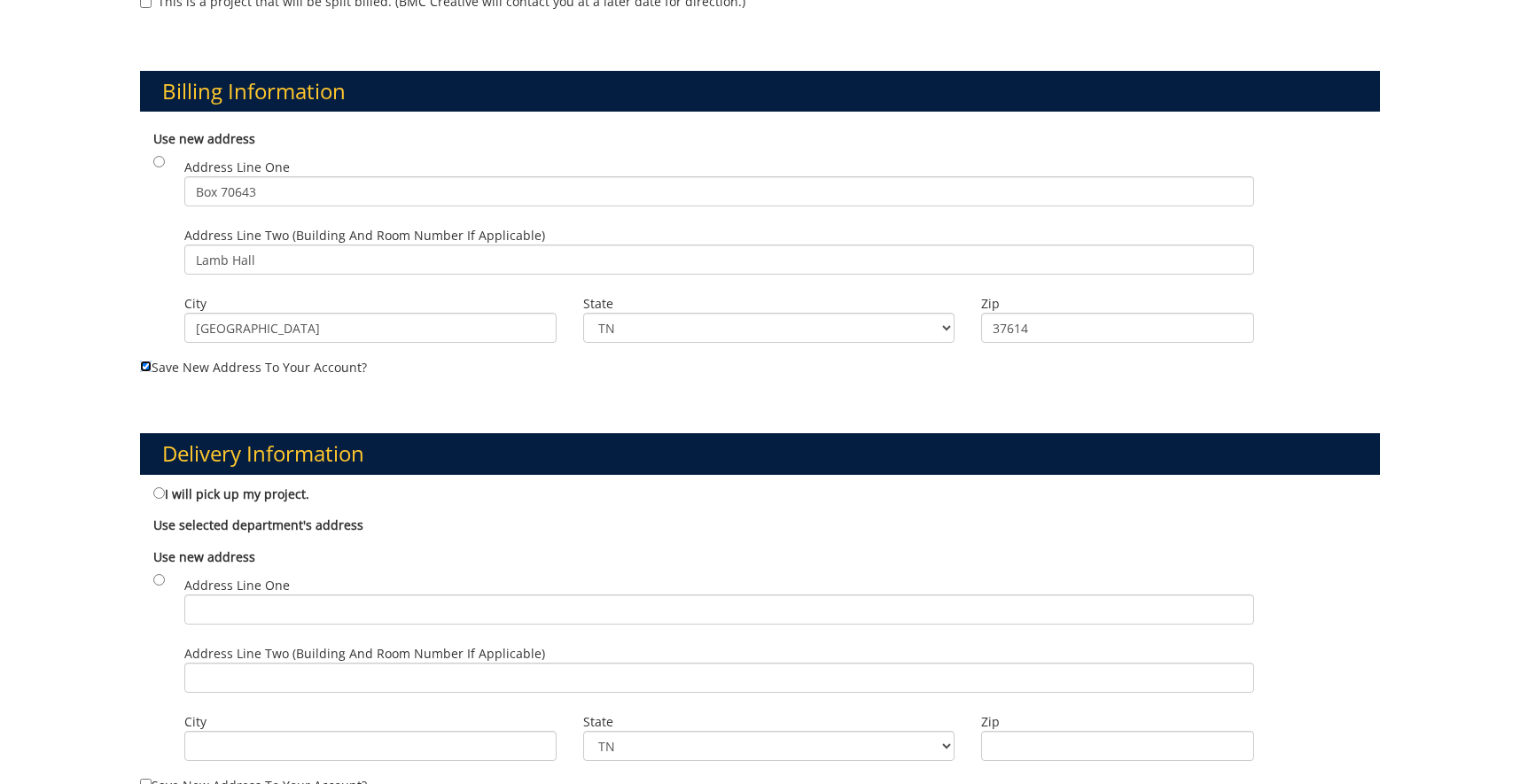
scroll to position [452, 0]
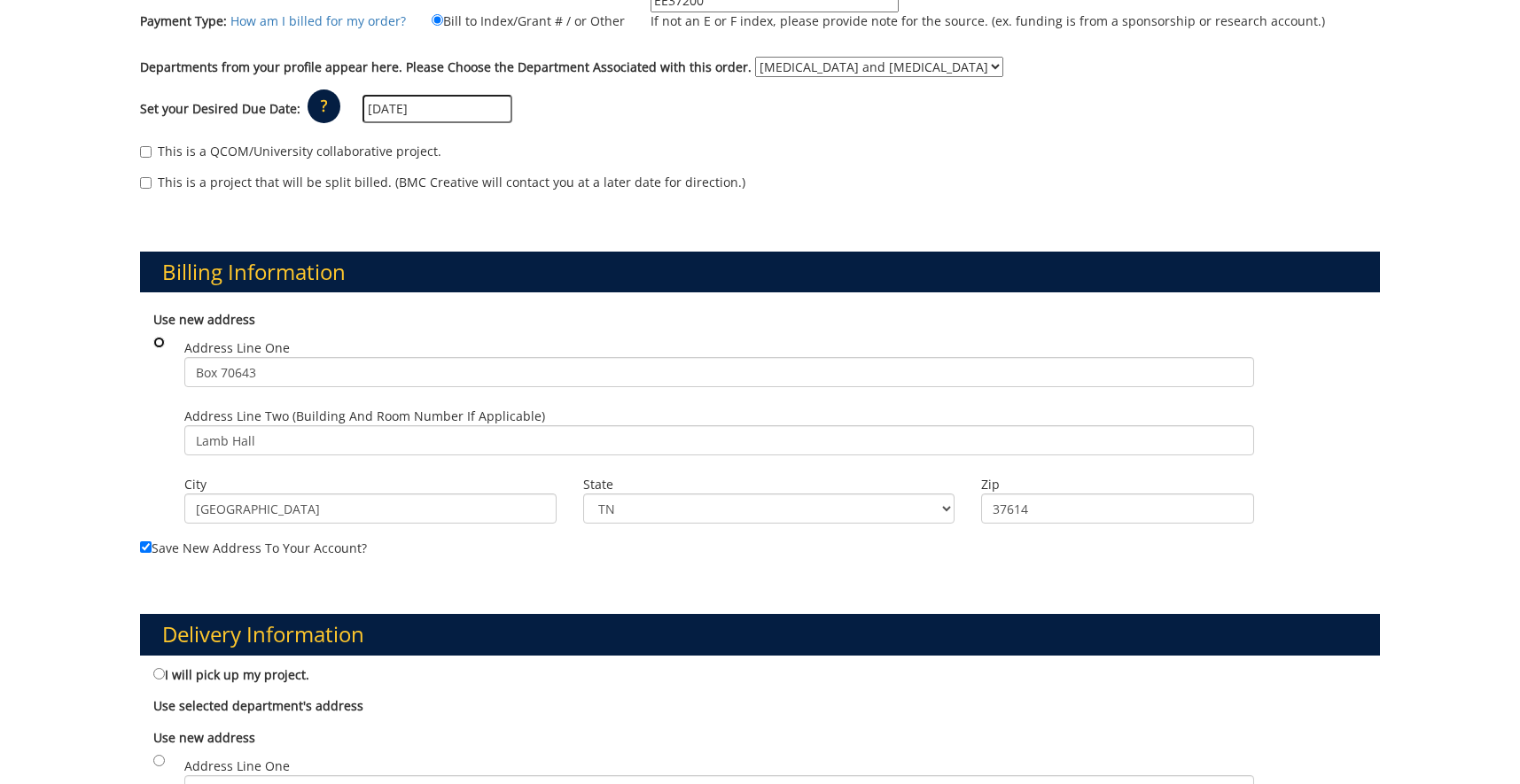
click at [160, 346] on input "radio" at bounding box center [159, 342] width 11 height 11
radio input "true"
click at [195, 377] on input "Box 70643" at bounding box center [719, 372] width 1070 height 31
type input "PO Box 70643"
drag, startPoint x: 298, startPoint y: 383, endPoint x: -81, endPoint y: 268, distance: 396.1
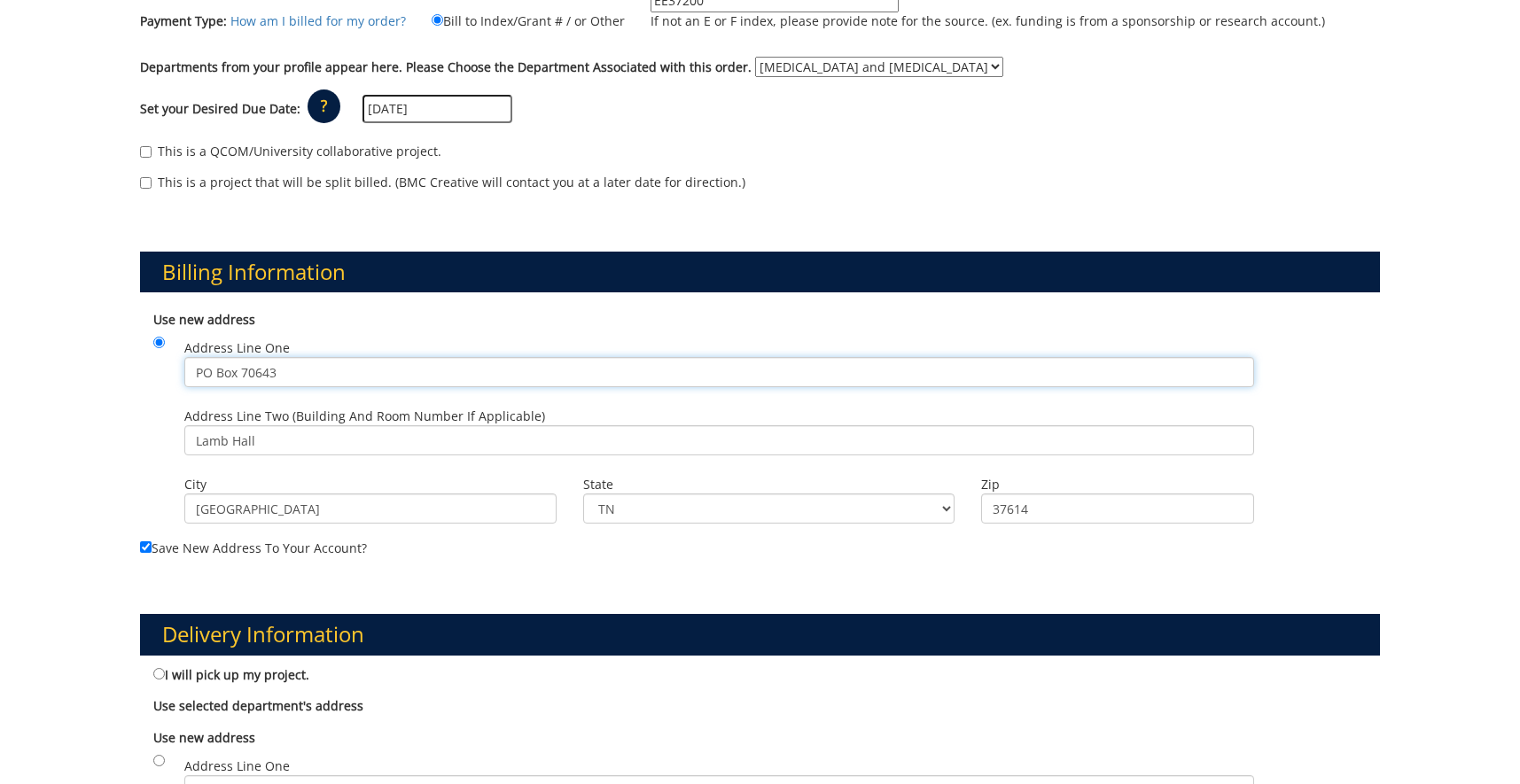
click at [184, 357] on input "PO Box 70643" at bounding box center [719, 372] width 1070 height 31
type input "[MEDICAL_DATA] and [MEDICAL_DATA]"
drag, startPoint x: 293, startPoint y: 440, endPoint x: -81, endPoint y: 351, distance: 384.4
click at [184, 426] on input "Lamb Hall" at bounding box center [719, 441] width 1070 height 31
click at [426, 437] on input "PO Box 70643, Lamb Hall" at bounding box center [719, 441] width 1070 height 31
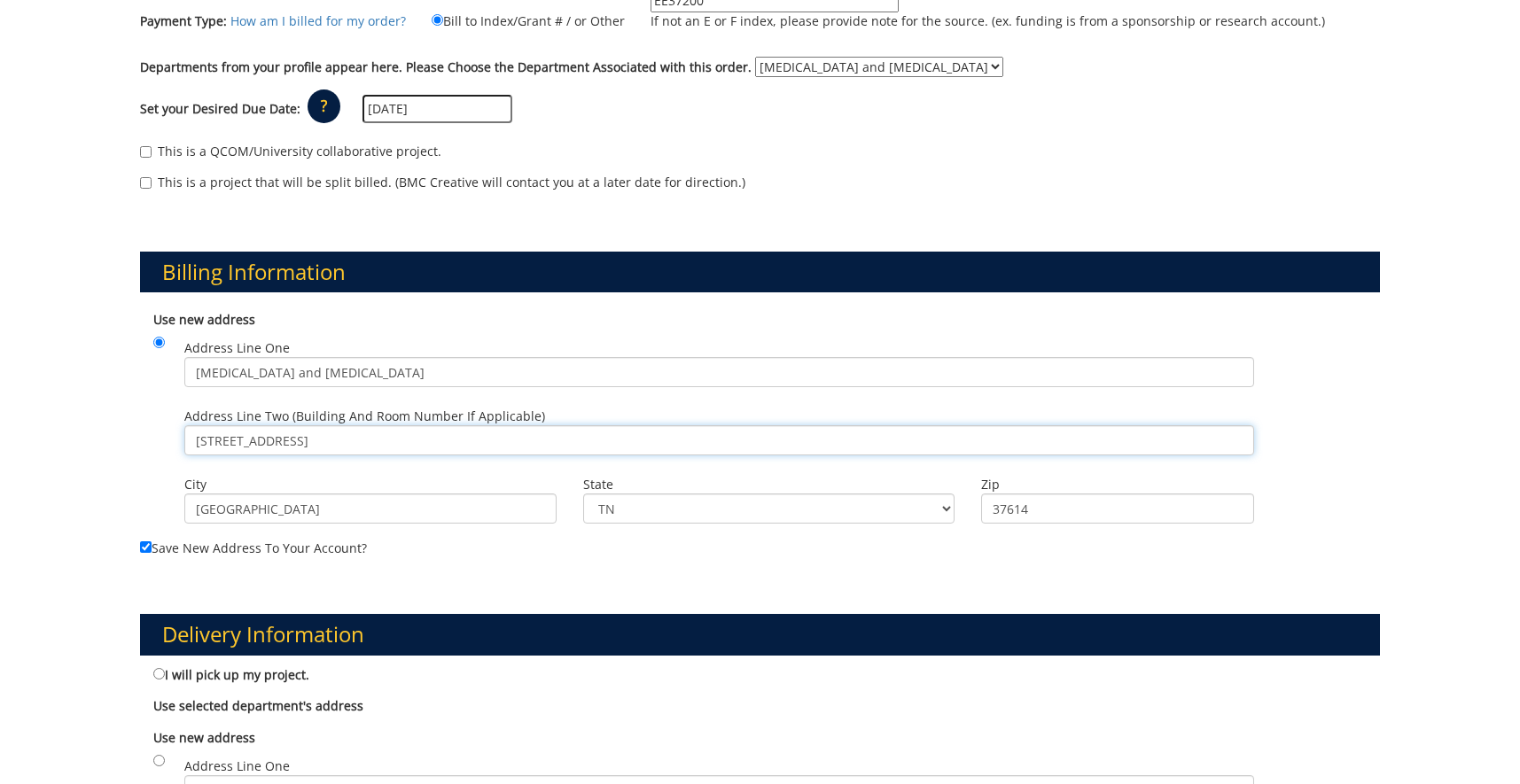
scroll to position [723, 0]
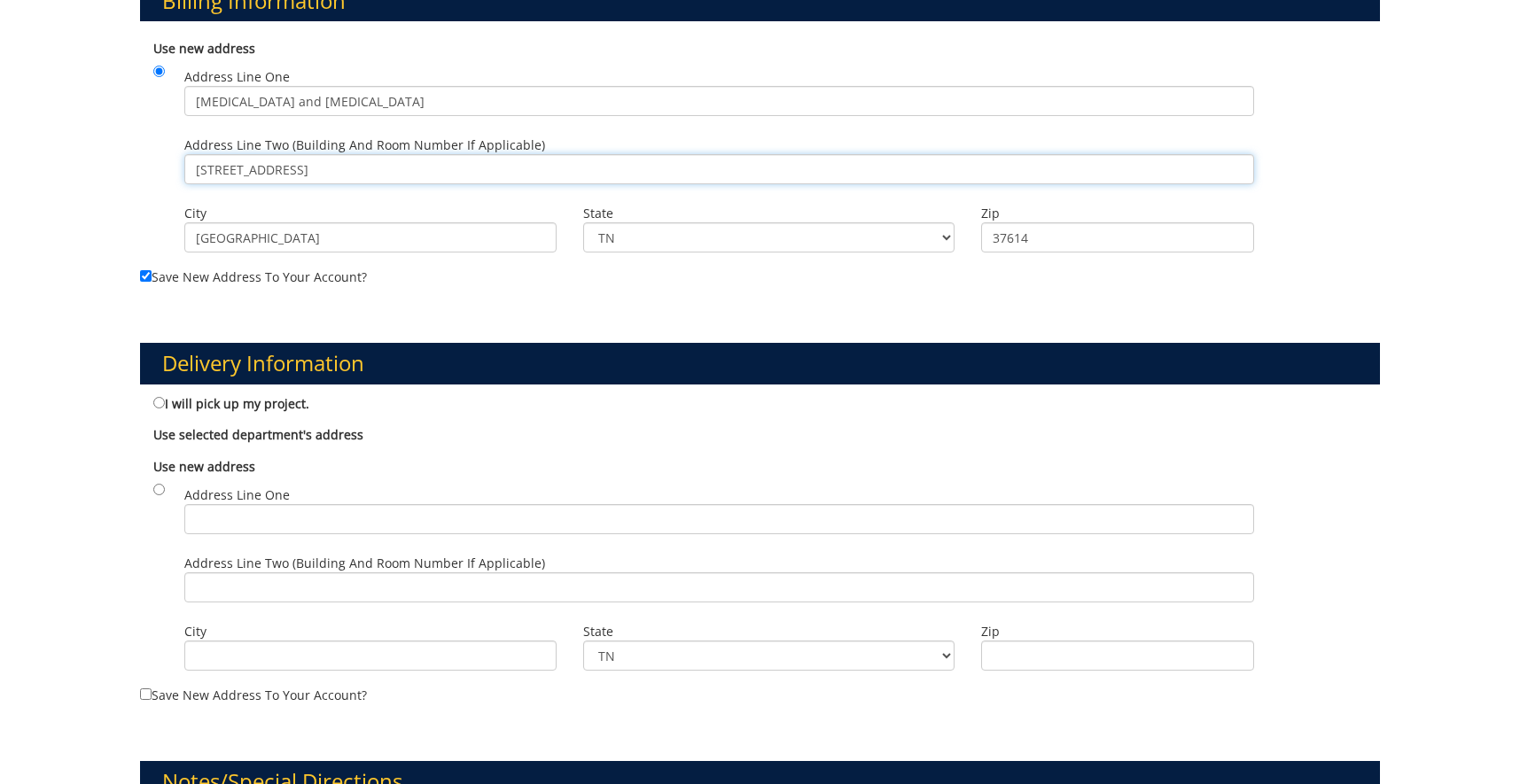
type input "PO Box 70643, Lamb Hall 382"
click at [199, 439] on b "Use selected department's address" at bounding box center [258, 435] width 210 height 17
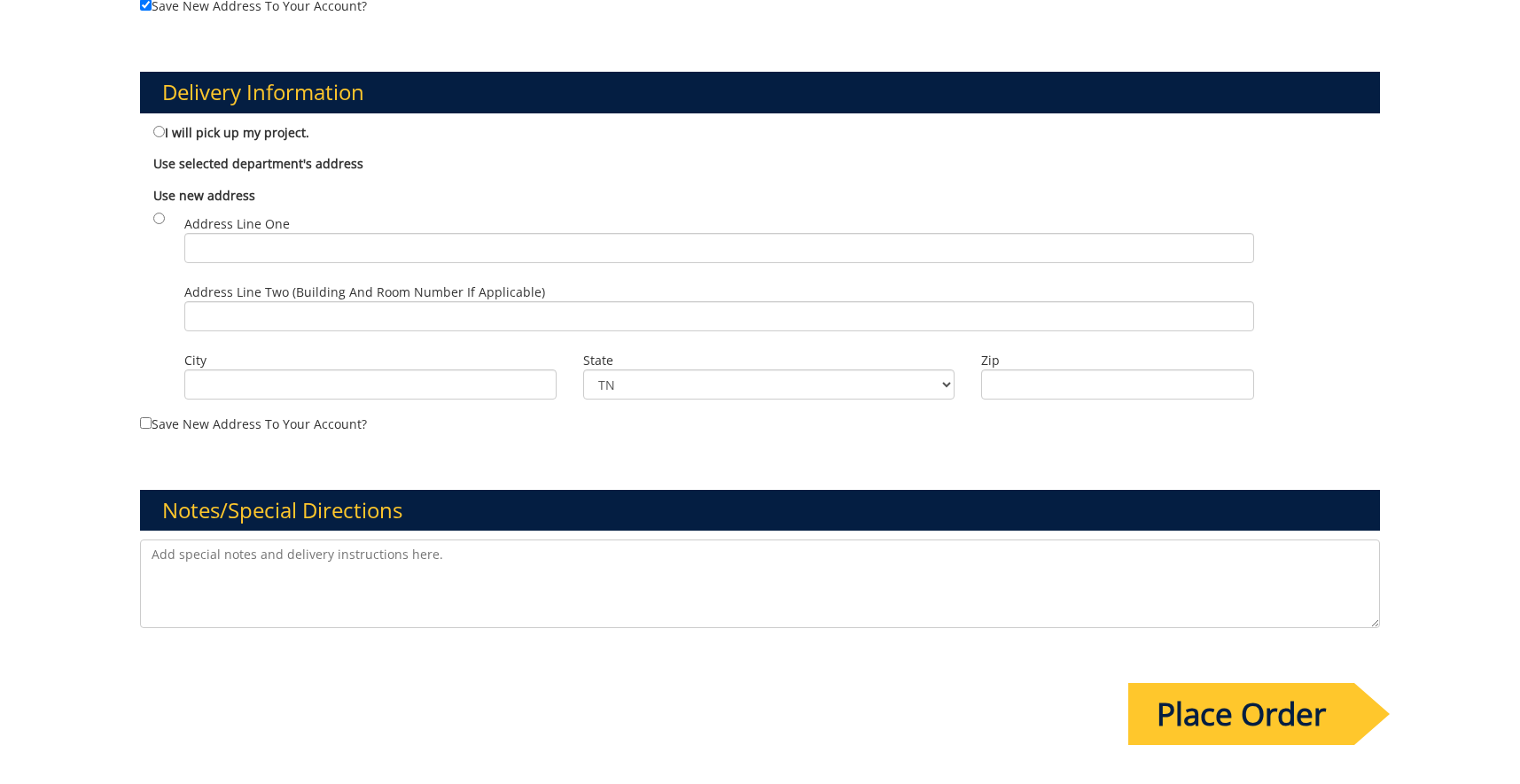
scroll to position [1085, 0]
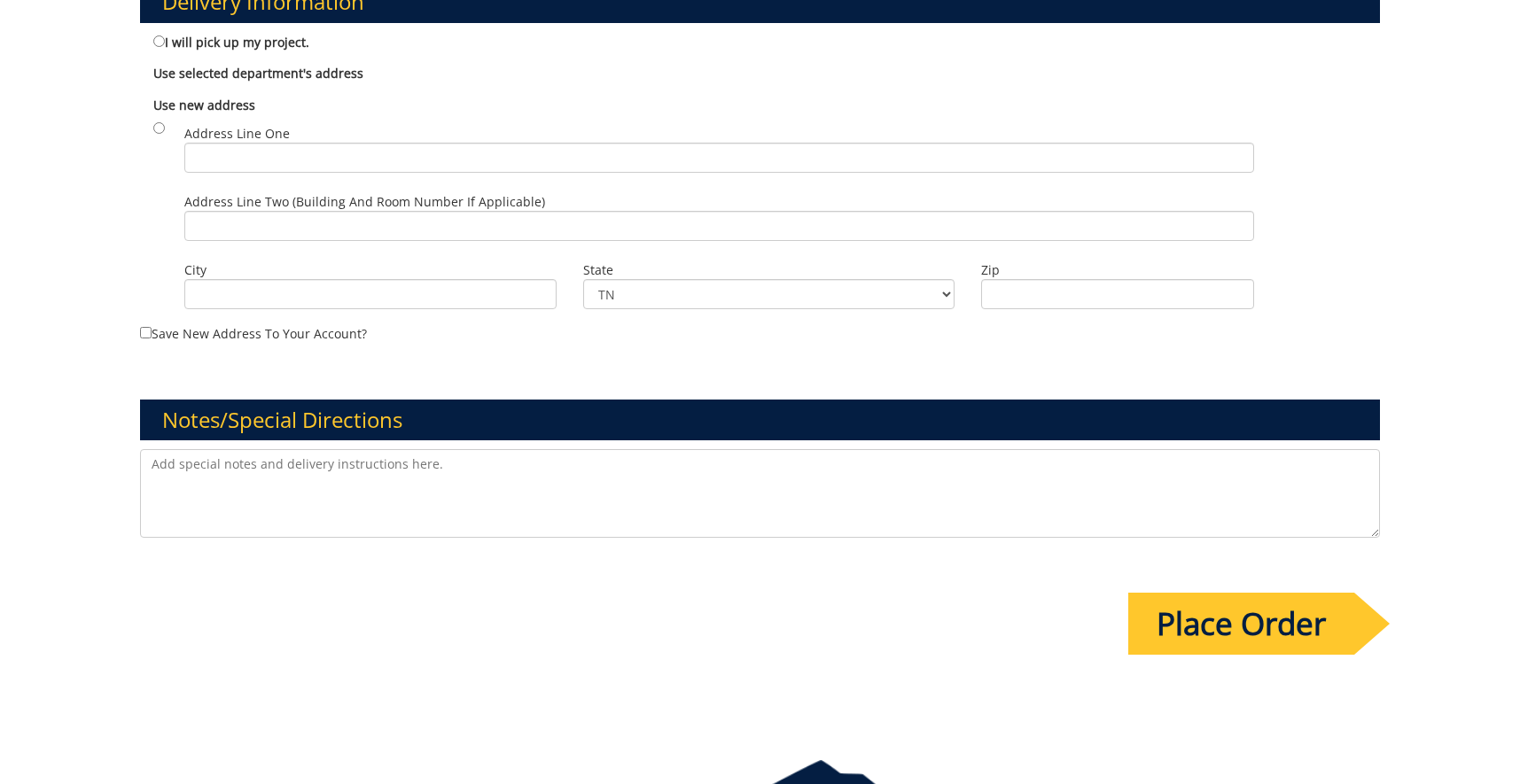
click at [1256, 614] on input "Place Order" at bounding box center [1241, 624] width 226 height 62
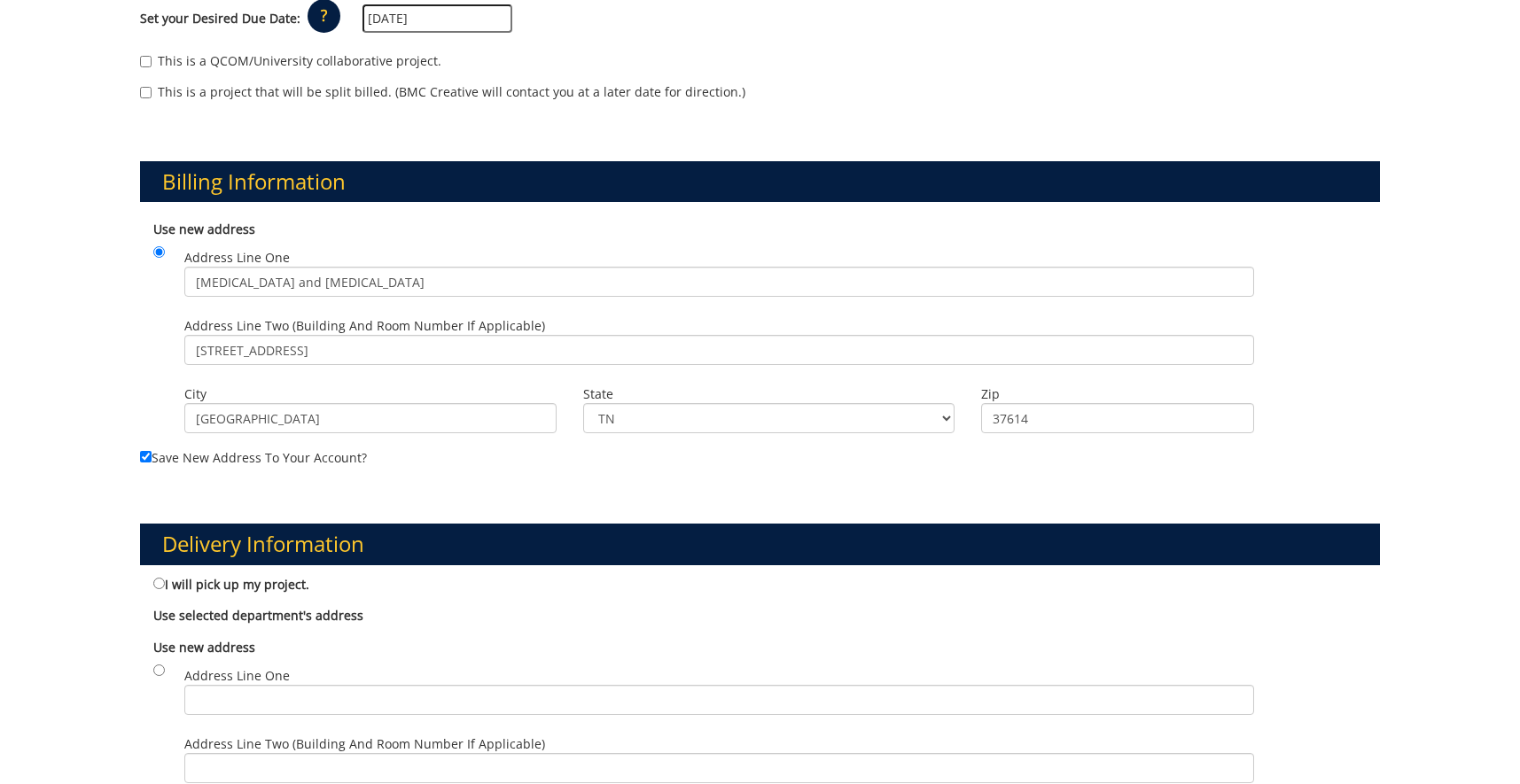
scroll to position [723, 0]
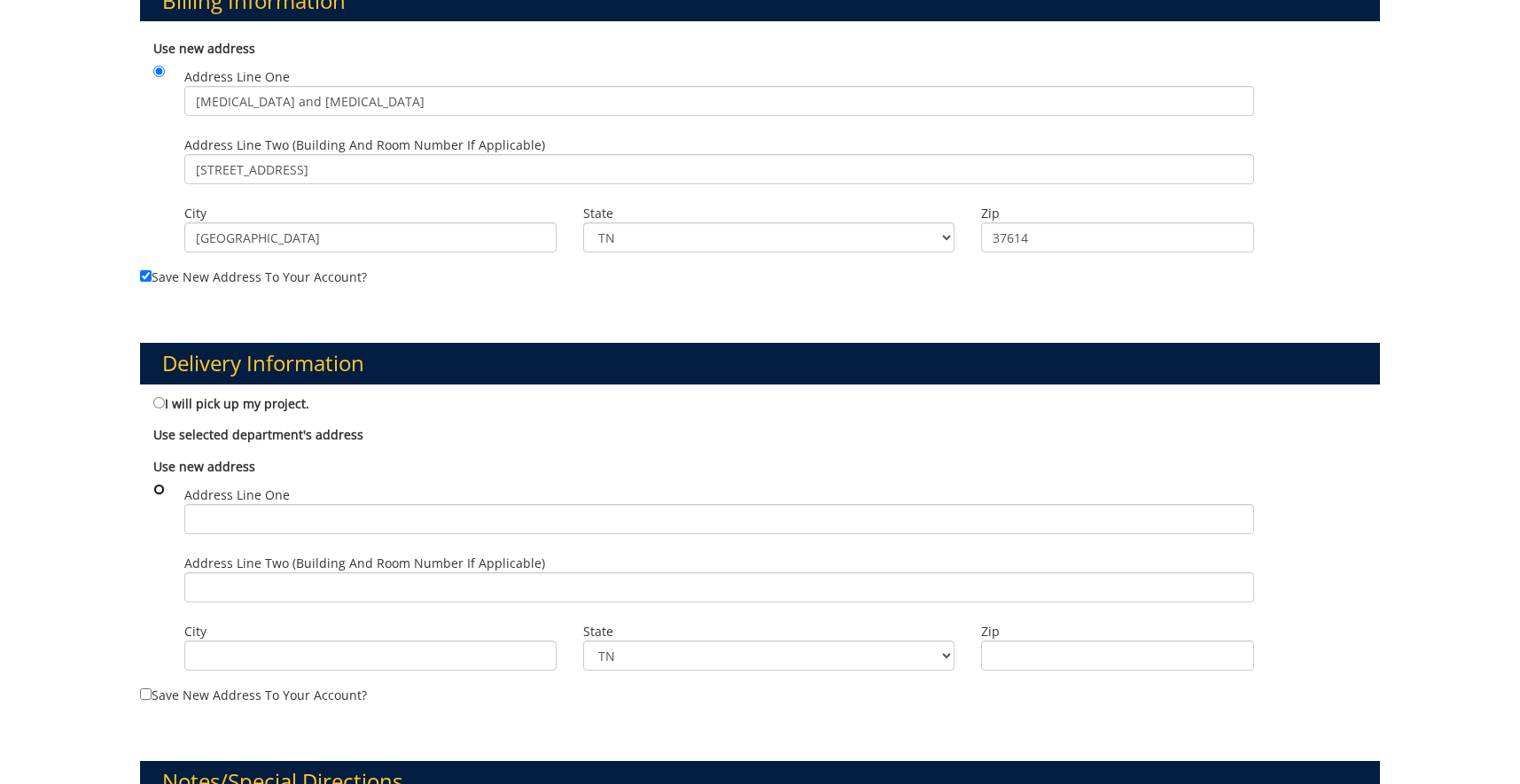
click at [165, 487] on input "radio" at bounding box center [159, 490] width 11 height 11
radio input "true"
click at [303, 521] on input "Address Line One" at bounding box center [719, 519] width 1070 height 31
type input "Audiology and Speech-Language Pathology Department"
drag, startPoint x: 459, startPoint y: 82, endPoint x: 479, endPoint y: 94, distance: 23.3
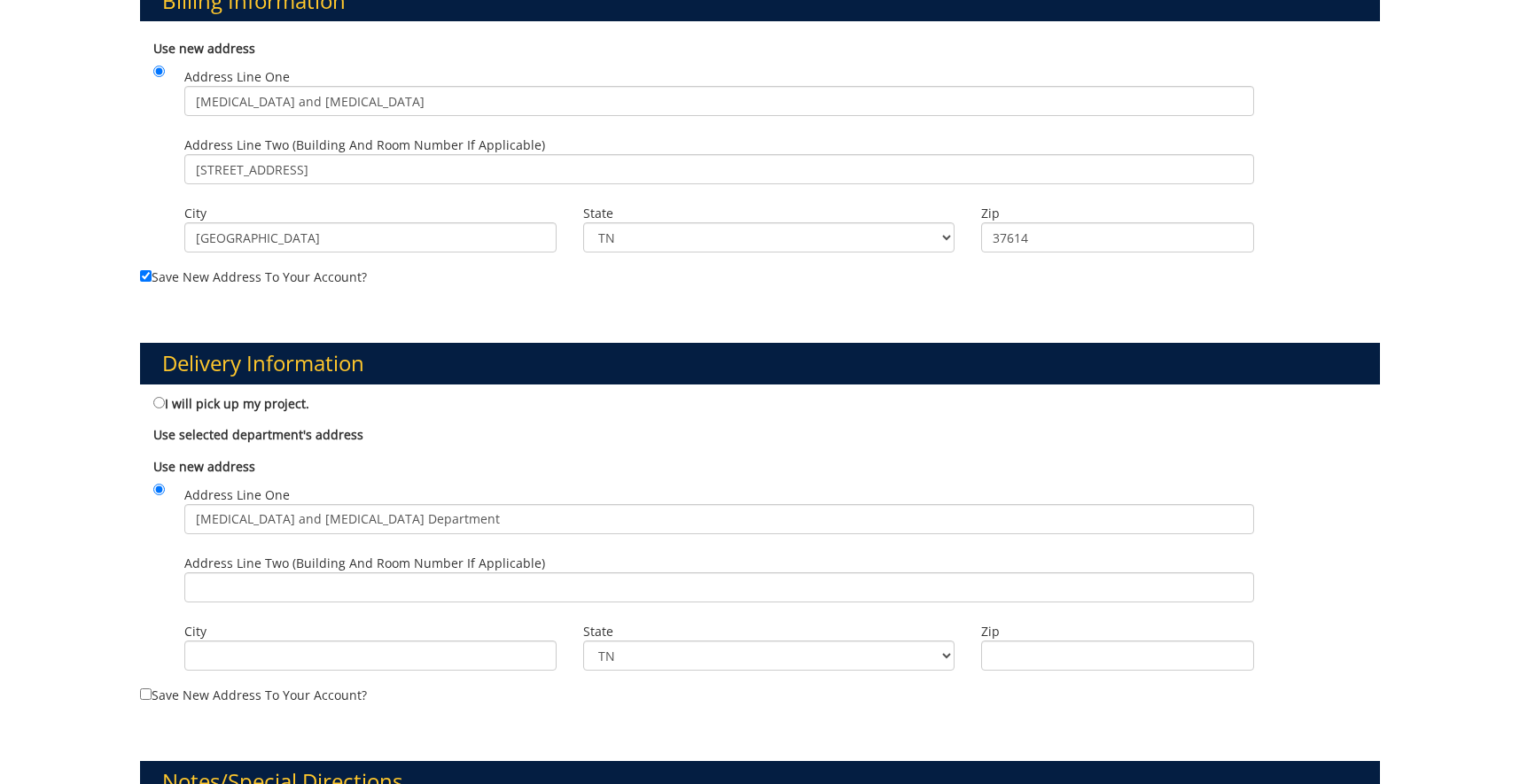
click at [475, 92] on label "Address Line One Audiology and Speech-Language Pathology" at bounding box center [719, 93] width 1070 height 48
click at [478, 99] on input "[MEDICAL_DATA] and [MEDICAL_DATA]" at bounding box center [719, 101] width 1070 height 31
type input "Audiology and Speech-Language Pathology Department"
click at [291, 573] on input "Address Line Two (Building and Room Number if applicable)" at bounding box center [719, 588] width 1070 height 31
drag, startPoint x: 282, startPoint y: 168, endPoint x: -81, endPoint y: 70, distance: 376.0
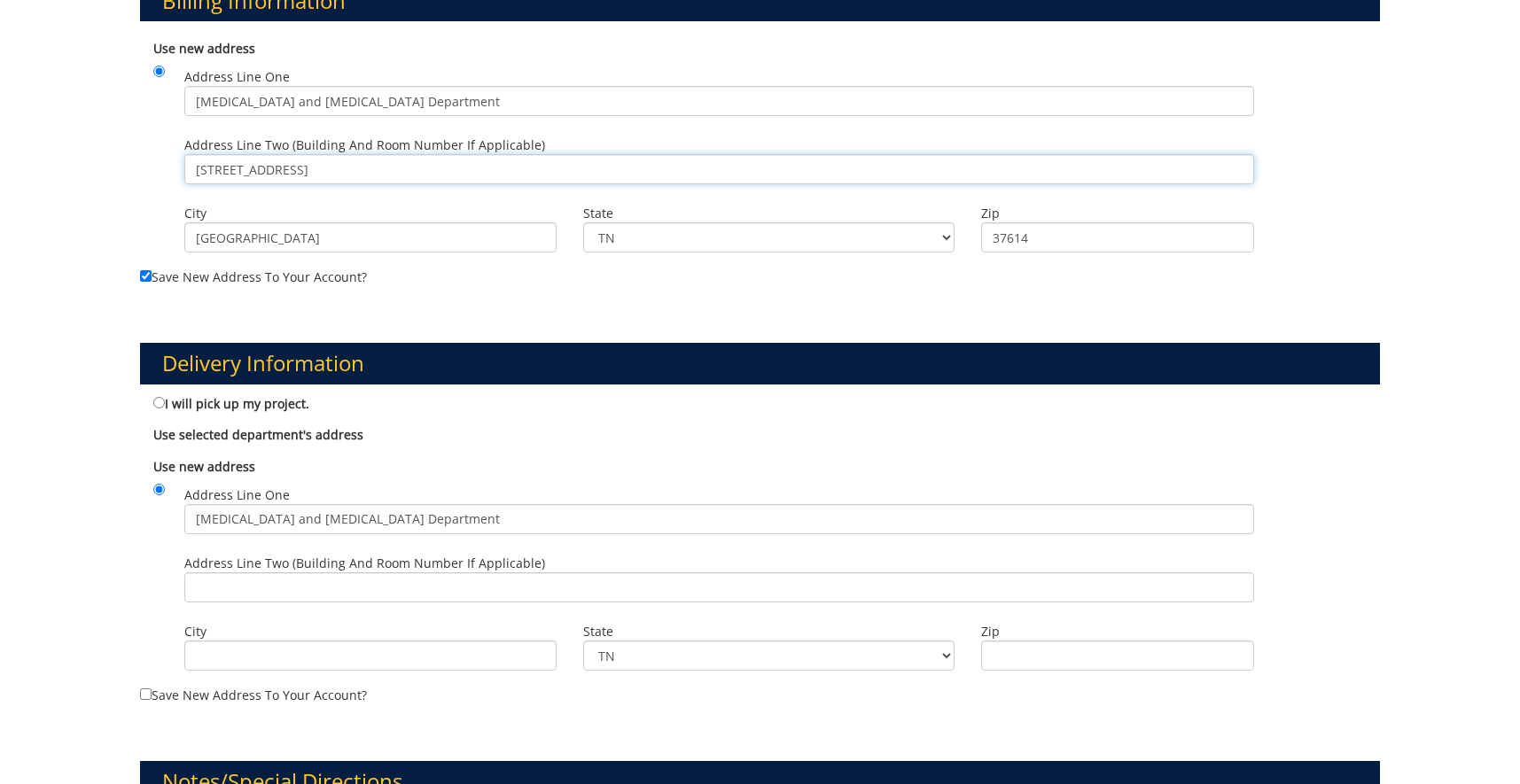
click at [184, 155] on input "PO Box 70643, Lamb Hall 382" at bounding box center [719, 169] width 1070 height 31
type input "Lamb Hall 382"
click at [278, 599] on input "Address Line Two (Building and Room Number if applicable)" at bounding box center [719, 588] width 1070 height 31
type input "Lamb Hall 382"
click at [320, 652] on input "City" at bounding box center [370, 655] width 372 height 31
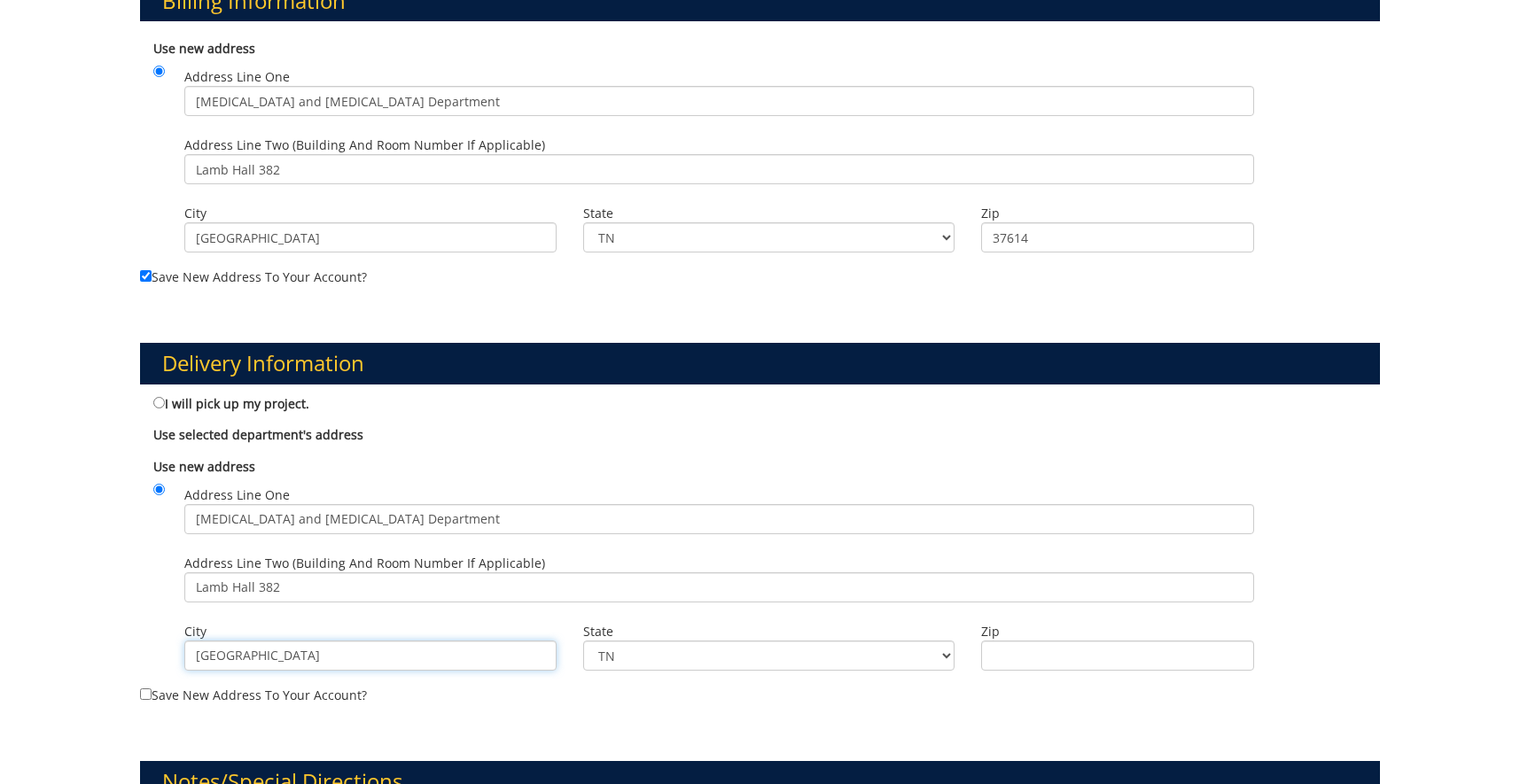
type input "[GEOGRAPHIC_DATA]"
click at [1084, 634] on label "Zip" at bounding box center [1117, 631] width 272 height 18
click at [1084, 641] on input "Zip" at bounding box center [1117, 655] width 272 height 31
click at [1063, 653] on input "Zip" at bounding box center [1117, 655] width 272 height 31
type input "37614"
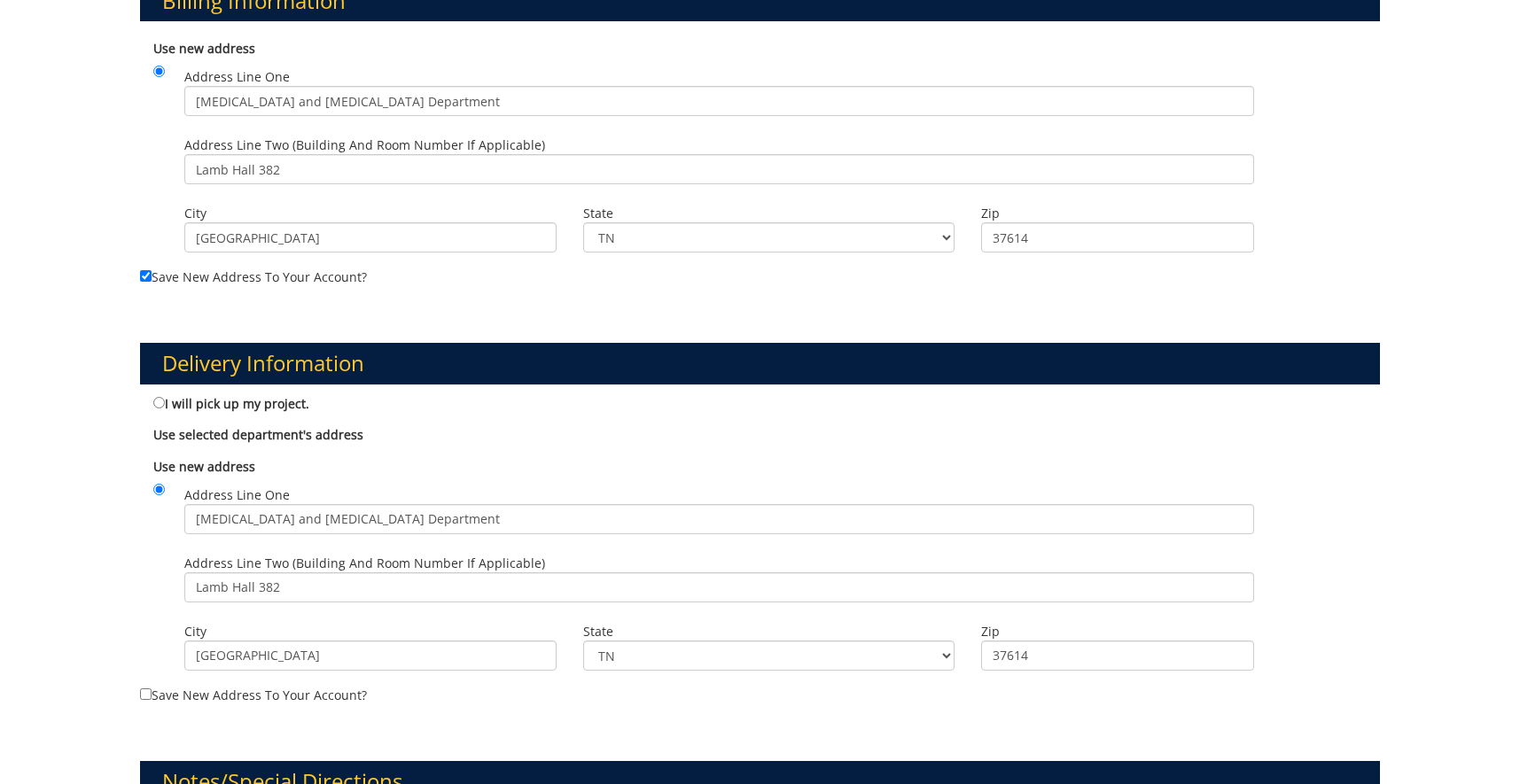
click at [143, 683] on div "Use new address Address Line One Audiology and Speech-Language Pathology Depart…" at bounding box center [760, 566] width 1240 height 236
click at [143, 691] on label "Save new address to your account?" at bounding box center [760, 549] width 1240 height 311
click at [146, 701] on label "Save new address to your account?" at bounding box center [760, 549] width 1240 height 311
click at [146, 700] on input "Save new address to your account?" at bounding box center [145, 694] width 11 height 11
checkbox input "true"
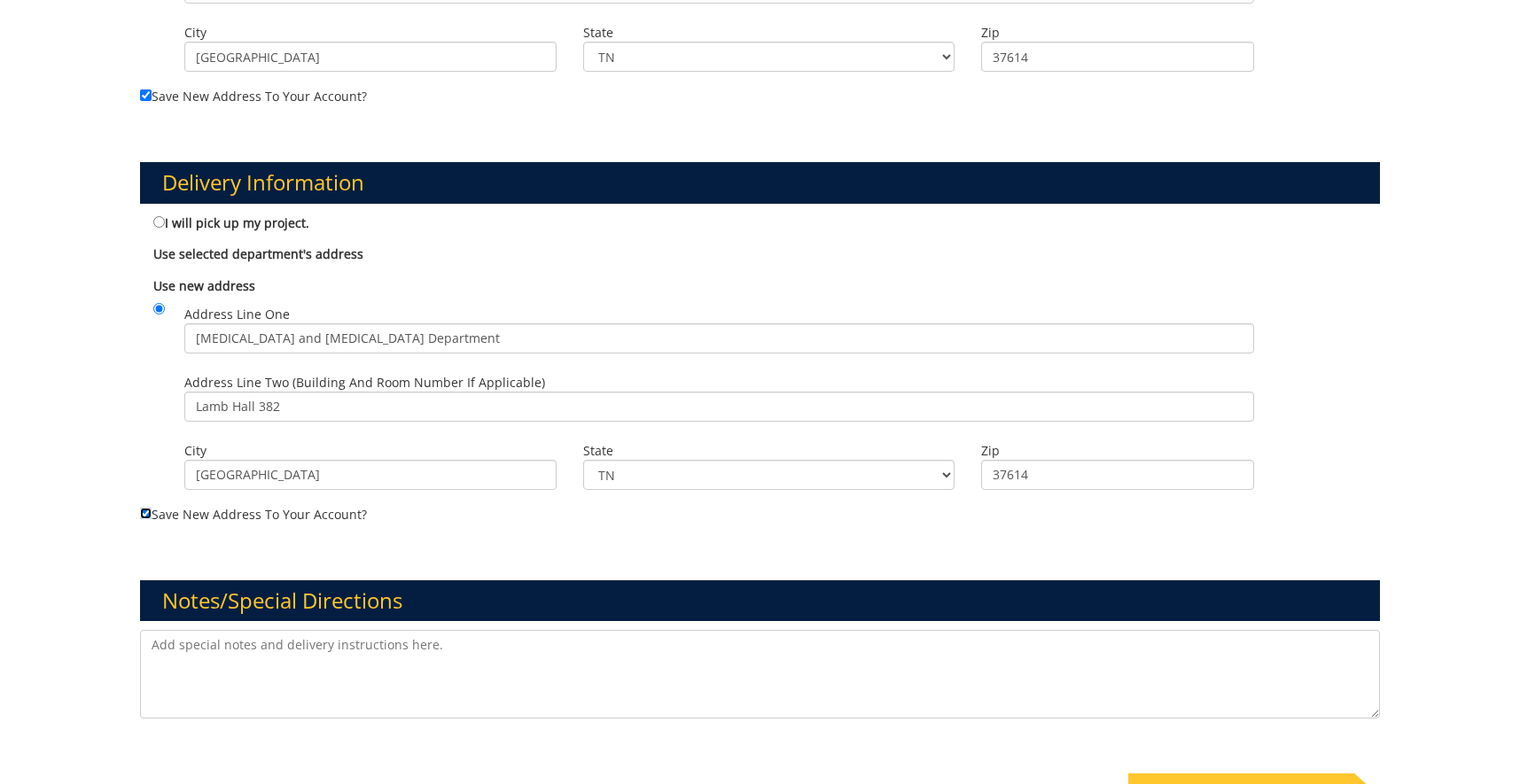
scroll to position [994, 0]
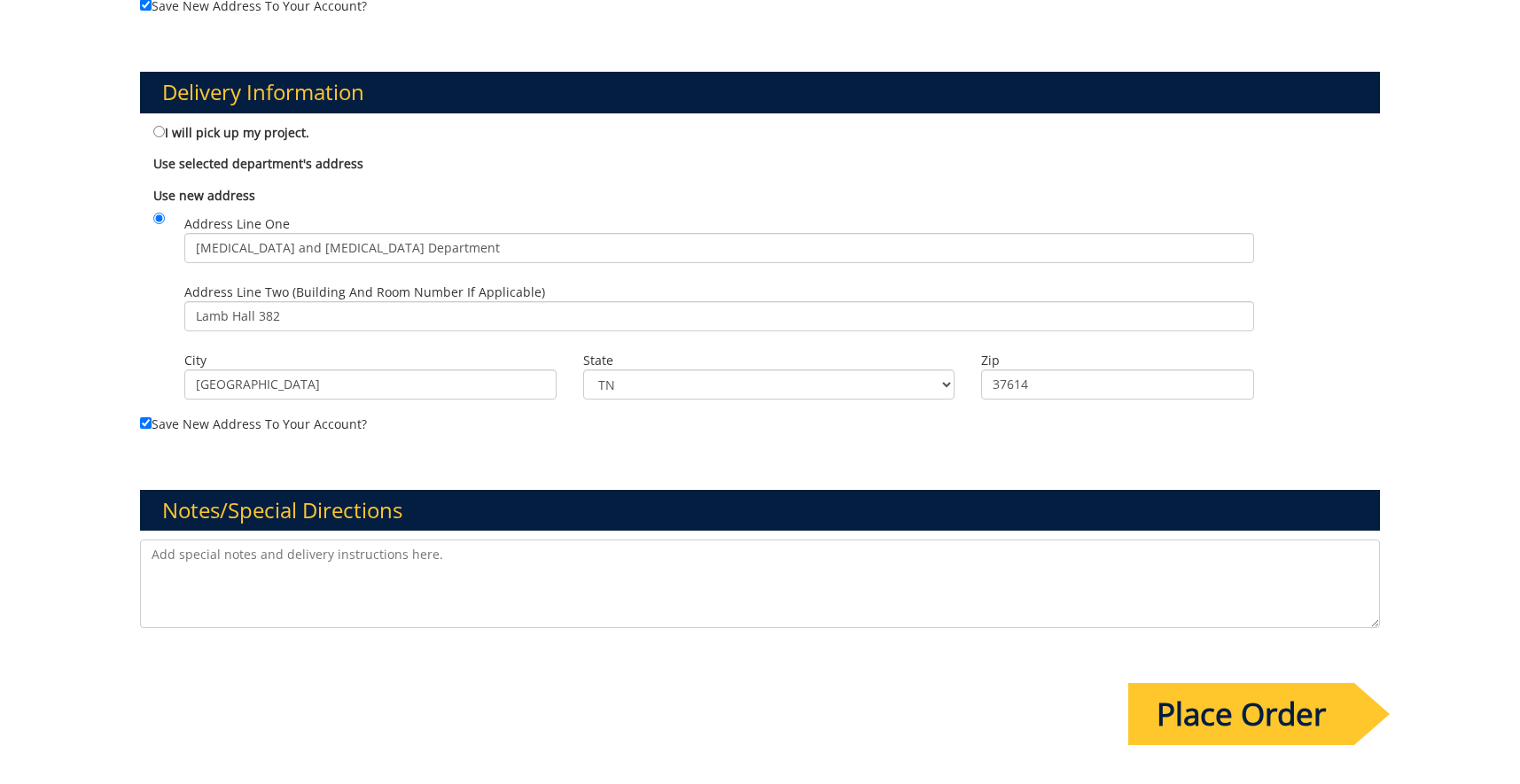
click at [1250, 718] on input "Place Order" at bounding box center [1241, 714] width 226 height 62
